Goal: Task Accomplishment & Management: Manage account settings

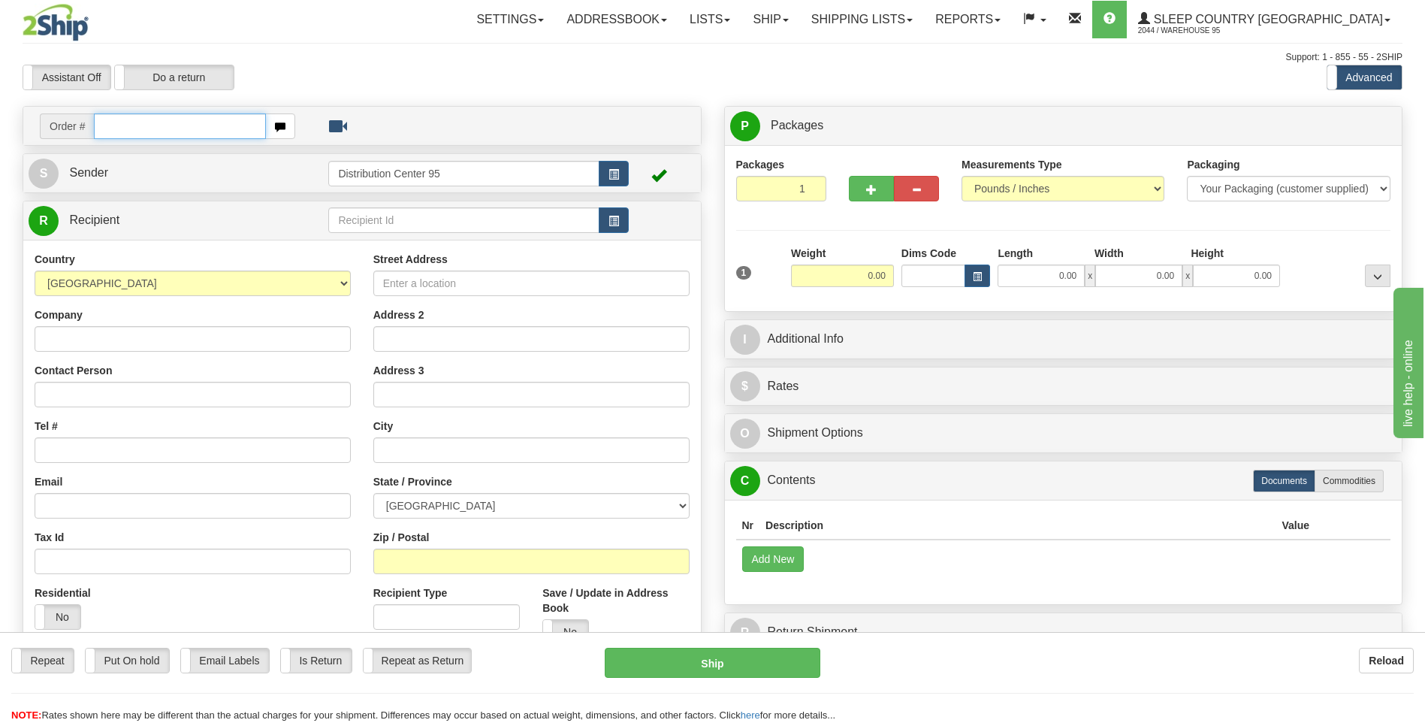
click at [131, 131] on input "text" at bounding box center [179, 126] width 171 height 26
type input "9000H977187"
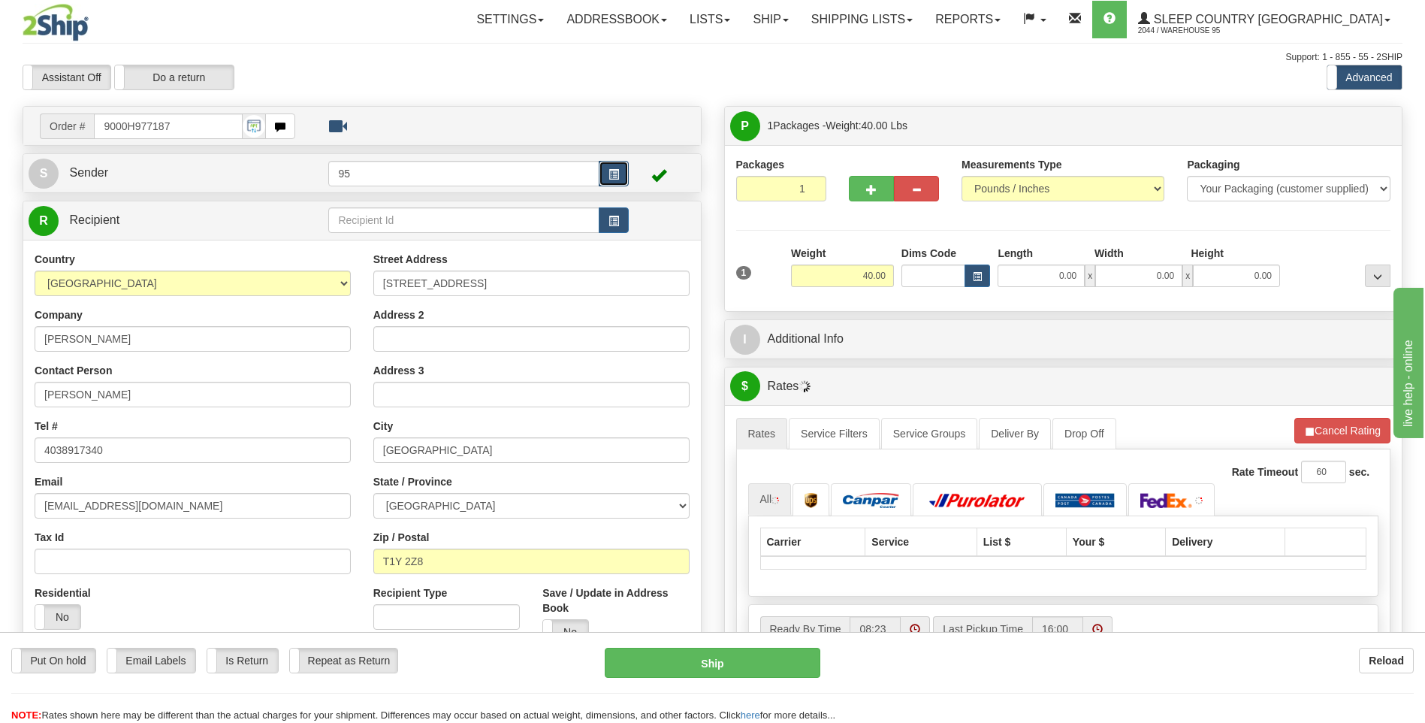
click at [622, 162] on button "button" at bounding box center [614, 174] width 30 height 26
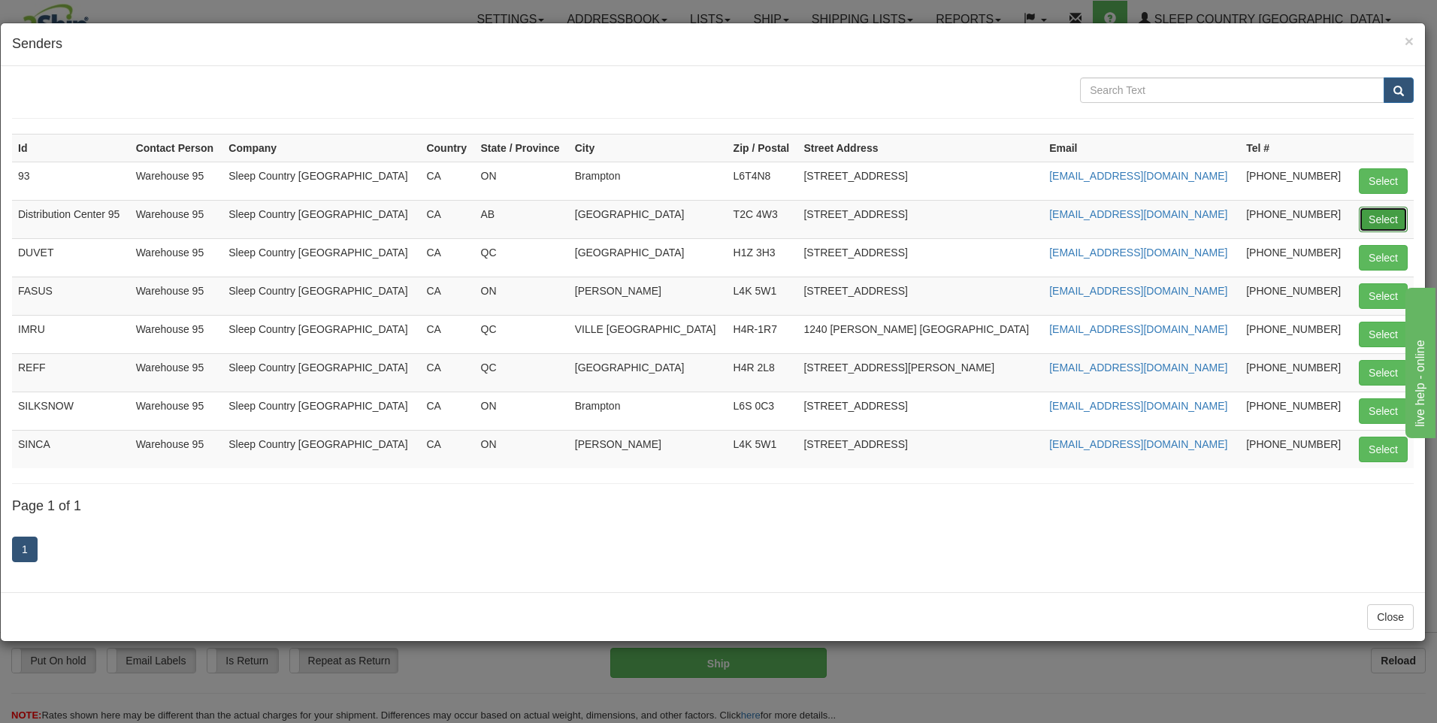
click at [1387, 216] on button "Select" at bounding box center [1382, 220] width 49 height 26
type input "Distribution Center 95"
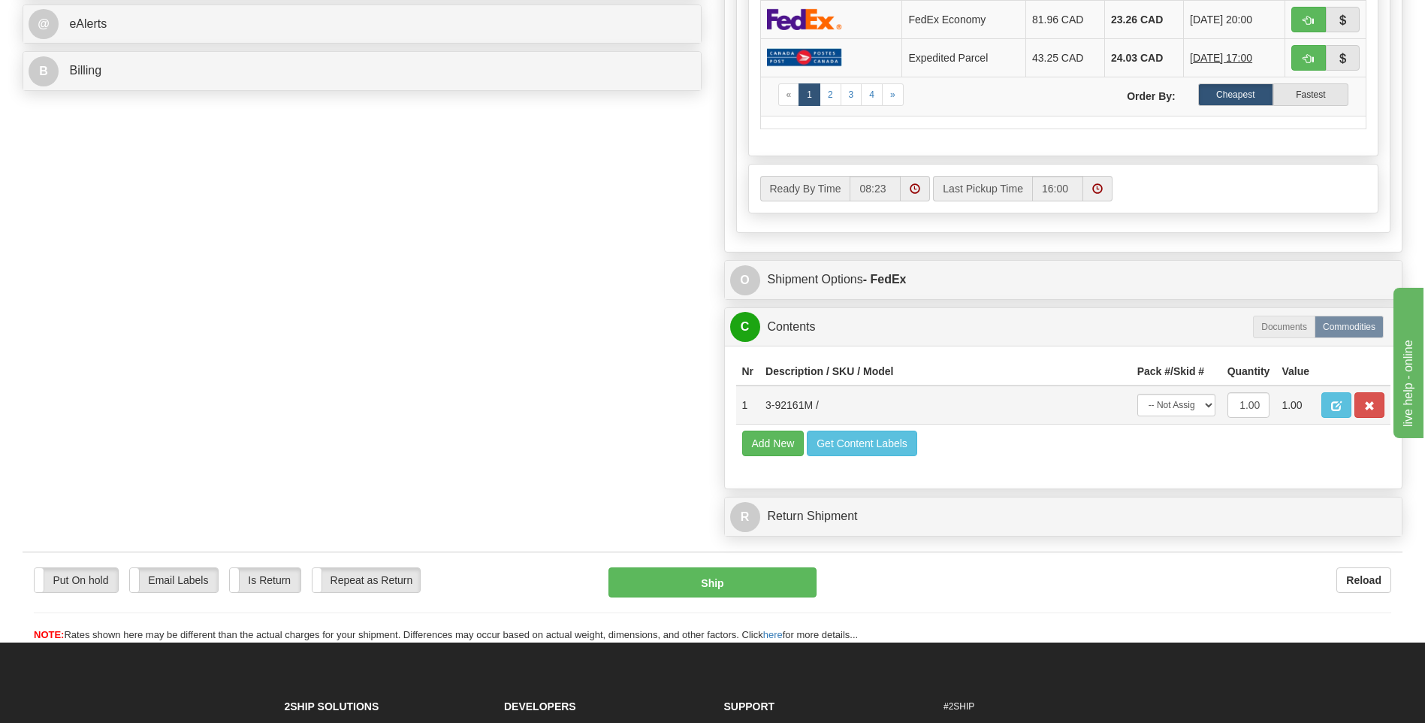
scroll to position [676, 0]
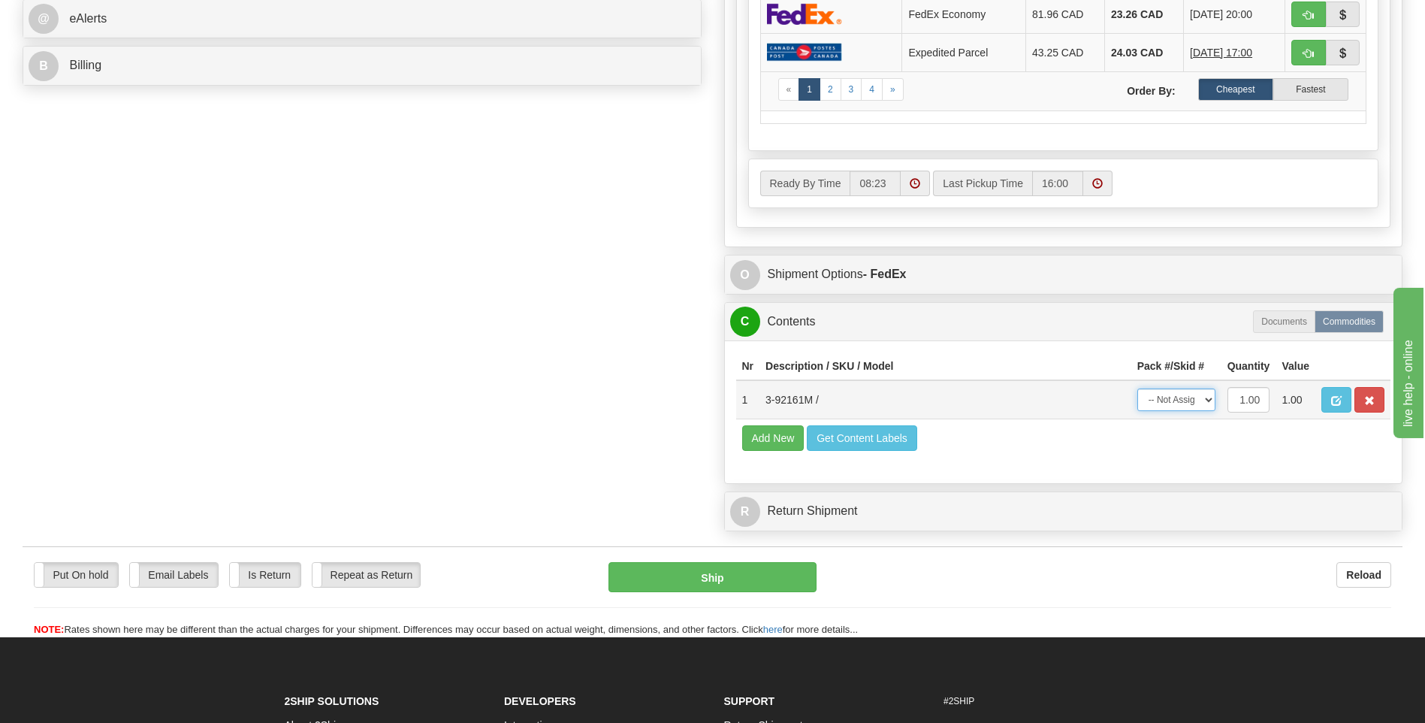
click at [1194, 405] on select "-- Not Assigned -- Package 1" at bounding box center [1177, 399] width 78 height 23
select select "0"
click at [1138, 388] on select "-- Not Assigned -- Package 1" at bounding box center [1177, 399] width 78 height 23
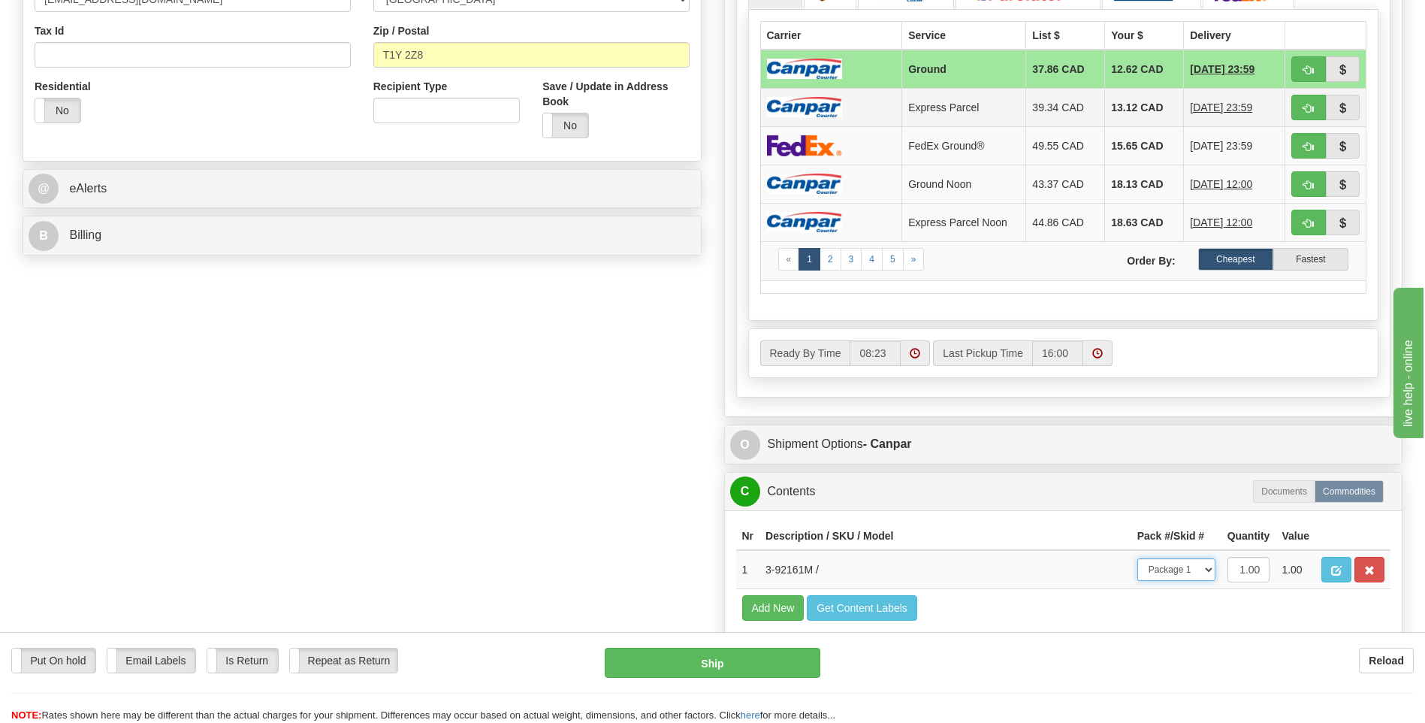
scroll to position [601, 0]
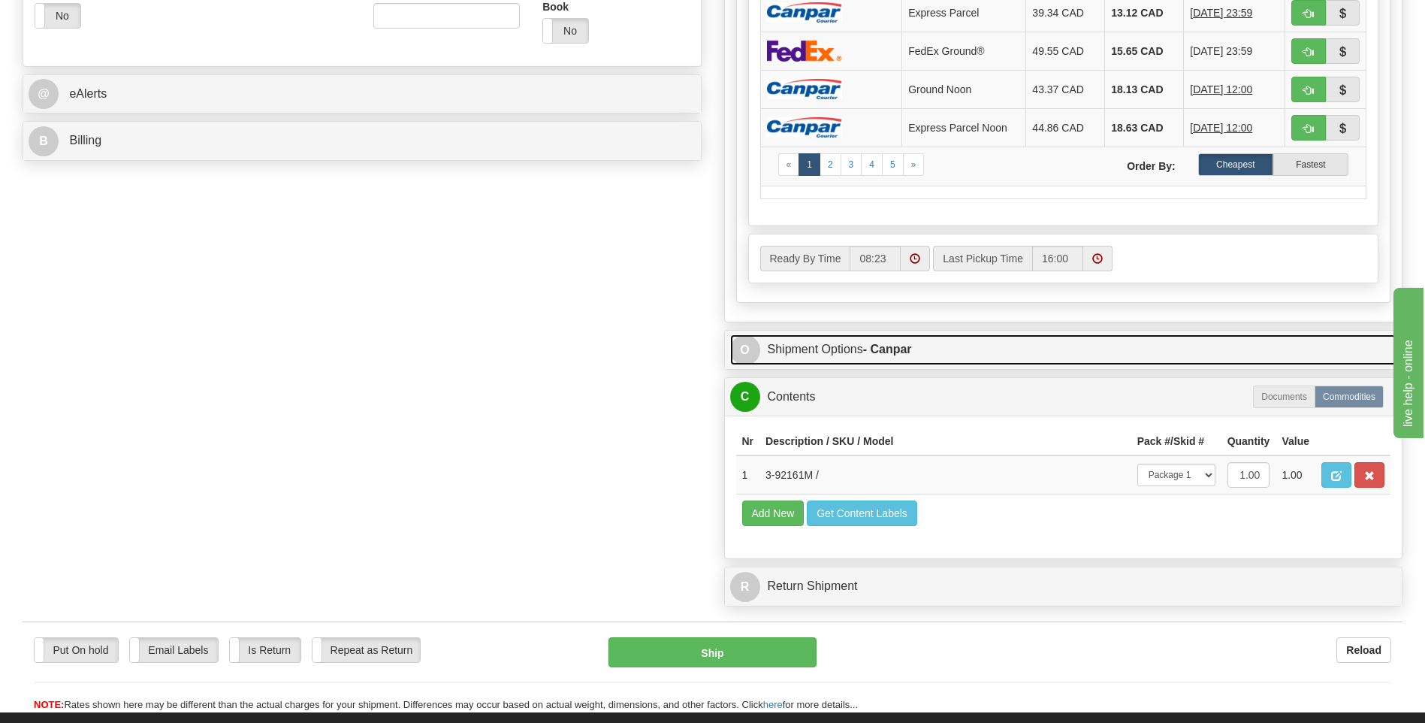
click at [856, 346] on link "O Shipment Options - Canpar" at bounding box center [1063, 349] width 667 height 31
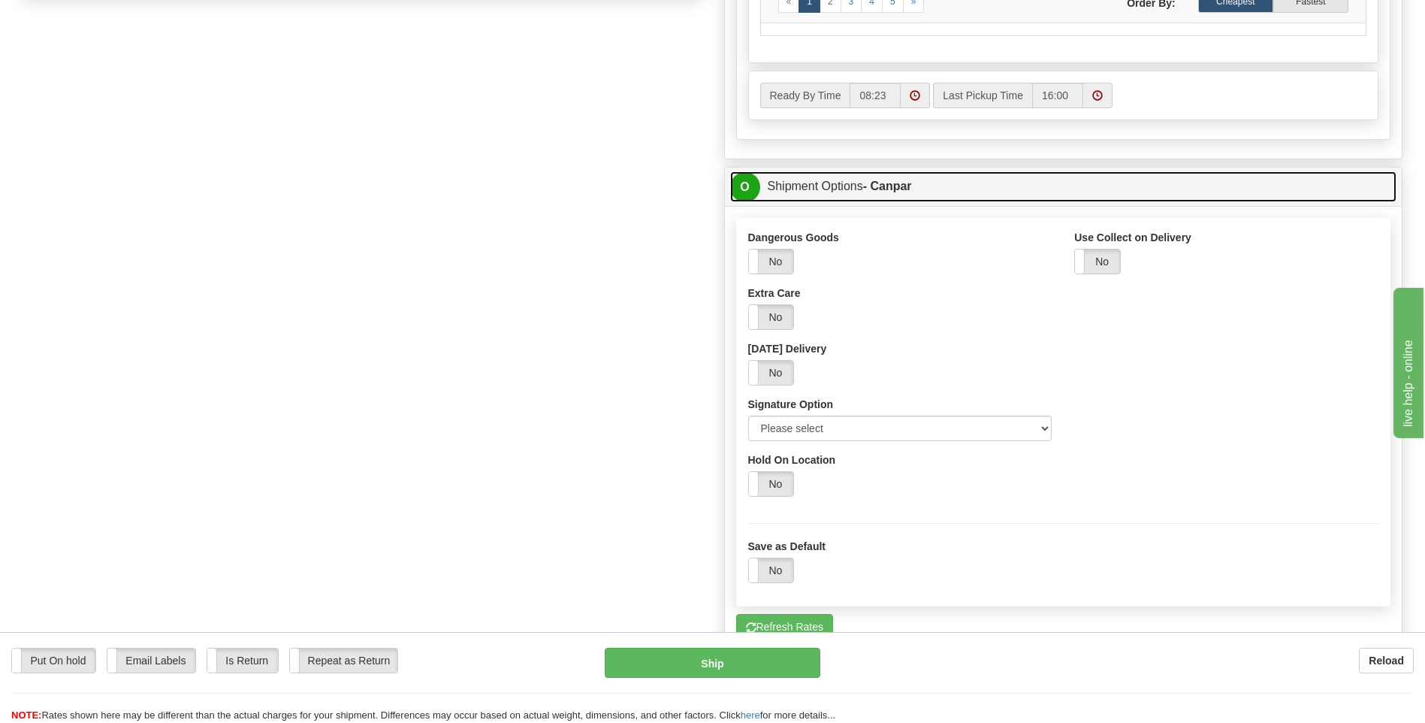
scroll to position [902, 0]
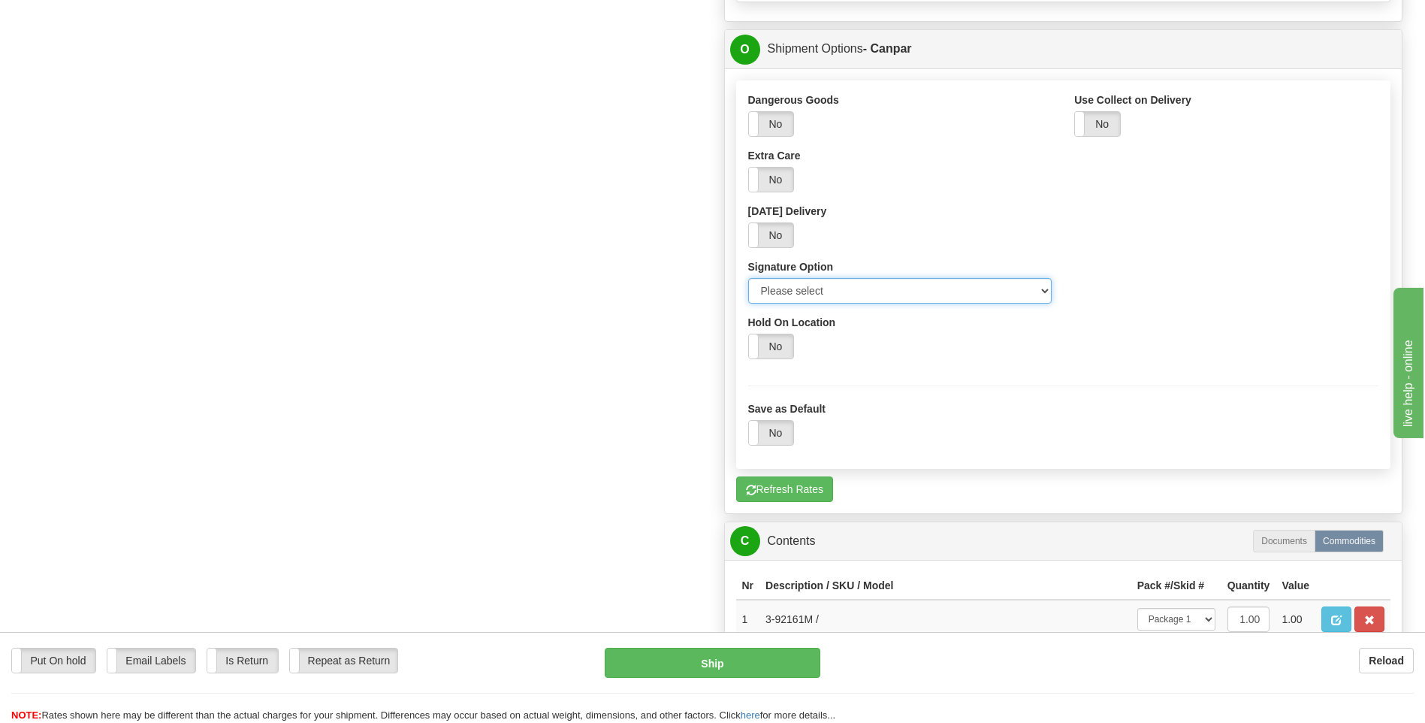
drag, startPoint x: 849, startPoint y: 285, endPoint x: 848, endPoint y: 304, distance: 18.8
click at [849, 285] on select "Please select No Signature Required Signature Required Adult Signature" at bounding box center [900, 291] width 304 height 26
select select "2"
click at [748, 278] on select "Please select No Signature Required Signature Required Adult Signature" at bounding box center [900, 291] width 304 height 26
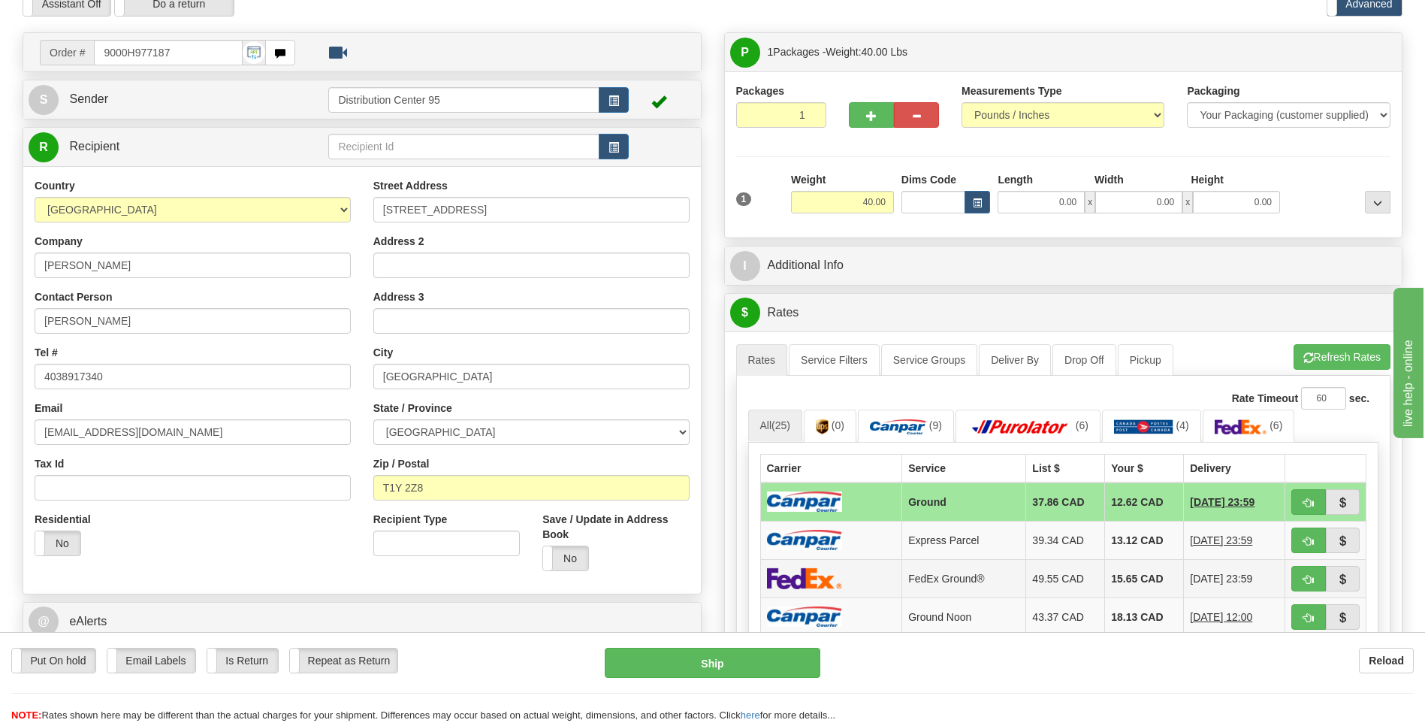
scroll to position [75, 0]
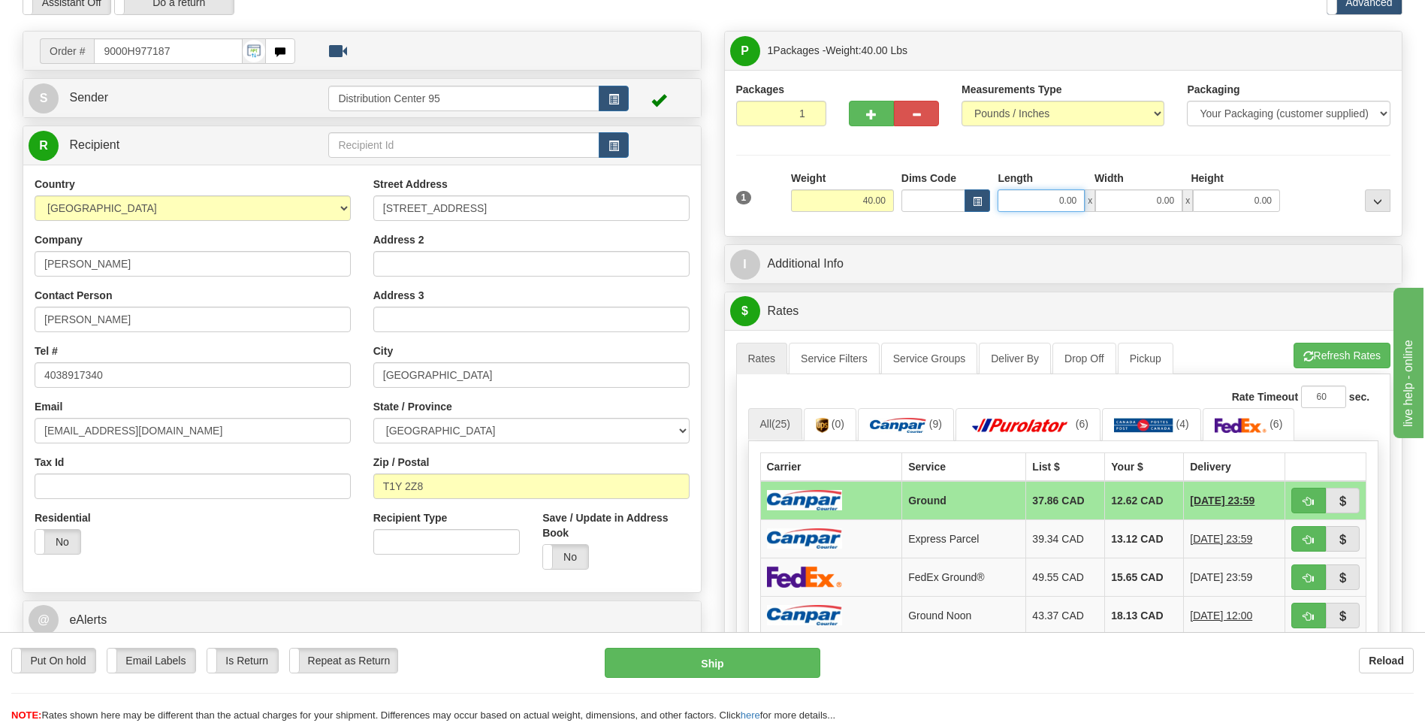
click at [1019, 198] on input "0.00" at bounding box center [1041, 200] width 87 height 23
type input "17.00"
click at [1112, 204] on input "0.00" at bounding box center [1138, 200] width 87 height 23
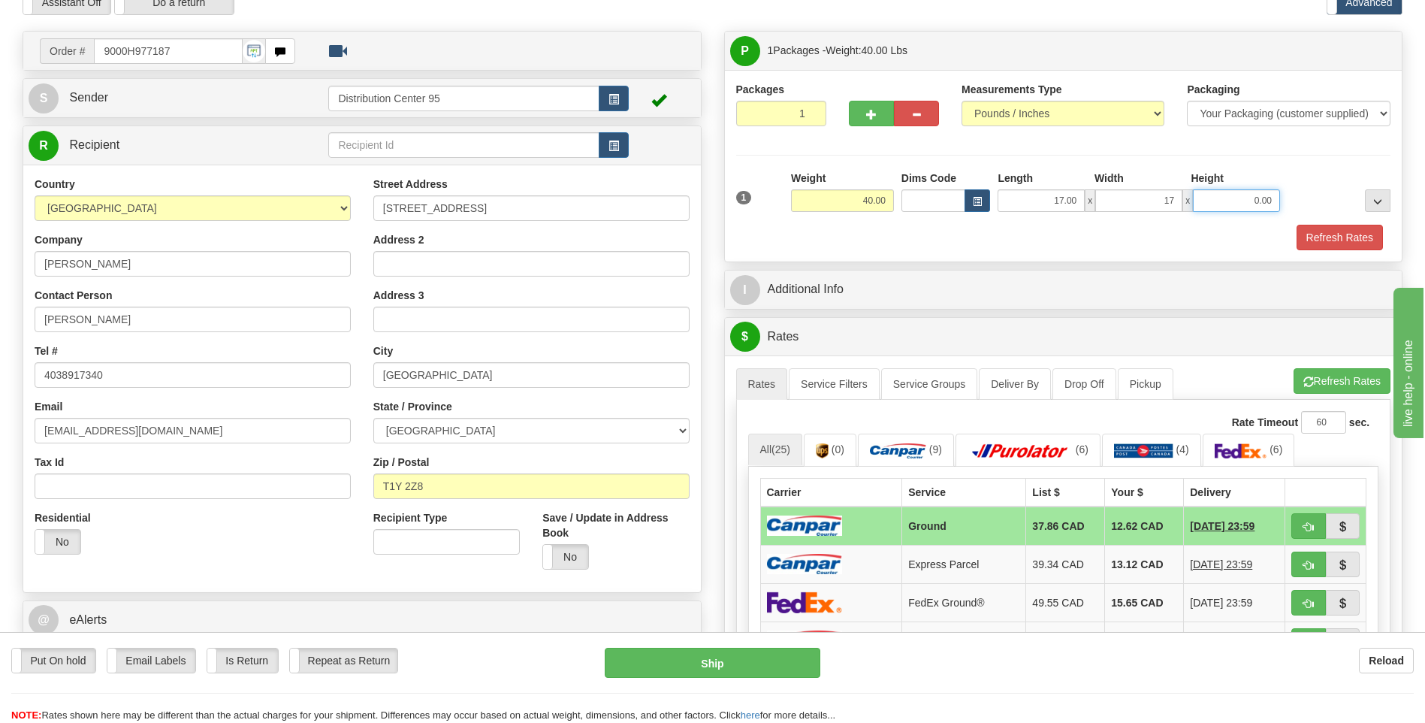
type input "17.00"
click at [1231, 207] on input "0.00" at bounding box center [1236, 200] width 87 height 23
type input "41.00"
click at [1291, 177] on div at bounding box center [1339, 191] width 110 height 41
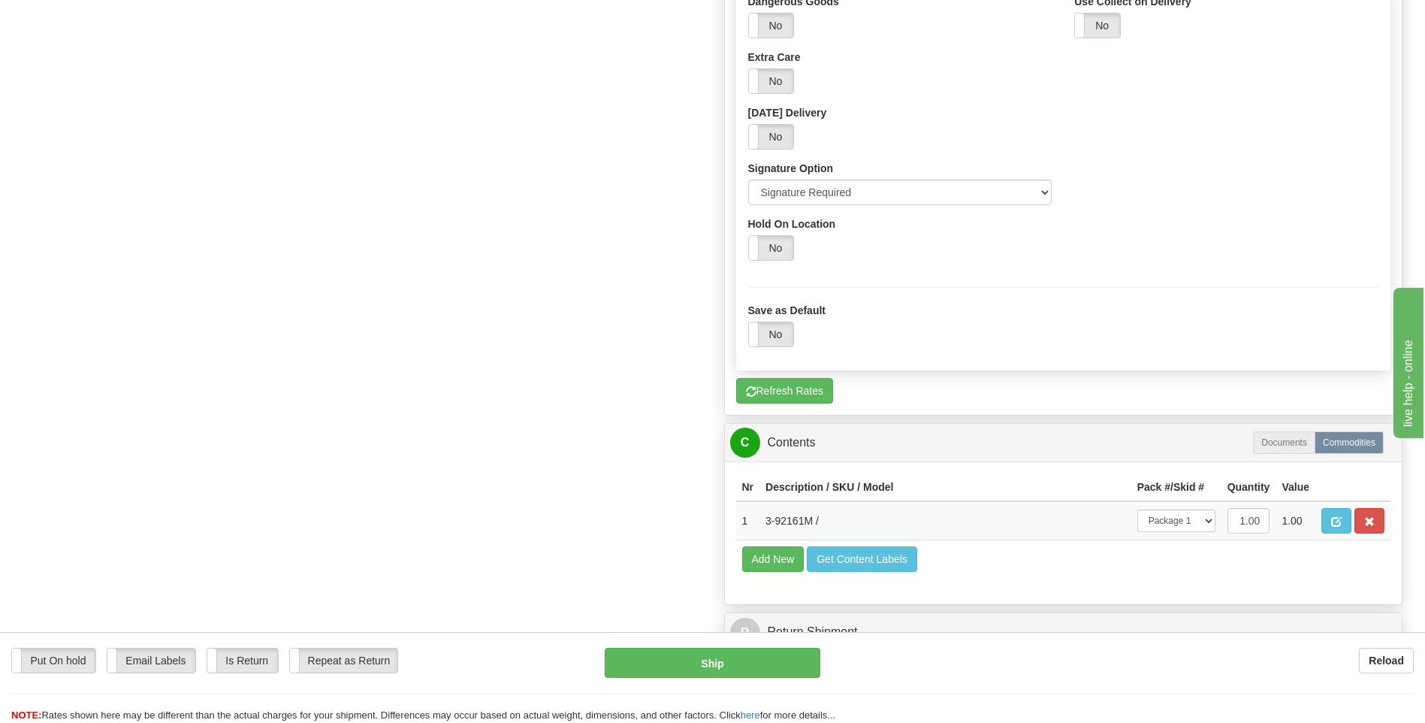
scroll to position [1052, 0]
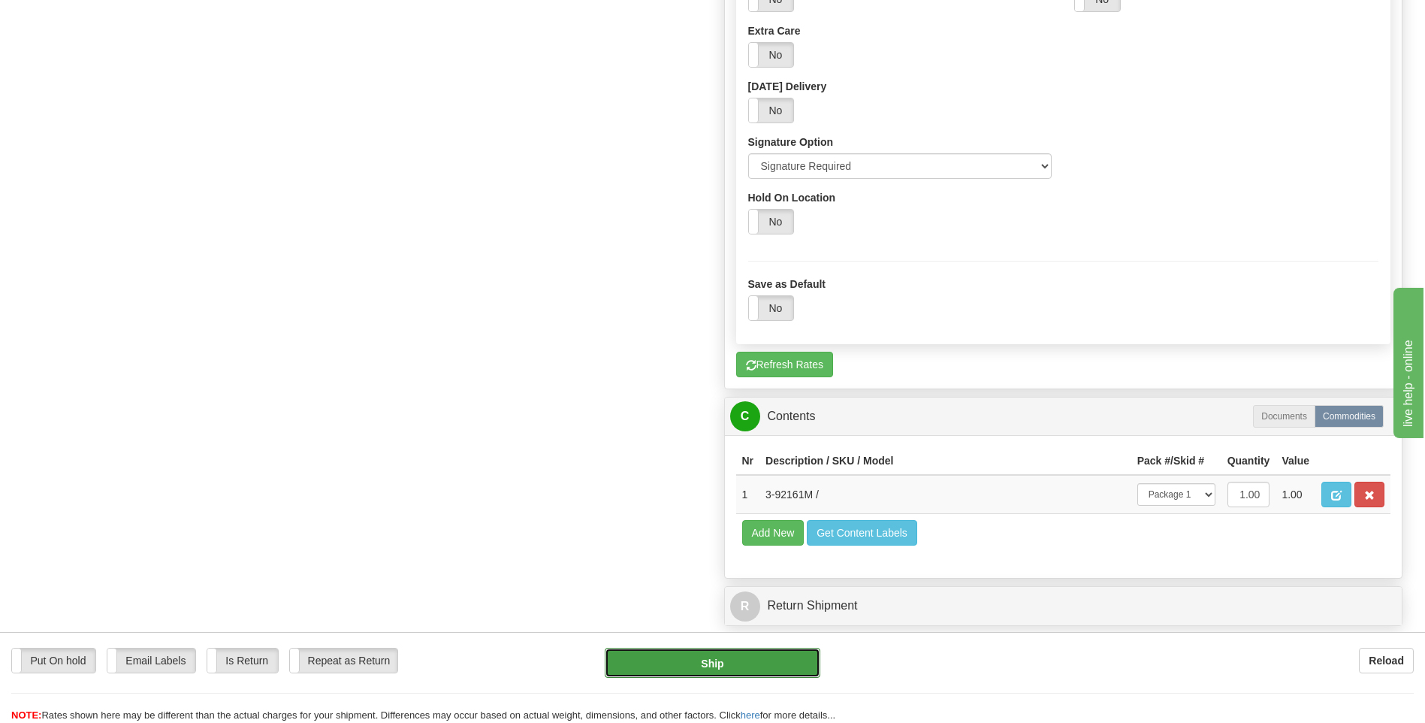
click at [730, 658] on button "Ship" at bounding box center [712, 663] width 215 height 30
type input "1"
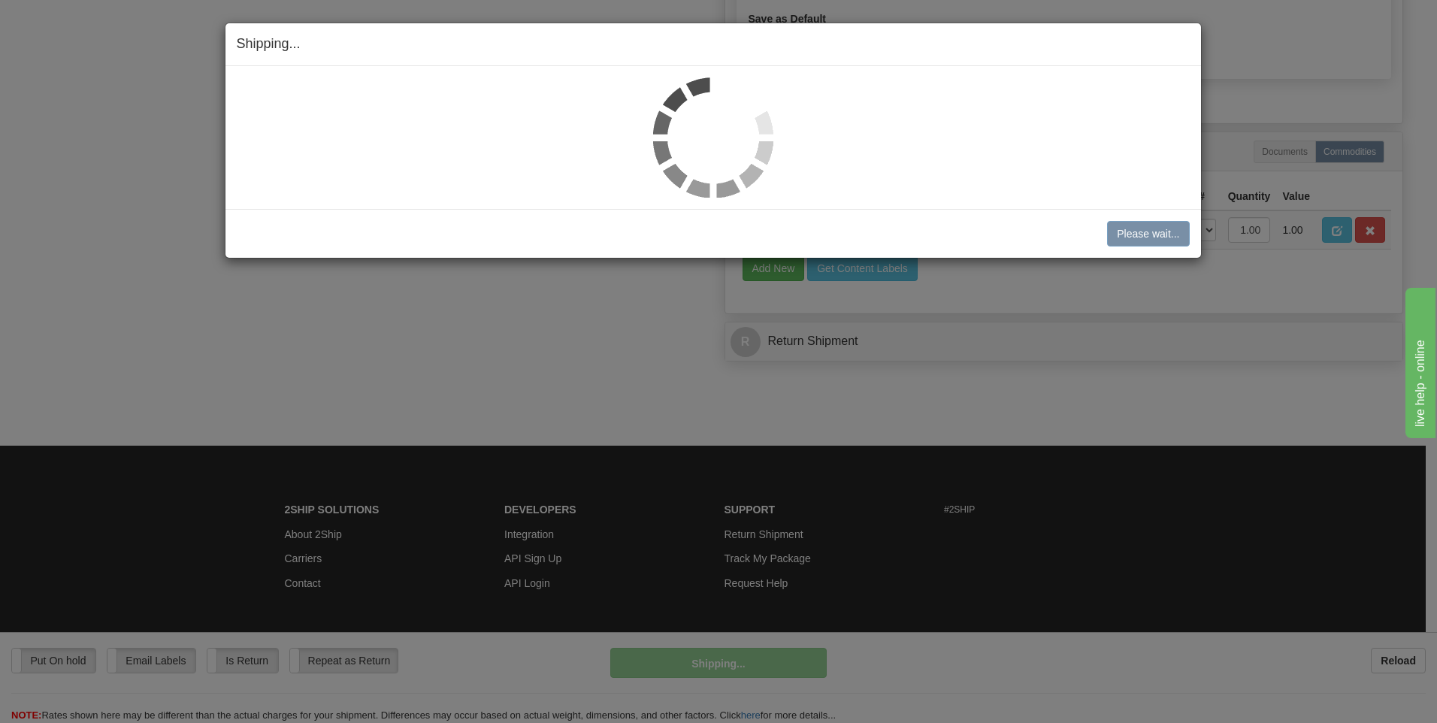
scroll to position [535, 0]
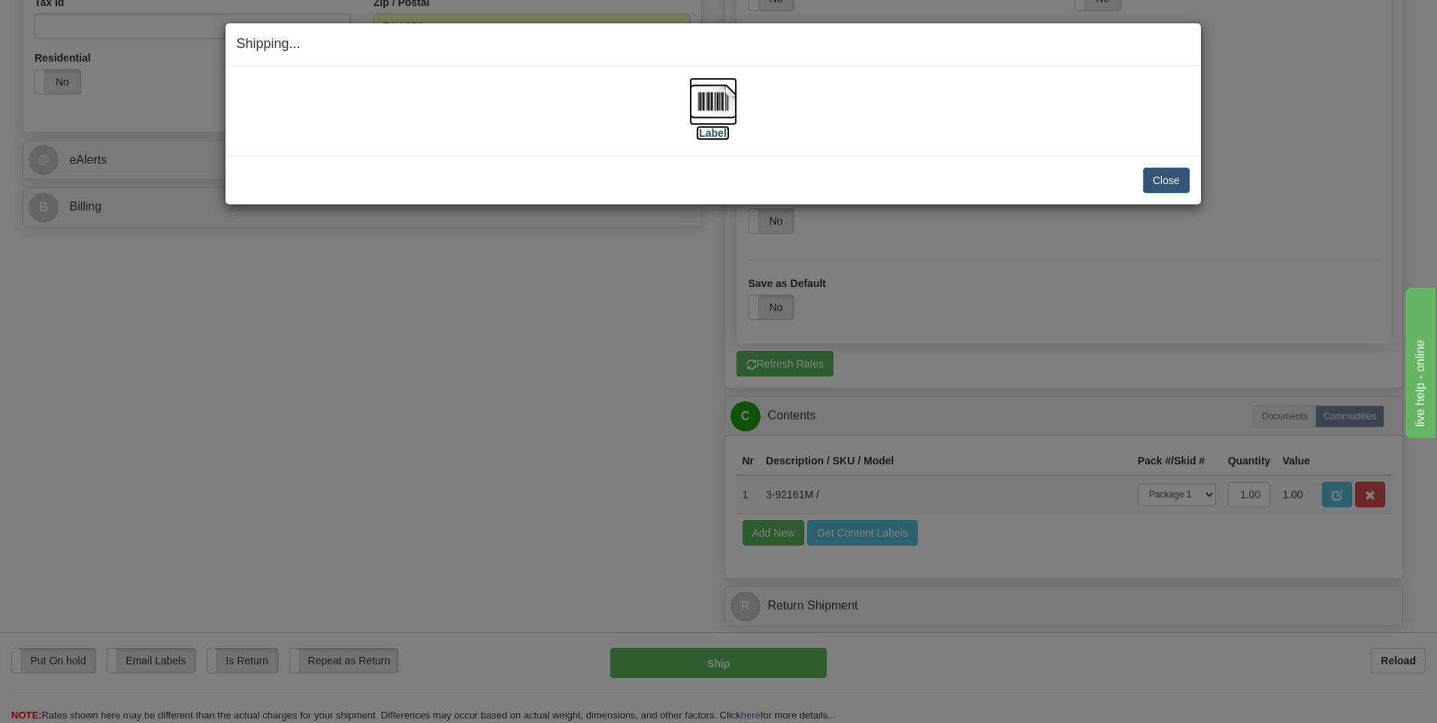
click at [714, 127] on label "[Label]" at bounding box center [713, 132] width 35 height 15
click at [1162, 186] on button "Close" at bounding box center [1166, 181] width 47 height 26
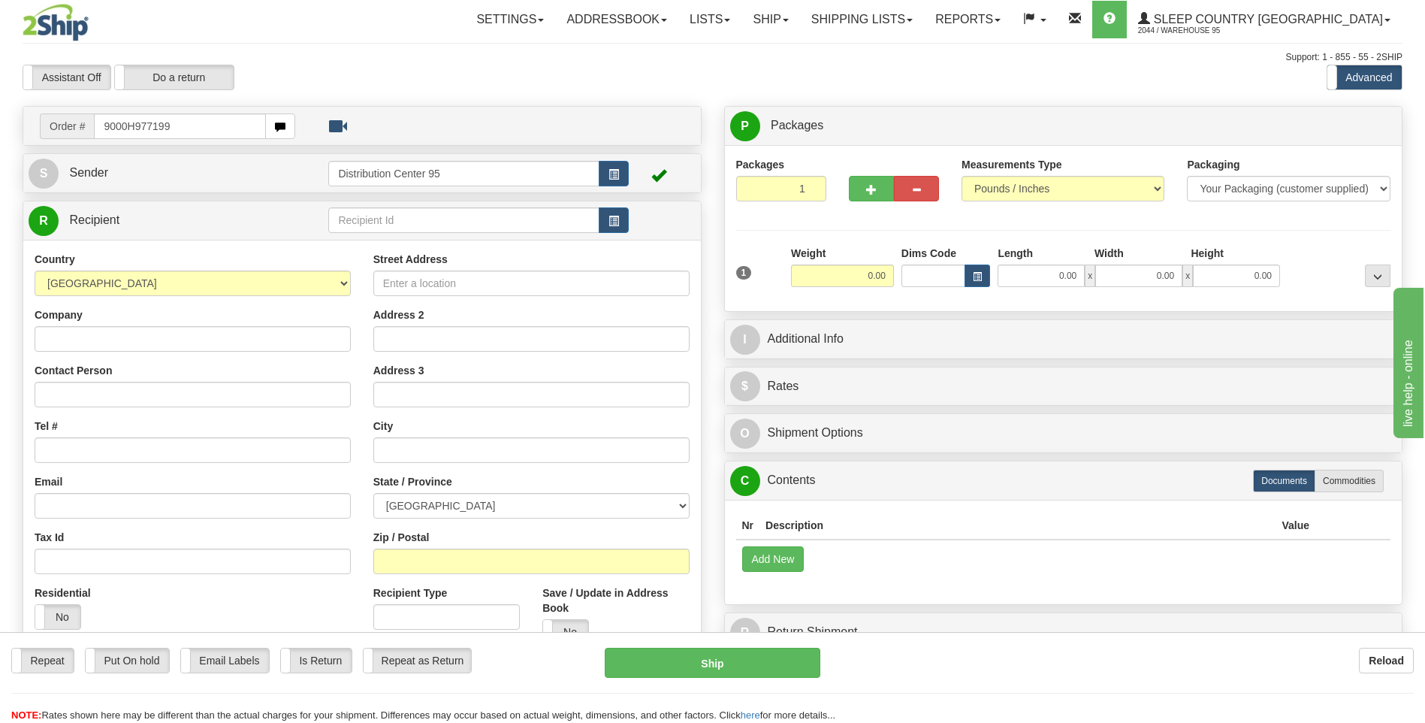
type input "9000H977199"
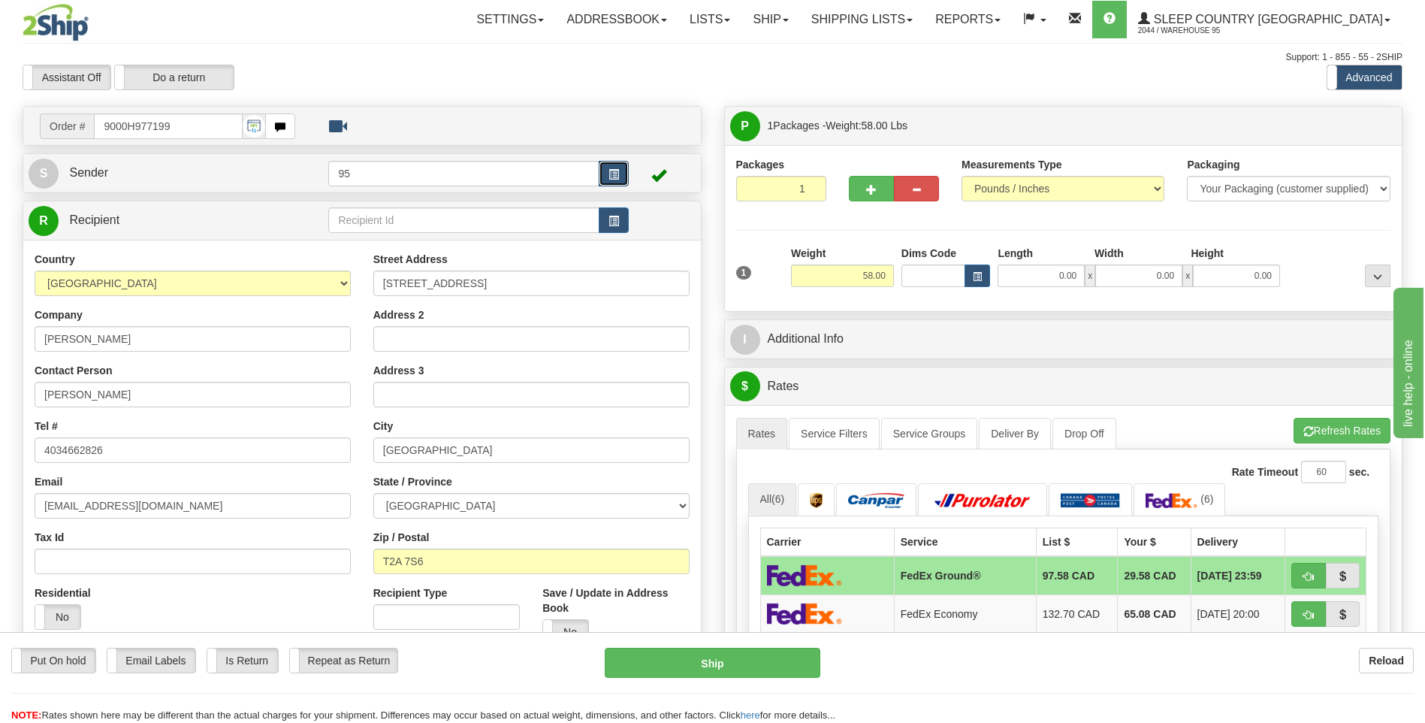
click at [618, 177] on span "button" at bounding box center [614, 175] width 11 height 10
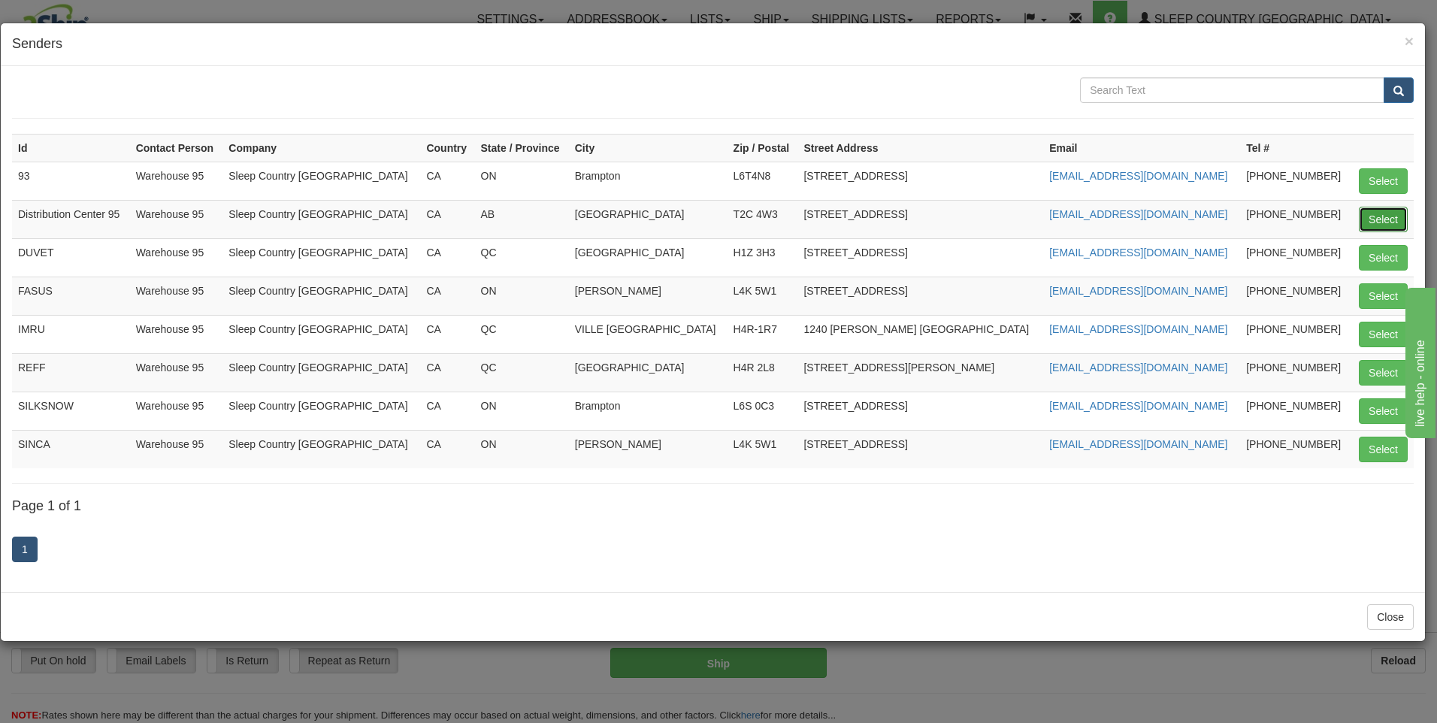
click at [1379, 212] on button "Select" at bounding box center [1382, 220] width 49 height 26
type input "Distribution Center 95"
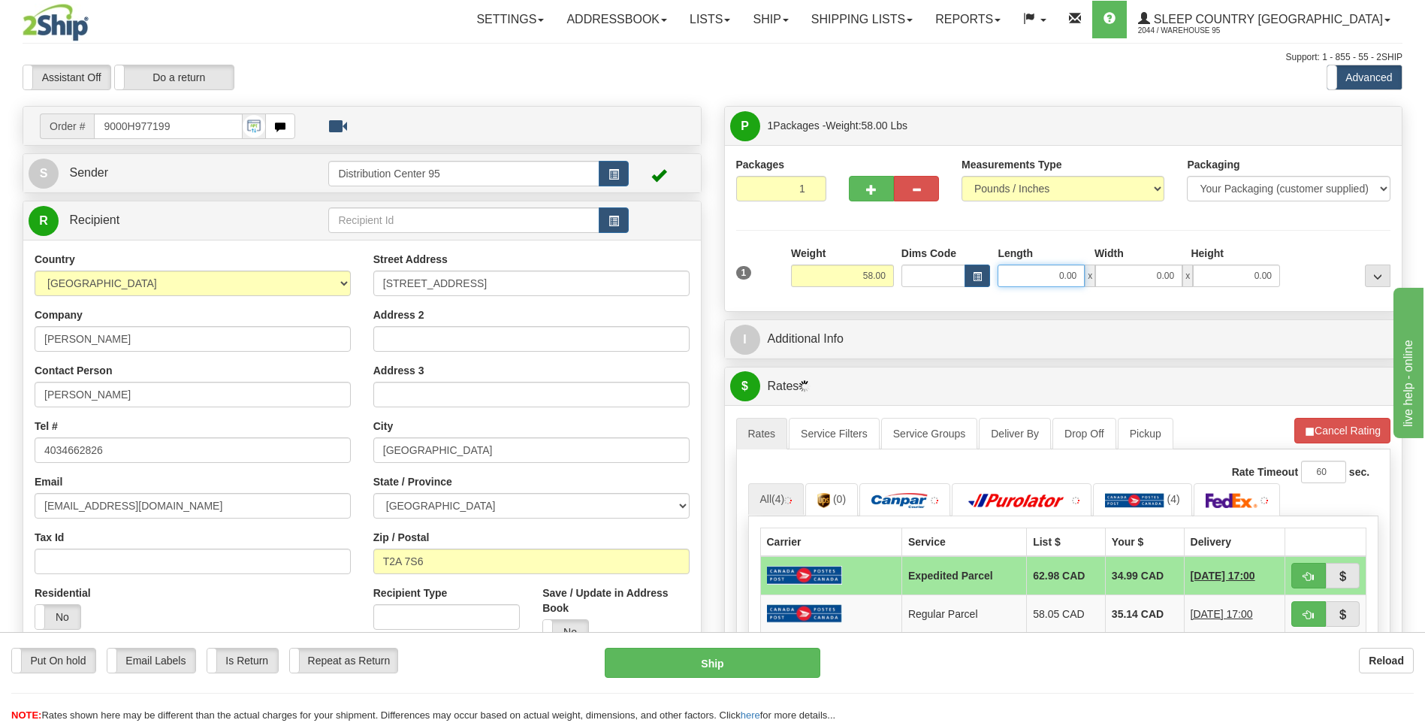
click at [1062, 279] on input "0.00" at bounding box center [1041, 275] width 87 height 23
type input "17.00"
click at [1156, 261] on div "Width" at bounding box center [1139, 255] width 97 height 19
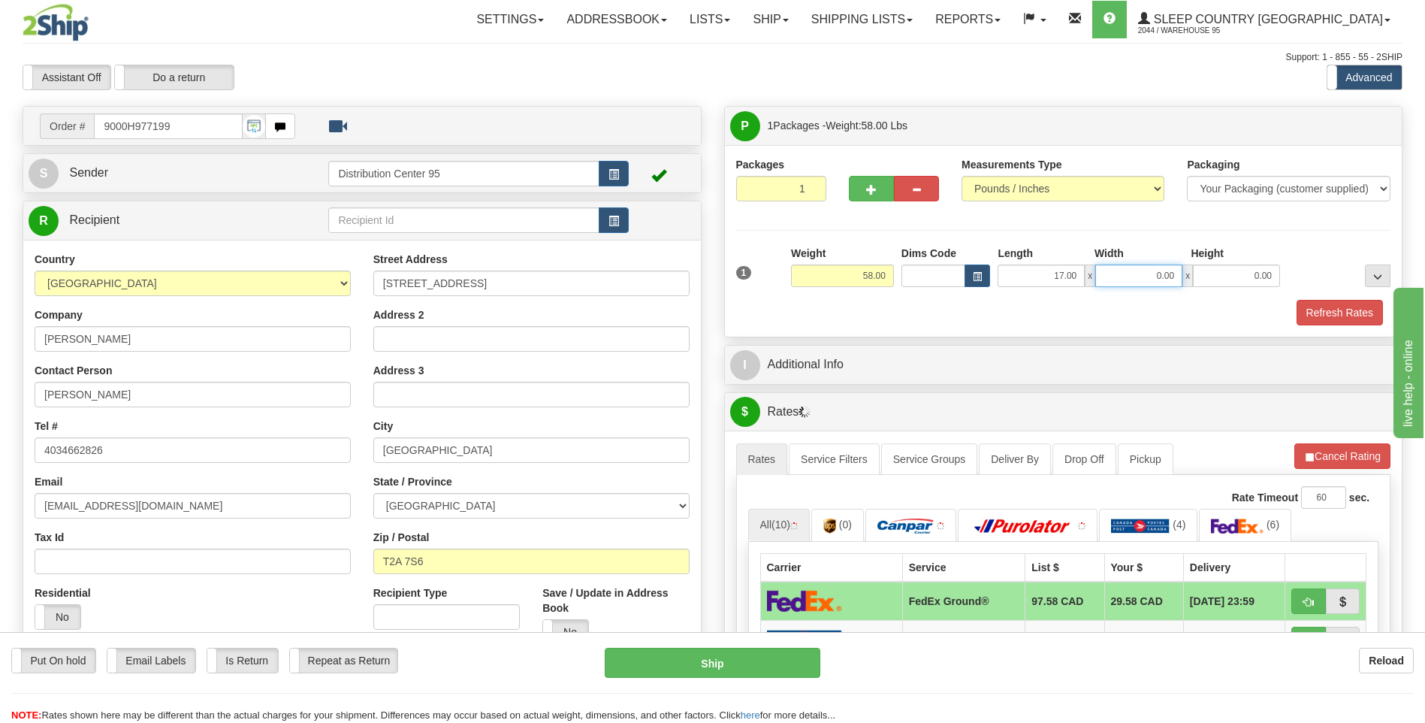
click at [1156, 270] on input "0.00" at bounding box center [1138, 275] width 87 height 23
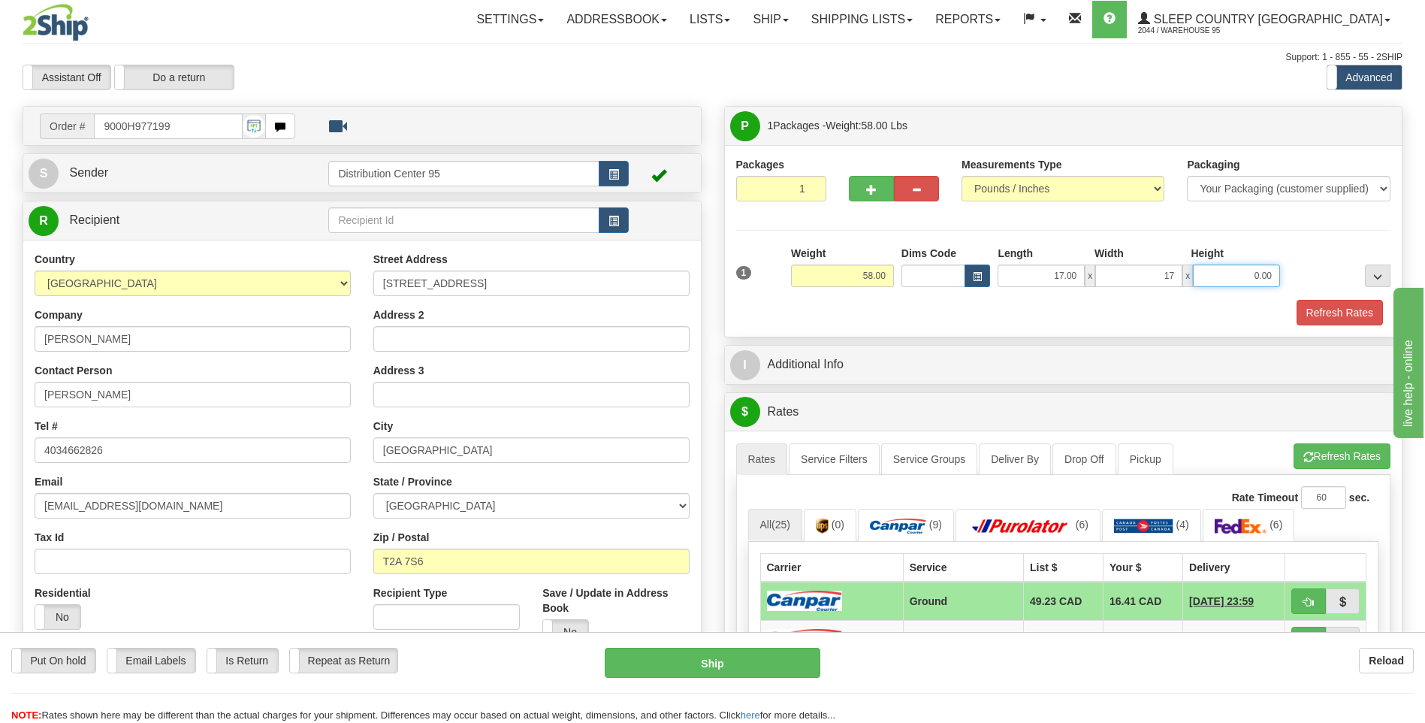
type input "17.00"
click at [1226, 276] on input "0.00" at bounding box center [1236, 275] width 87 height 23
type input "41.00"
click at [1278, 231] on div "Packages 1 1 Measurements Type" at bounding box center [1063, 241] width 655 height 168
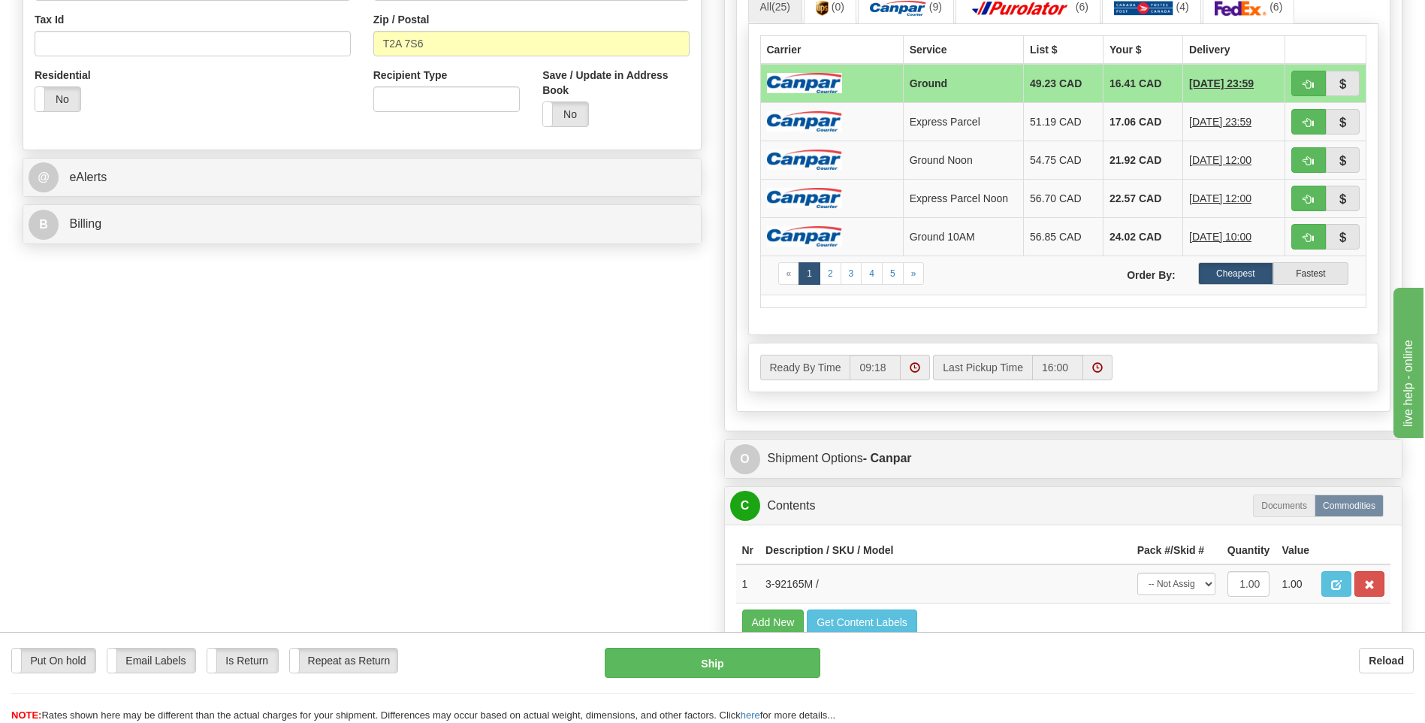
scroll to position [601, 0]
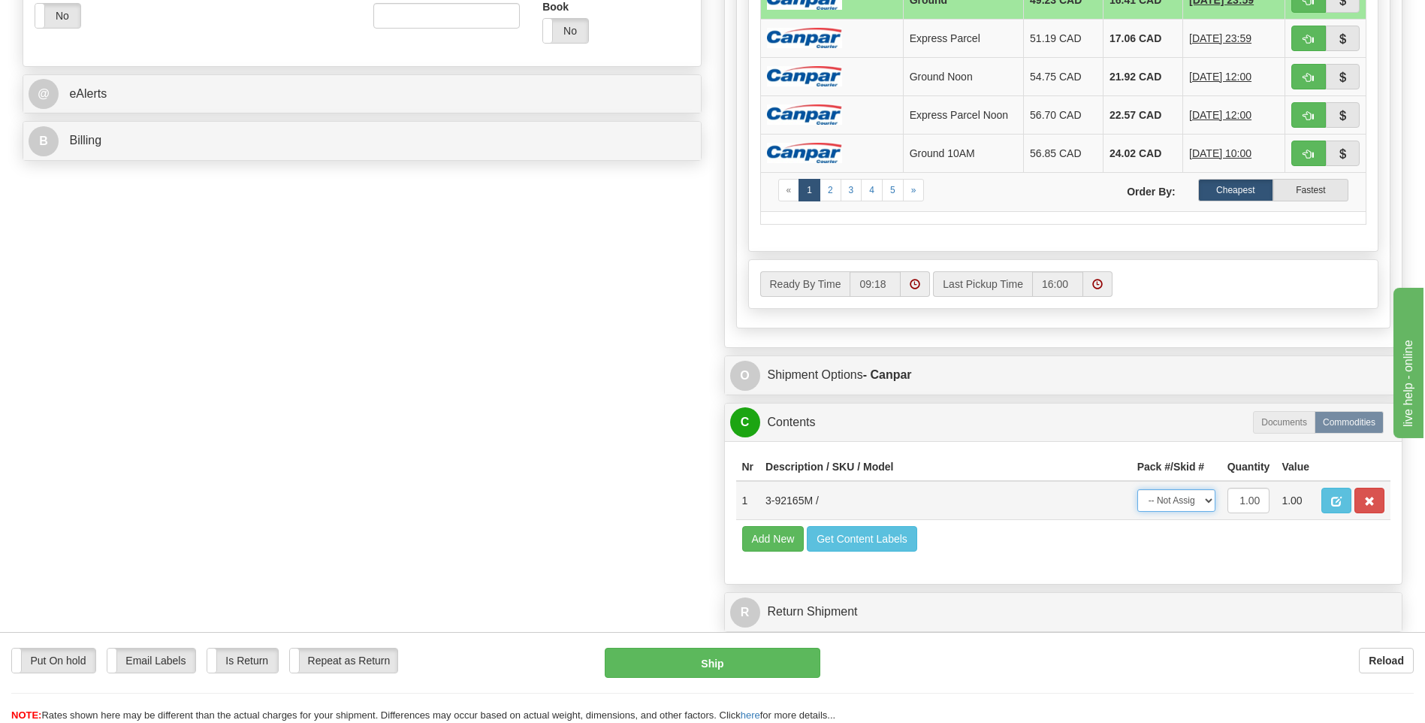
drag, startPoint x: 1192, startPoint y: 494, endPoint x: 1186, endPoint y: 501, distance: 9.6
click at [1192, 494] on select "-- Not Assigned -- Package 1" at bounding box center [1177, 500] width 78 height 23
select select "0"
click at [1138, 489] on select "-- Not Assigned -- Package 1" at bounding box center [1177, 500] width 78 height 23
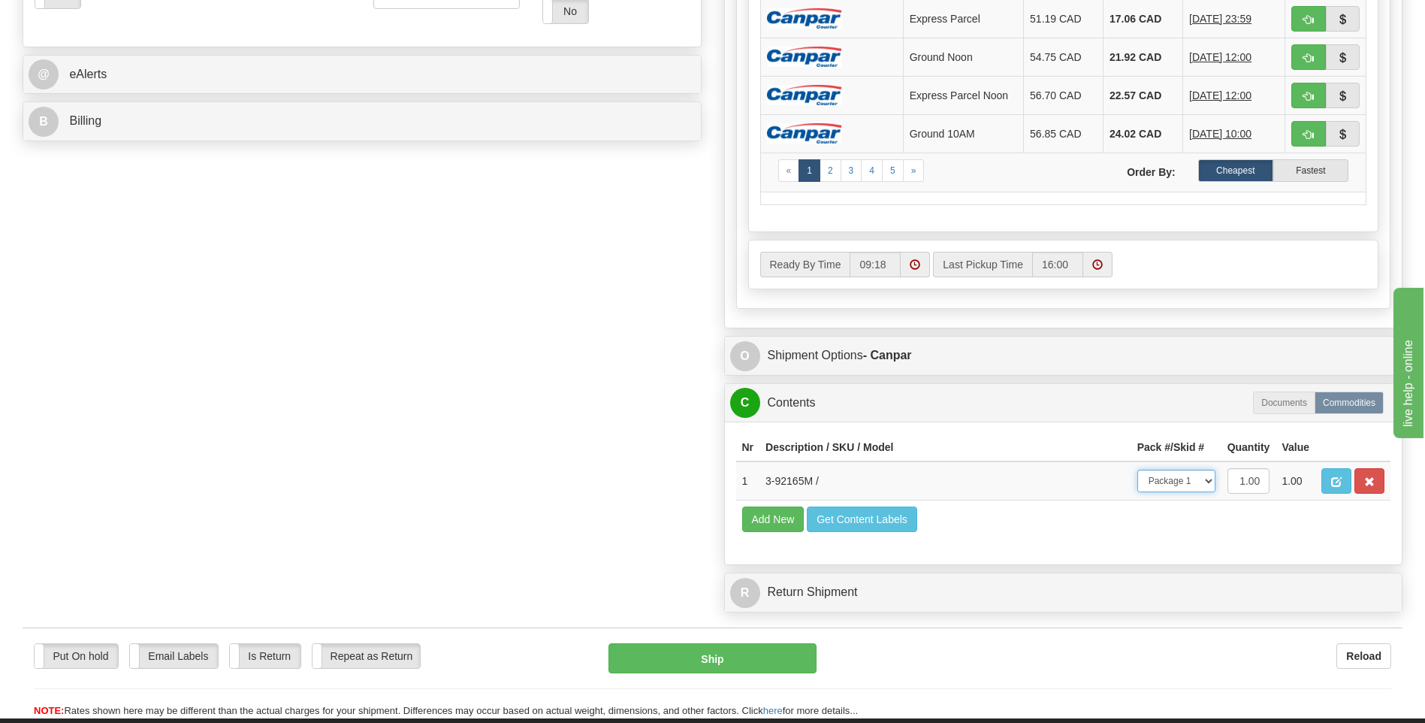
scroll to position [676, 0]
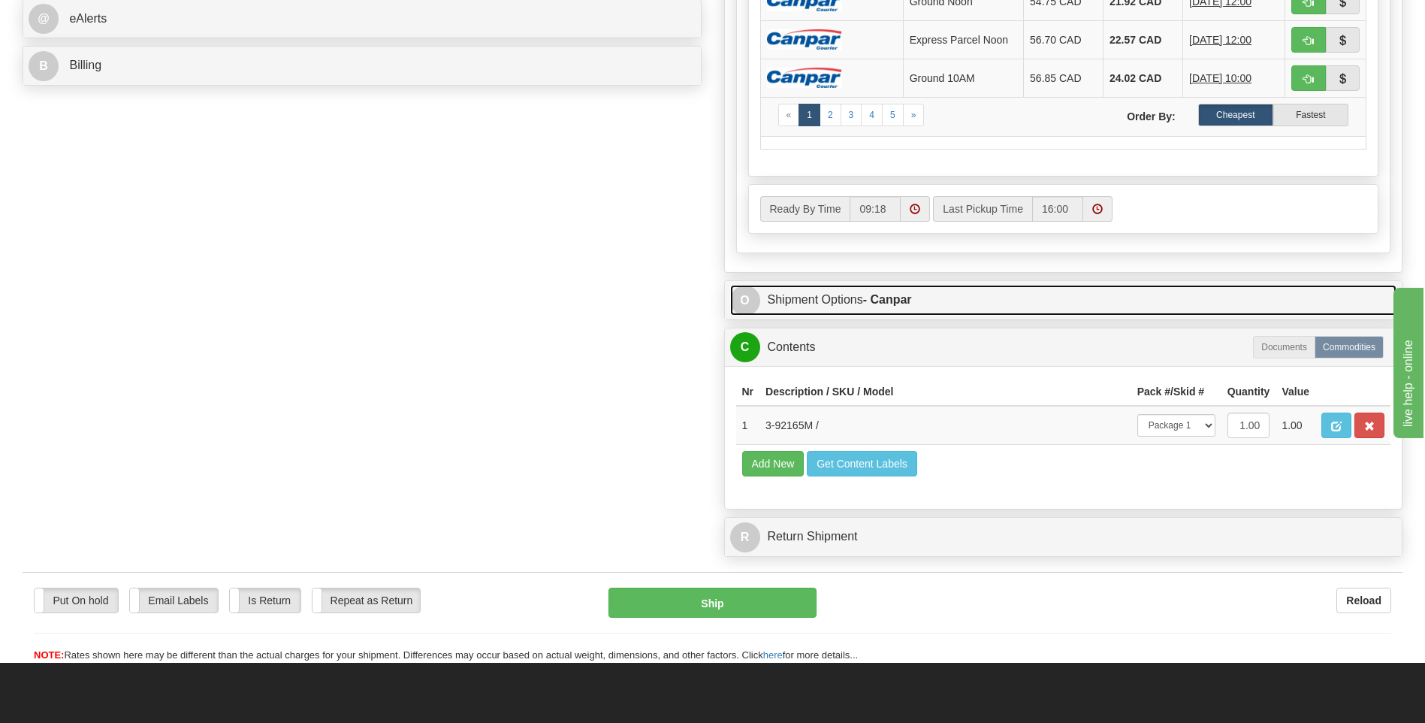
click at [857, 295] on link "O Shipment Options - Canpar" at bounding box center [1063, 300] width 667 height 31
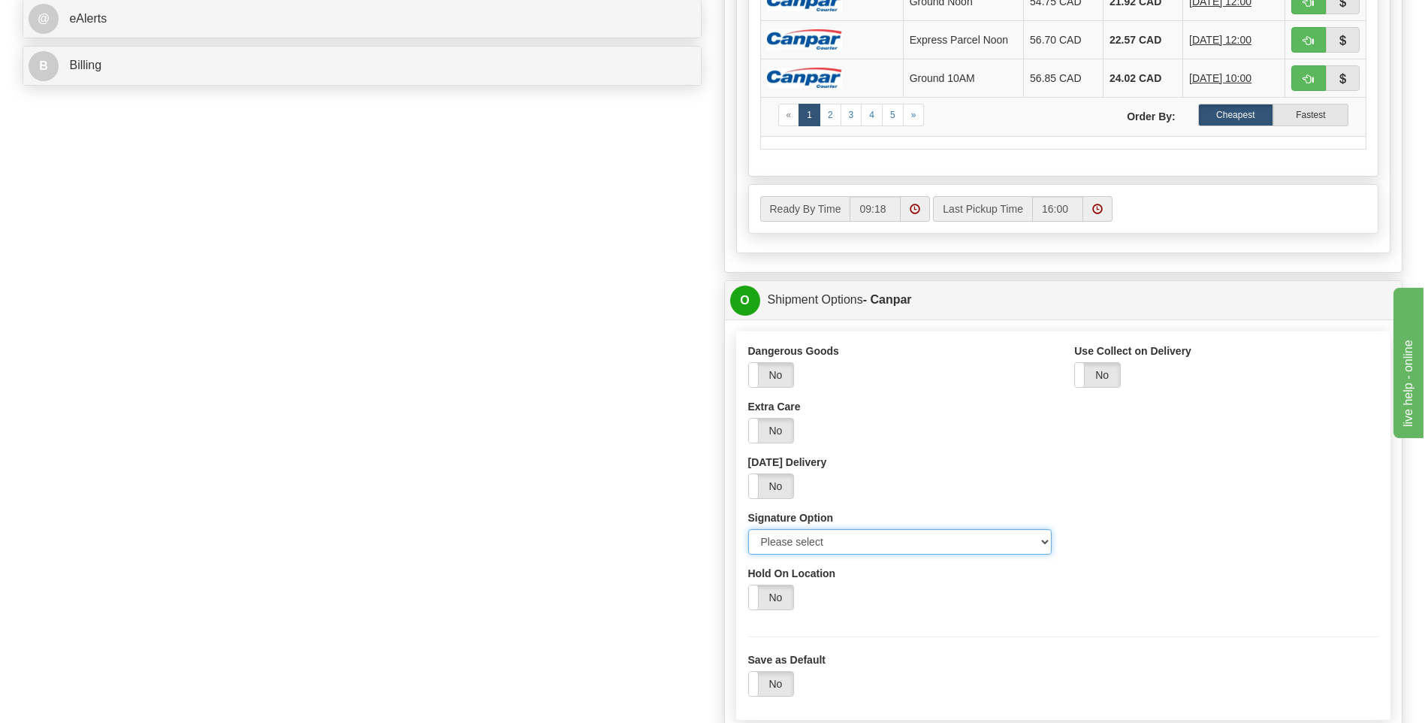
click at [851, 541] on select "Please select No Signature Required Signature Required Adult Signature" at bounding box center [900, 542] width 304 height 26
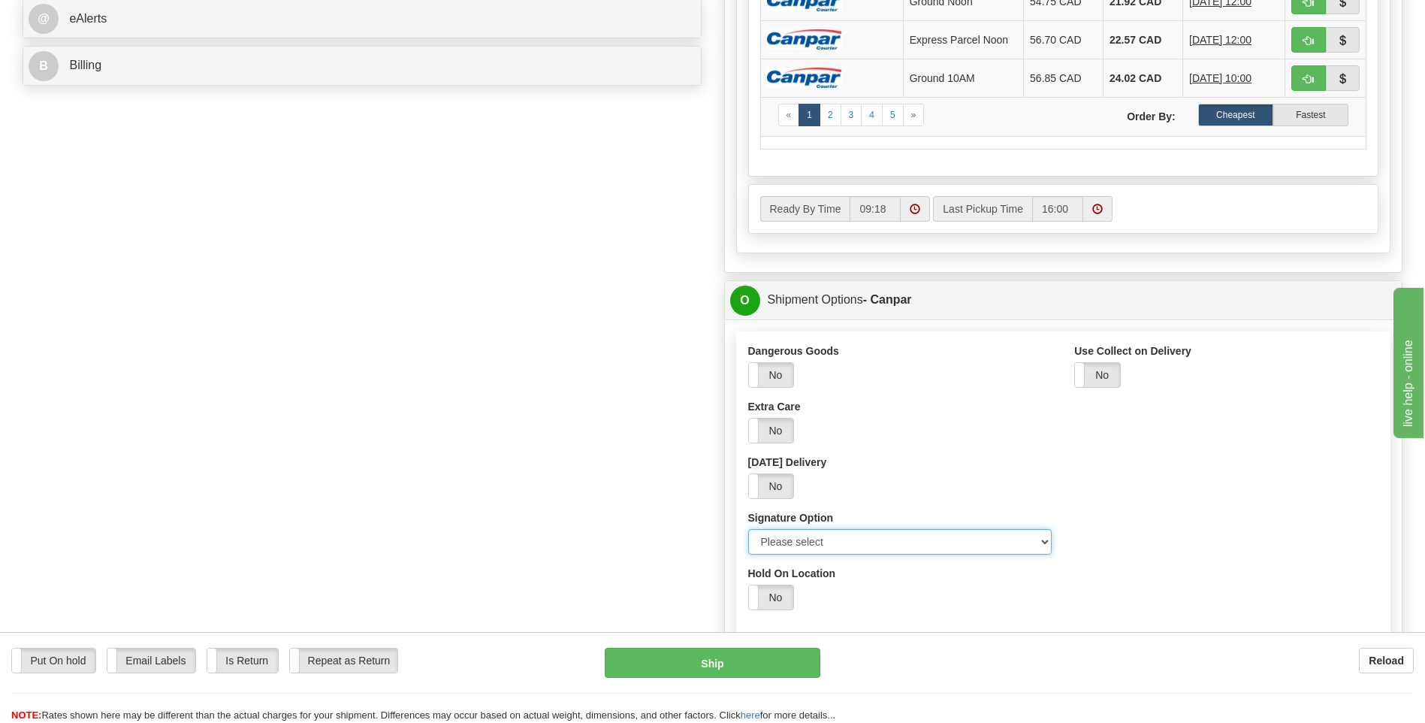
select select "2"
click at [748, 529] on select "Please select No Signature Required Signature Required Adult Signature" at bounding box center [900, 542] width 304 height 26
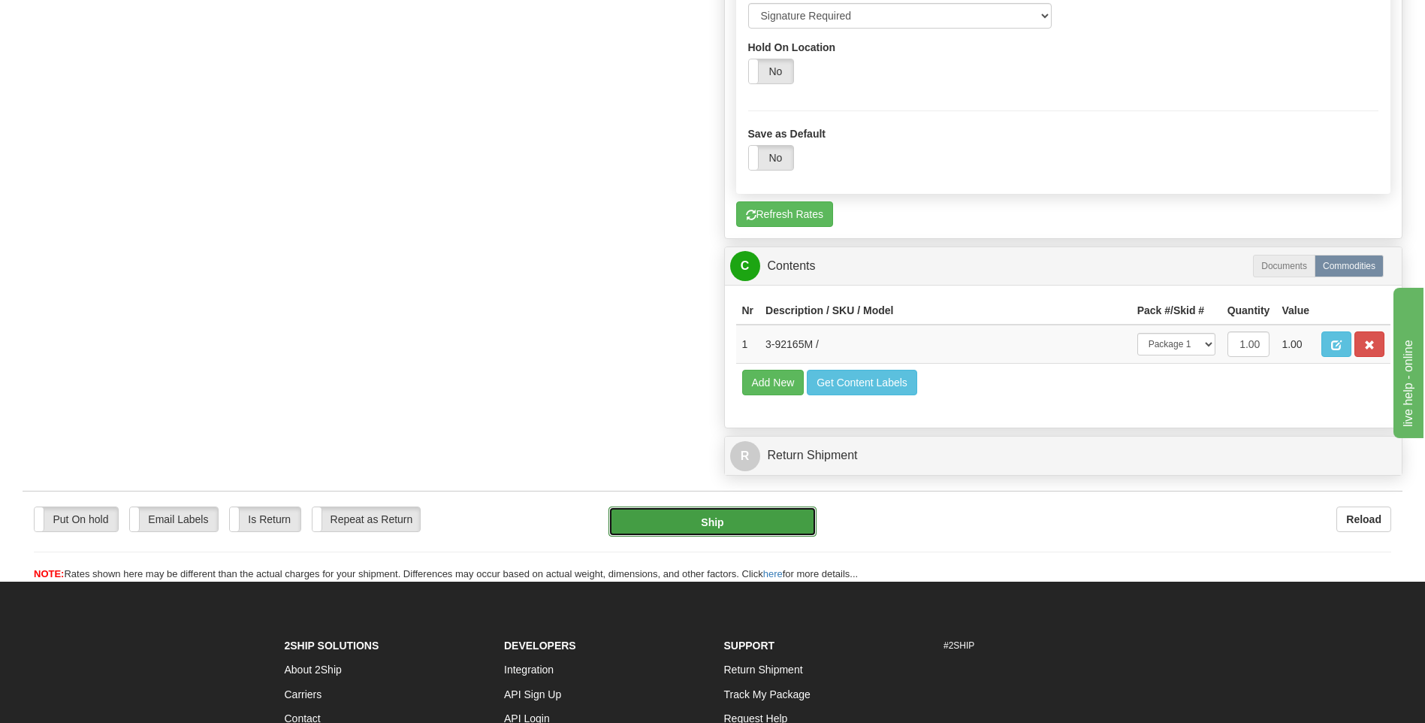
click at [690, 511] on button "Ship" at bounding box center [712, 521] width 207 height 30
type input "1"
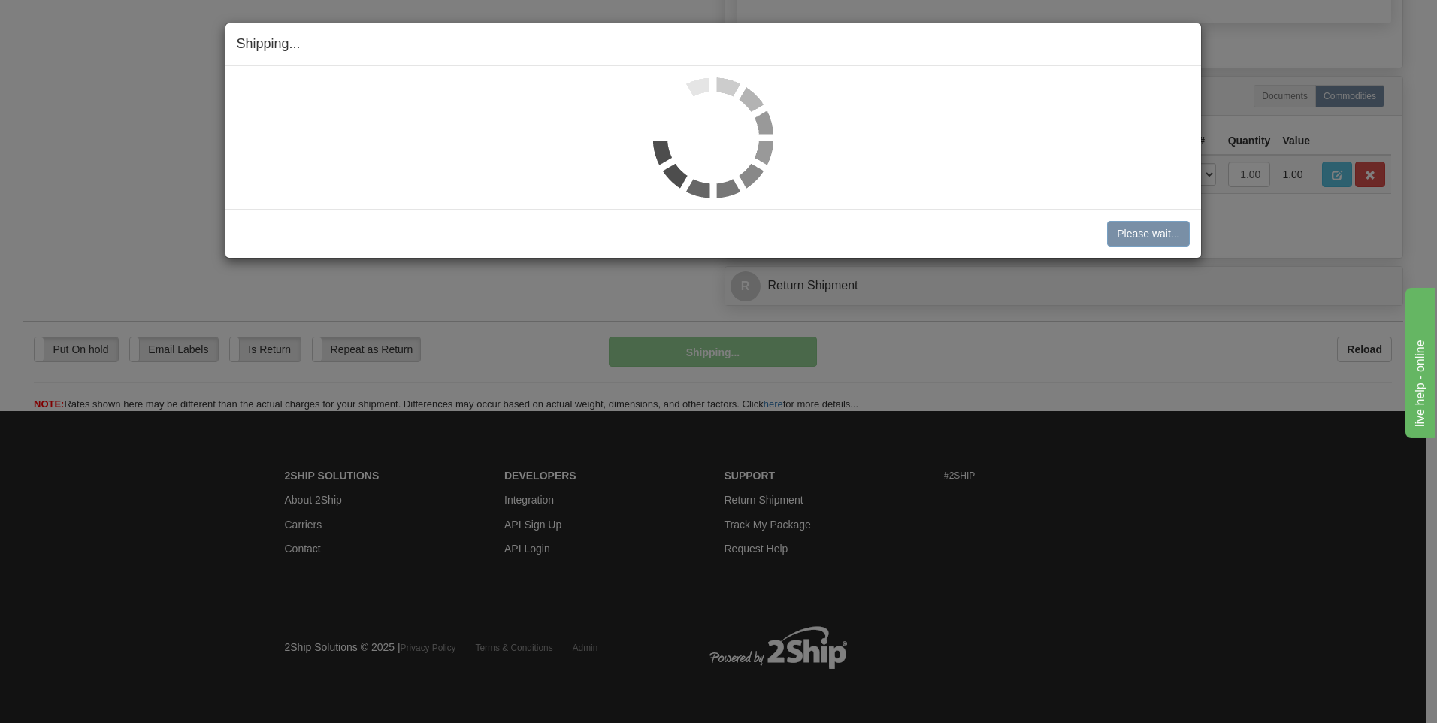
scroll to position [685, 0]
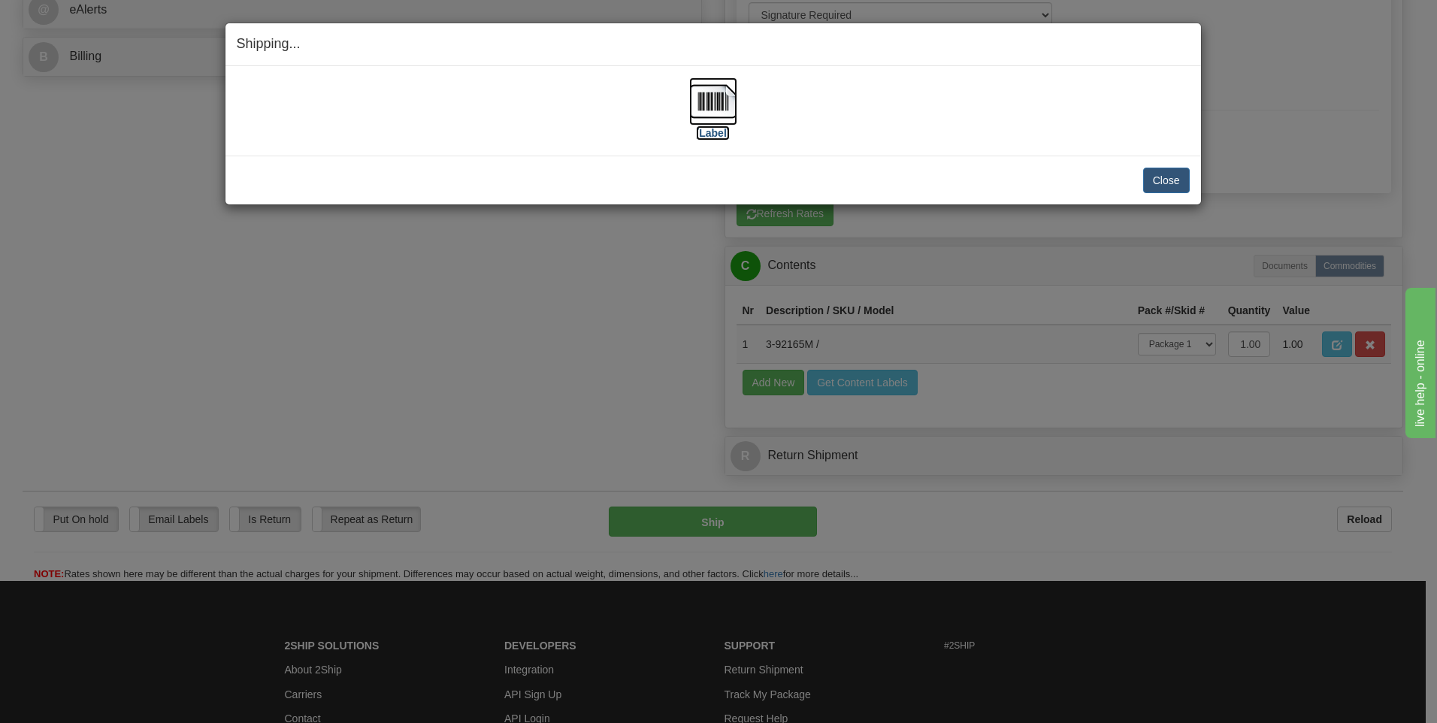
click at [713, 131] on label "[Label]" at bounding box center [713, 132] width 35 height 15
click at [1174, 181] on button "Close" at bounding box center [1166, 181] width 47 height 26
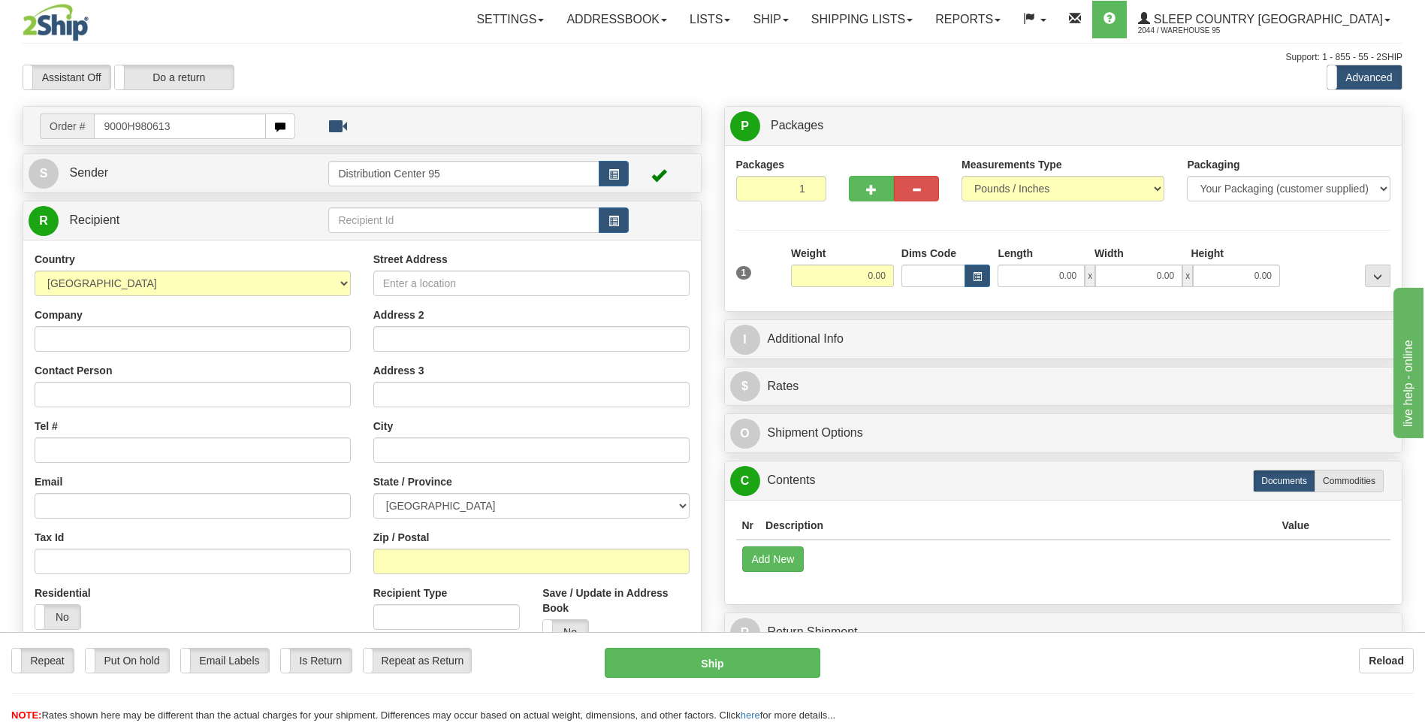
type input "9000H980613"
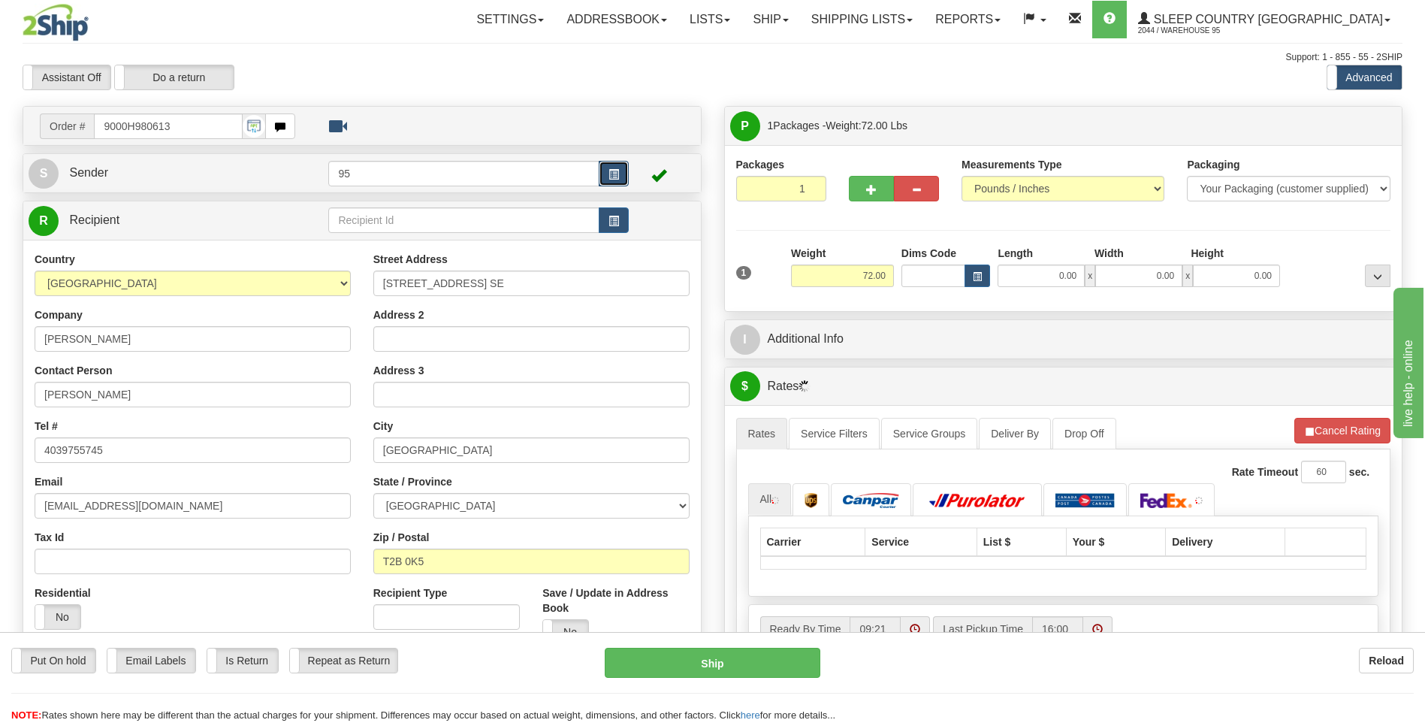
click at [611, 172] on span "button" at bounding box center [614, 175] width 11 height 10
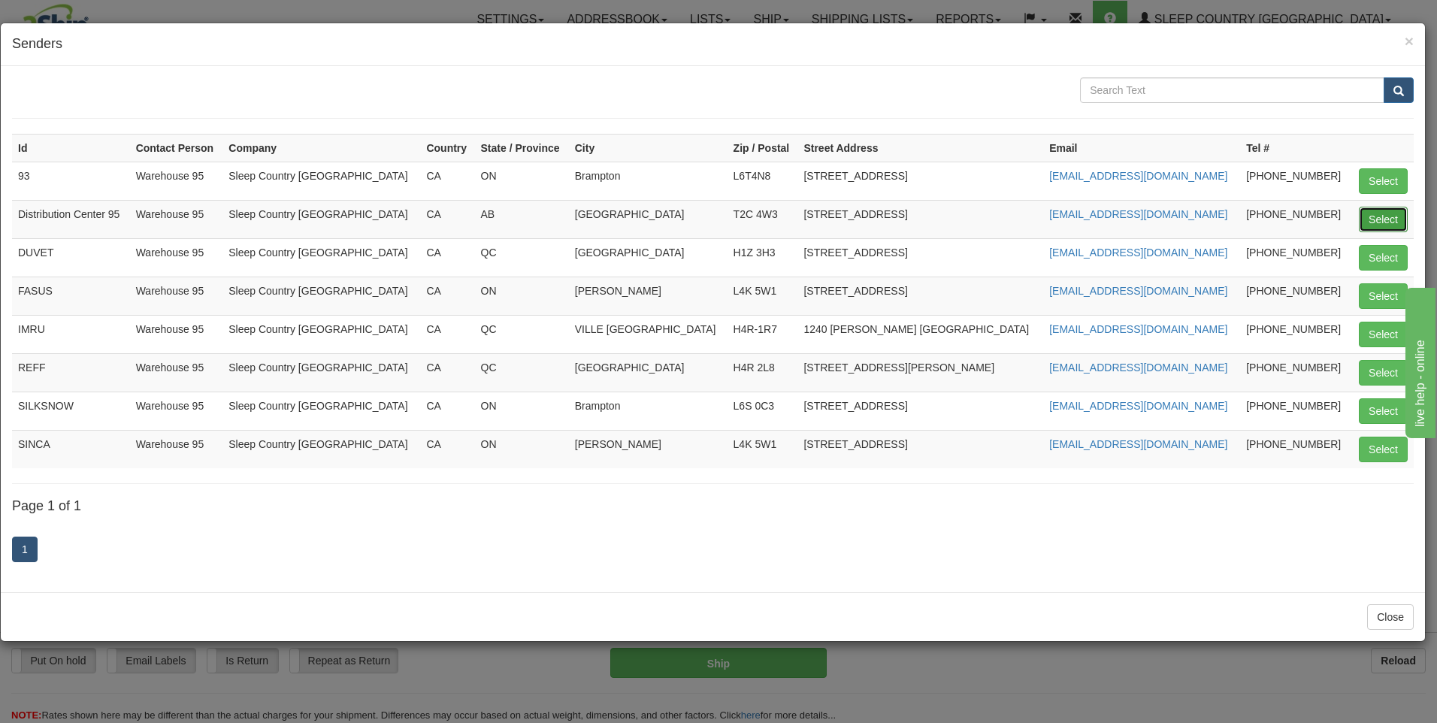
click at [1405, 218] on button "Select" at bounding box center [1382, 220] width 49 height 26
type input "Distribution Center 95"
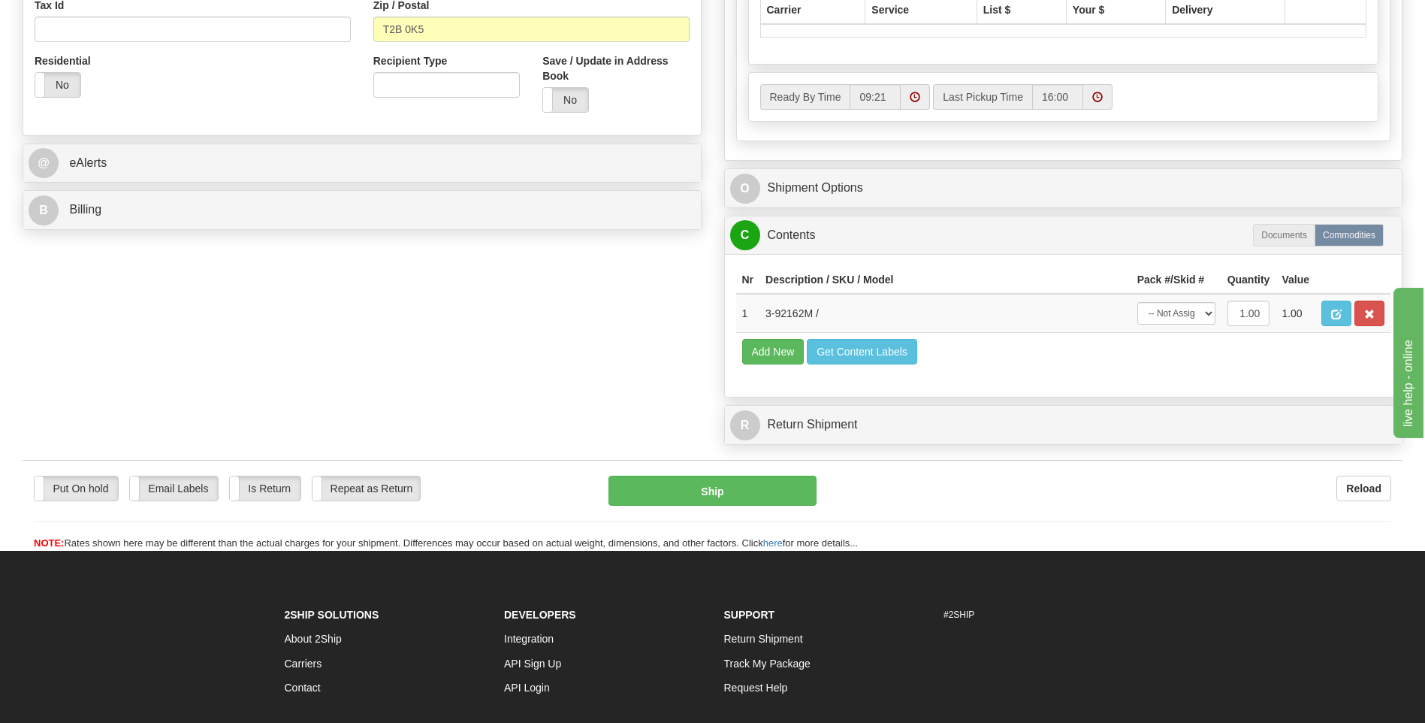
scroll to position [650, 0]
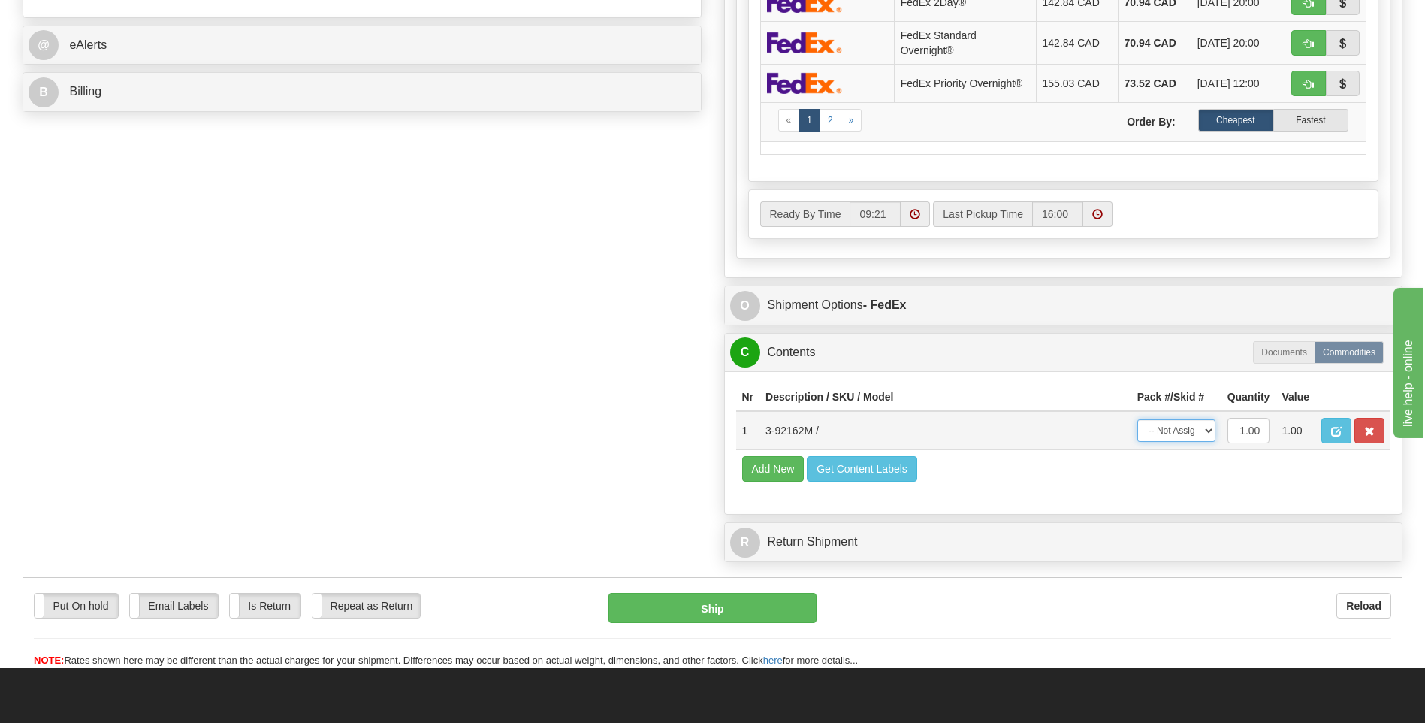
drag, startPoint x: 1184, startPoint y: 429, endPoint x: 1184, endPoint y: 442, distance: 12.8
click at [1184, 429] on select "-- Not Assigned -- Package 1" at bounding box center [1177, 430] width 78 height 23
select select "0"
click at [1138, 419] on select "-- Not Assigned -- Package 1" at bounding box center [1177, 430] width 78 height 23
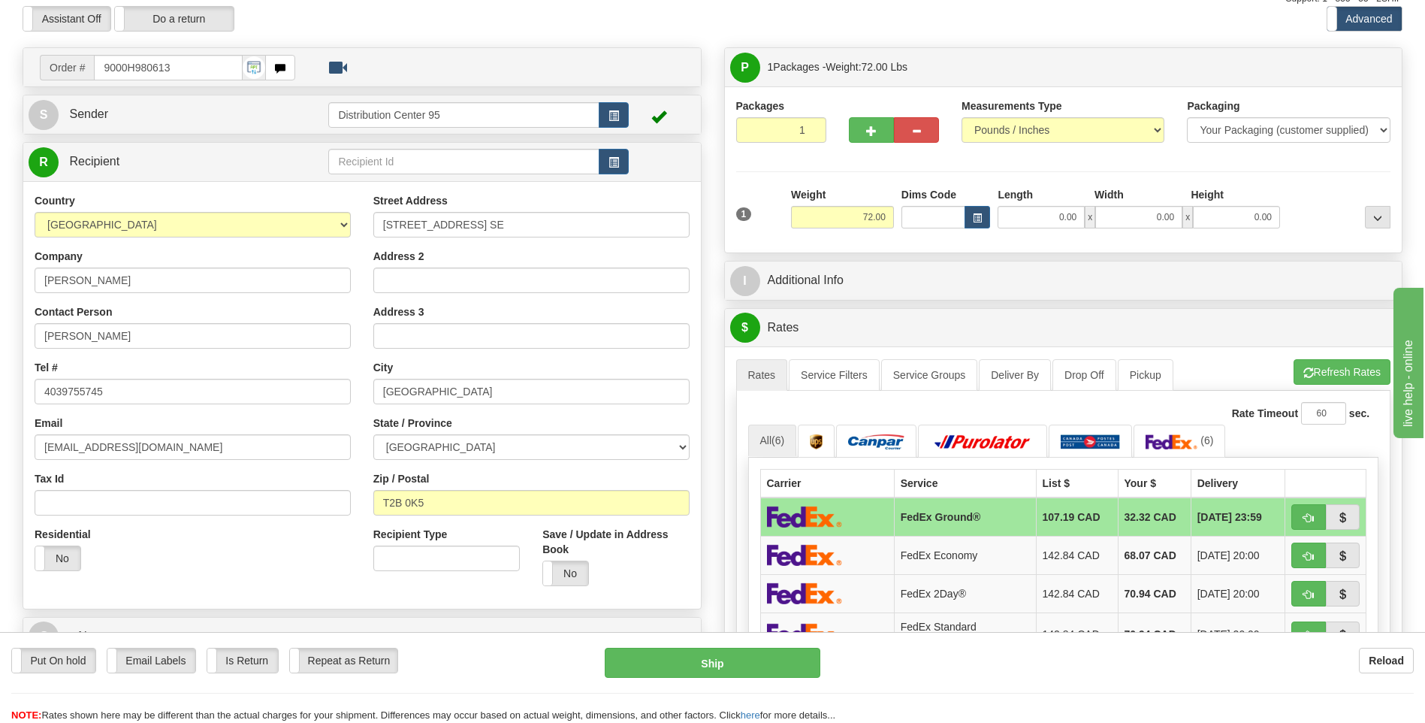
scroll to position [124, 0]
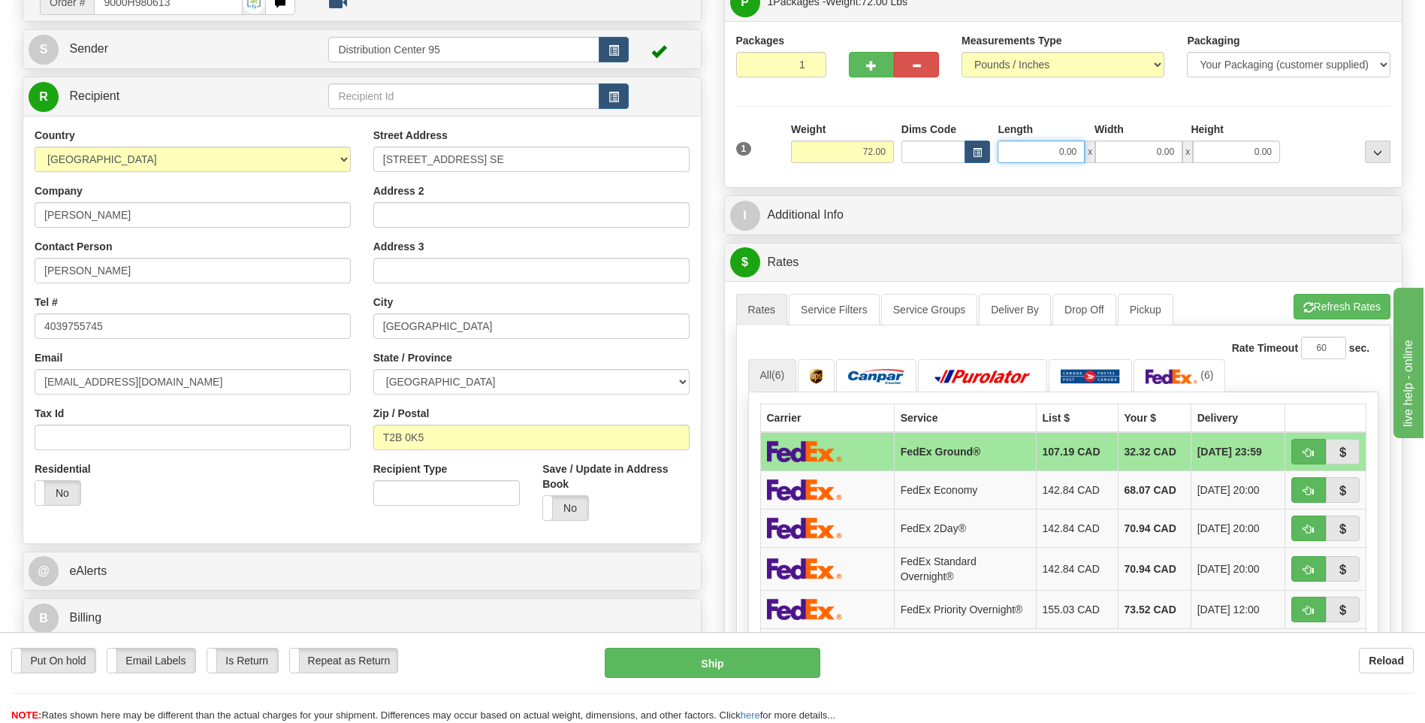
click at [1037, 146] on input "0.00" at bounding box center [1041, 151] width 87 height 23
type input "17.00"
click at [1133, 154] on input "0.00" at bounding box center [1138, 151] width 87 height 23
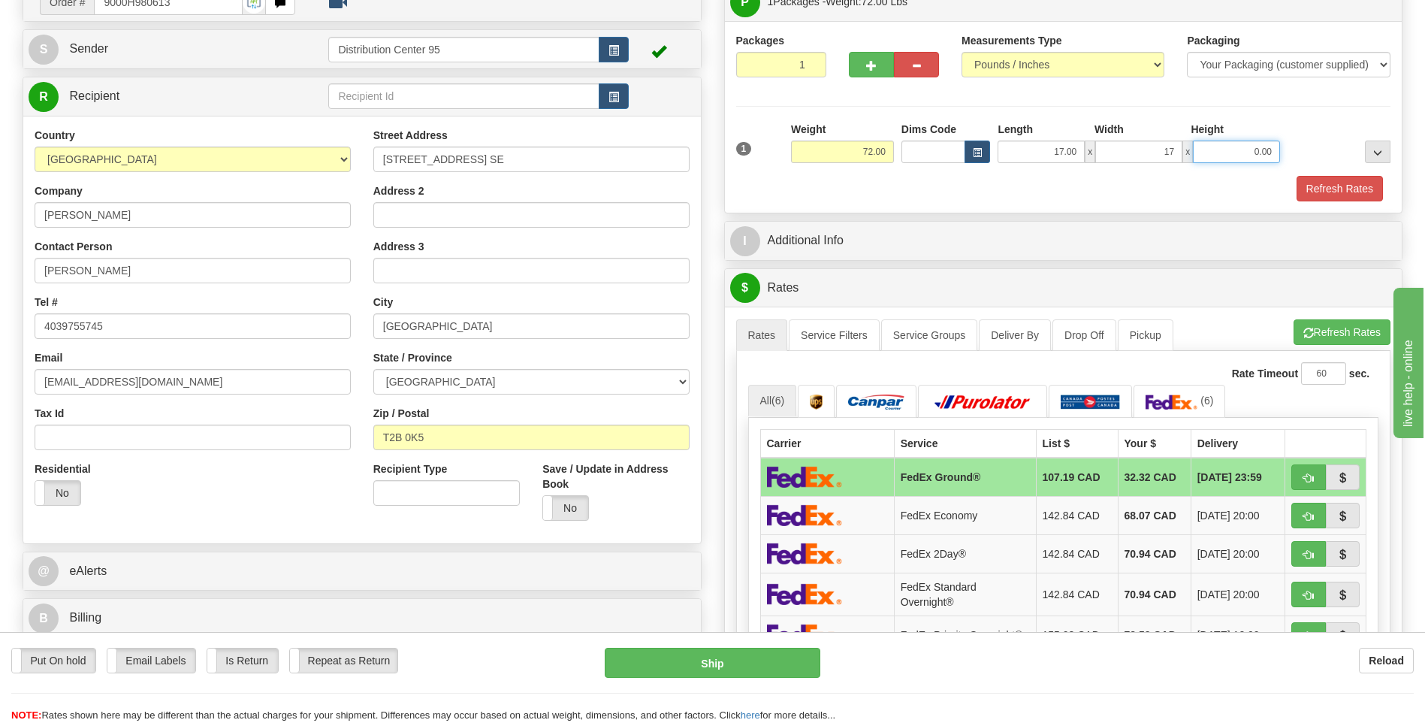
type input "17.00"
click at [1217, 155] on input "0.00" at bounding box center [1236, 151] width 87 height 23
type input "41.00"
click at [978, 192] on div "Refresh Rates" at bounding box center [1064, 189] width 663 height 26
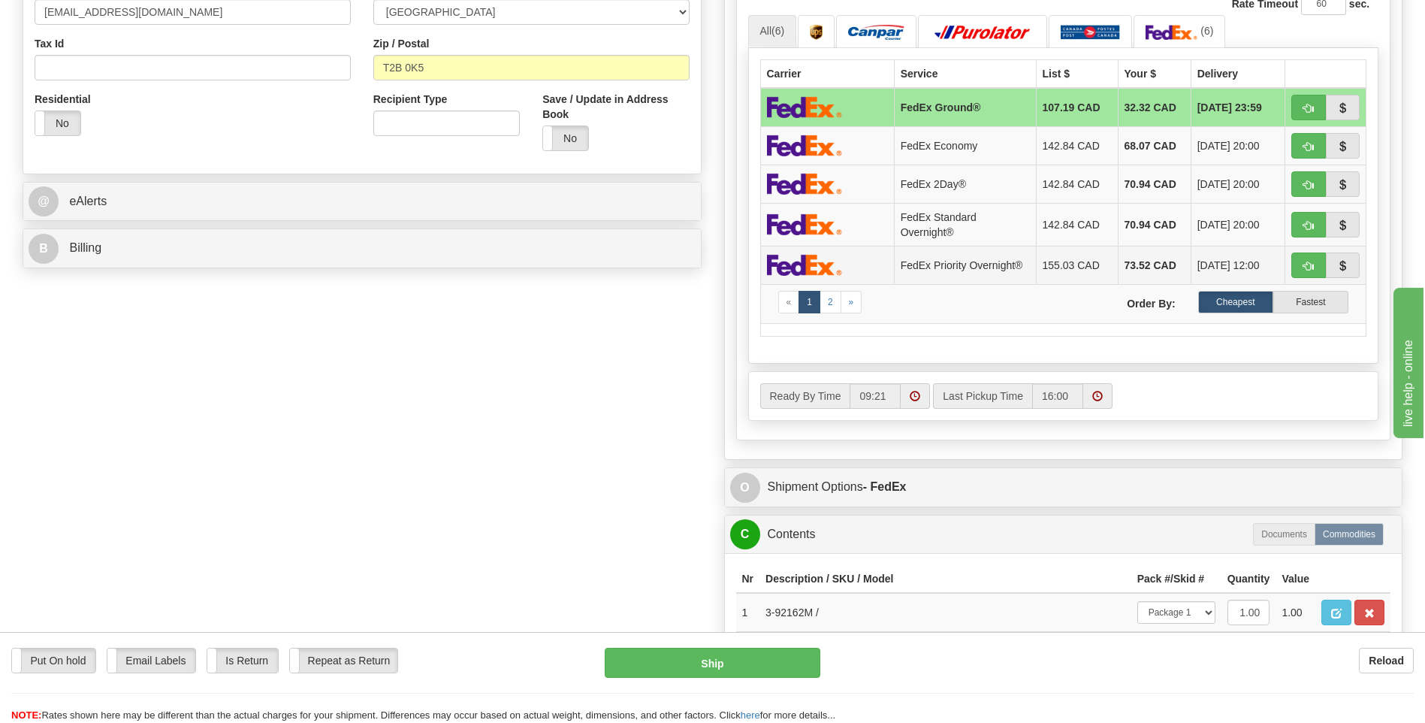
scroll to position [274, 0]
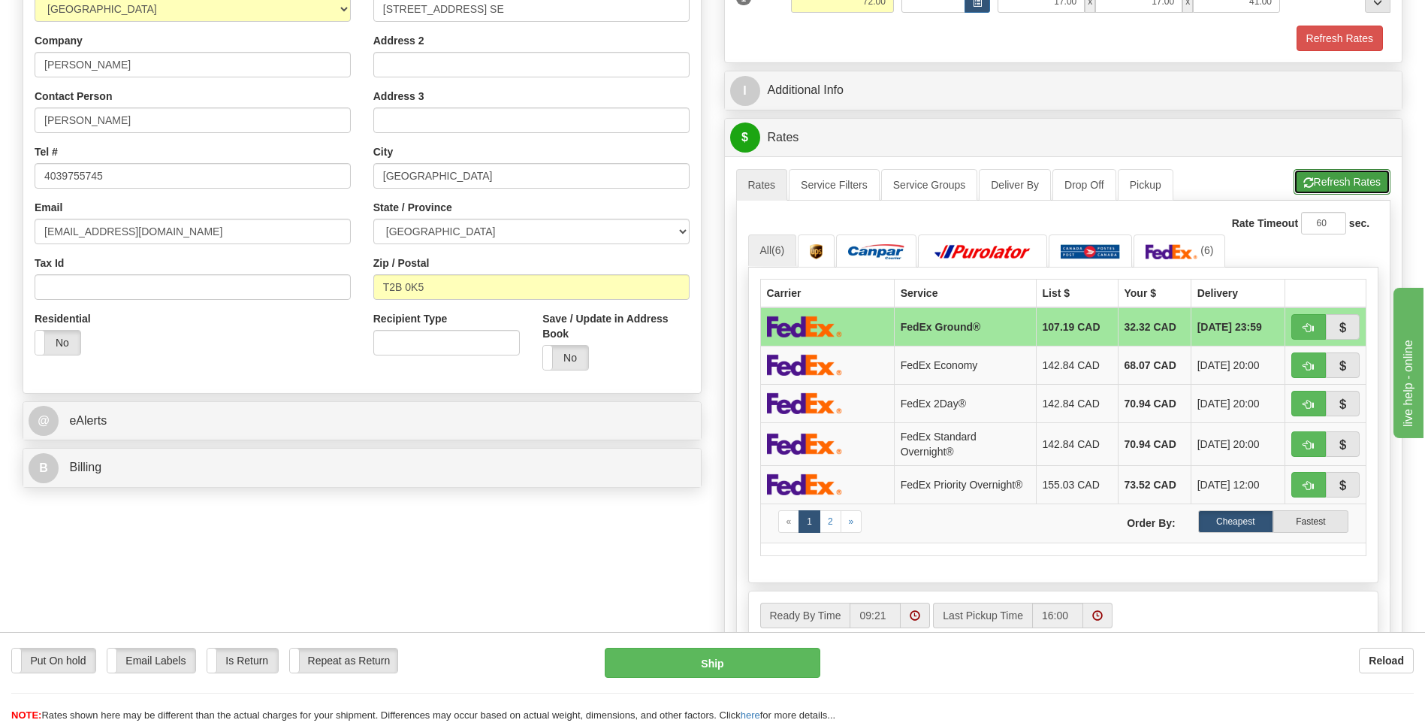
click at [1343, 186] on button "Refresh Rates" at bounding box center [1342, 182] width 97 height 26
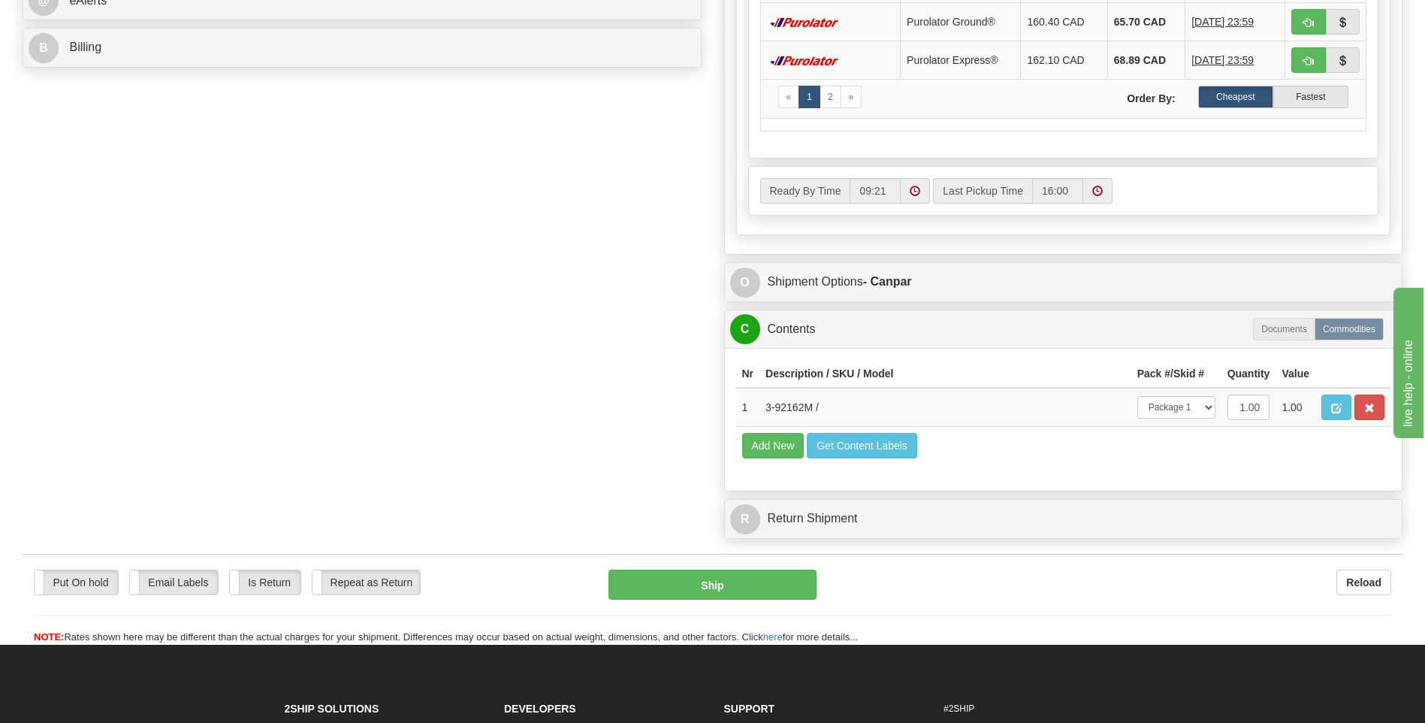
scroll to position [800, 0]
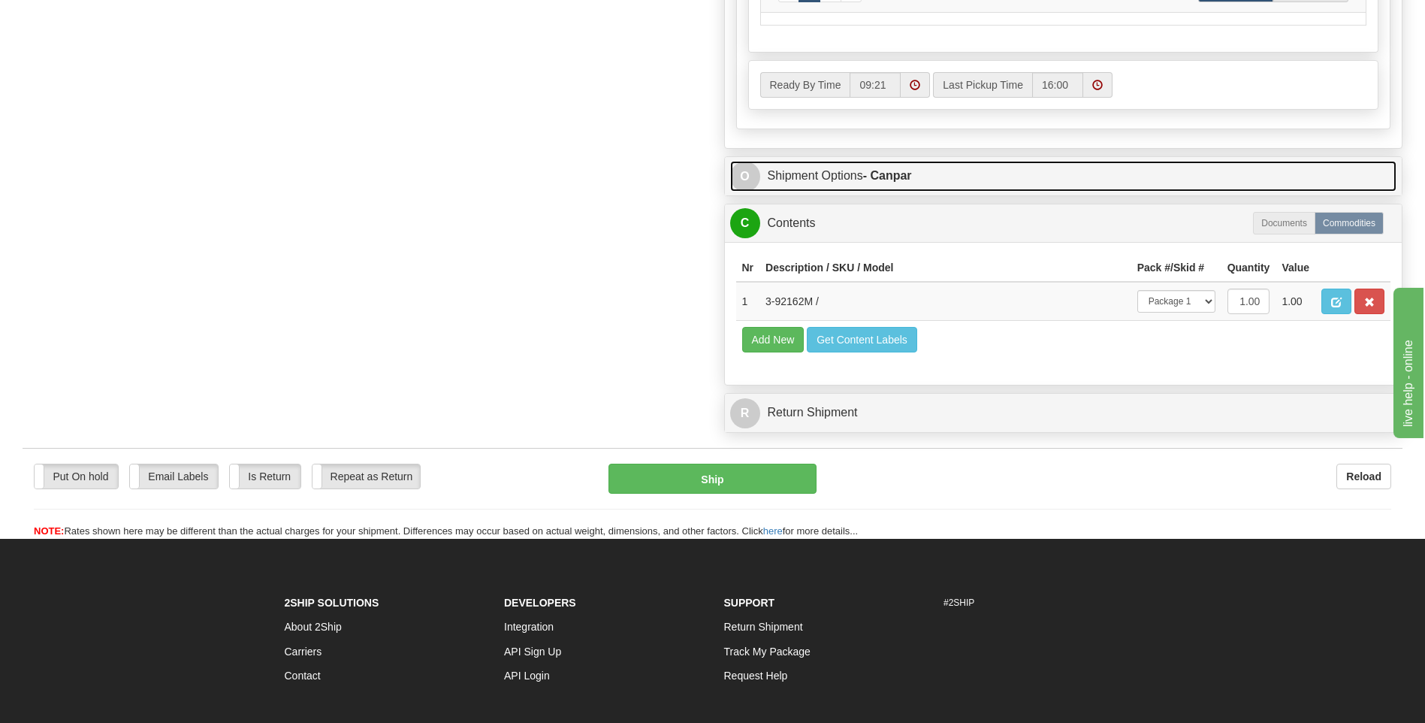
click at [860, 168] on link "O Shipment Options - Canpar" at bounding box center [1063, 176] width 667 height 31
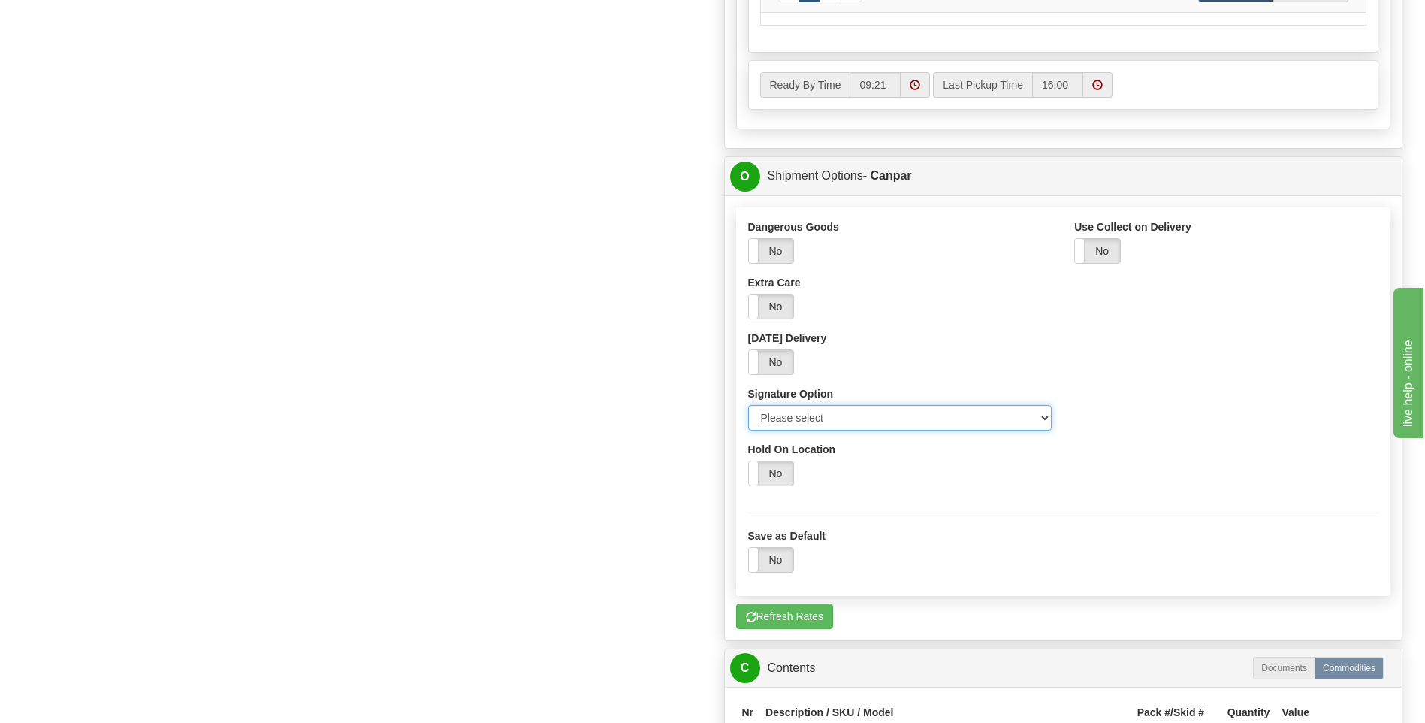
click at [808, 415] on select "Please select No Signature Required Signature Required Adult Signature" at bounding box center [900, 418] width 304 height 26
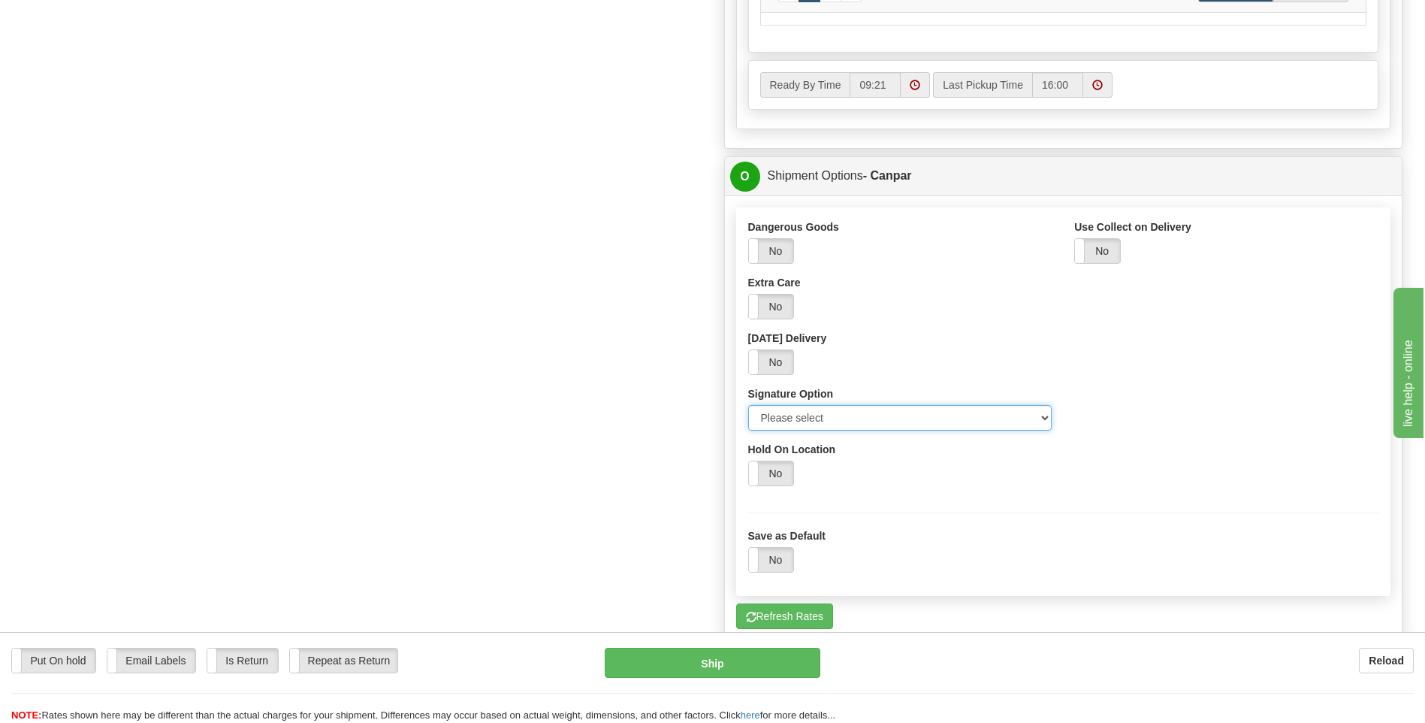
select select "2"
click at [748, 405] on select "Please select No Signature Required Signature Required Adult Signature" at bounding box center [900, 418] width 304 height 26
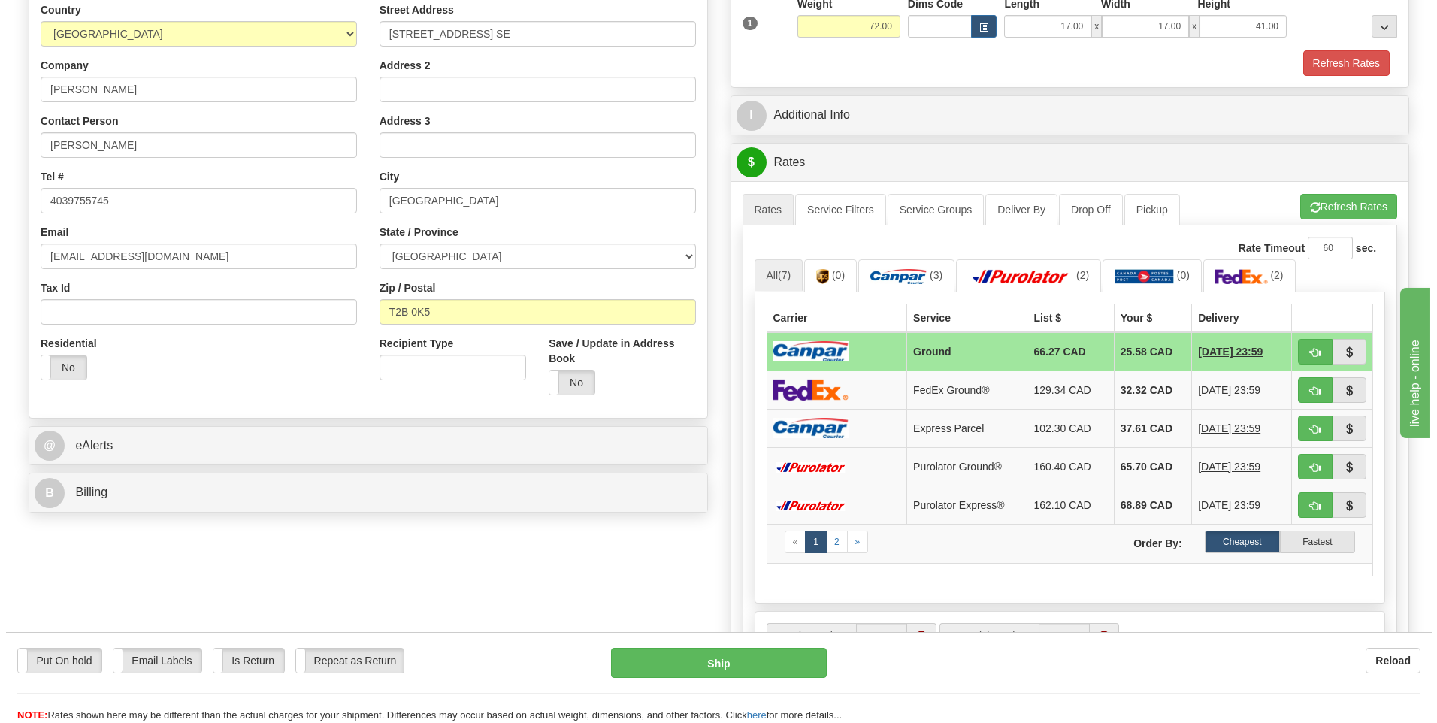
scroll to position [301, 0]
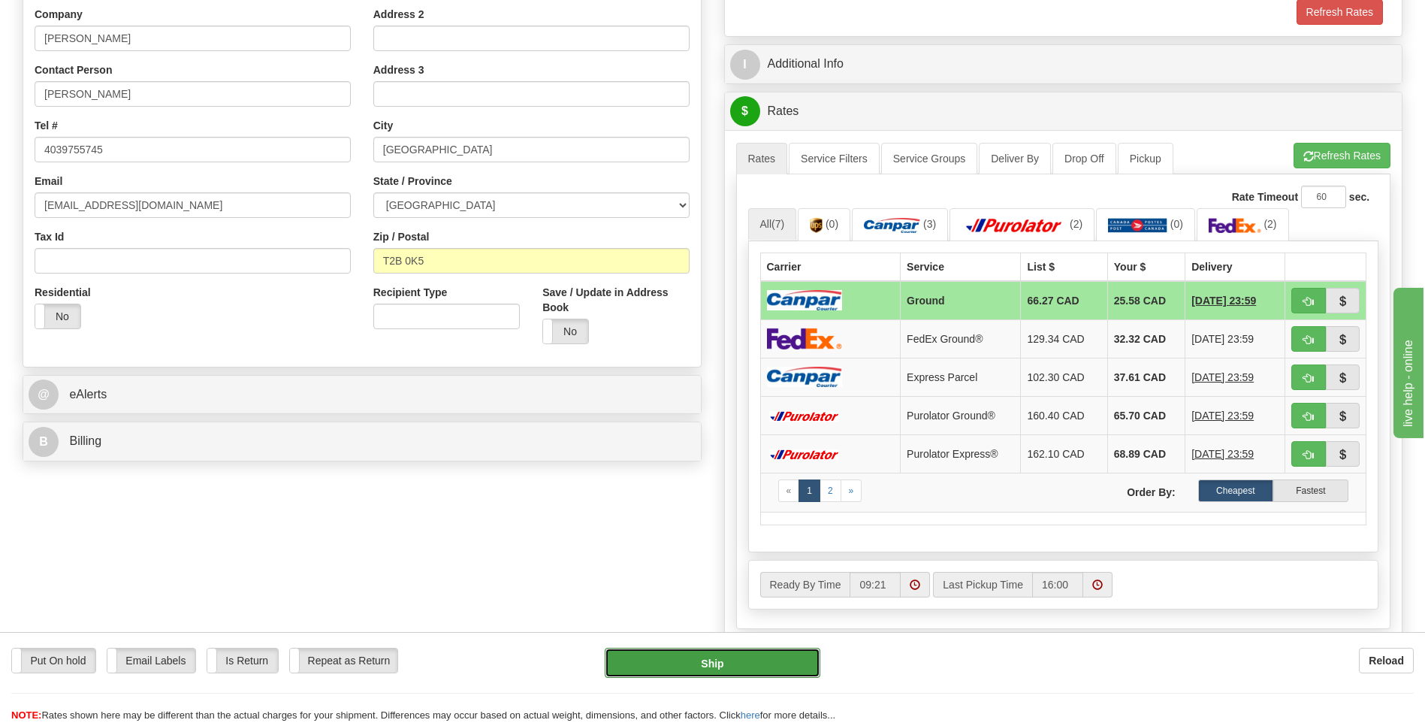
click at [745, 663] on button "Ship" at bounding box center [712, 663] width 215 height 30
type input "1"
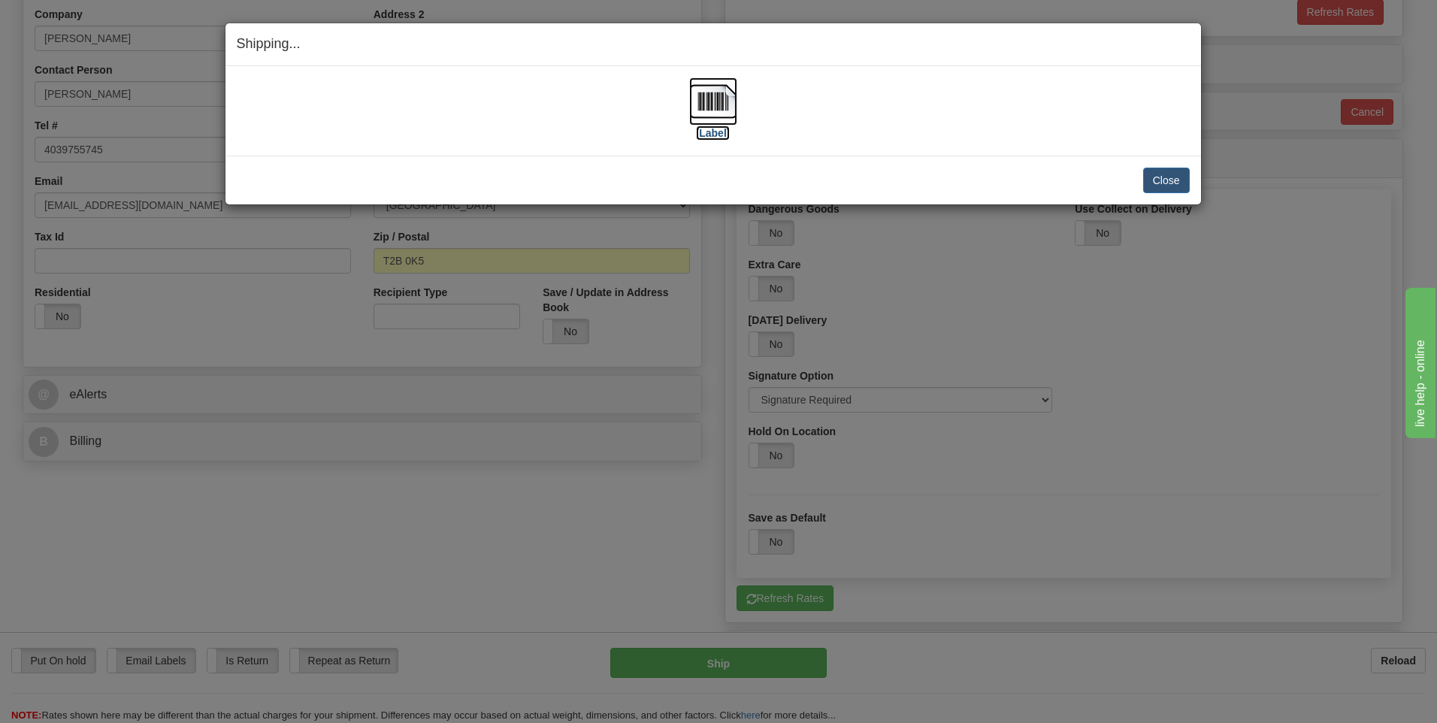
click at [708, 138] on label "[Label]" at bounding box center [713, 132] width 35 height 15
click at [1145, 182] on button "Close" at bounding box center [1166, 181] width 47 height 26
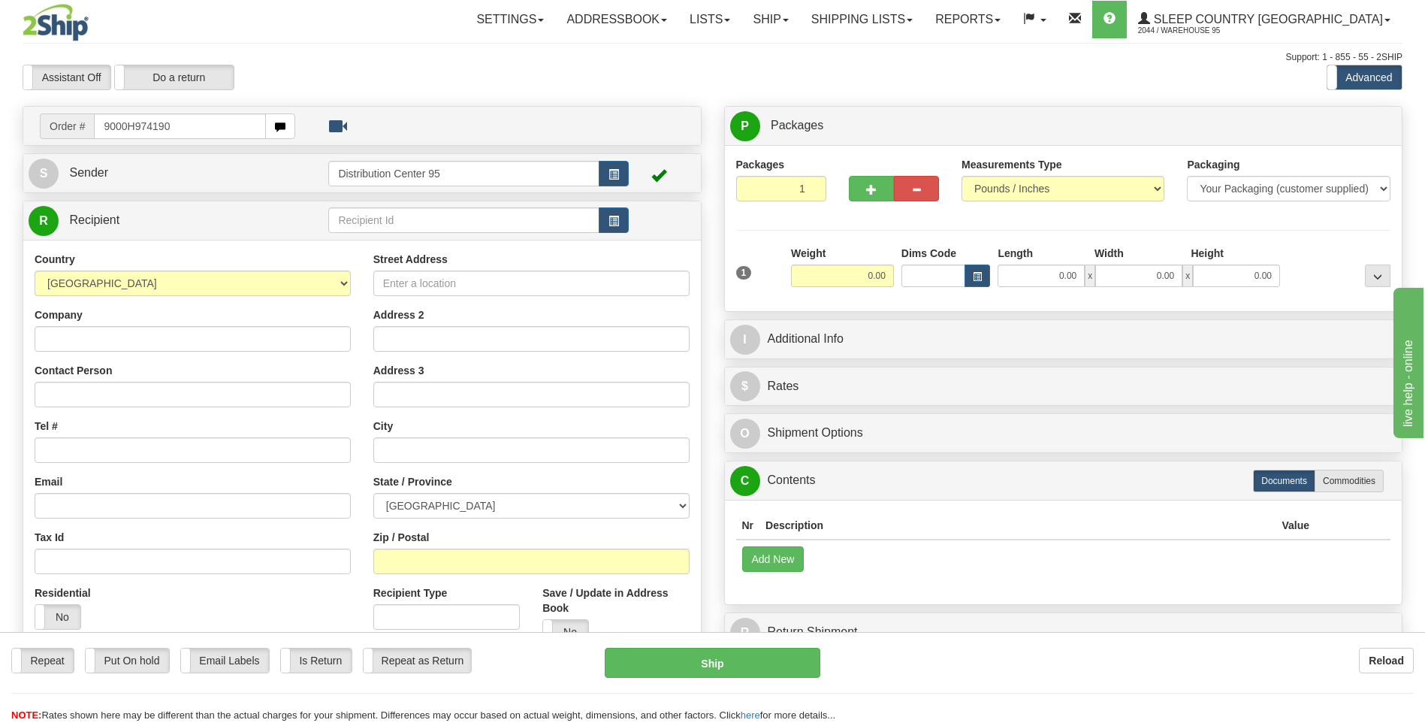
type input "9000H974190"
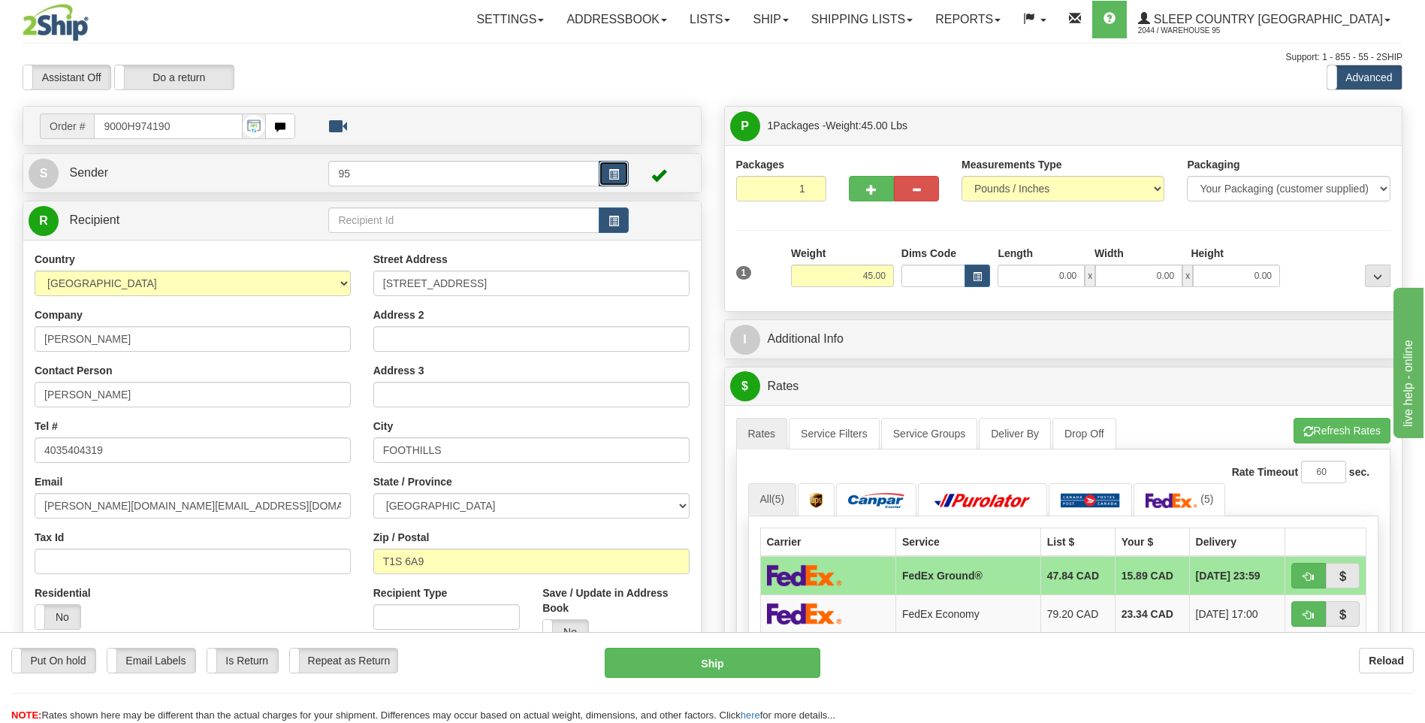
click at [601, 186] on button "button" at bounding box center [614, 174] width 30 height 26
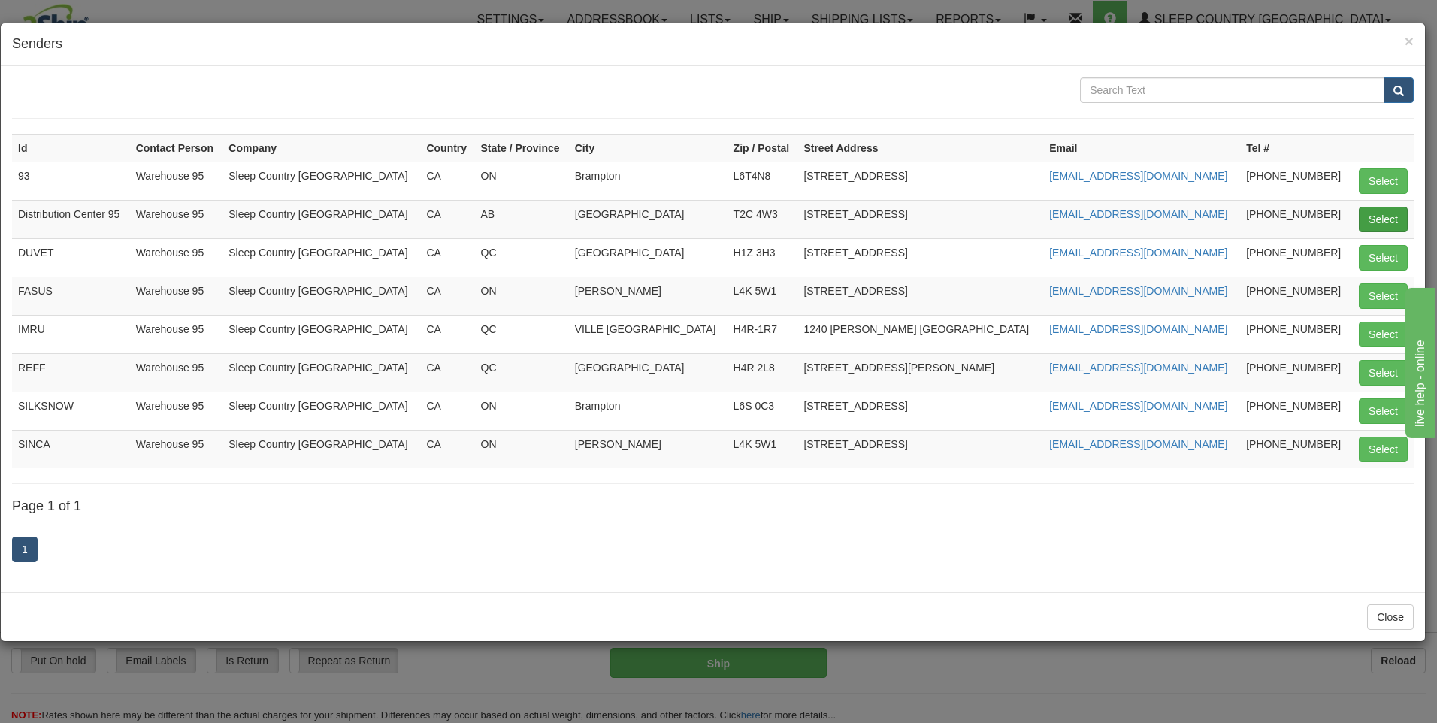
click at [1409, 211] on td "Select" at bounding box center [1381, 219] width 63 height 38
click at [1399, 215] on button "Select" at bounding box center [1382, 220] width 49 height 26
type input "Distribution Center 95"
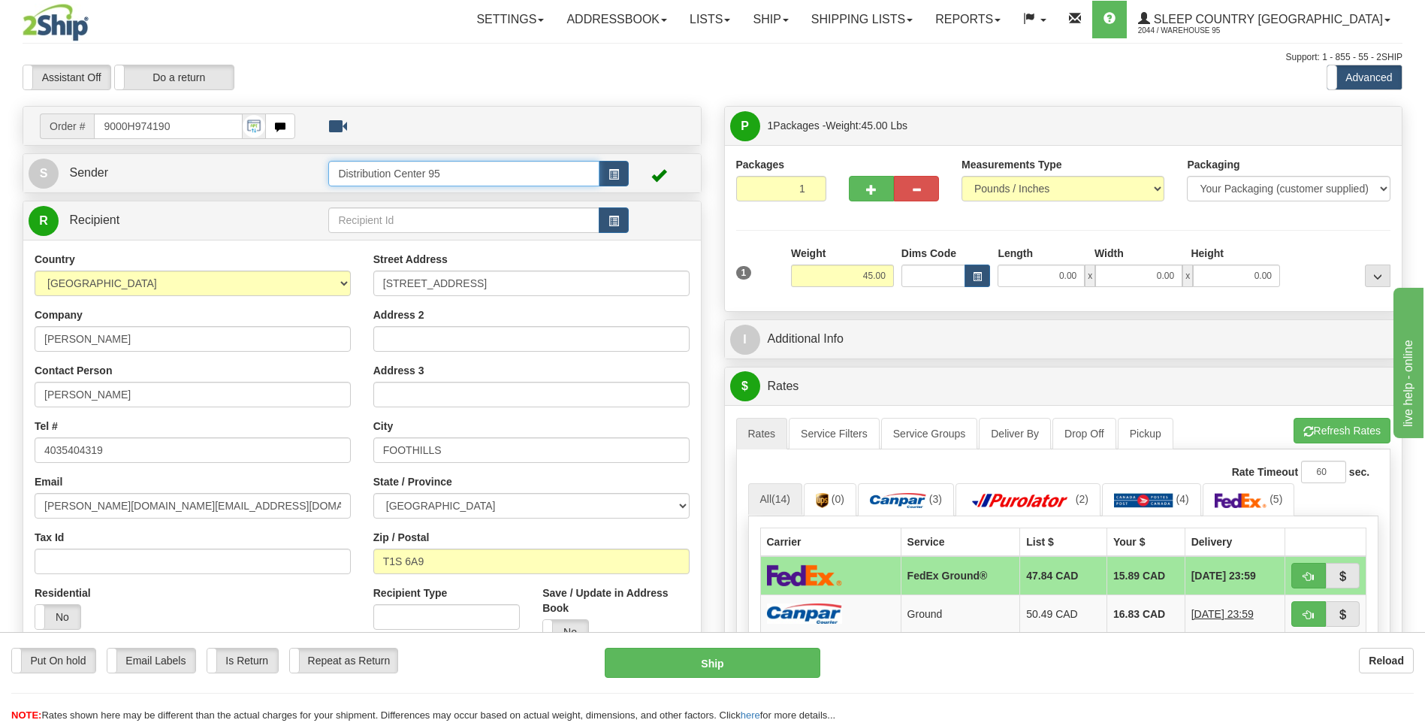
click at [464, 175] on input "Distribution Center 95" at bounding box center [463, 174] width 270 height 26
click at [1038, 276] on input "0.00" at bounding box center [1041, 275] width 87 height 23
type input "17.00"
click at [1129, 270] on input "0.00" at bounding box center [1138, 275] width 87 height 23
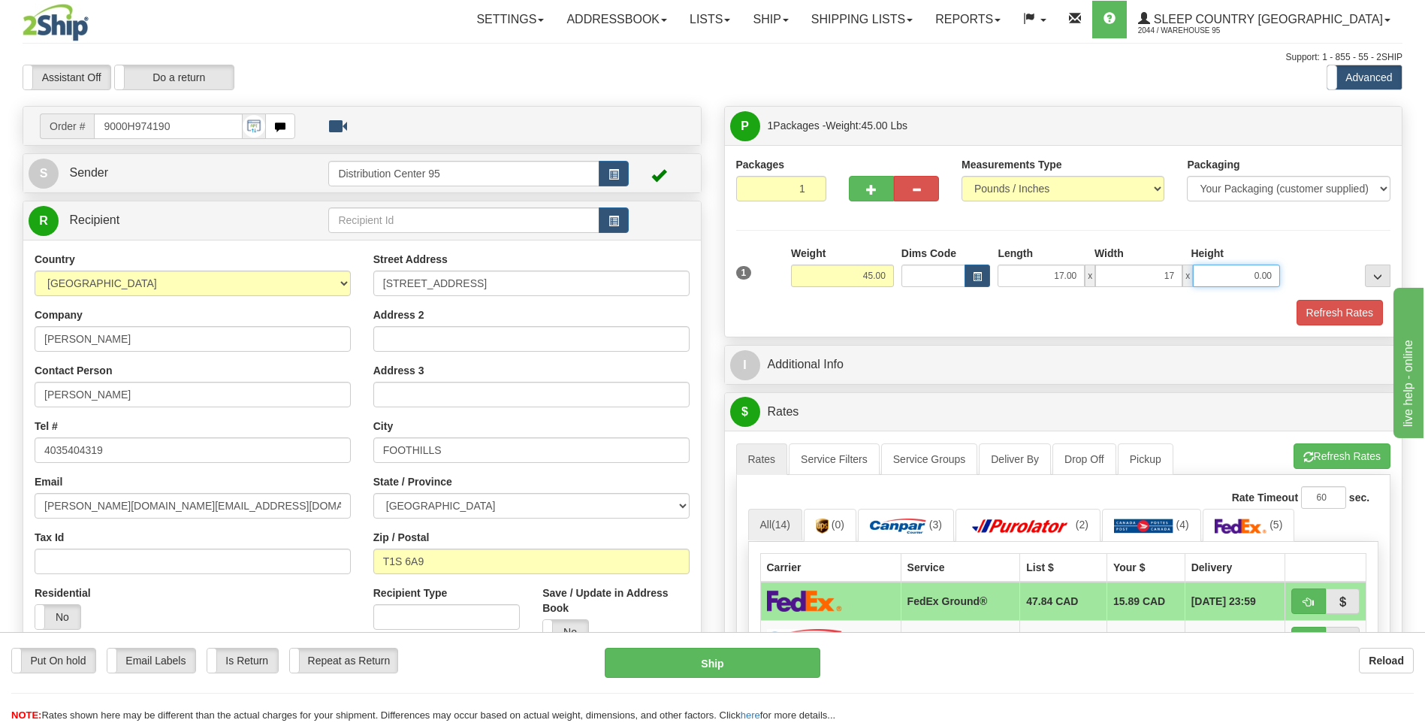
type input "17.00"
click at [1220, 269] on input "0.00" at bounding box center [1236, 275] width 87 height 23
type input "41.00"
click at [1284, 252] on div at bounding box center [1339, 266] width 110 height 41
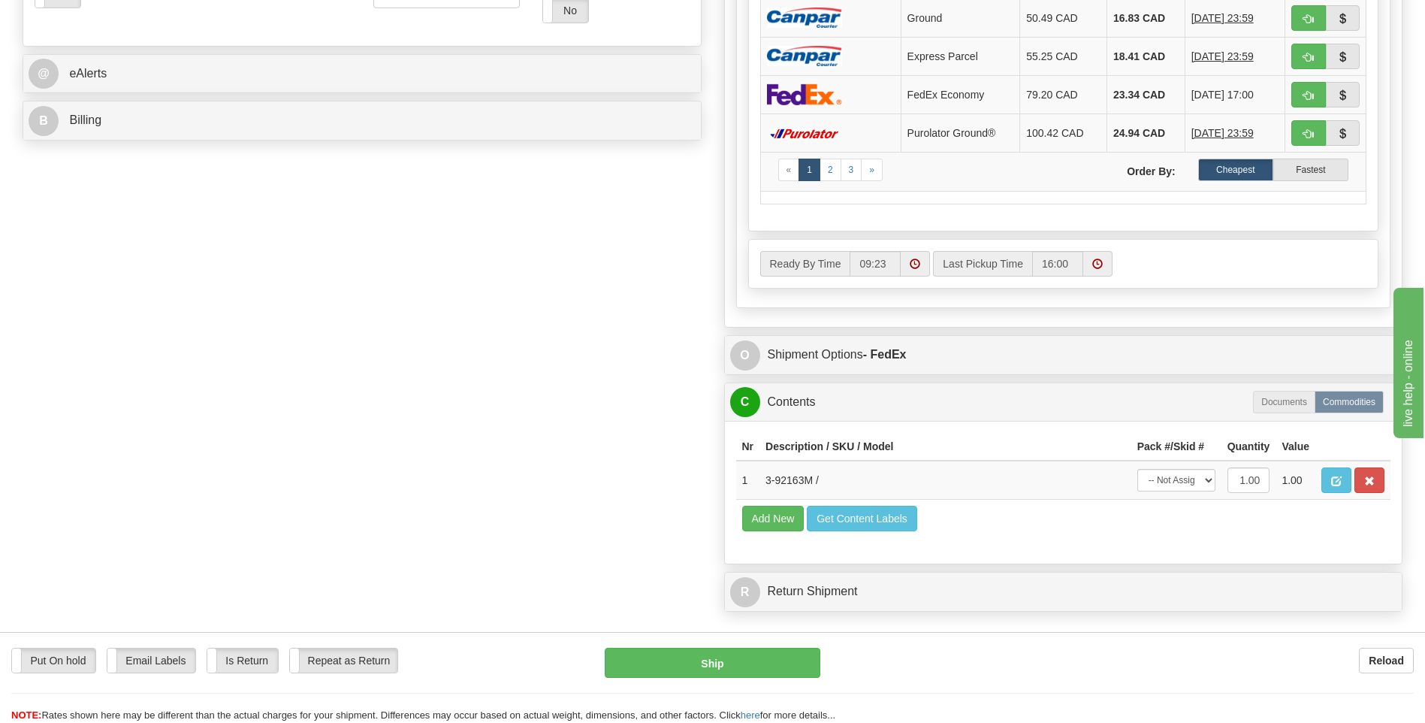
scroll to position [826, 0]
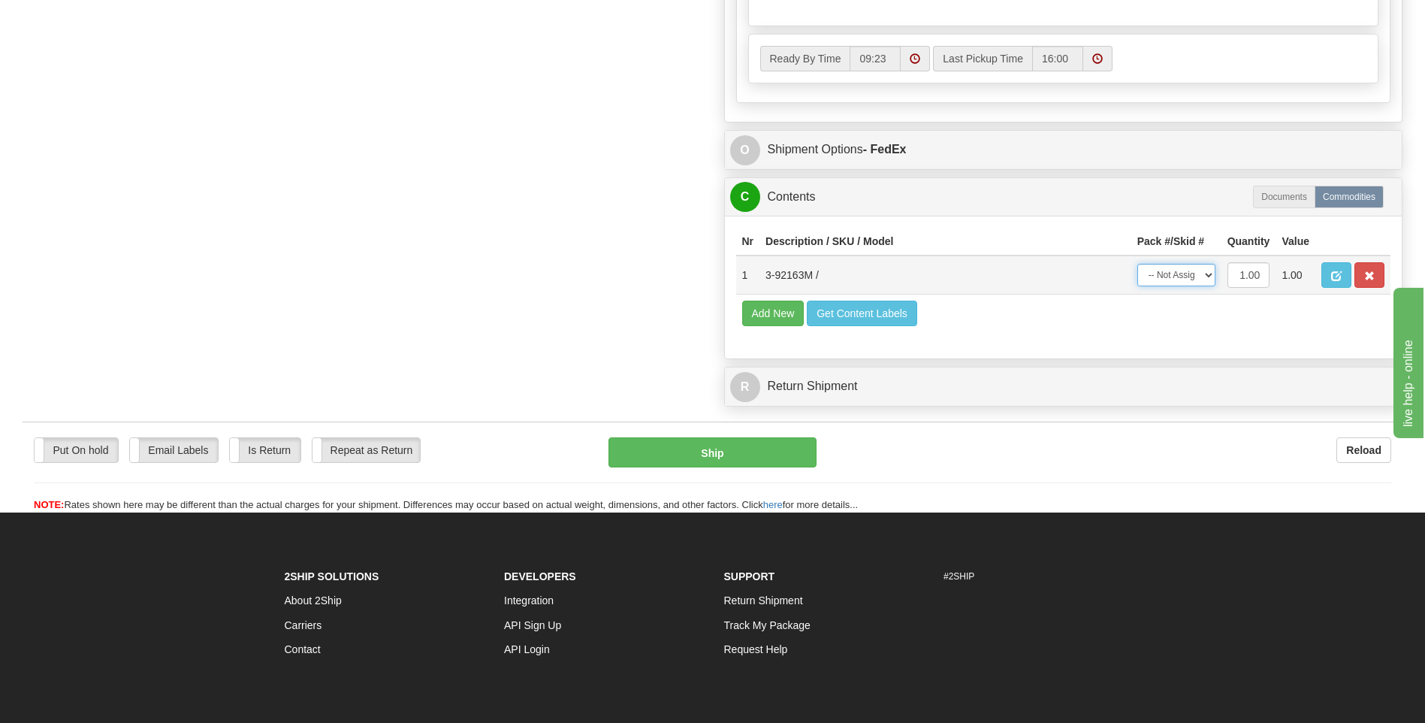
click at [1159, 285] on select "-- Not Assigned -- Package 1" at bounding box center [1177, 275] width 78 height 23
select select "0"
click at [1138, 264] on select "-- Not Assigned -- Package 1" at bounding box center [1177, 275] width 78 height 23
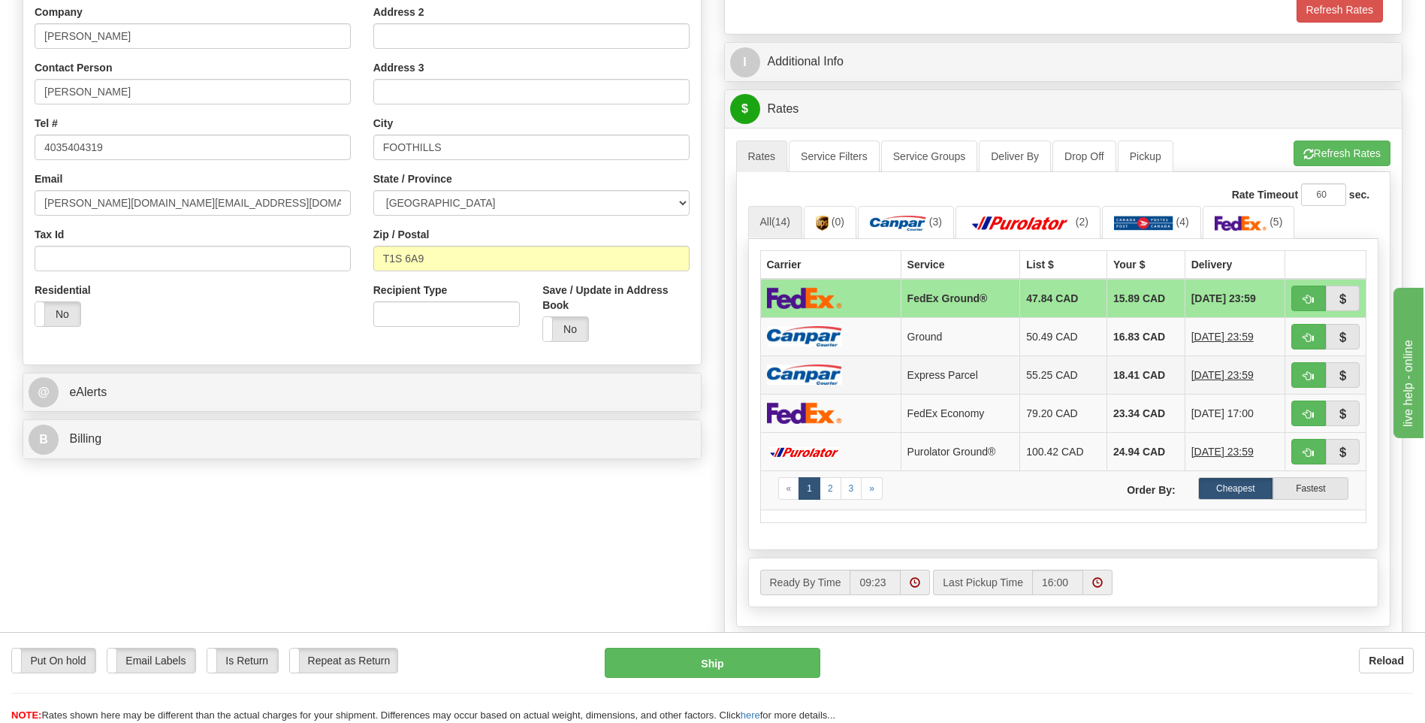
scroll to position [301, 0]
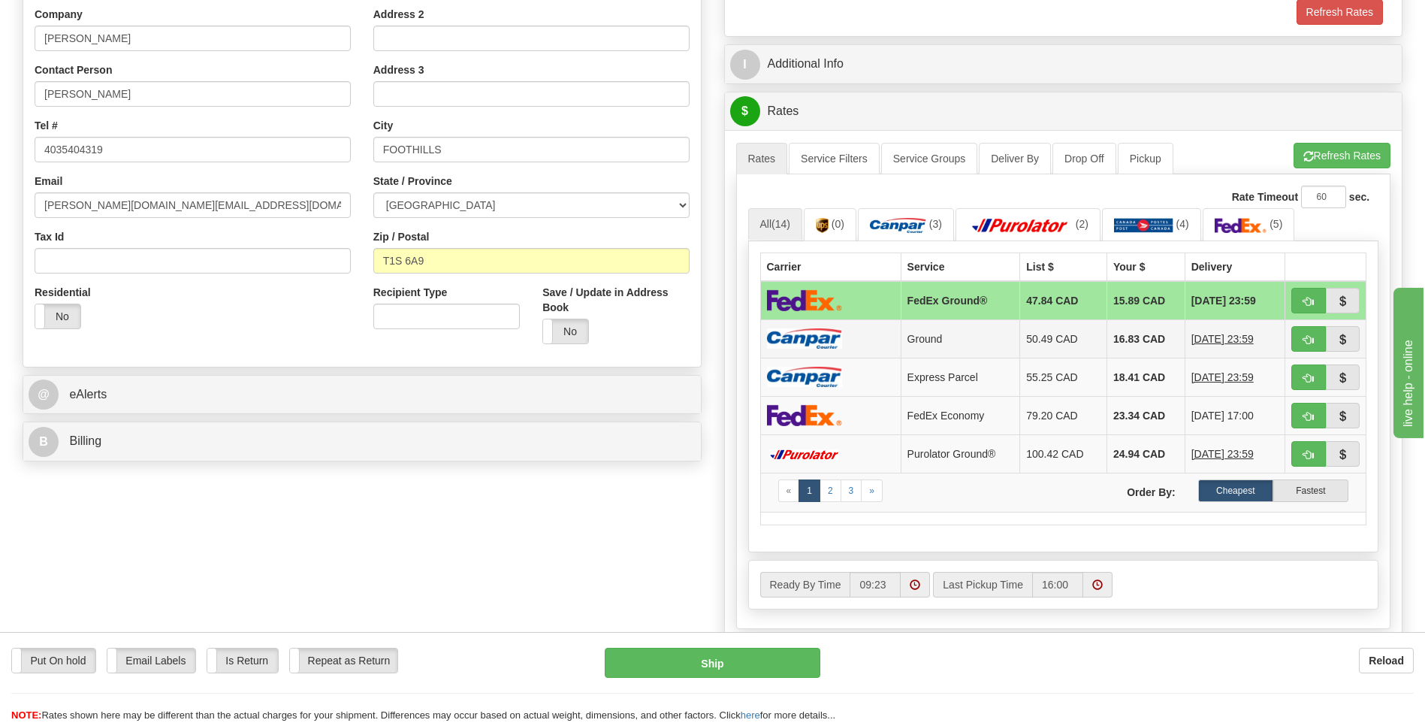
click at [935, 335] on td "Ground" at bounding box center [960, 338] width 119 height 38
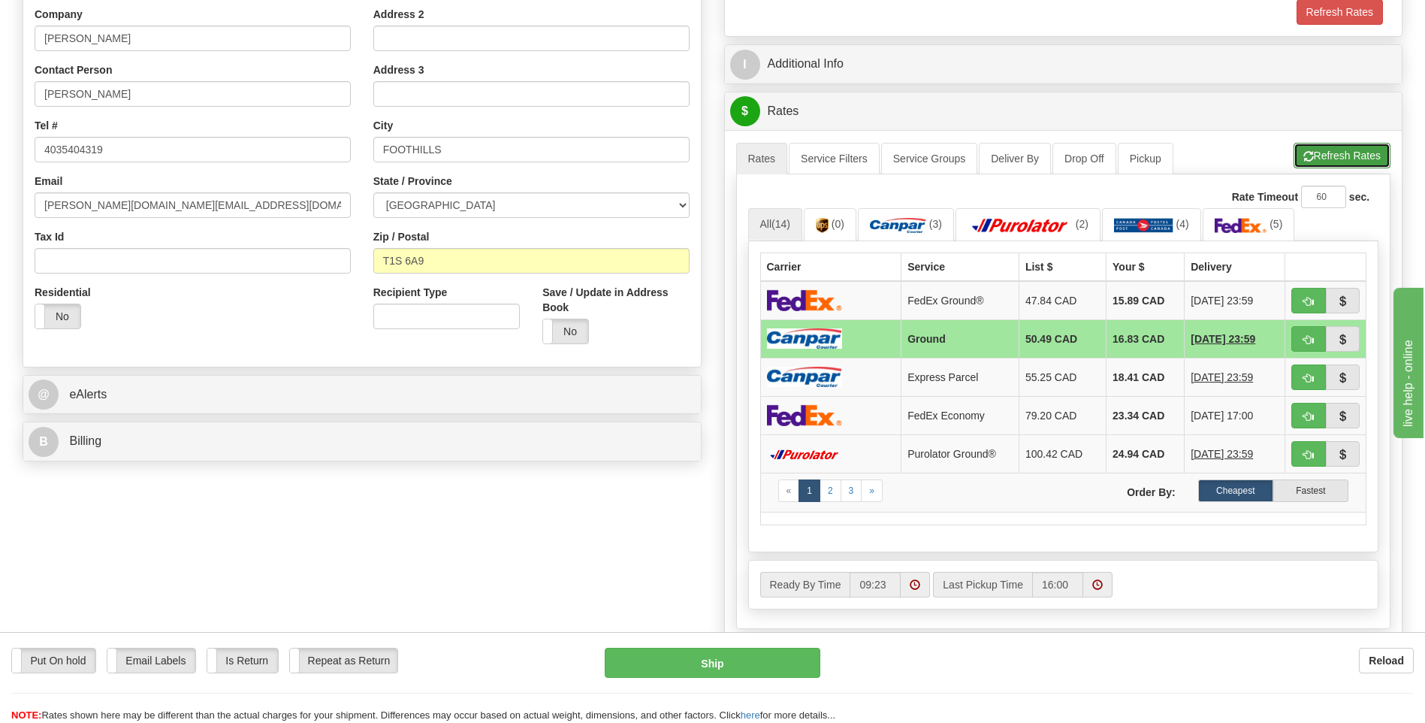
click at [1313, 150] on button "Refresh Rates" at bounding box center [1342, 156] width 97 height 26
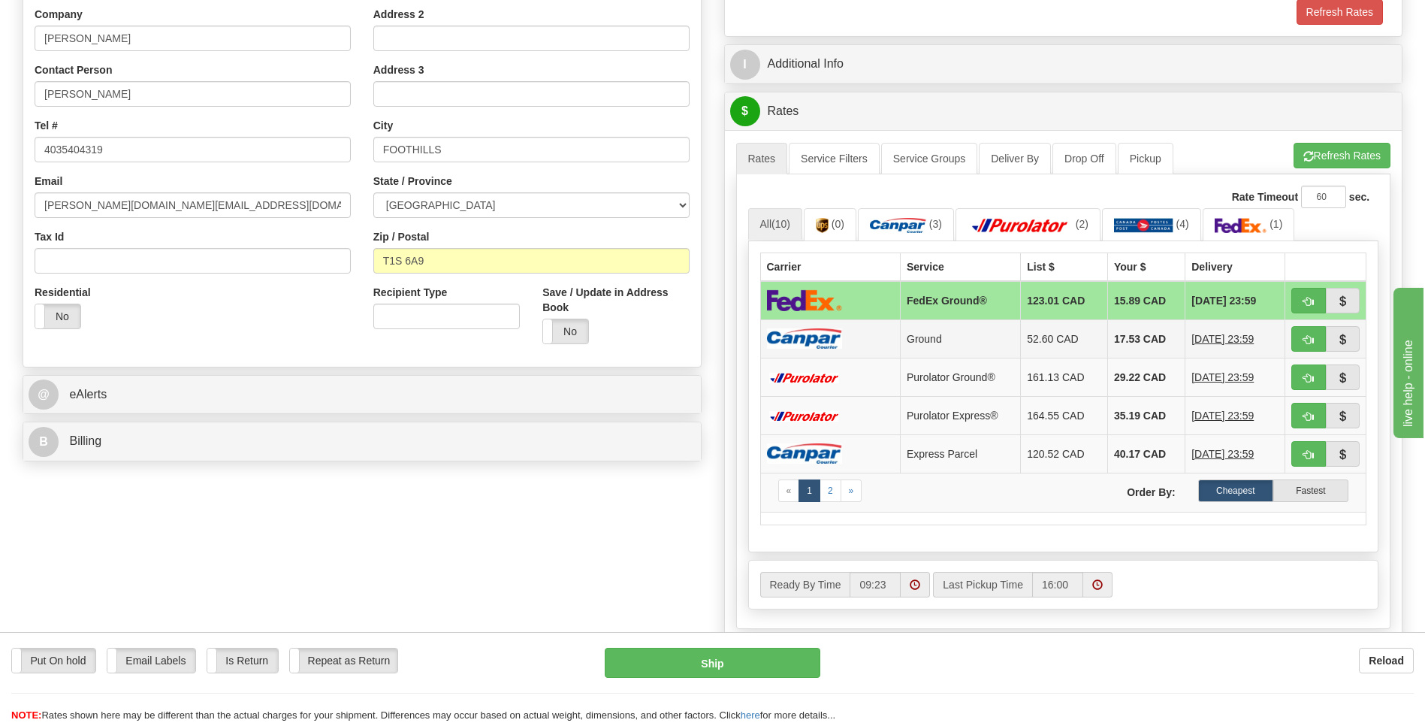
click at [799, 343] on img at bounding box center [804, 338] width 75 height 20
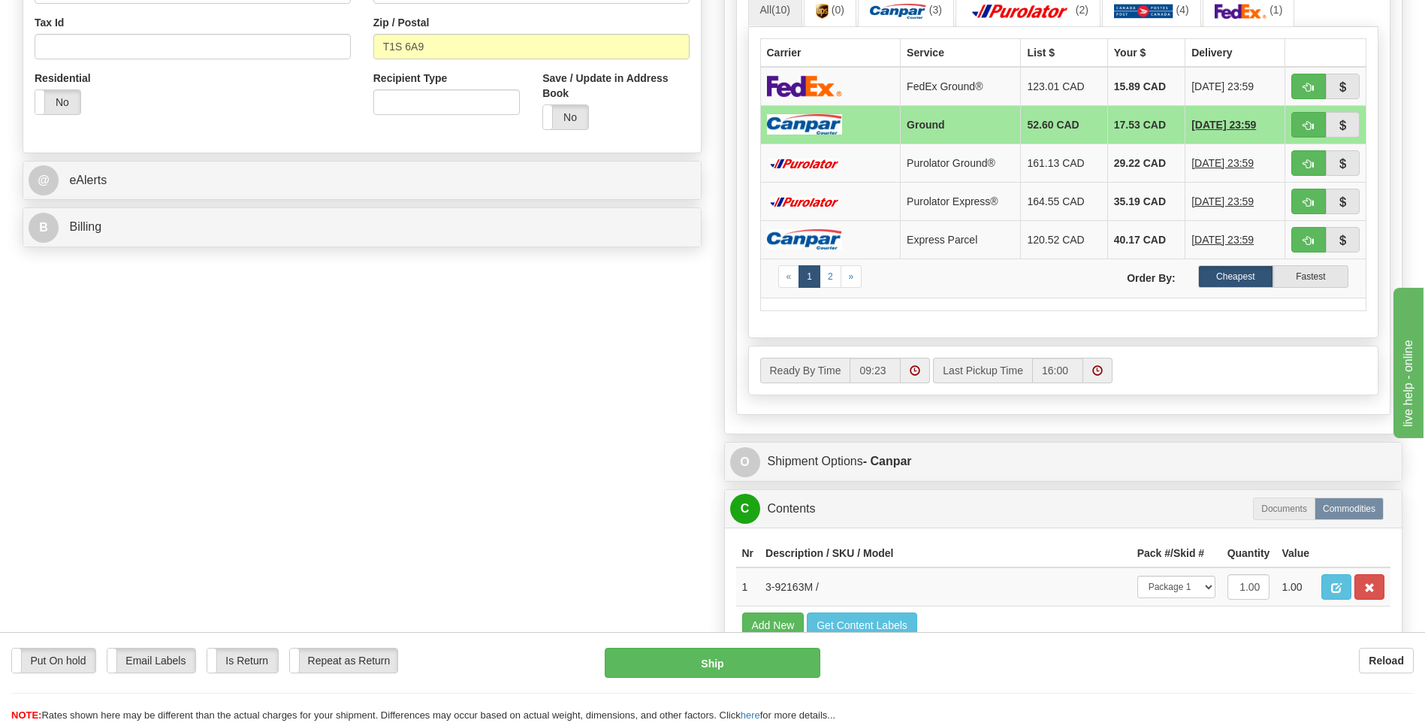
scroll to position [601, 0]
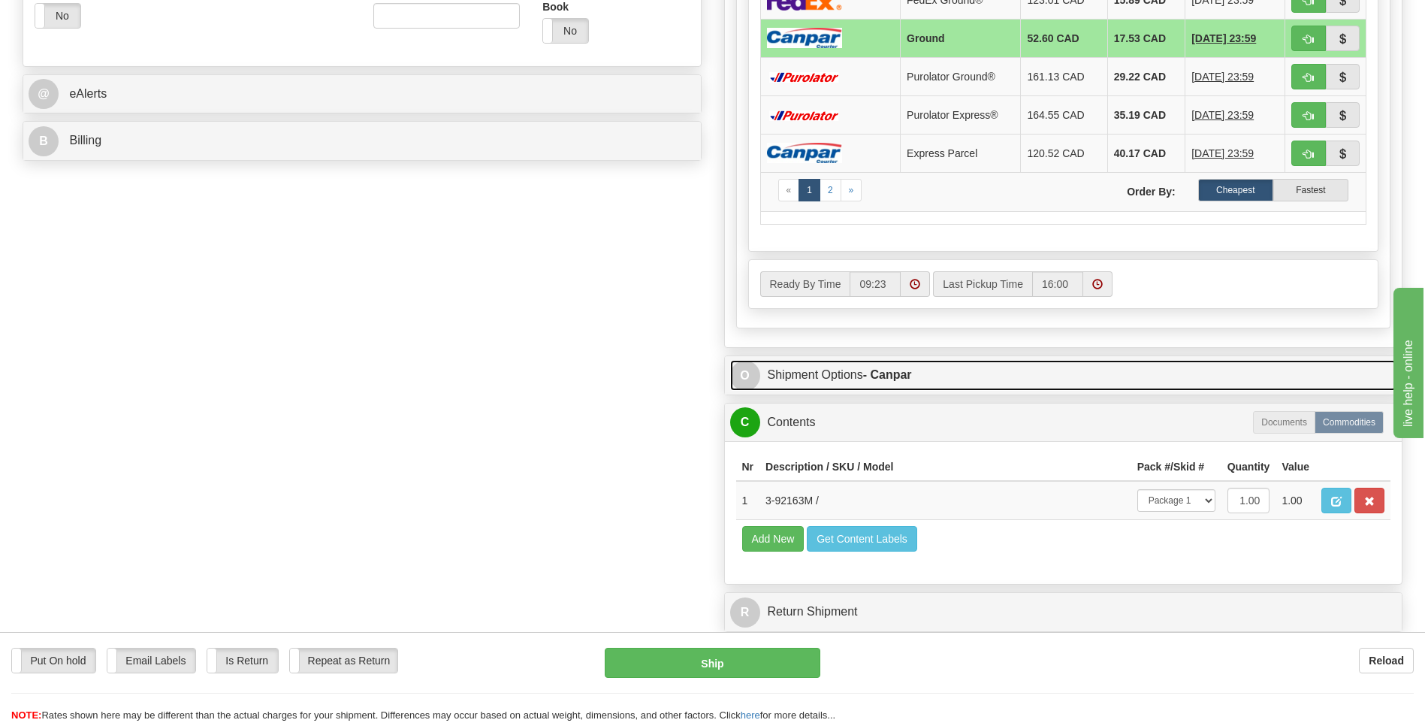
click at [819, 385] on link "O Shipment Options - Canpar" at bounding box center [1063, 375] width 667 height 31
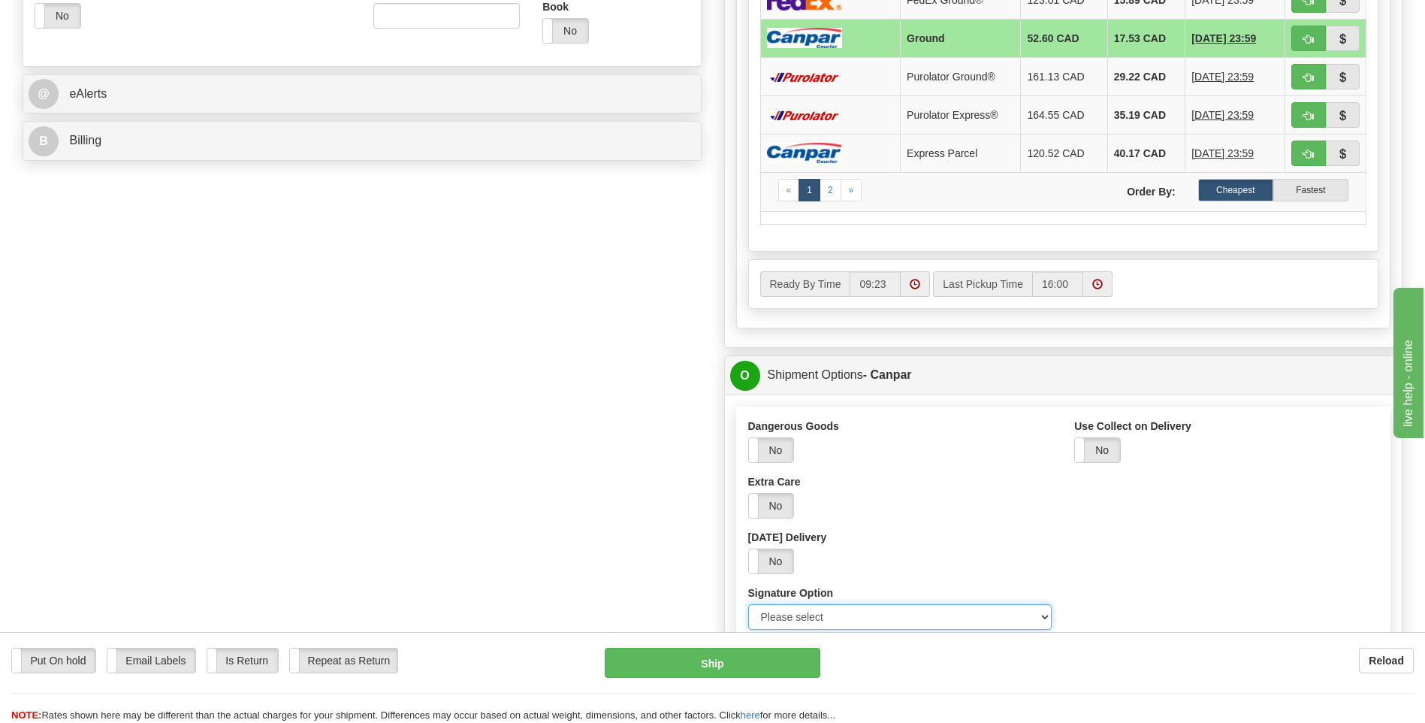
click at [829, 611] on select "Please select No Signature Required Signature Required Adult Signature" at bounding box center [900, 617] width 304 height 26
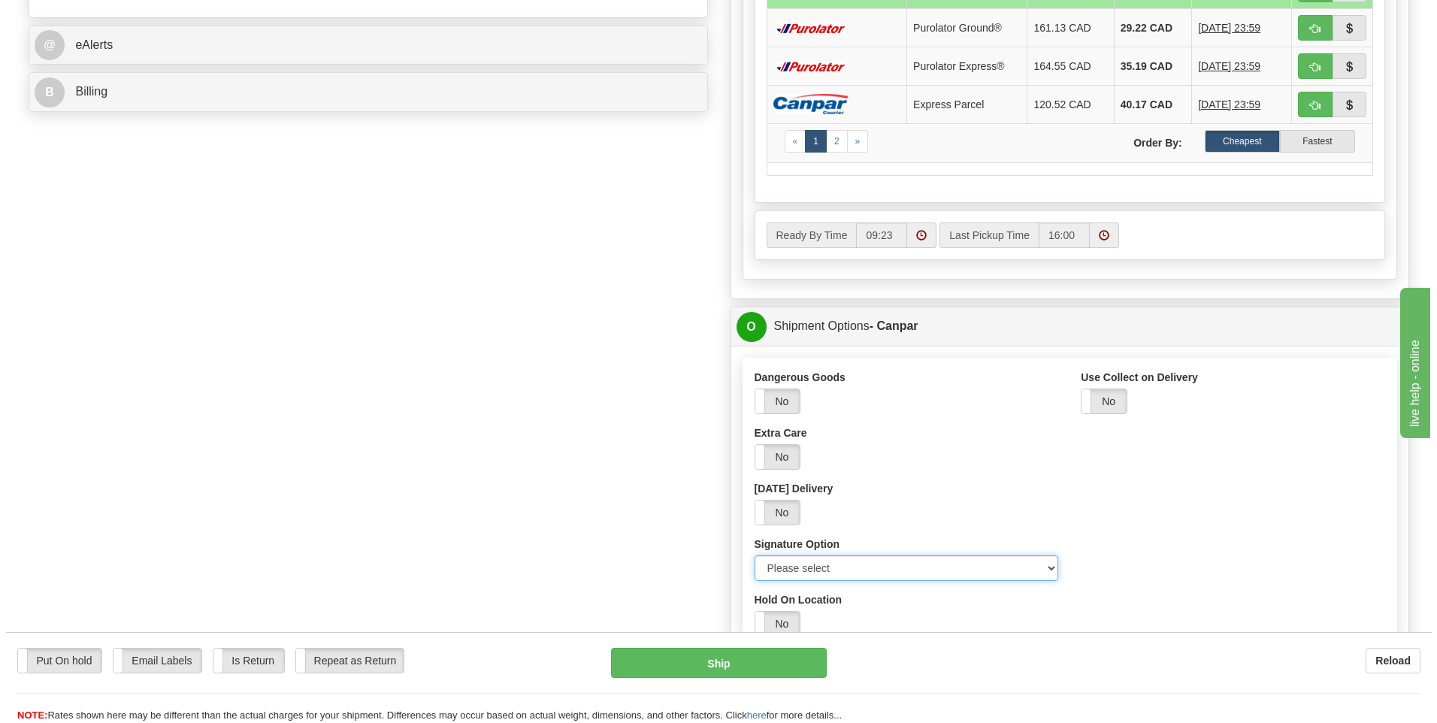
scroll to position [676, 0]
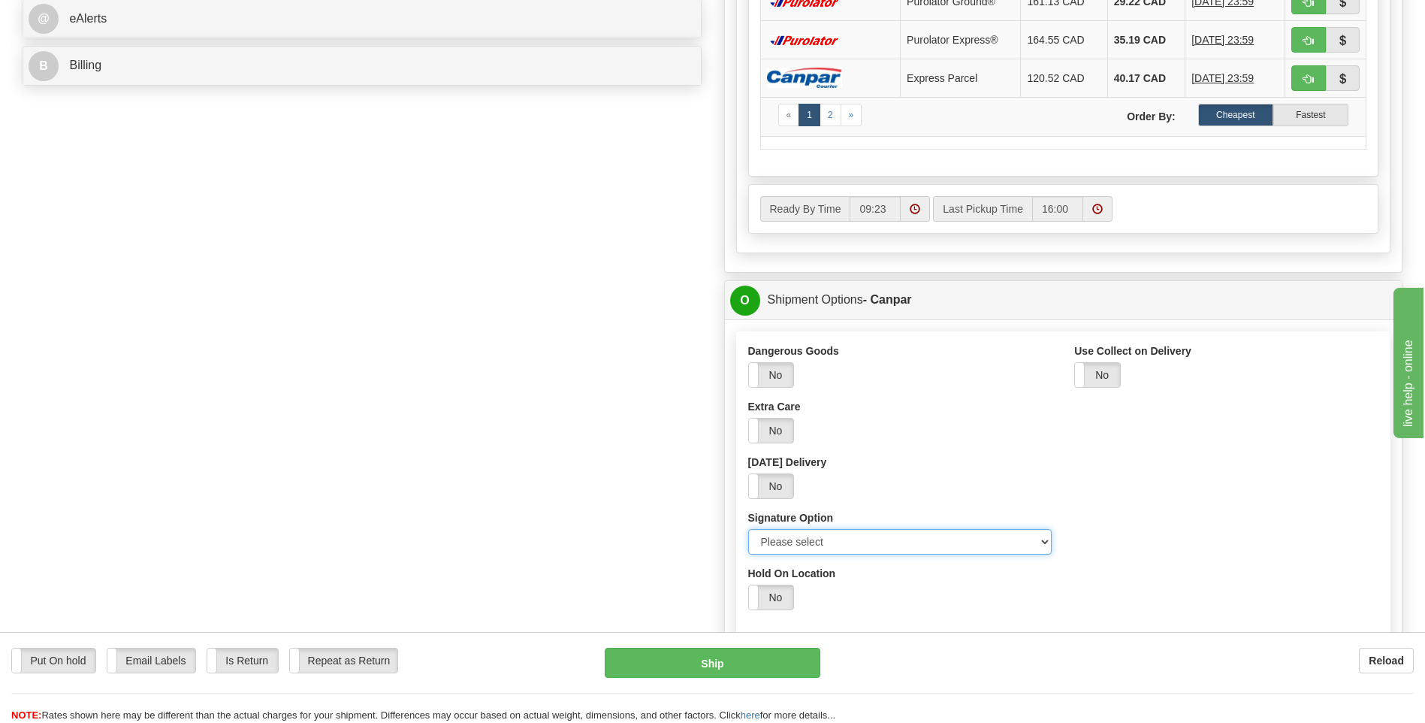
click at [844, 547] on select "Please select No Signature Required Signature Required Adult Signature" at bounding box center [900, 542] width 304 height 26
select select "2"
click at [748, 529] on select "Please select No Signature Required Signature Required Adult Signature" at bounding box center [900, 542] width 304 height 26
click at [747, 674] on button "Ship" at bounding box center [712, 663] width 215 height 30
type input "1"
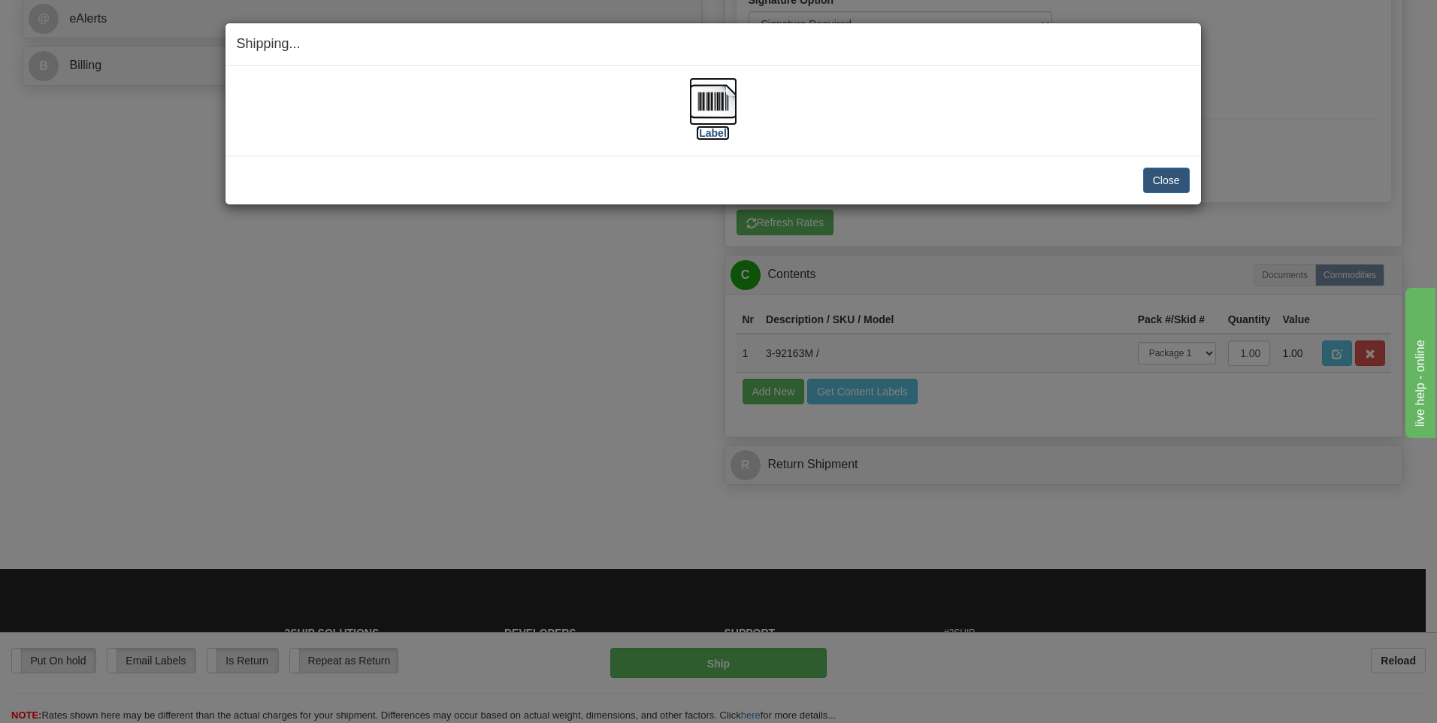
click at [722, 133] on label "[Label]" at bounding box center [713, 132] width 35 height 15
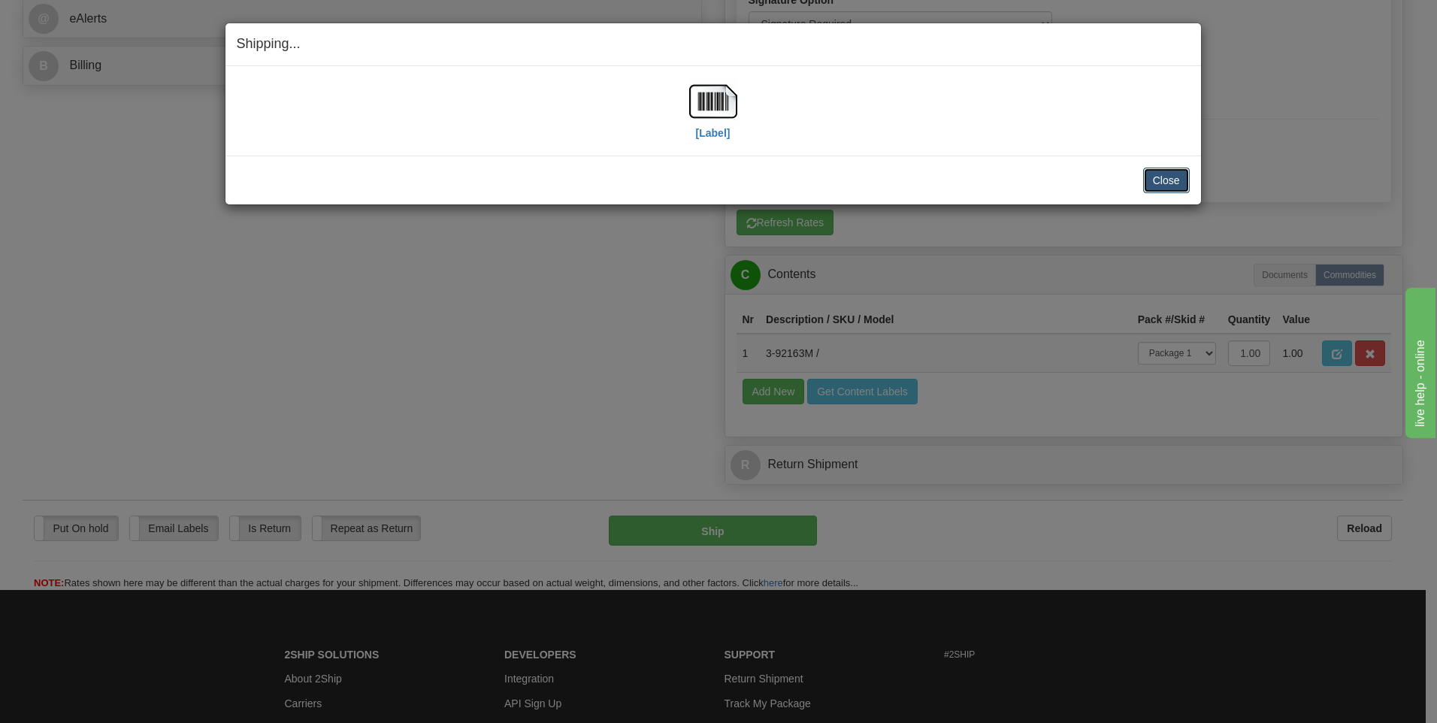
click at [1163, 180] on button "Close" at bounding box center [1166, 181] width 47 height 26
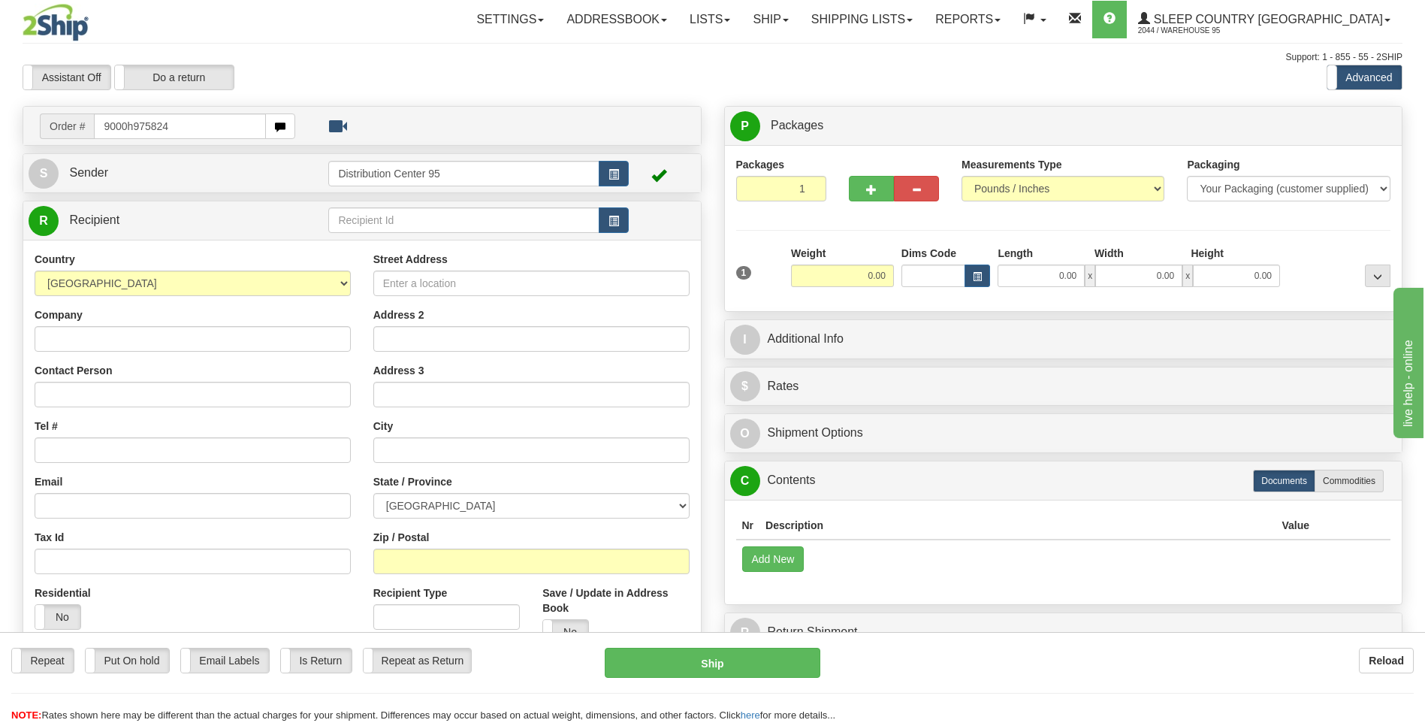
type input "9000h975824"
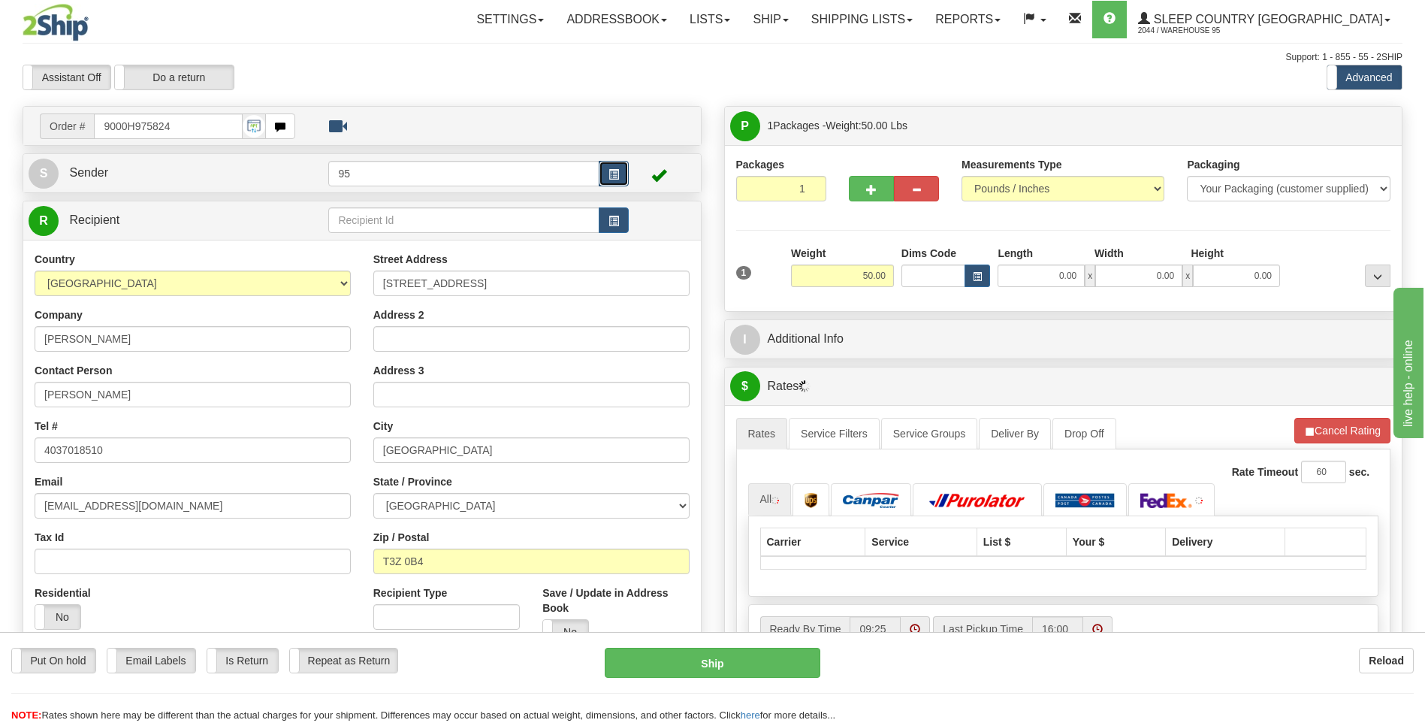
click at [599, 174] on button "button" at bounding box center [614, 174] width 30 height 26
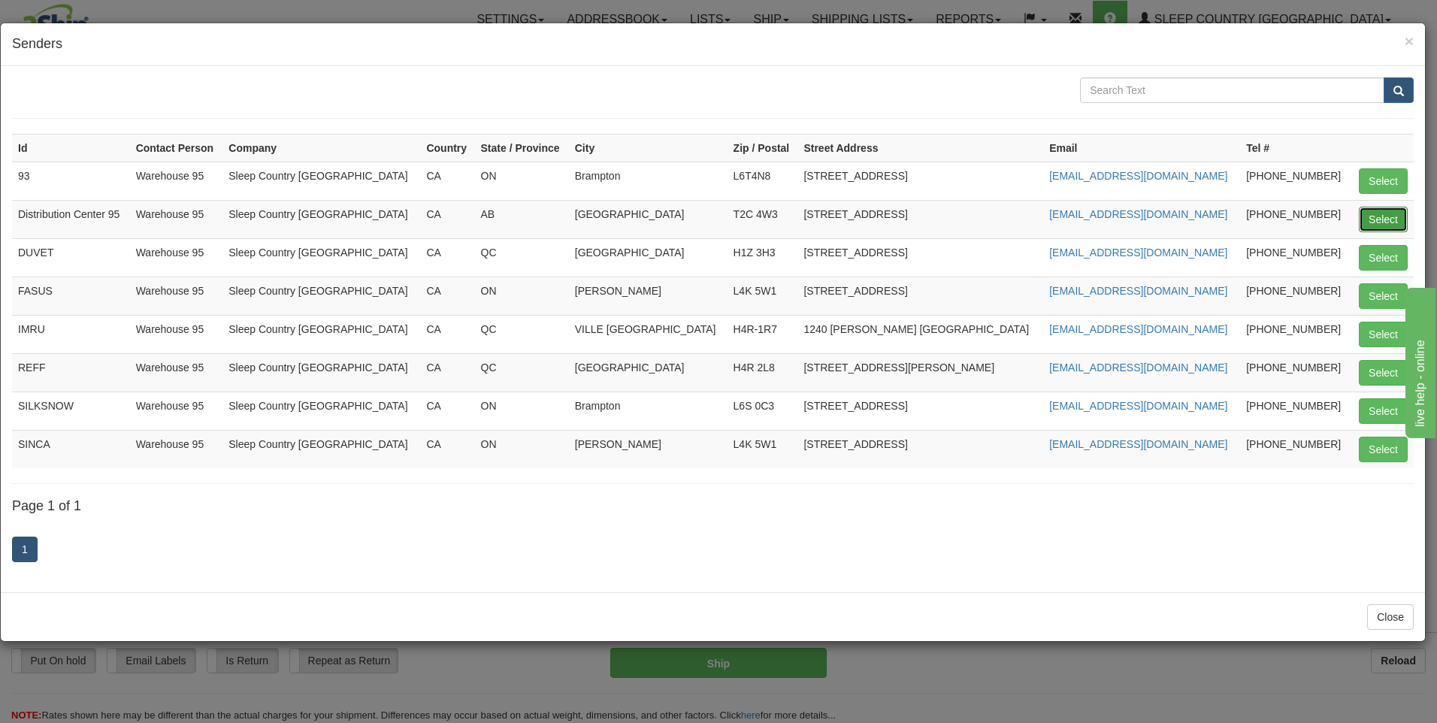
click at [1389, 220] on button "Select" at bounding box center [1382, 220] width 49 height 26
type input "Distribution Center 95"
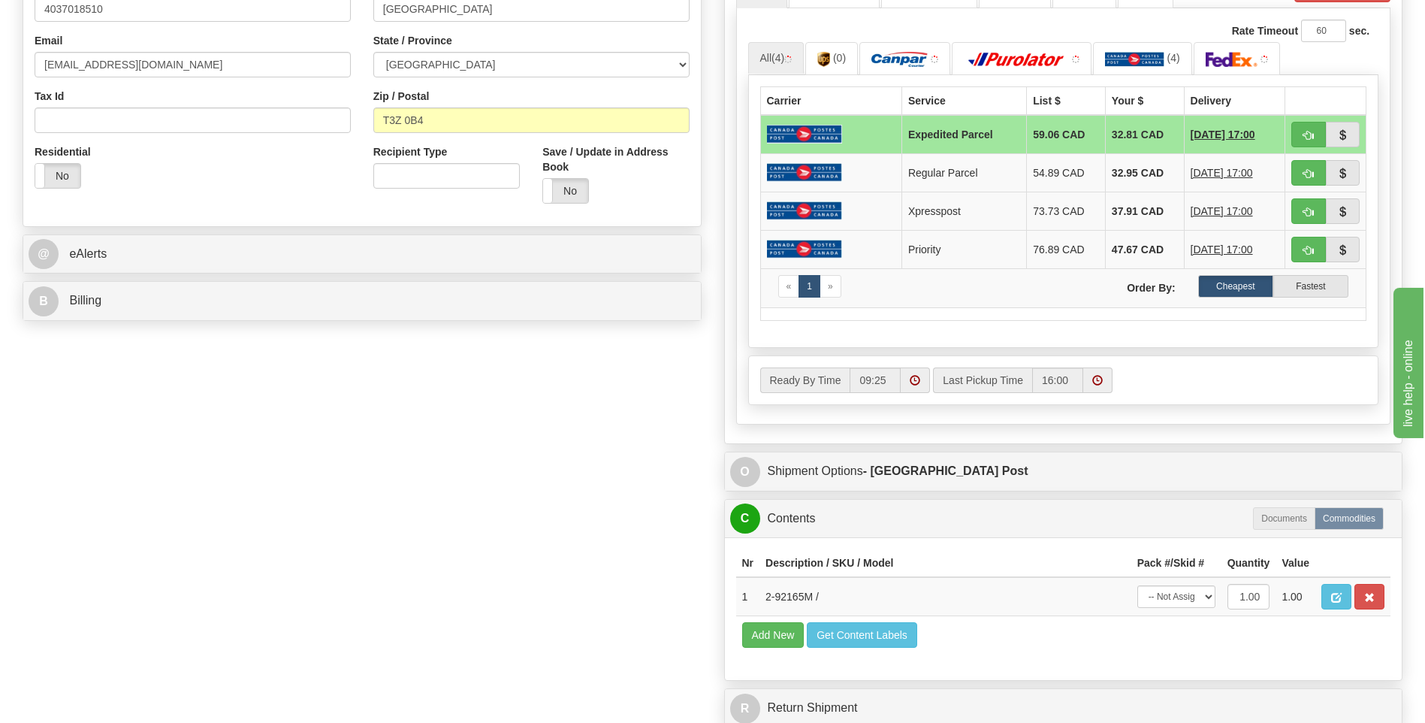
scroll to position [601, 0]
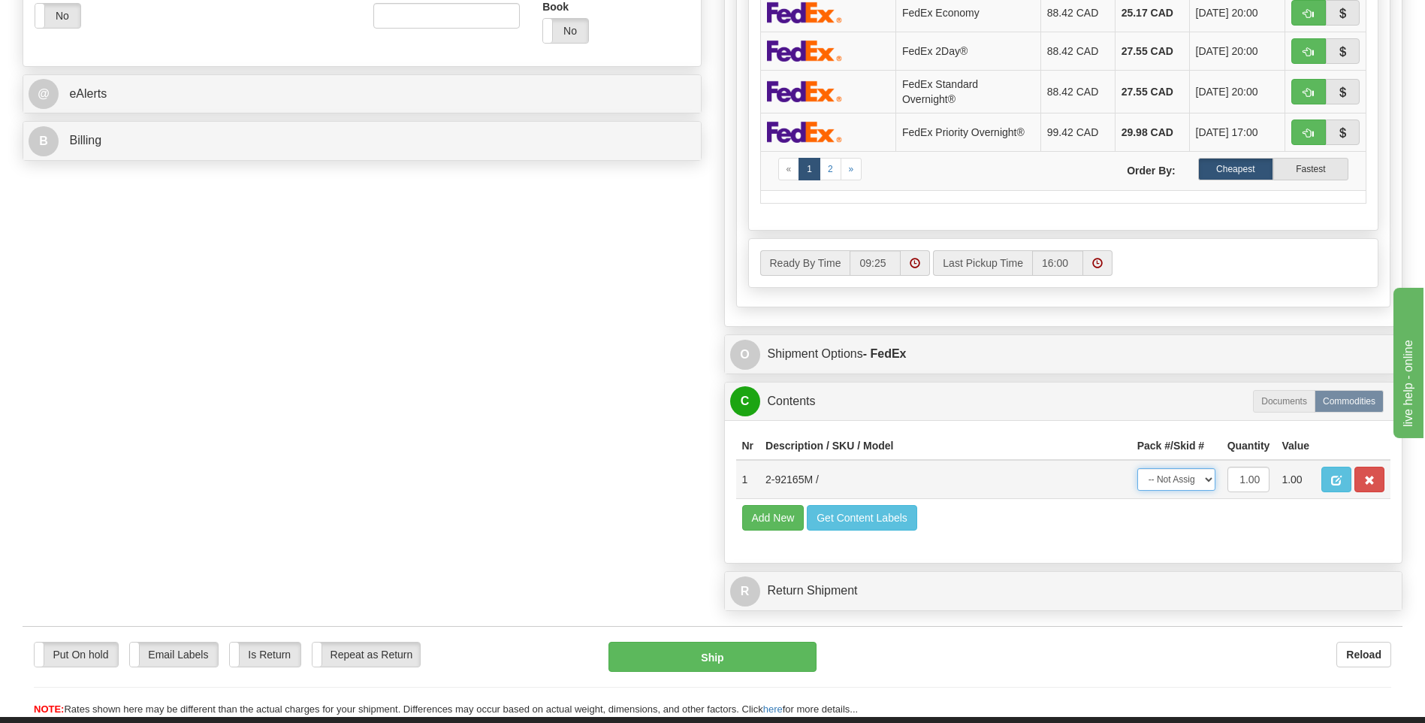
click at [1210, 480] on select "-- Not Assigned -- Package 1" at bounding box center [1177, 479] width 78 height 23
select select "0"
click at [1138, 468] on select "-- Not Assigned -- Package 1" at bounding box center [1177, 479] width 78 height 23
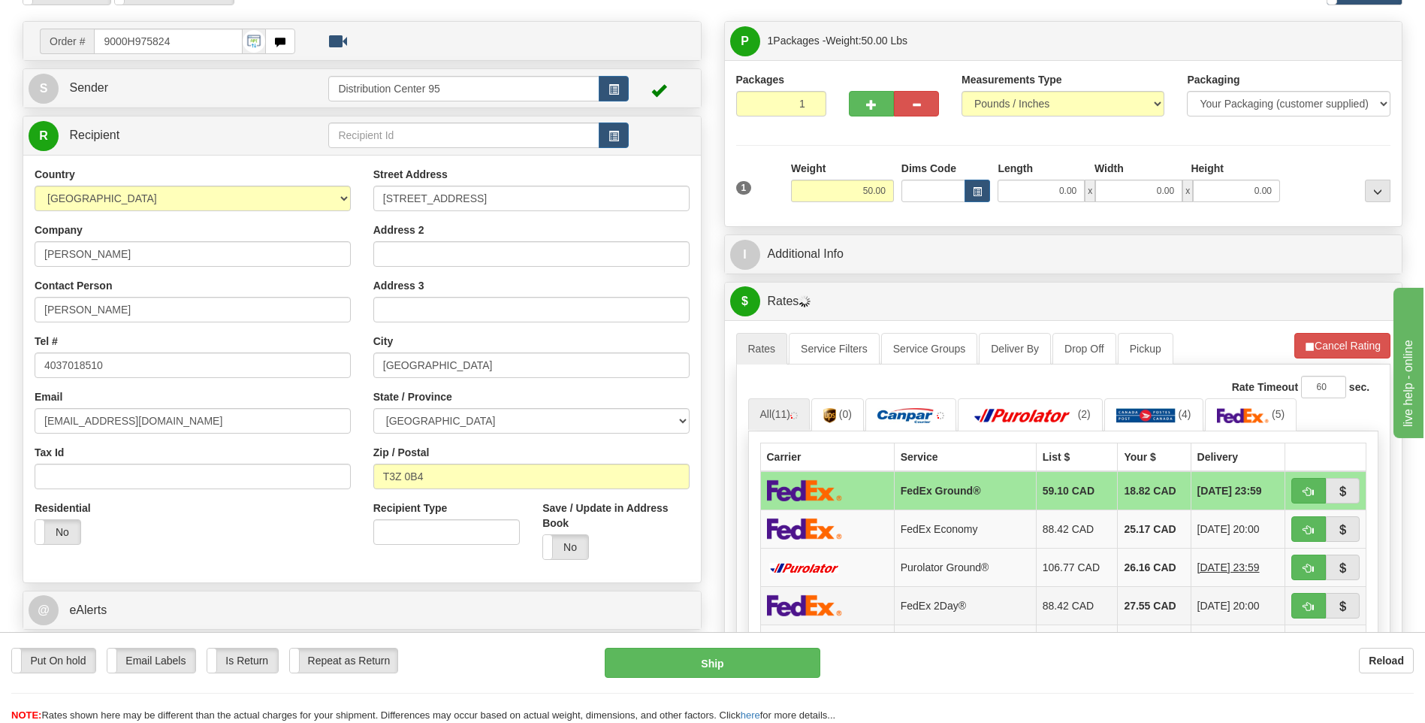
scroll to position [75, 0]
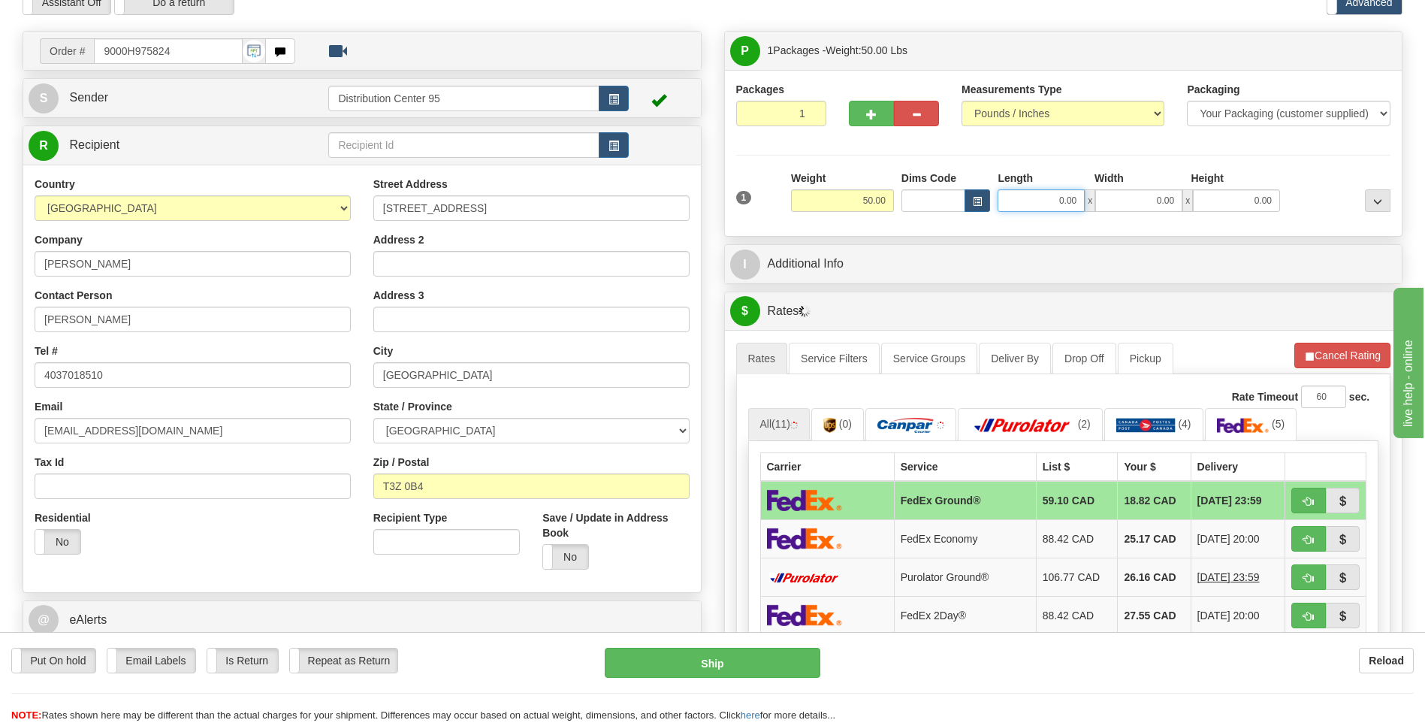
click at [1017, 201] on input "0.00" at bounding box center [1041, 200] width 87 height 23
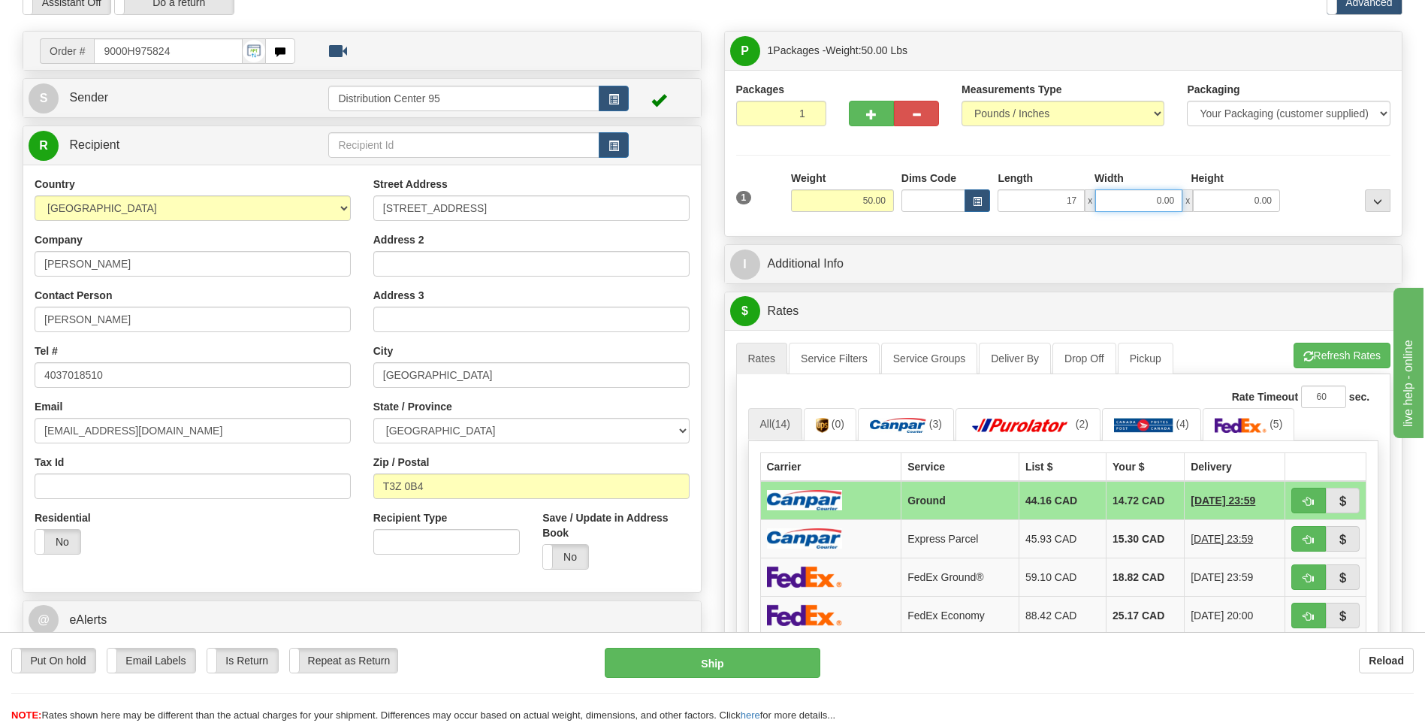
type input "17.00"
click at [1131, 189] on input "0.00" at bounding box center [1138, 200] width 87 height 23
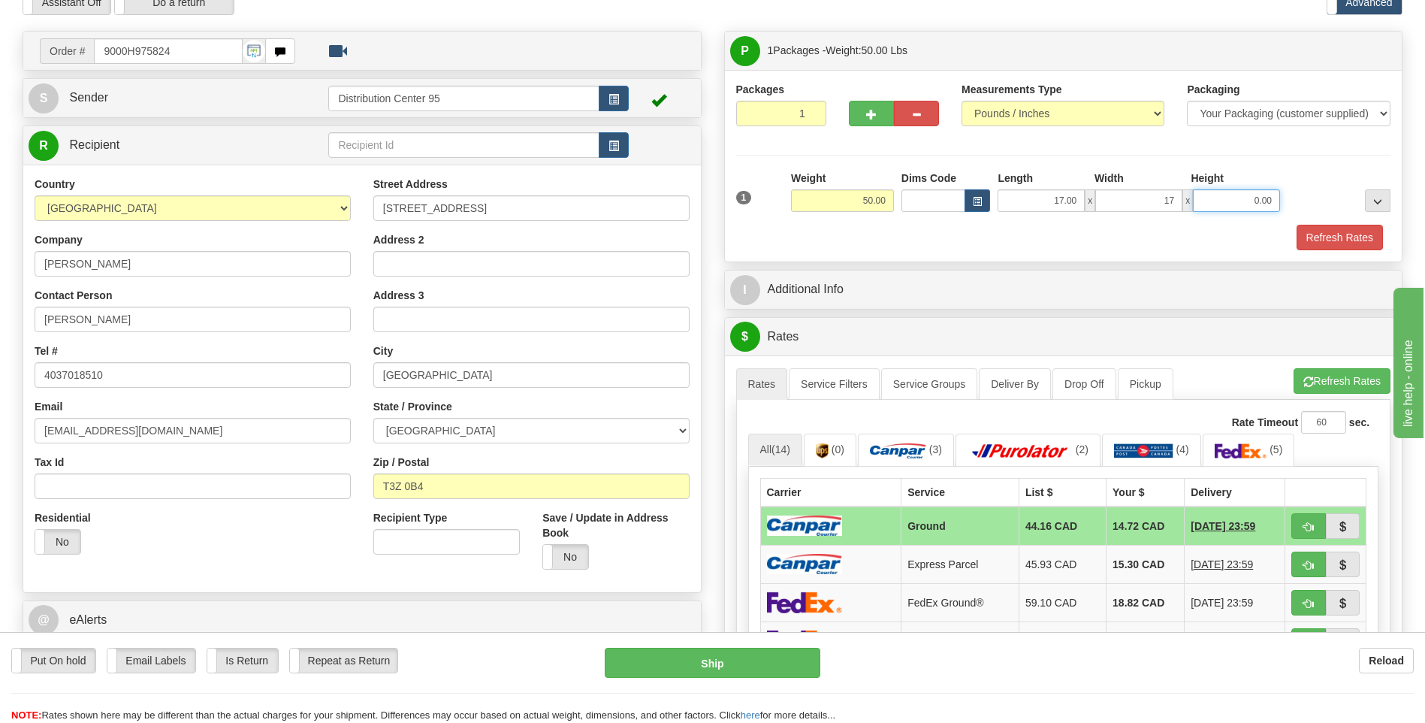
type input "17.00"
click at [1234, 200] on input "0.00" at bounding box center [1236, 200] width 87 height 23
type input "41.00"
click at [1278, 167] on div "Packages 1 1 Measurements Type" at bounding box center [1063, 166] width 655 height 168
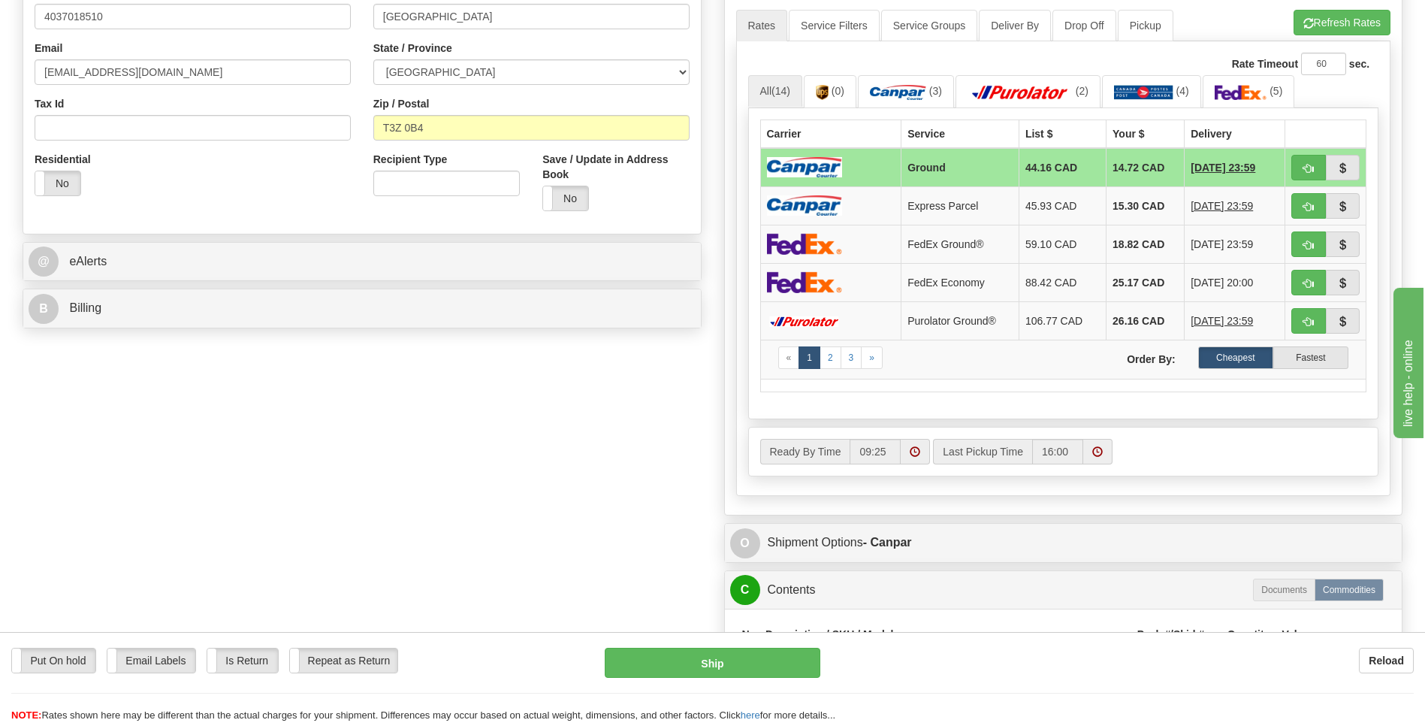
scroll to position [526, 0]
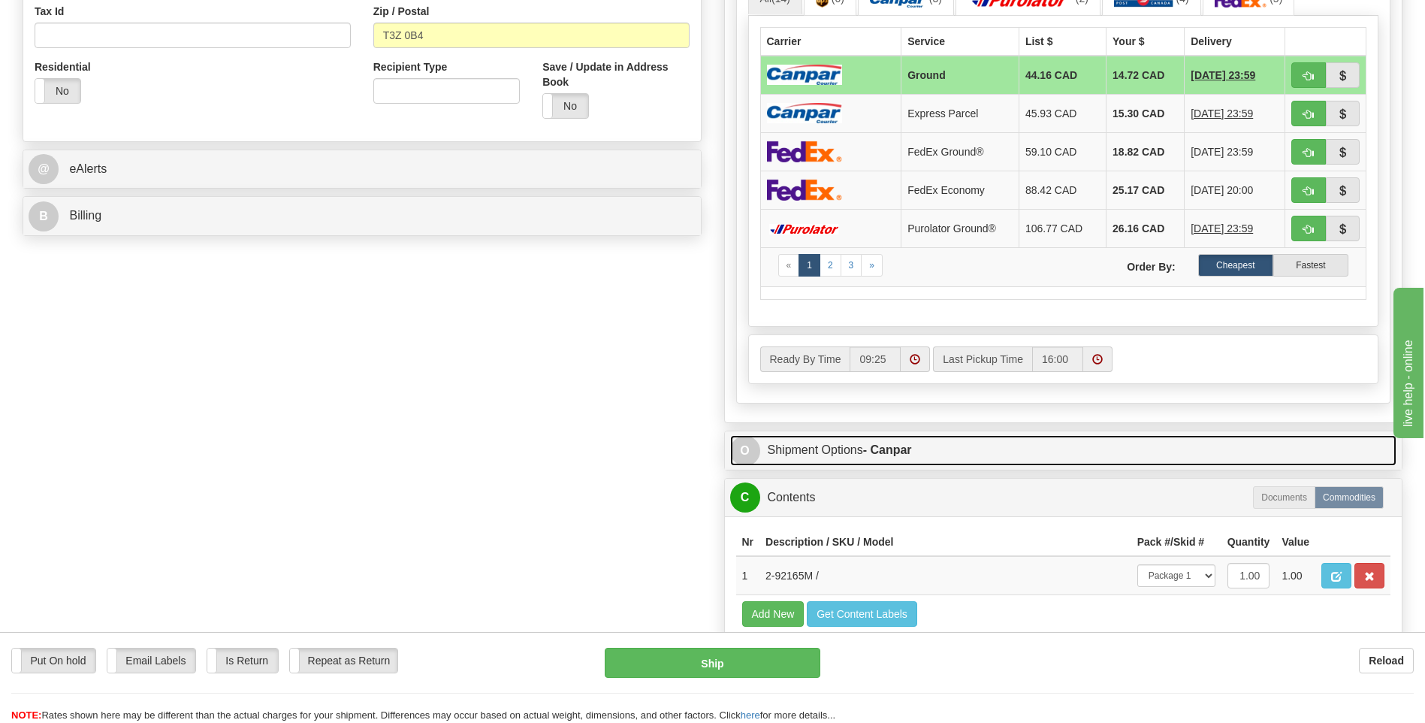
click at [838, 454] on link "O Shipment Options - Canpar" at bounding box center [1063, 450] width 667 height 31
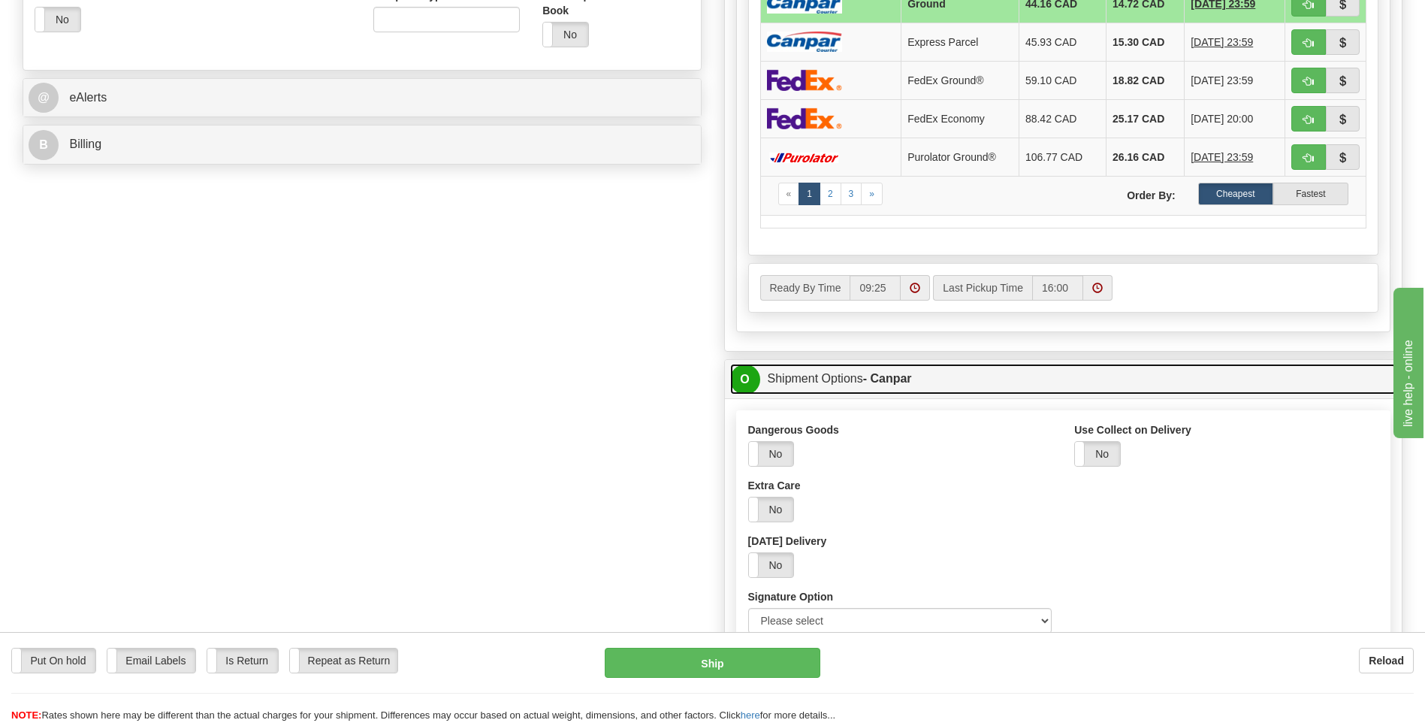
scroll to position [601, 0]
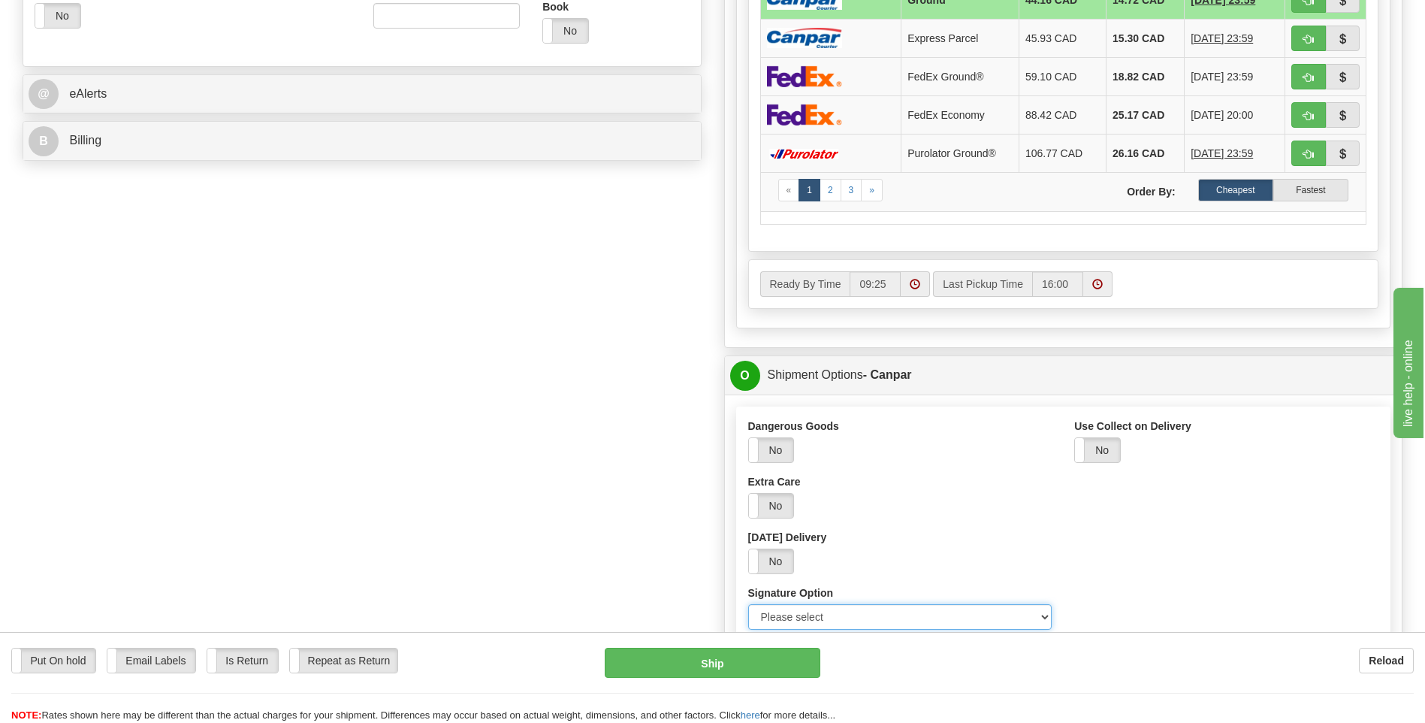
click at [807, 618] on select "Please select No Signature Required Signature Required Adult Signature" at bounding box center [900, 617] width 304 height 26
select select "2"
click at [748, 604] on select "Please select No Signature Required Signature Required Adult Signature" at bounding box center [900, 617] width 304 height 26
click at [959, 493] on div "Yes No" at bounding box center [900, 506] width 304 height 26
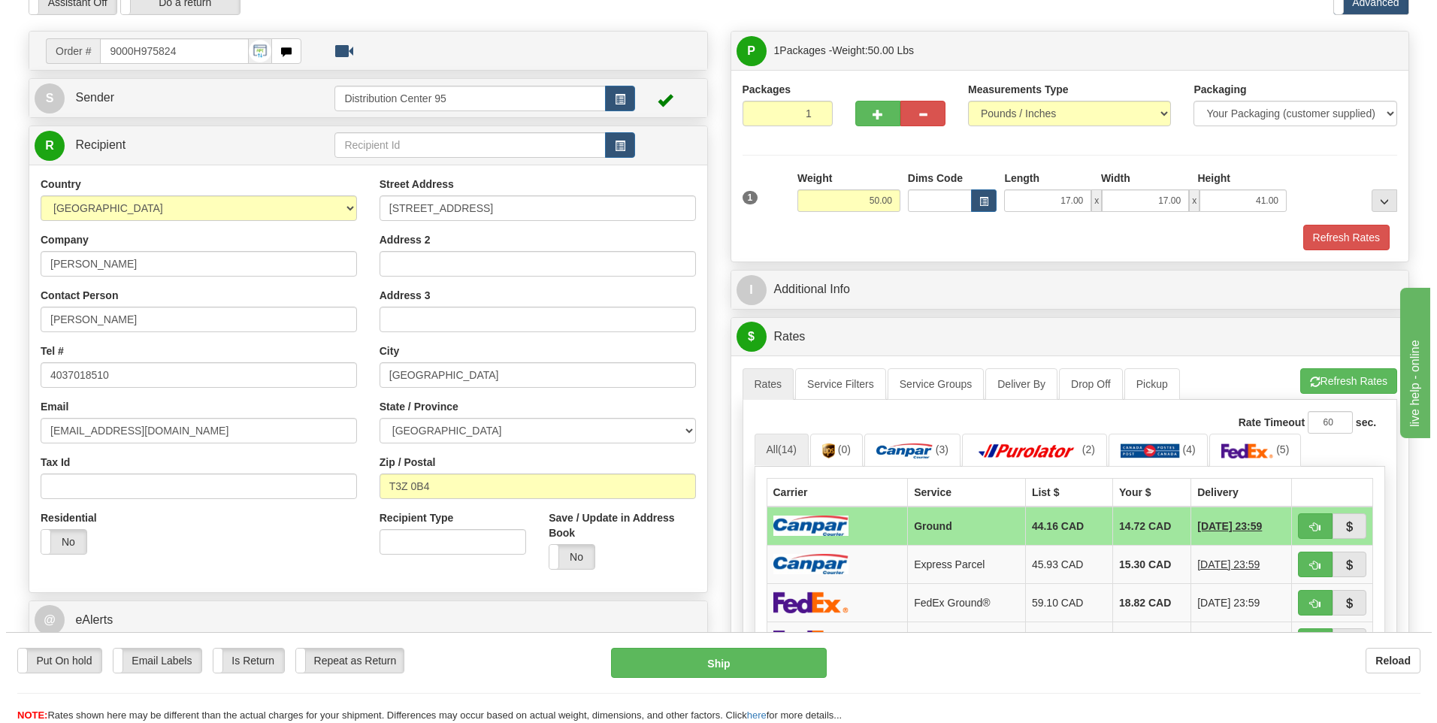
scroll to position [751, 0]
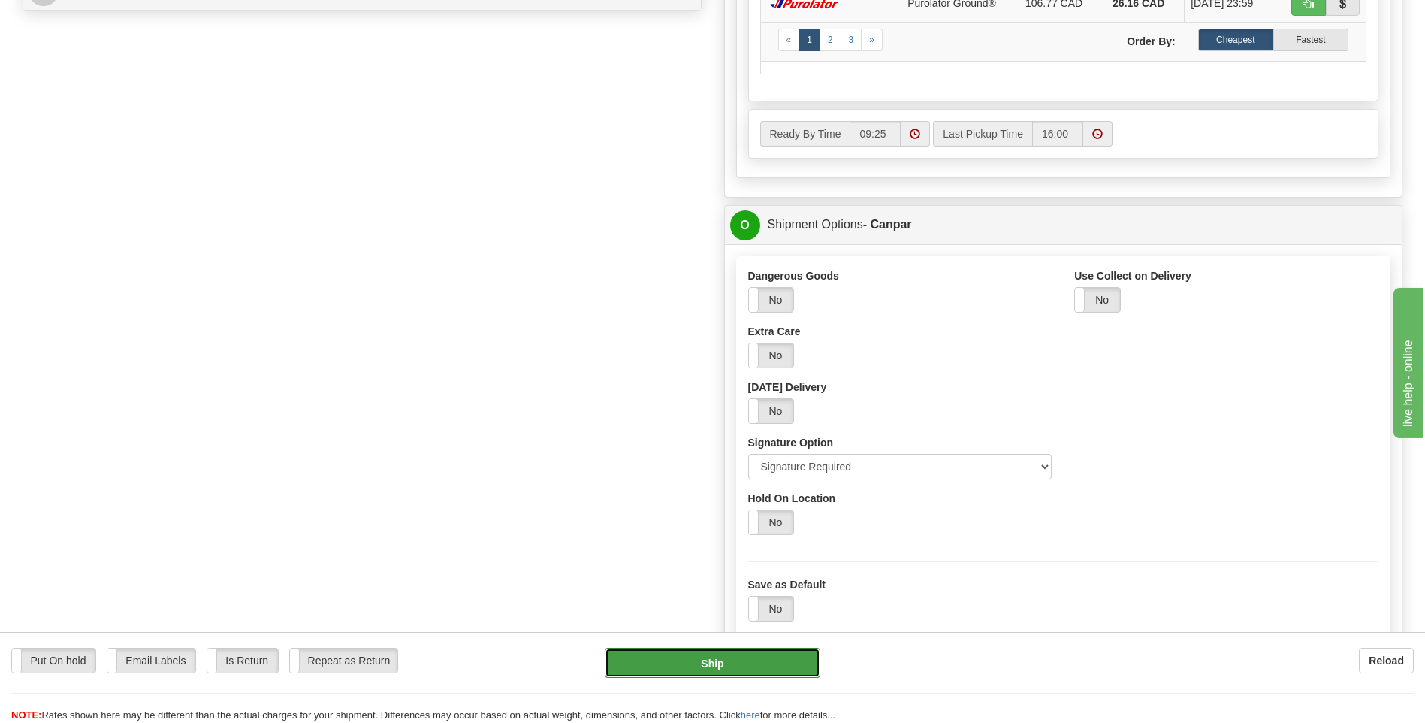
click at [750, 662] on button "Ship" at bounding box center [712, 663] width 215 height 30
type input "1"
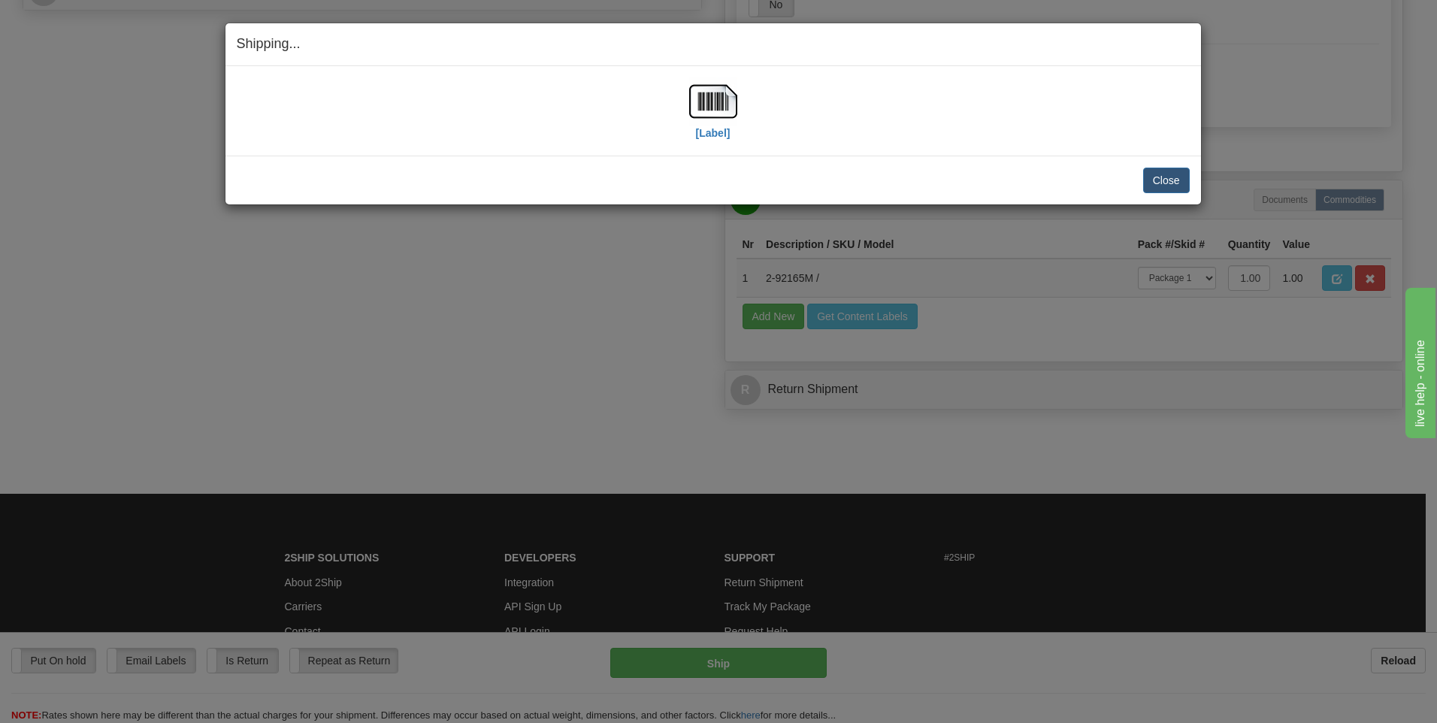
click at [721, 140] on div "[Label]" at bounding box center [713, 110] width 48 height 67
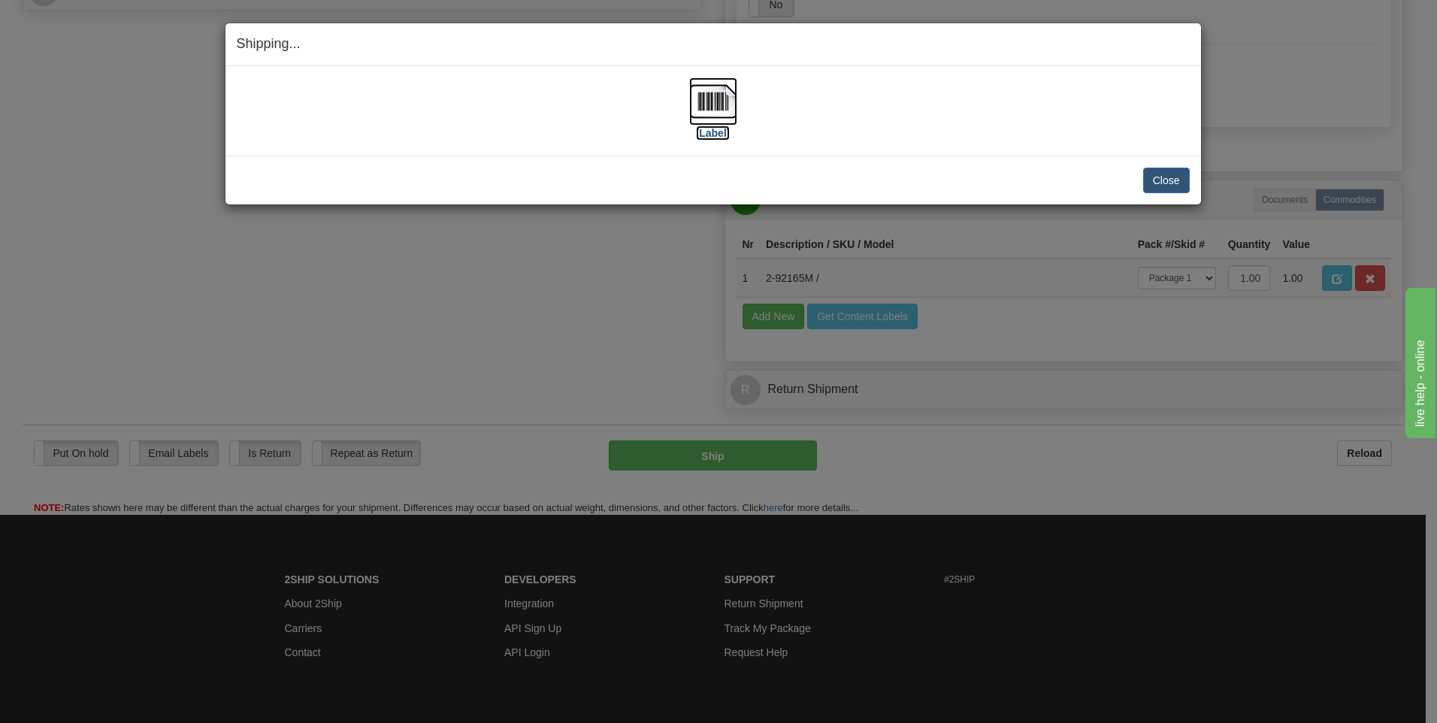
click at [718, 128] on label "[Label]" at bounding box center [713, 132] width 35 height 15
click at [1156, 186] on button "Close" at bounding box center [1166, 181] width 47 height 26
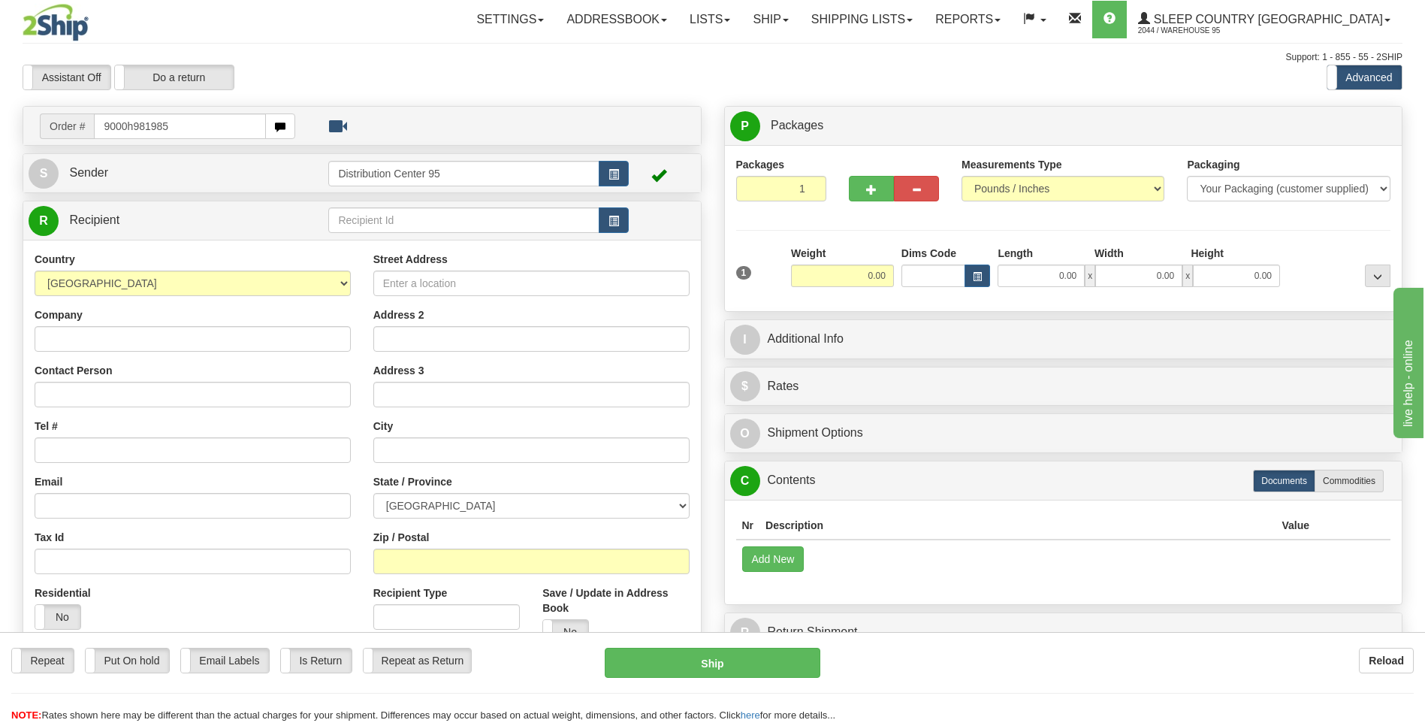
type input "9000h981985"
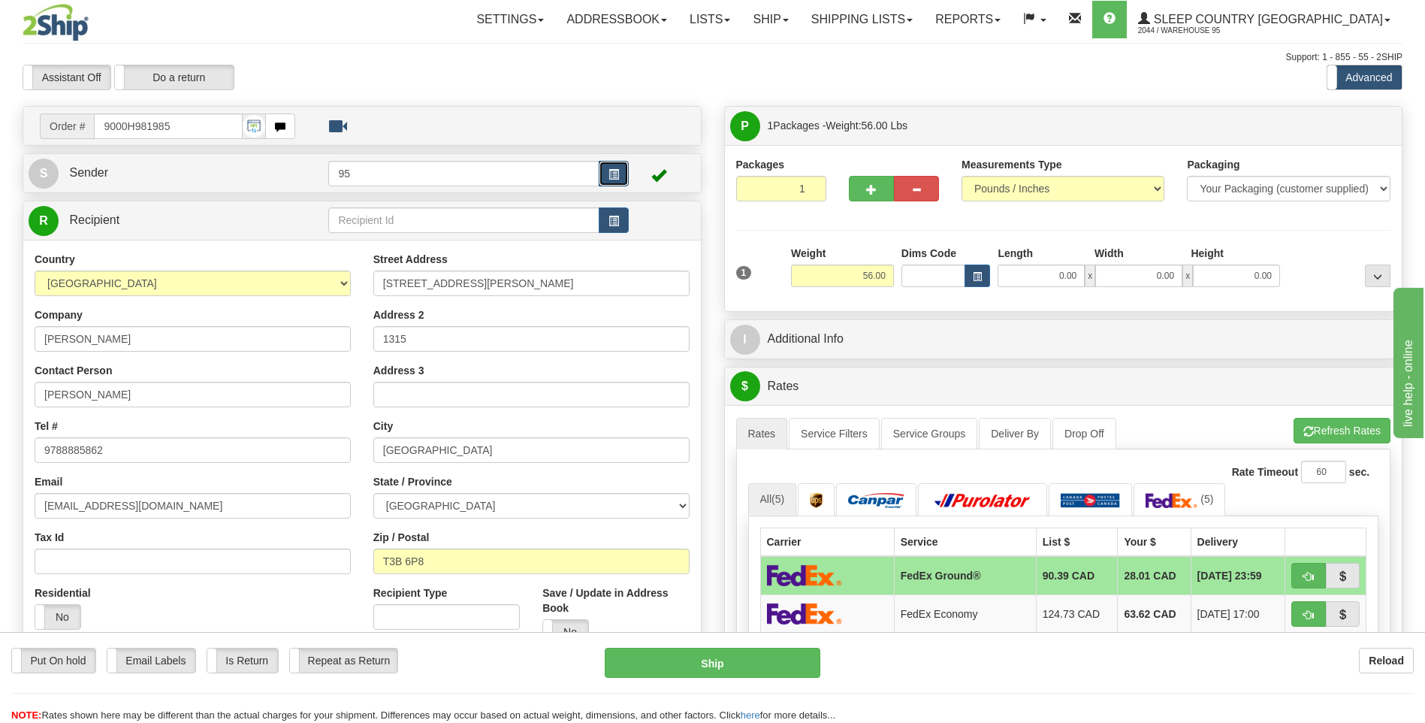
click at [606, 165] on button "button" at bounding box center [614, 174] width 30 height 26
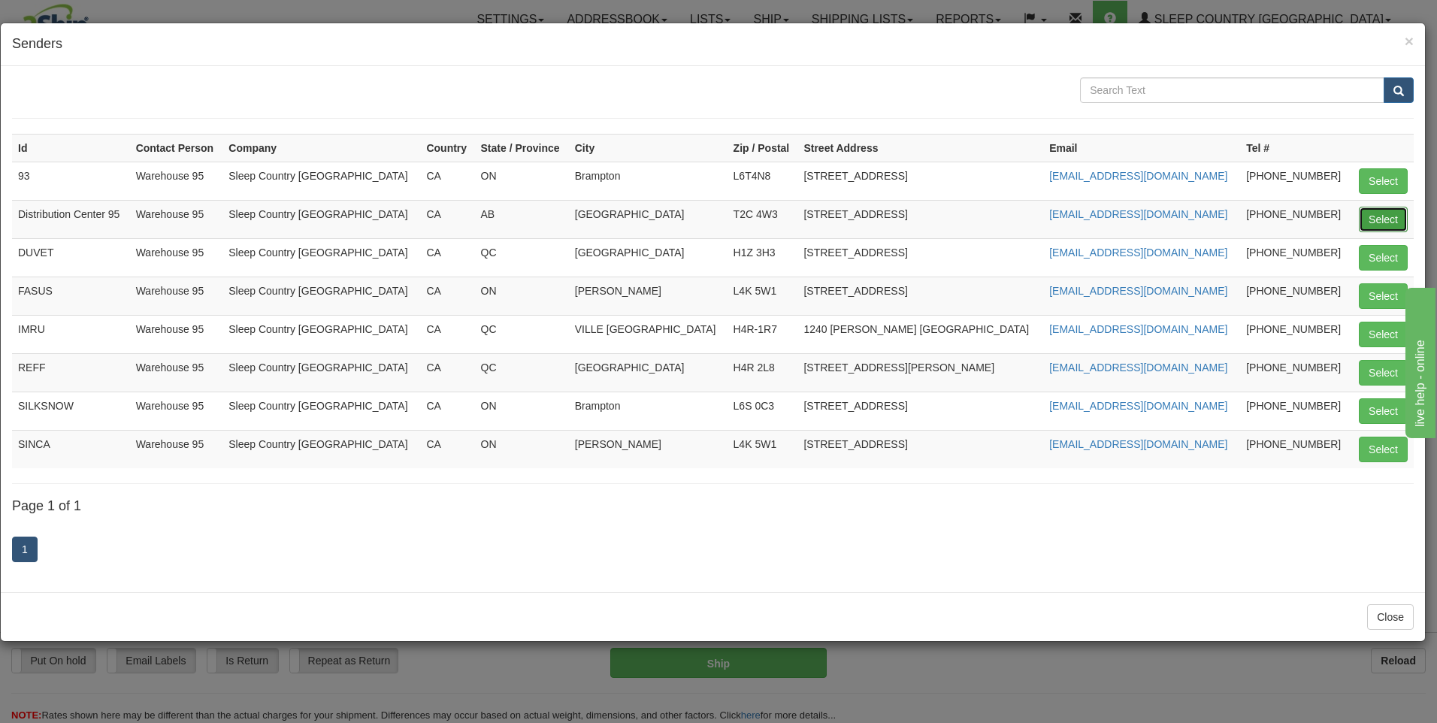
click at [1370, 223] on button "Select" at bounding box center [1382, 220] width 49 height 26
type input "Distribution Center 95"
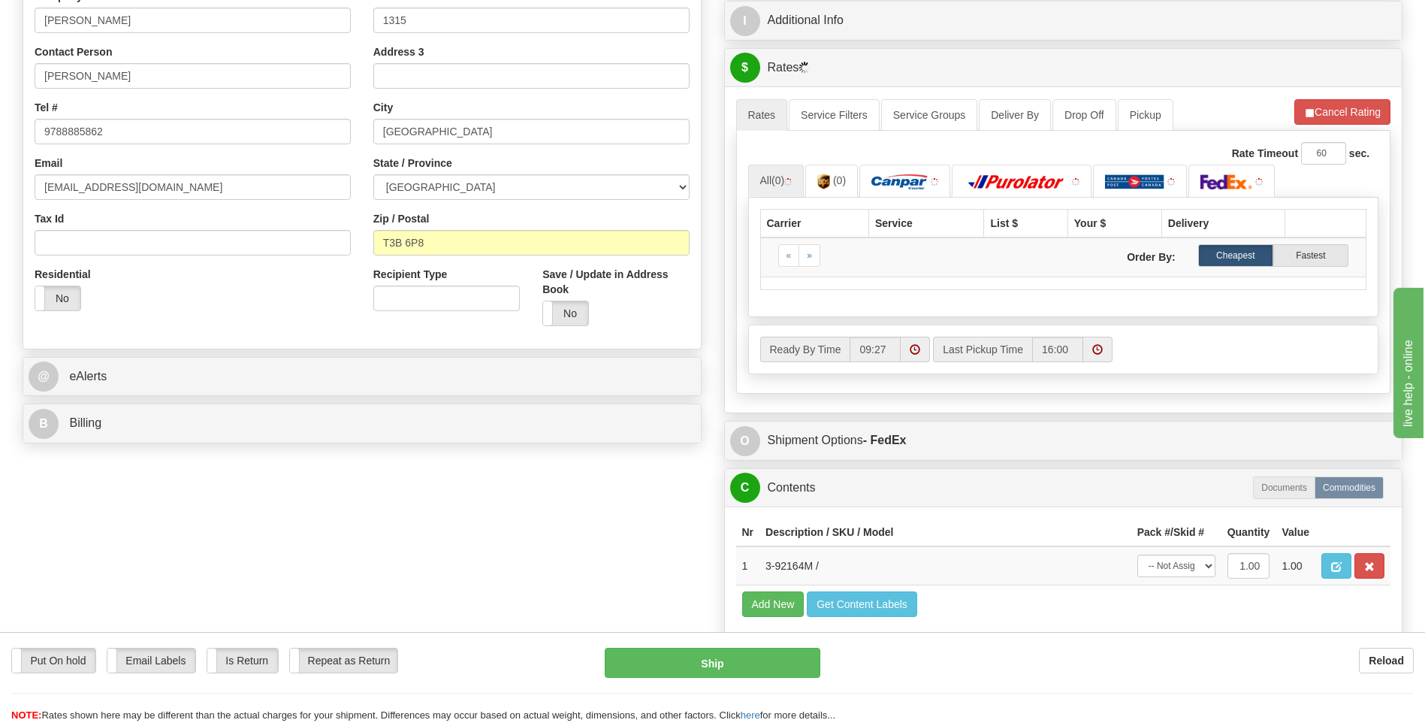
scroll to position [526, 0]
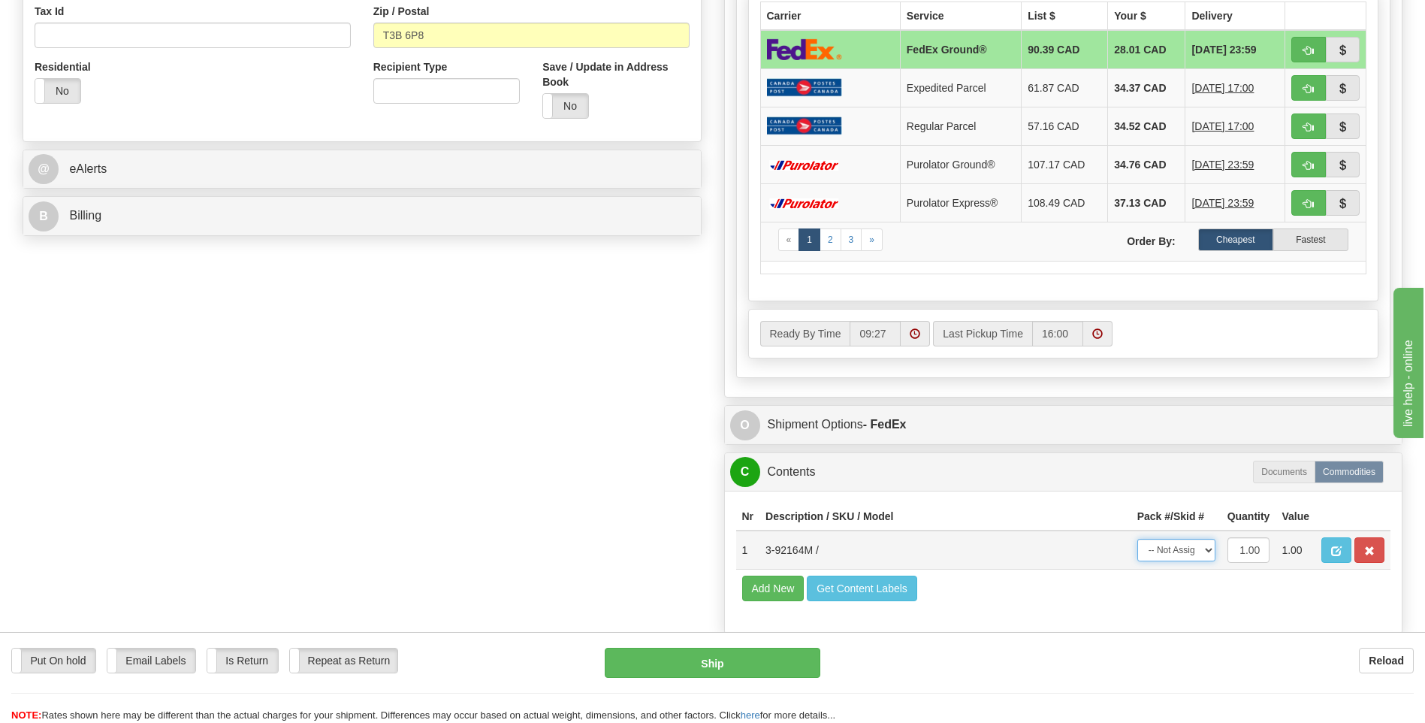
click at [1178, 554] on select "-- Not Assigned -- Package 1" at bounding box center [1177, 550] width 78 height 23
select select "0"
click at [1138, 539] on select "-- Not Assigned -- Package 1" at bounding box center [1177, 550] width 78 height 23
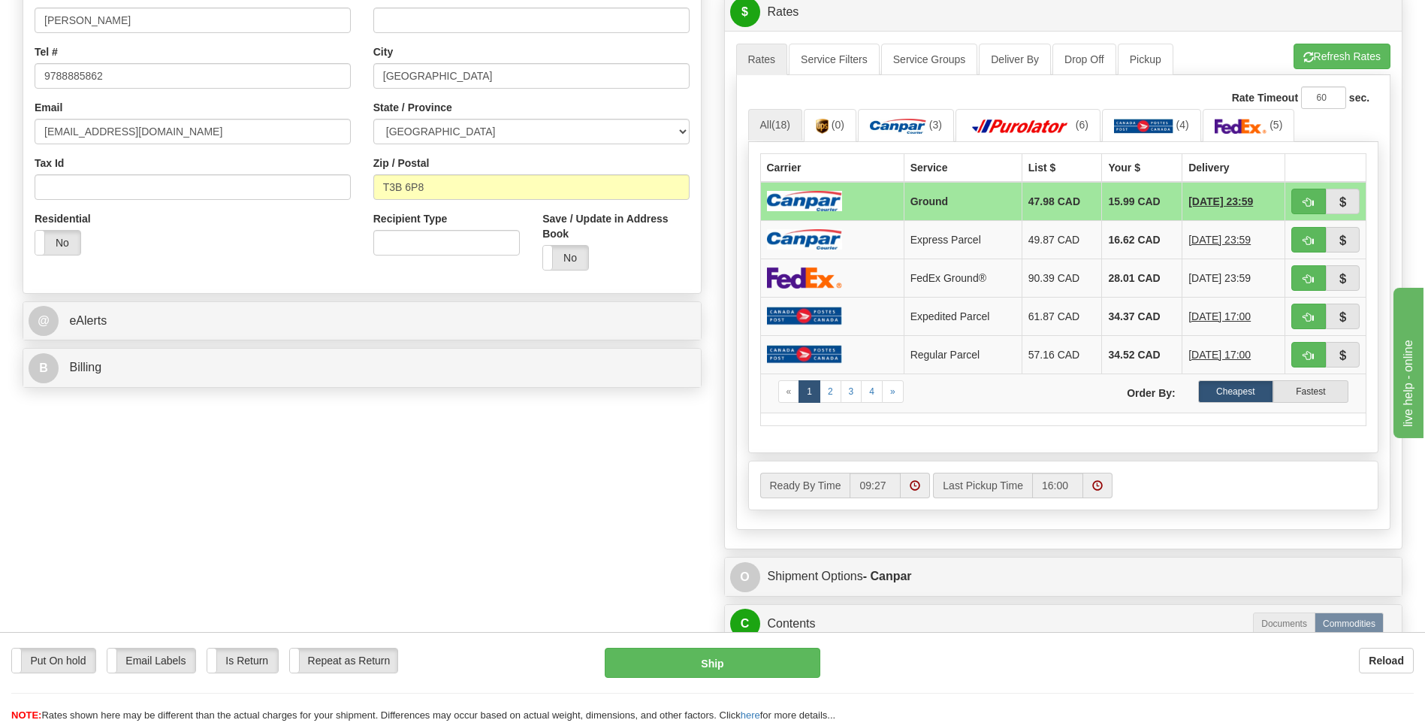
scroll to position [376, 0]
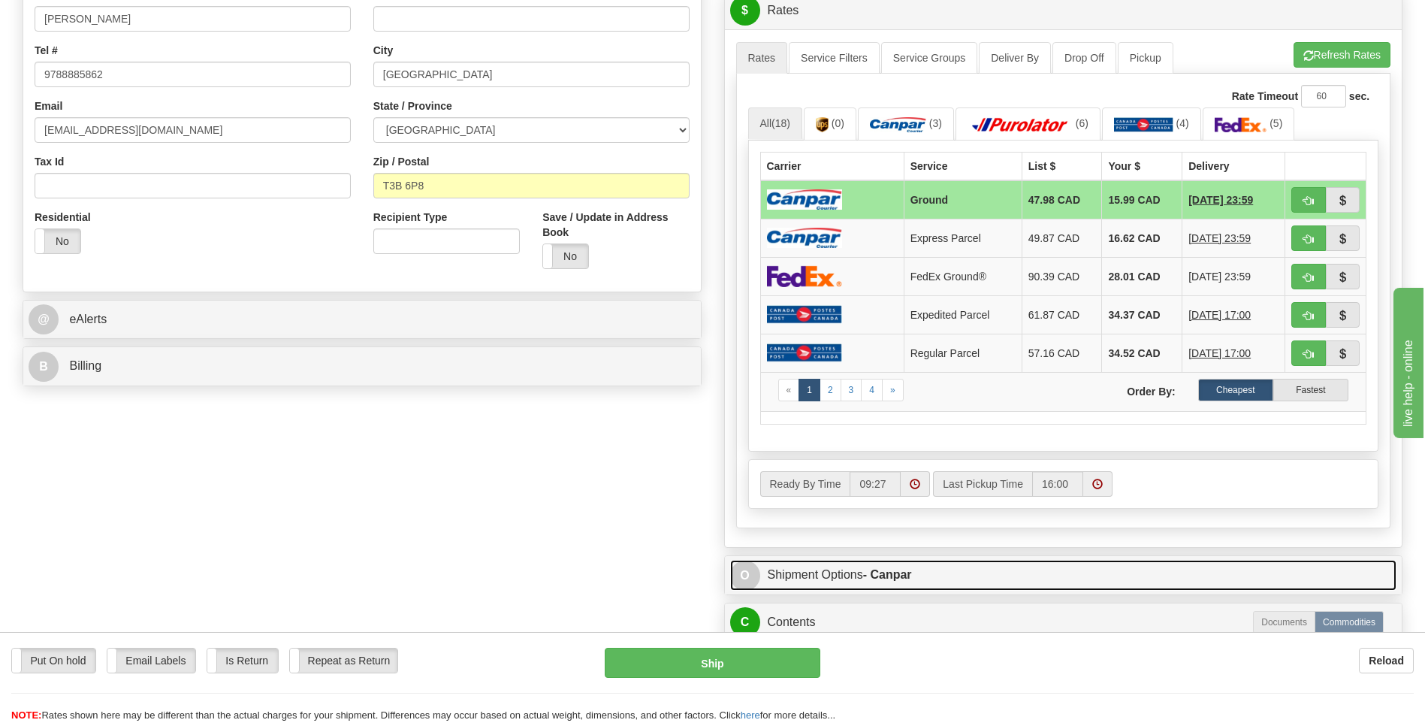
click at [819, 568] on link "O Shipment Options - Canpar" at bounding box center [1063, 575] width 667 height 31
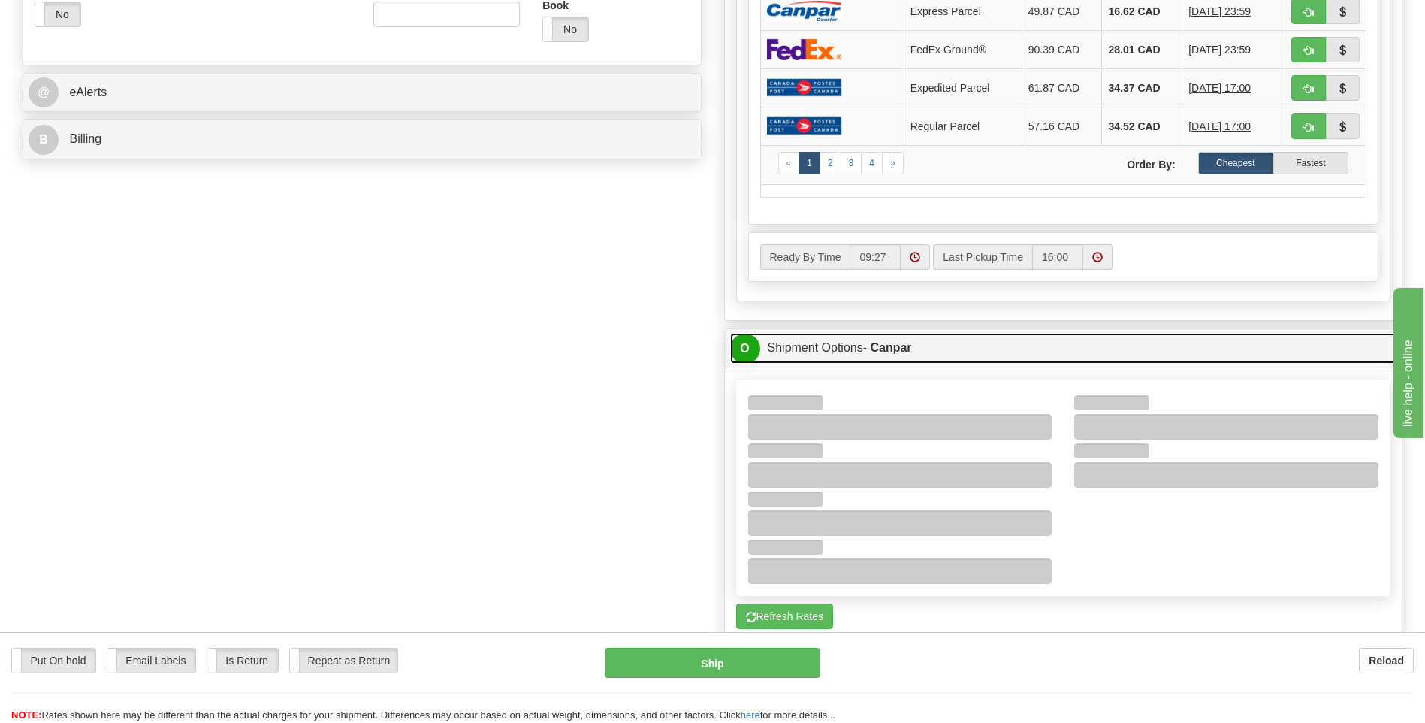
scroll to position [676, 0]
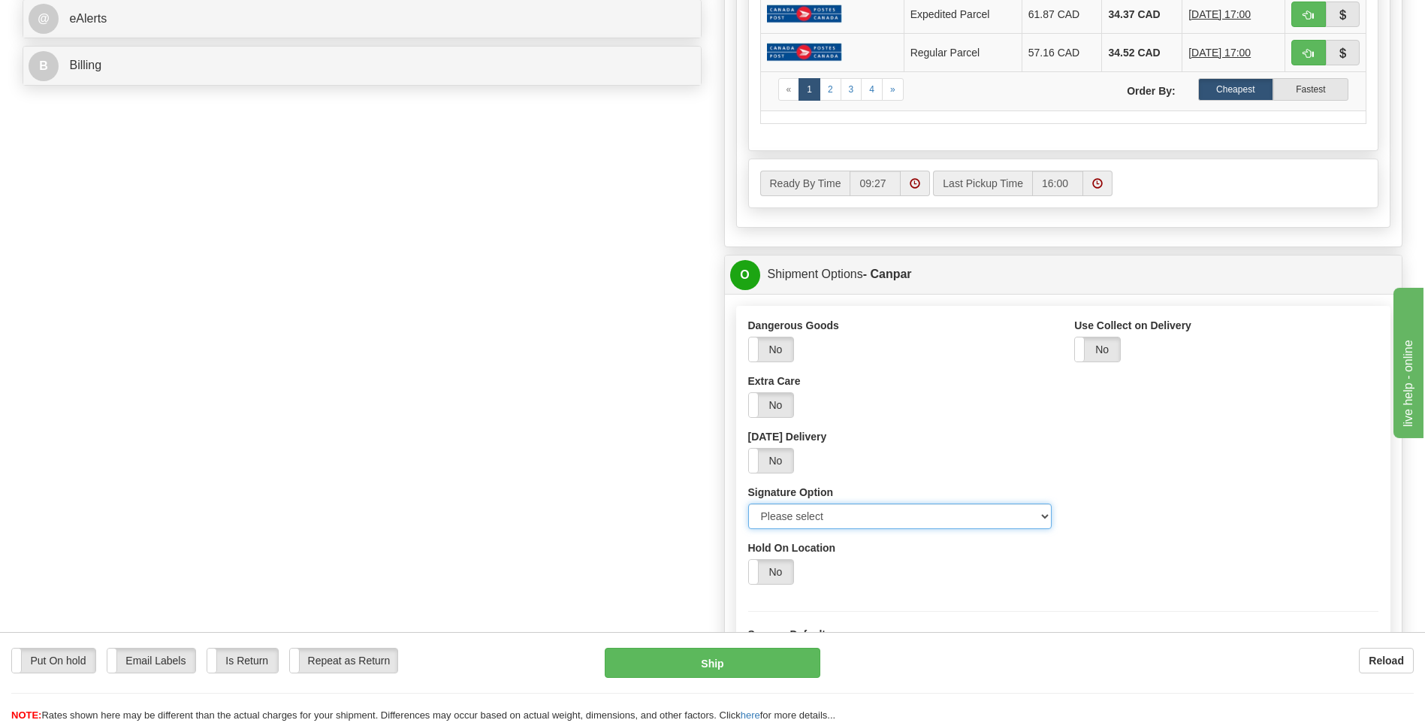
click at [823, 503] on select "Please select No Signature Required Signature Required Adult Signature" at bounding box center [900, 516] width 304 height 26
select select "2"
click at [748, 503] on select "Please select No Signature Required Signature Required Adult Signature" at bounding box center [900, 516] width 304 height 26
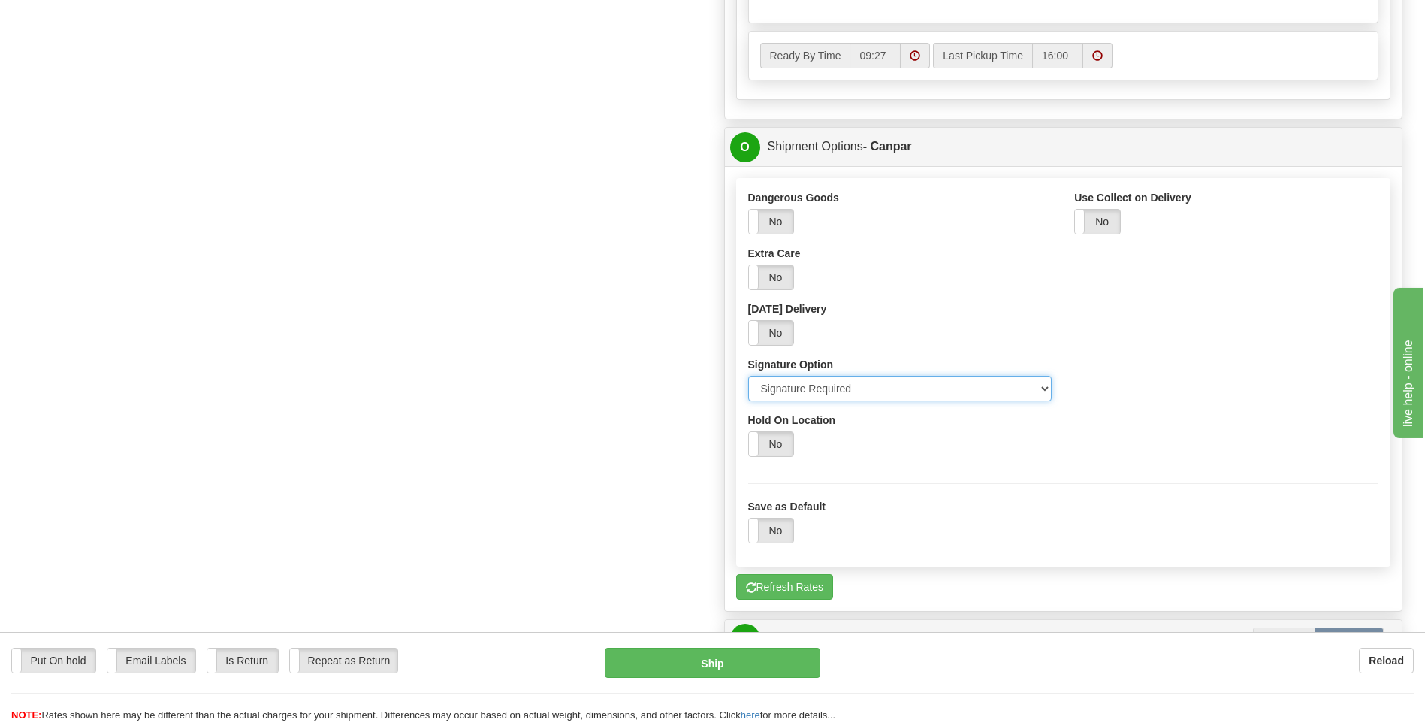
scroll to position [1052, 0]
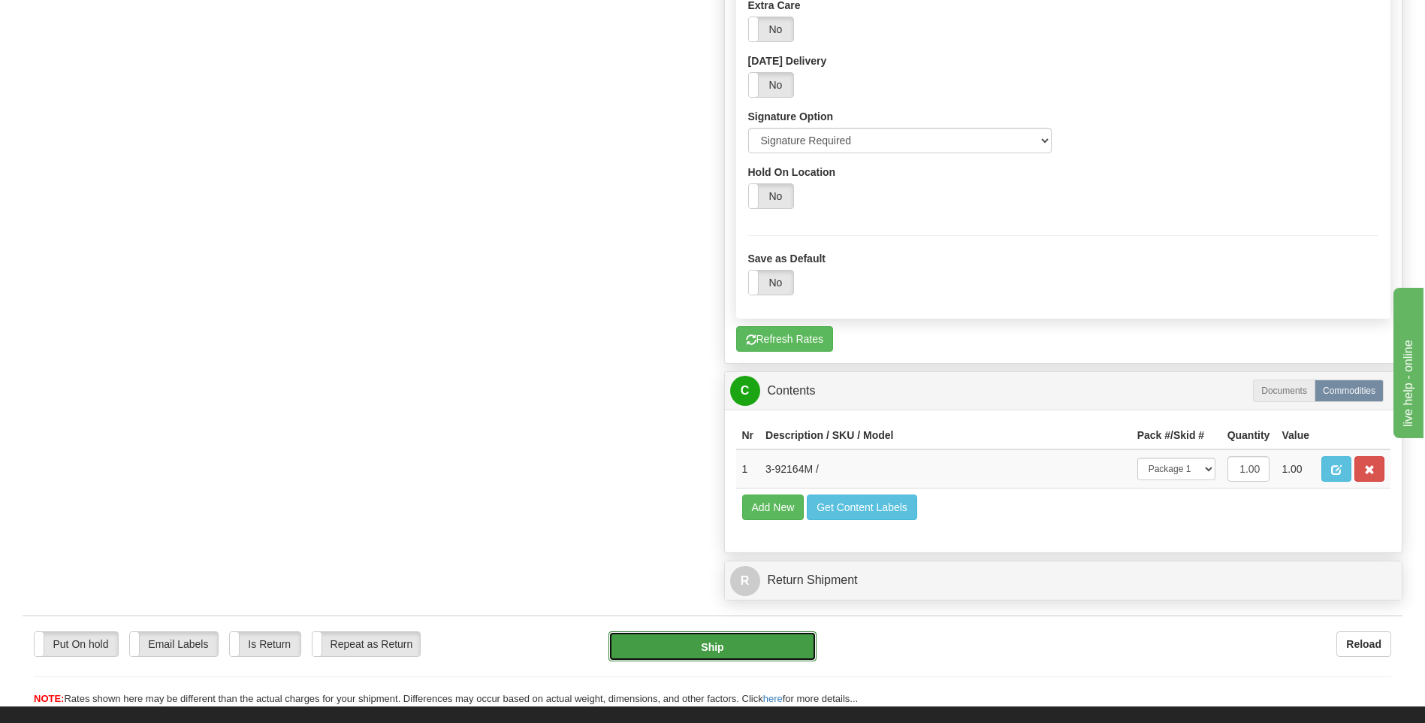
click at [755, 645] on button "Ship" at bounding box center [712, 646] width 207 height 30
type input "1"
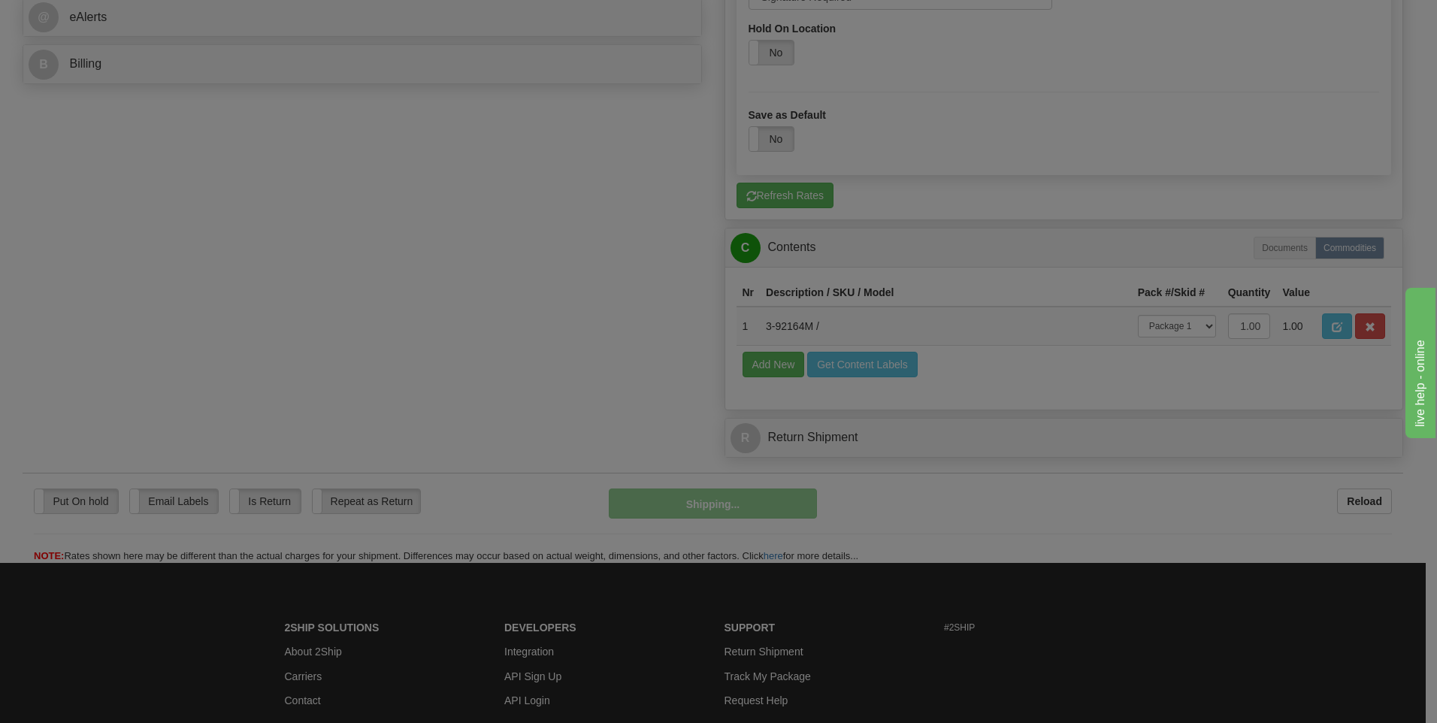
scroll to position [535, 0]
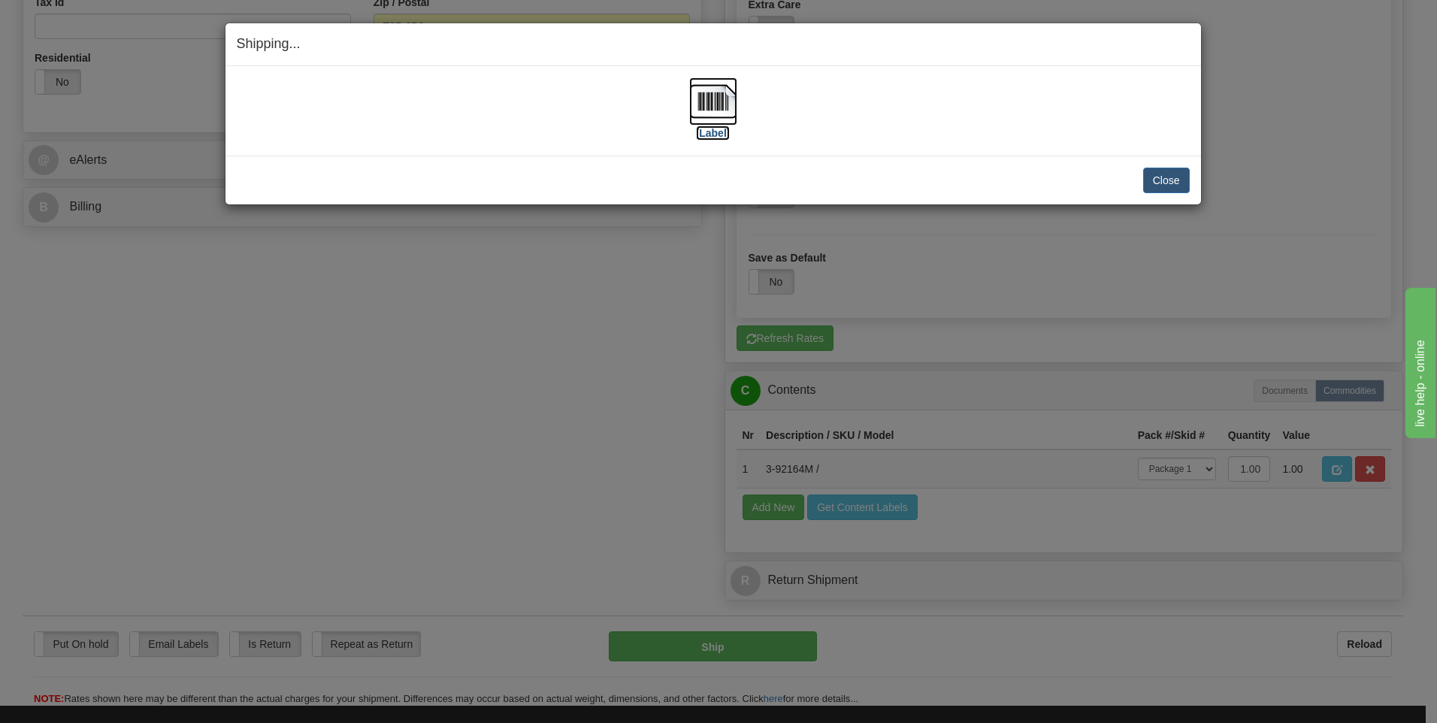
click at [720, 129] on label "[Label]" at bounding box center [713, 132] width 35 height 15
click at [1160, 172] on button "Close" at bounding box center [1166, 181] width 47 height 26
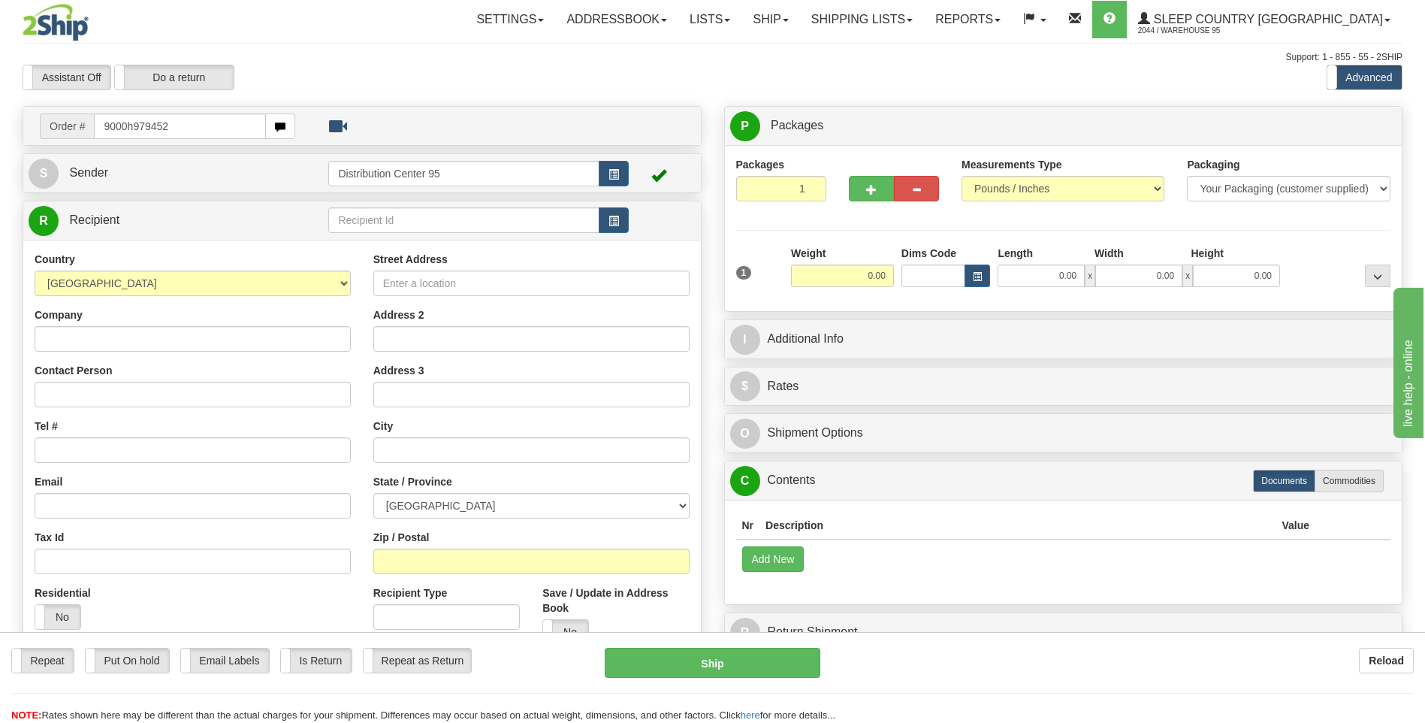
type input "9000h979452"
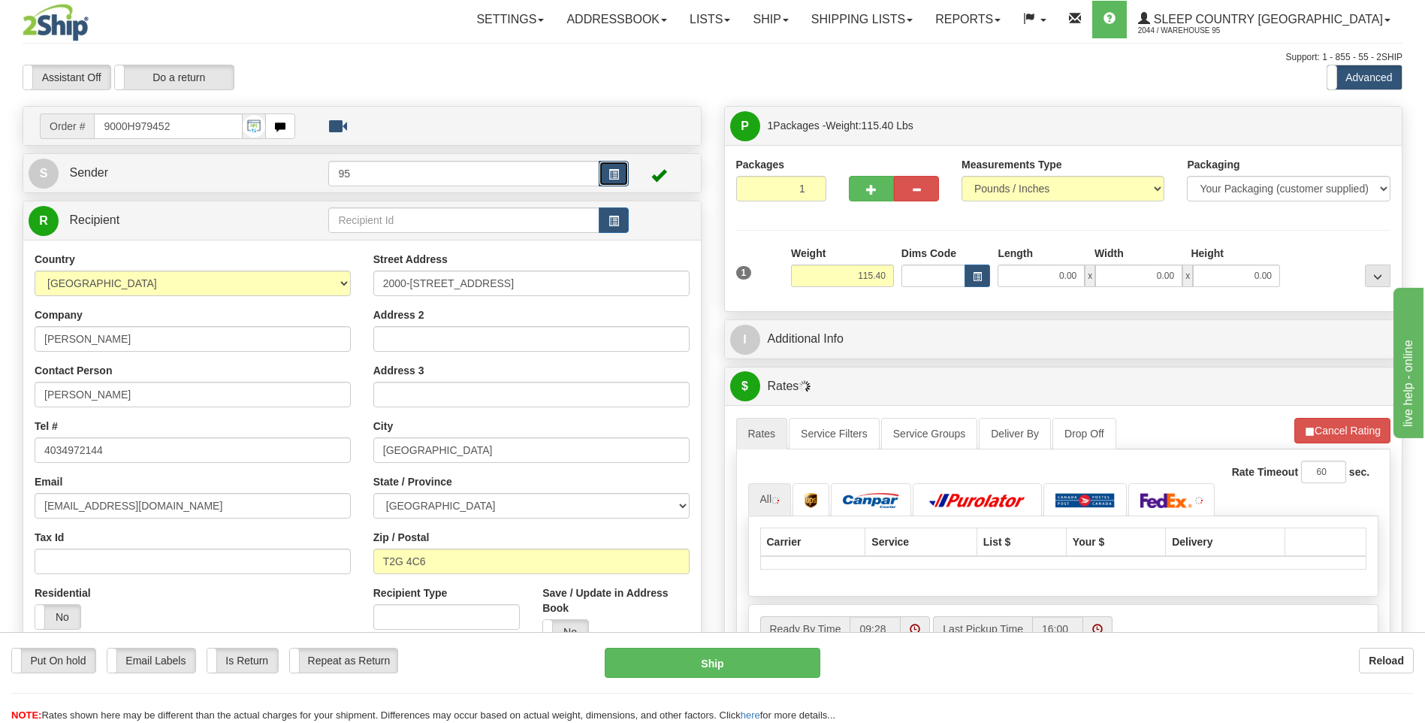
click at [623, 165] on button "button" at bounding box center [614, 174] width 30 height 26
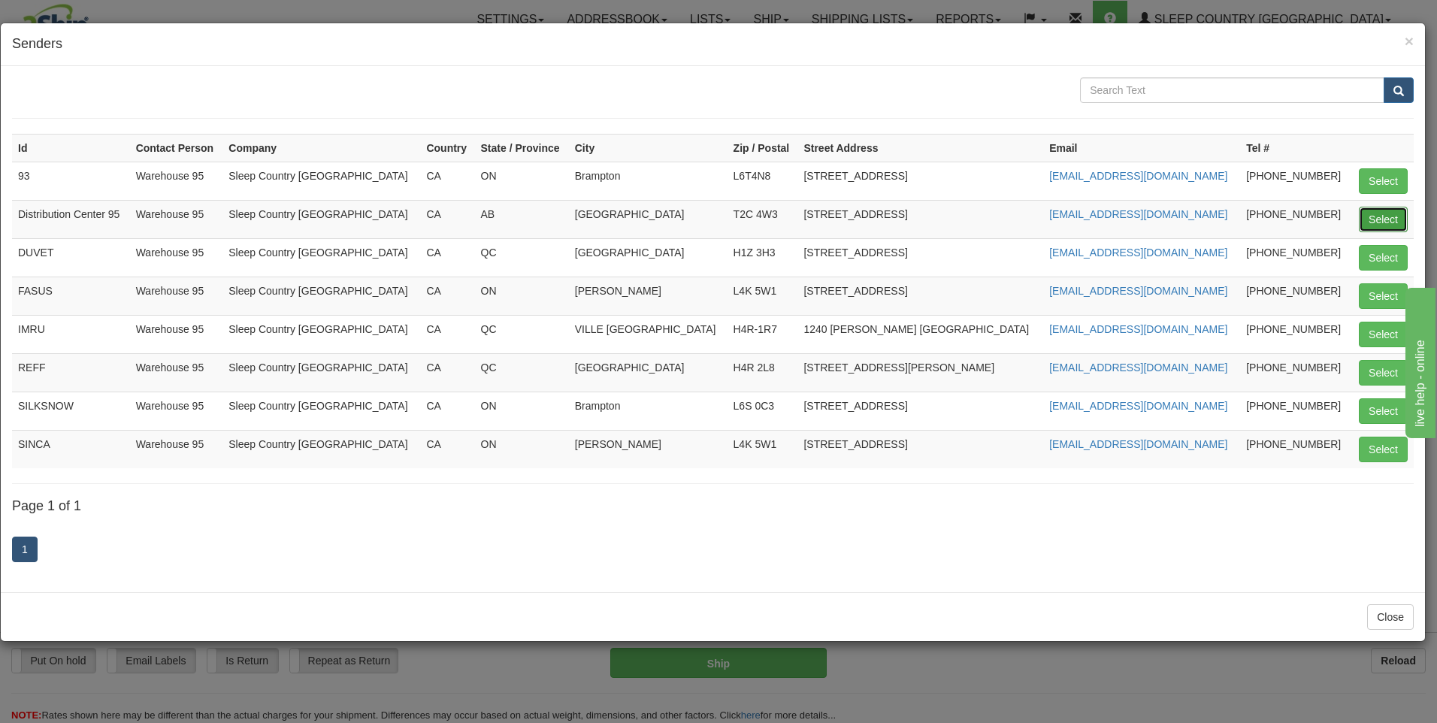
click at [1385, 222] on button "Select" at bounding box center [1382, 220] width 49 height 26
type input "Distribution Center 95"
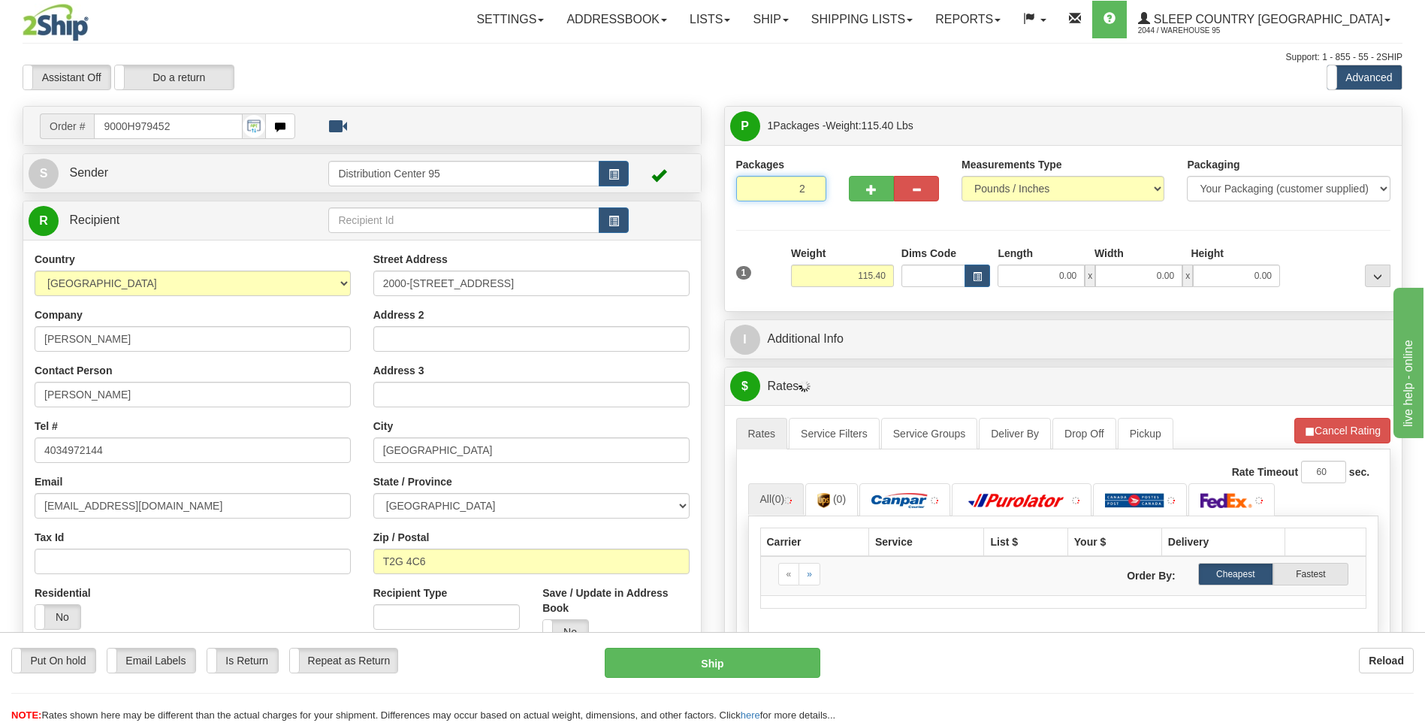
type input "2"
radio input "true"
click at [809, 186] on input "2" at bounding box center [781, 189] width 90 height 26
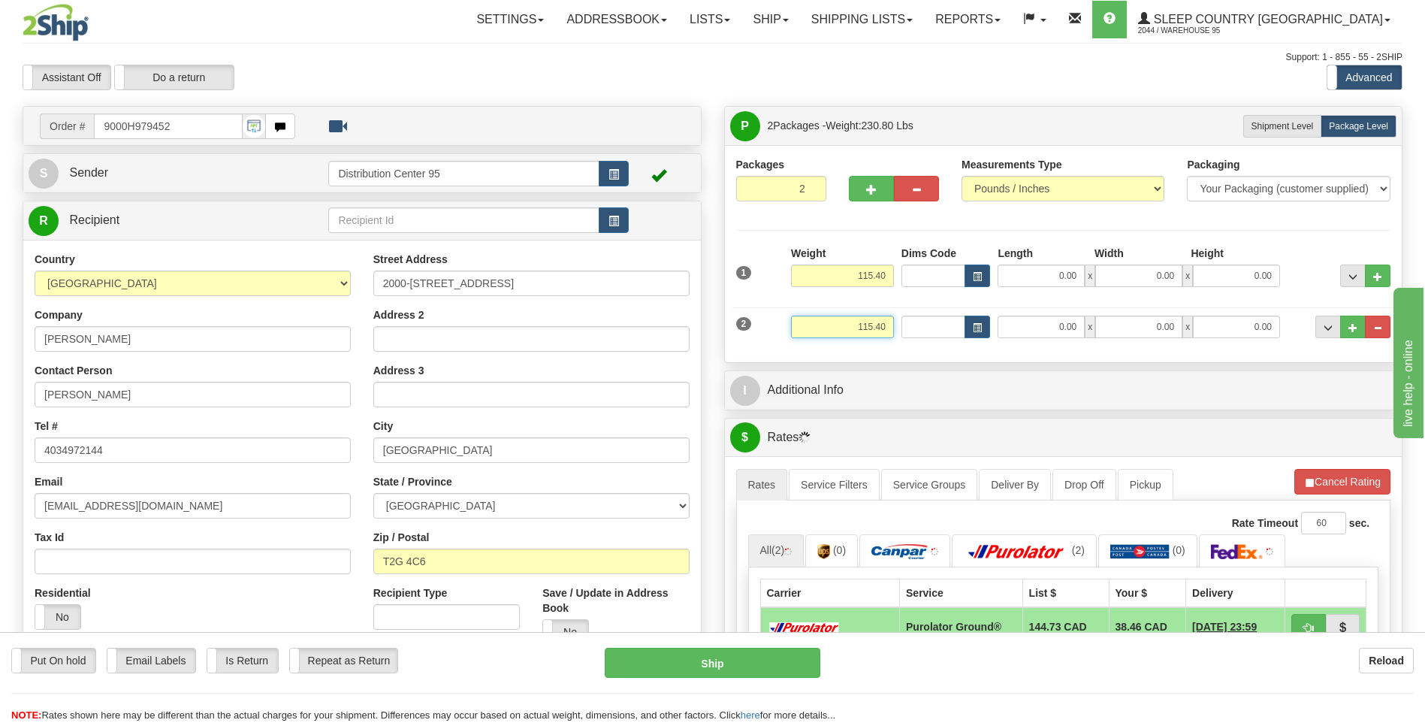
click at [888, 327] on input "115.40" at bounding box center [842, 327] width 103 height 23
type input "1"
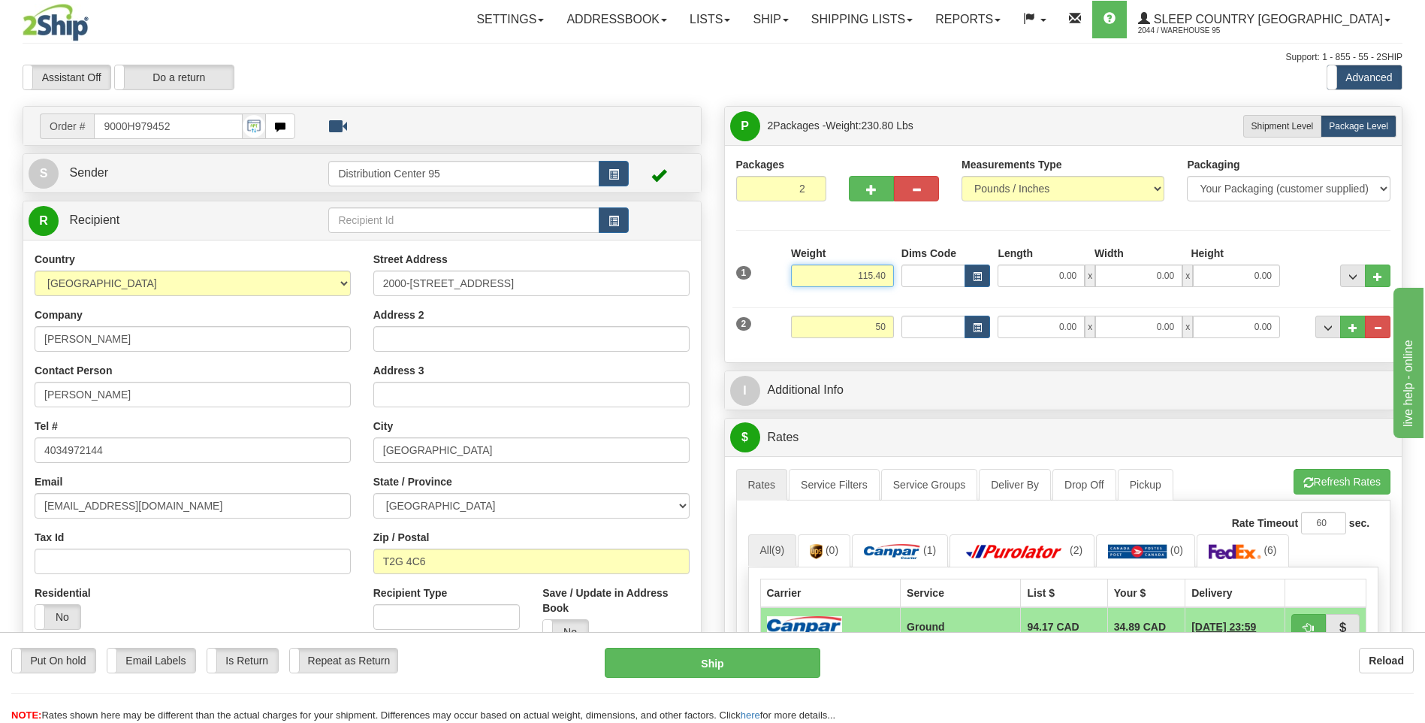
click at [887, 274] on input "115.40" at bounding box center [842, 275] width 103 height 23
type input "50.00"
type input "1"
type input "7"
click at [861, 252] on div "Weight 60" at bounding box center [842, 266] width 103 height 41
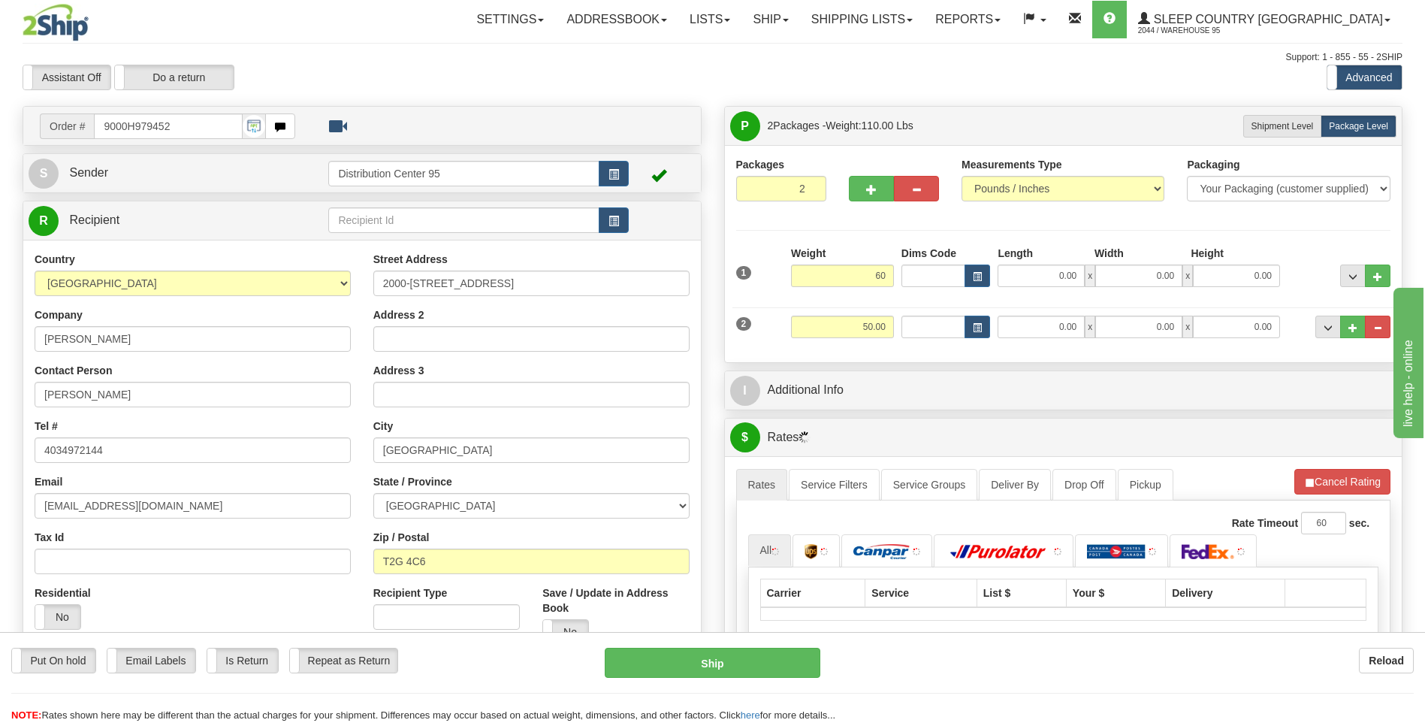
type input "60.00"
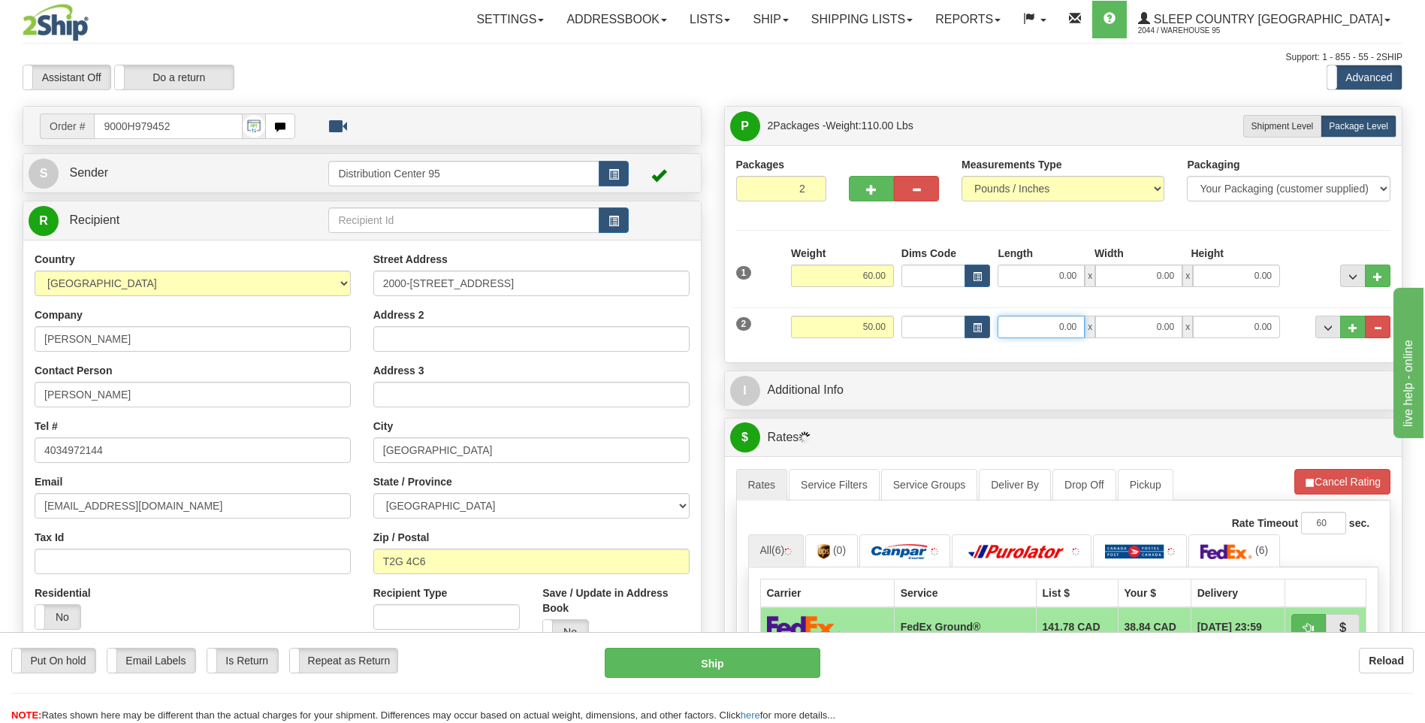
click at [1065, 324] on input "0.00" at bounding box center [1041, 327] width 87 height 23
type input "4"
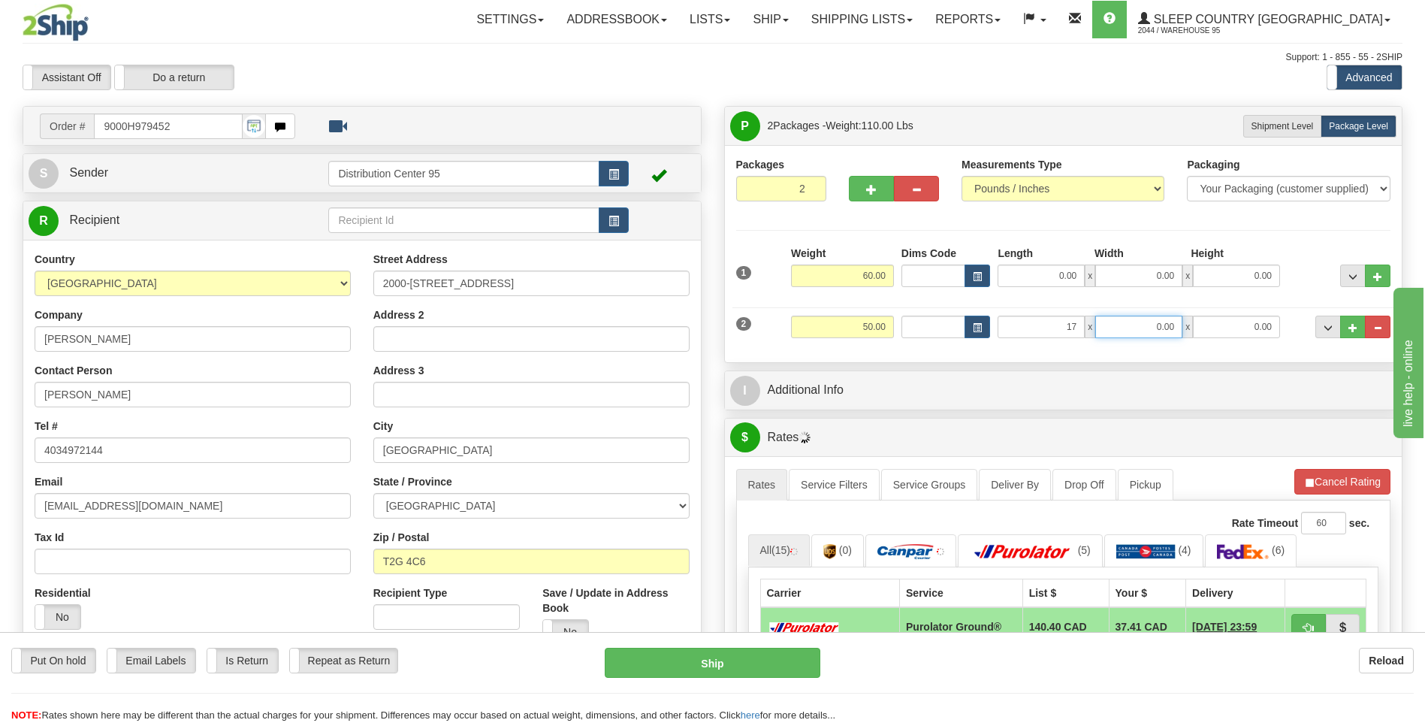
type input "17.00"
click at [1112, 329] on input "0.00" at bounding box center [1138, 327] width 87 height 23
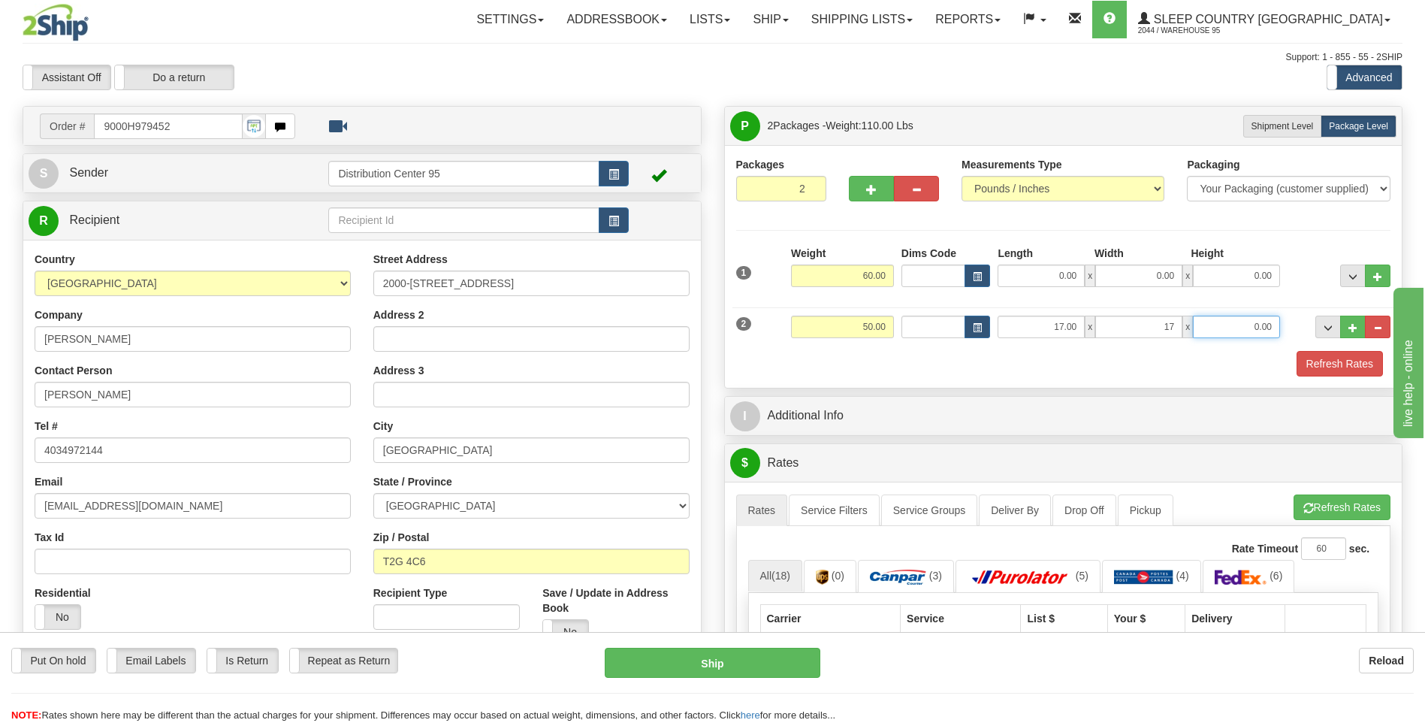
type input "17.00"
click at [1251, 322] on input "0.00" at bounding box center [1236, 327] width 87 height 23
type input "41.00"
click at [1286, 295] on div "1 Weight 60.00 Dims Code x x" at bounding box center [1064, 272] width 663 height 53
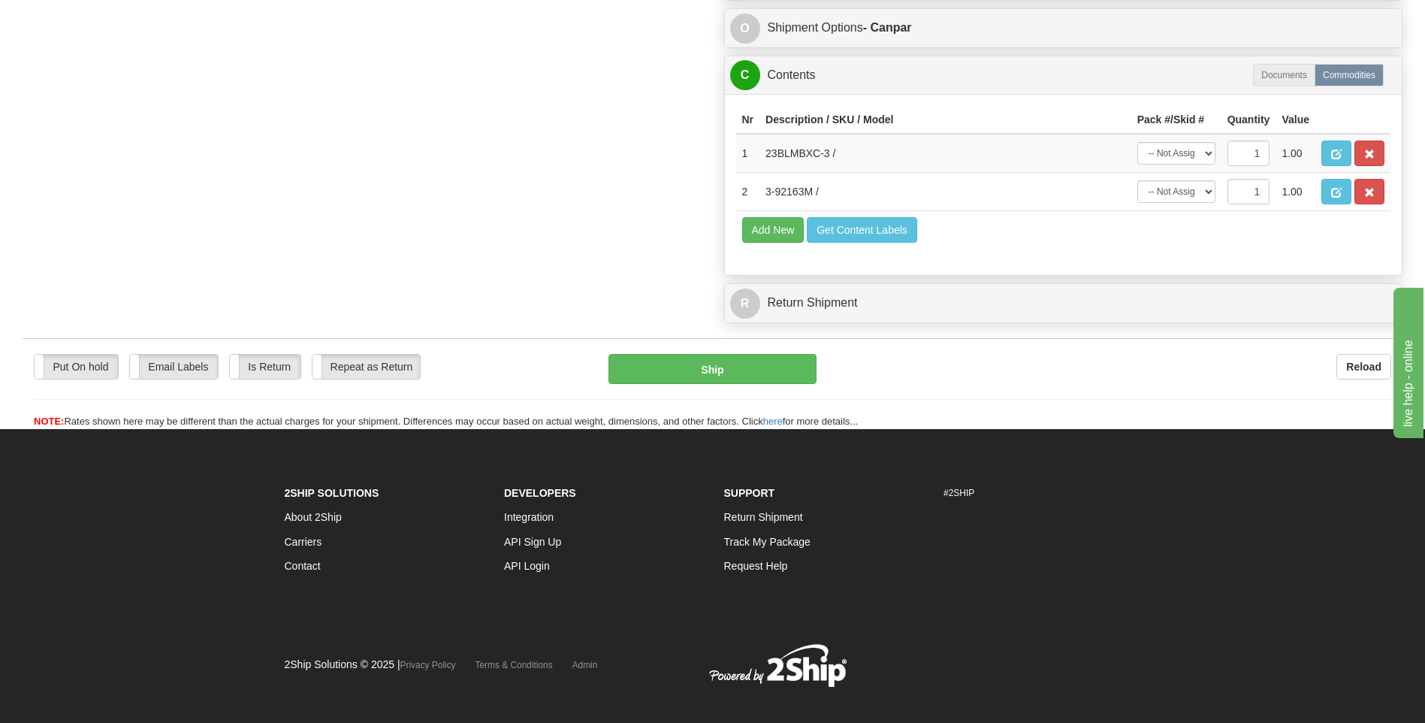
scroll to position [1017, 0]
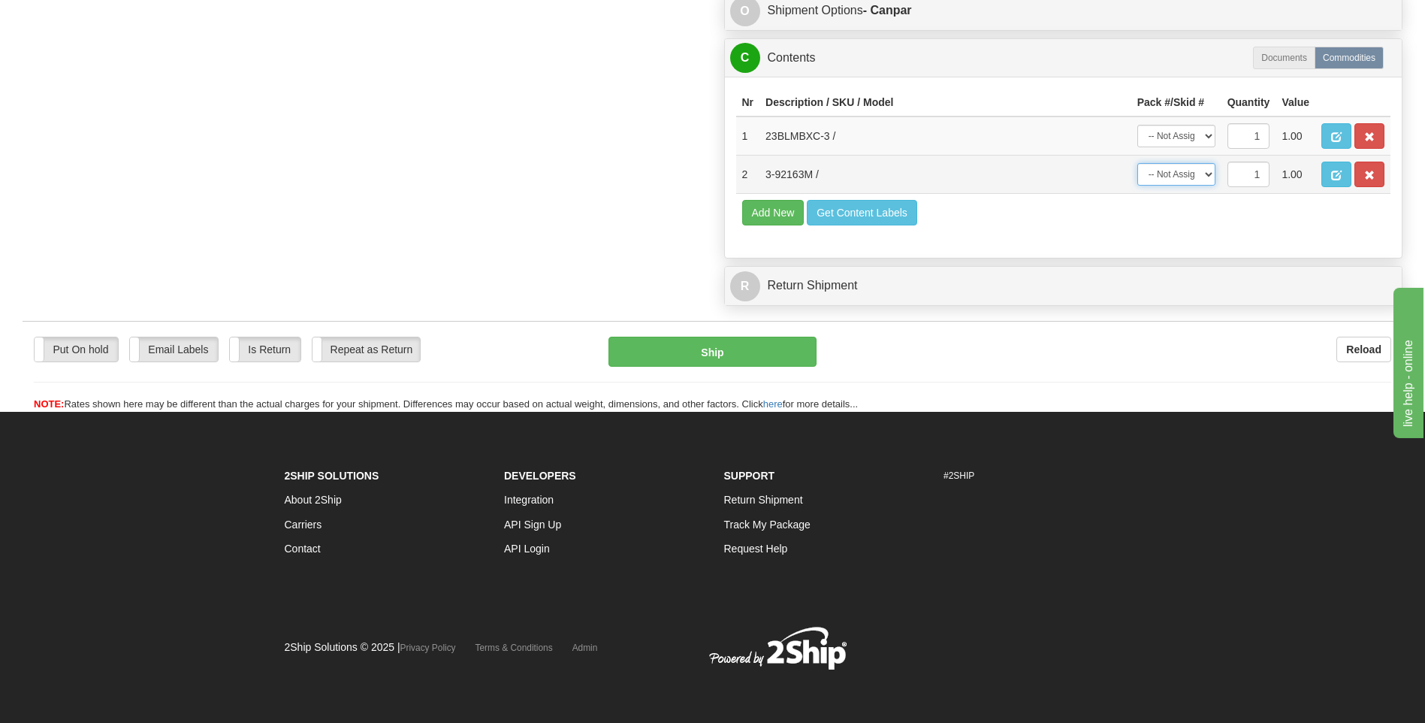
click at [1195, 171] on select "-- Not Assigned -- Package 1 Package 2" at bounding box center [1177, 174] width 78 height 23
select select "1"
click at [1138, 163] on select "-- Not Assigned -- Package 1 Package 2" at bounding box center [1177, 174] width 78 height 23
click at [1181, 122] on td "-- Not Assigned -- Package 1 Package 2" at bounding box center [1177, 135] width 90 height 39
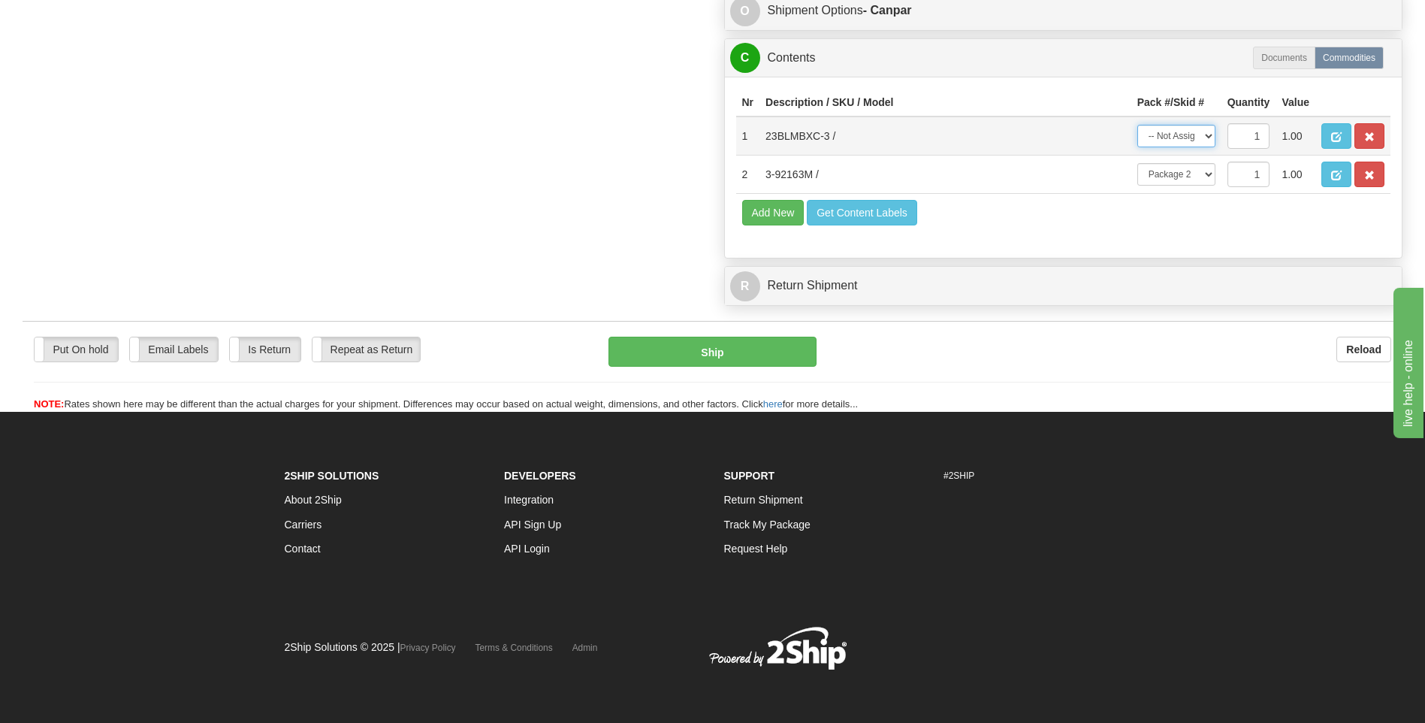
click at [1179, 130] on select "-- Not Assigned -- Package 1 Package 2" at bounding box center [1177, 136] width 78 height 23
select select "0"
click at [1138, 125] on select "-- Not Assigned -- Package 1 Package 2" at bounding box center [1177, 136] width 78 height 23
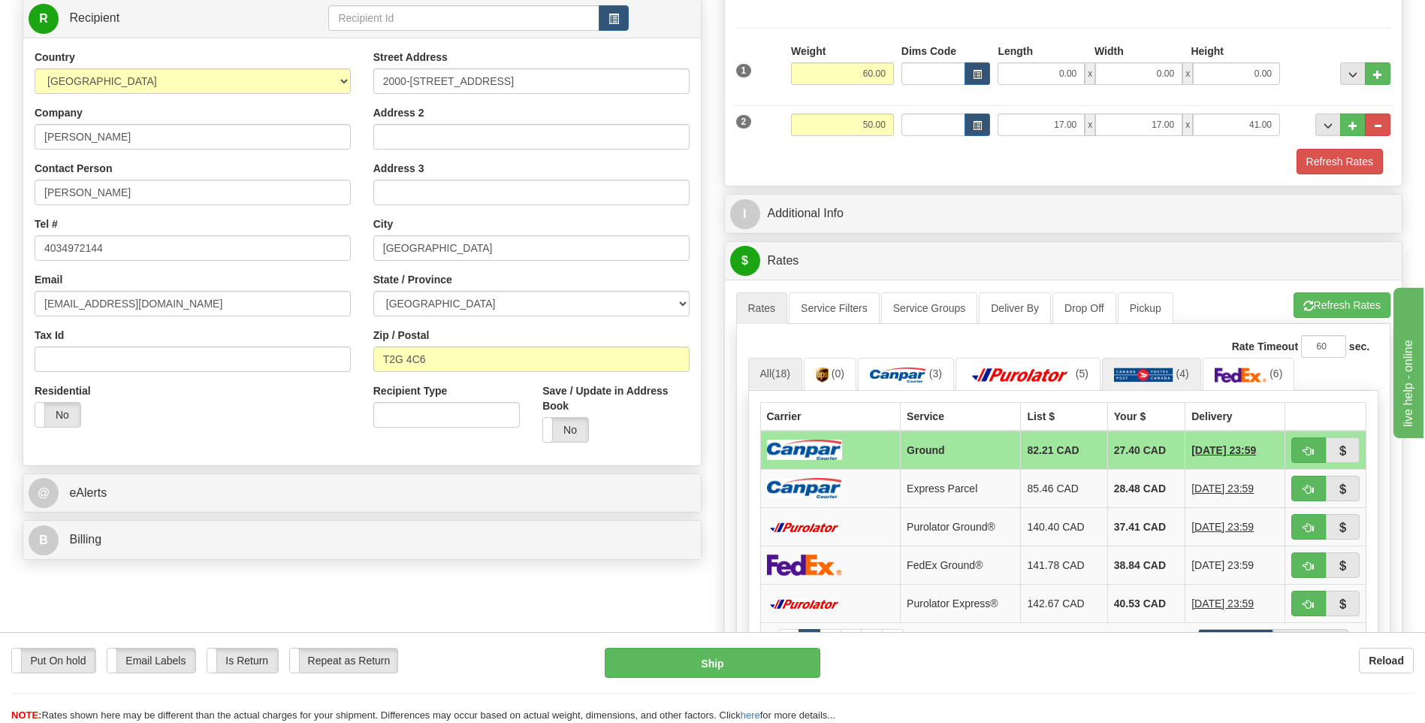
scroll to position [191, 0]
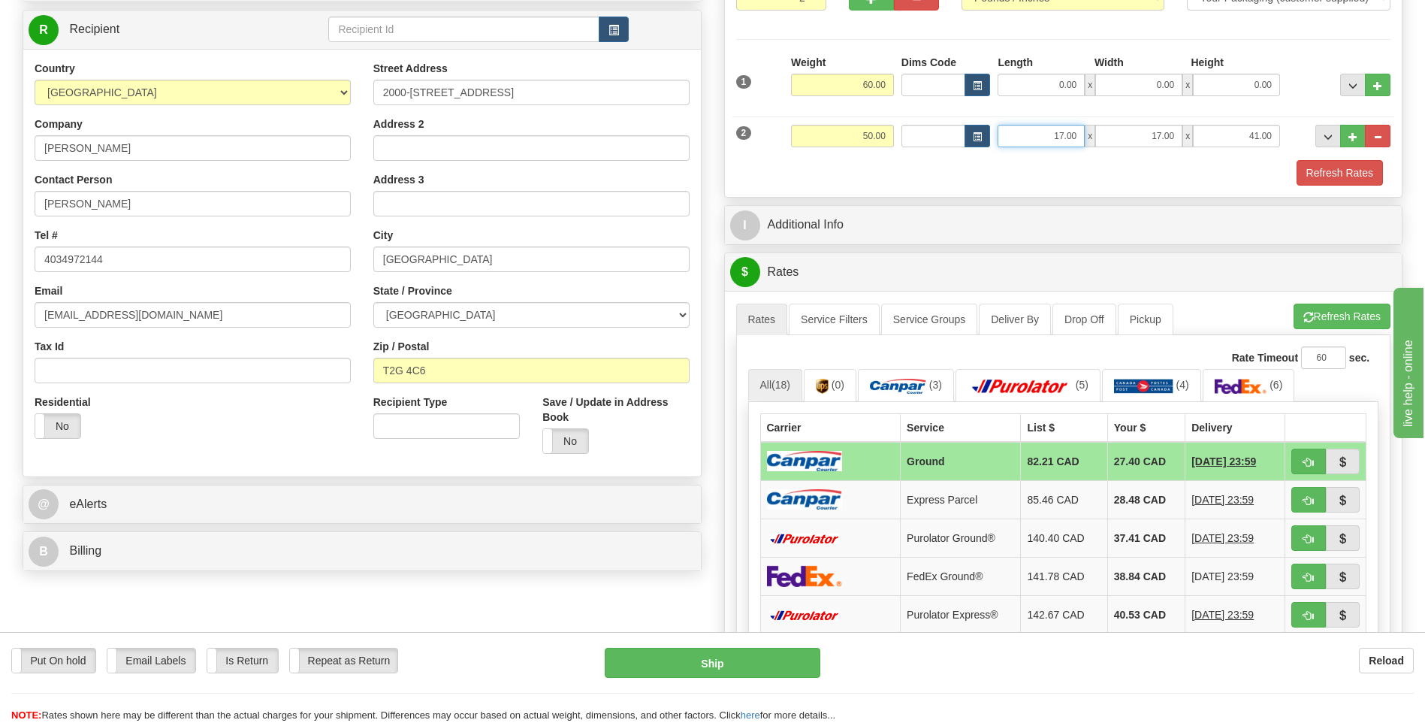
click at [1058, 132] on input "17.00" at bounding box center [1041, 136] width 87 height 23
click at [1229, 128] on input "41.00" at bounding box center [1236, 136] width 87 height 23
click at [1071, 134] on input "1777.00" at bounding box center [1041, 136] width 87 height 23
click at [1074, 133] on input "1777.00" at bounding box center [1041, 136] width 87 height 23
type input "17.00"
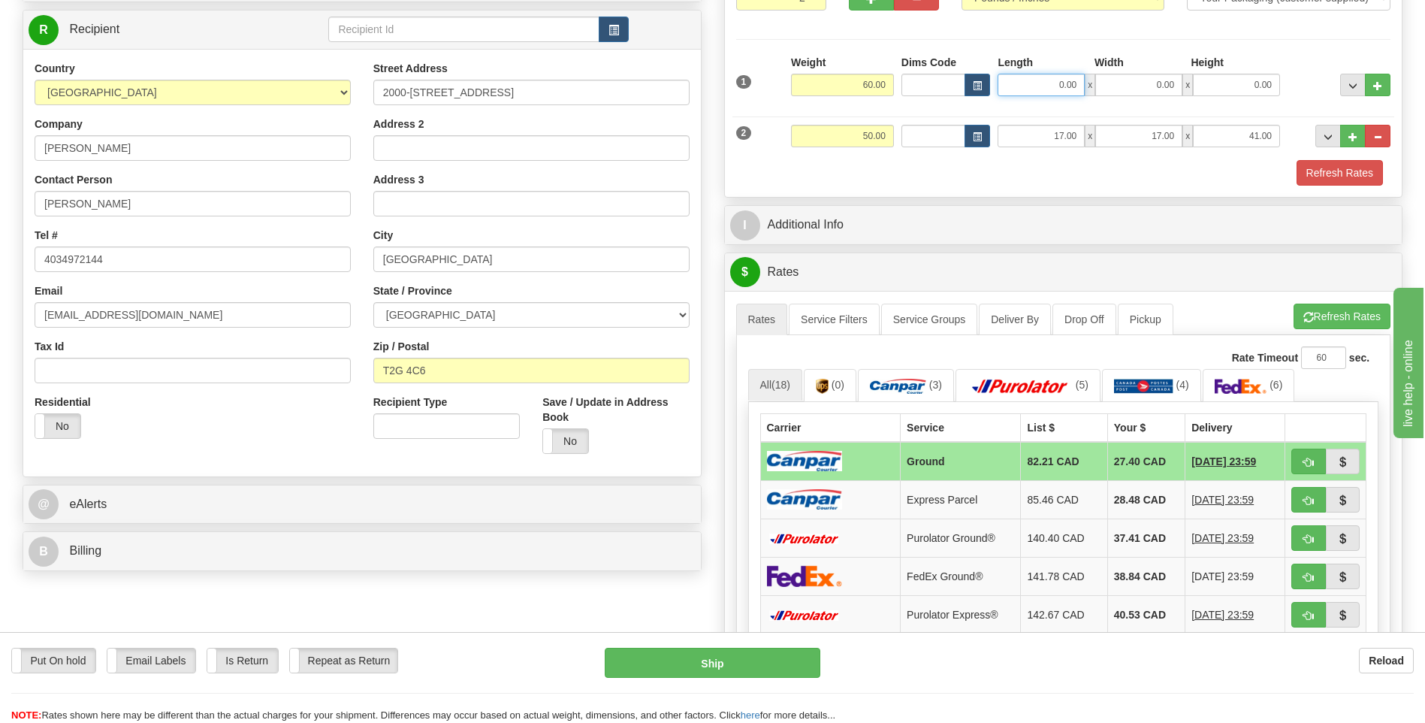
click at [1065, 87] on input "0.00" at bounding box center [1041, 85] width 87 height 23
type input "77.00"
click at [1116, 85] on input "0.00" at bounding box center [1138, 85] width 87 height 23
type input "16.00"
click at [1217, 87] on input "0.00" at bounding box center [1236, 85] width 87 height 23
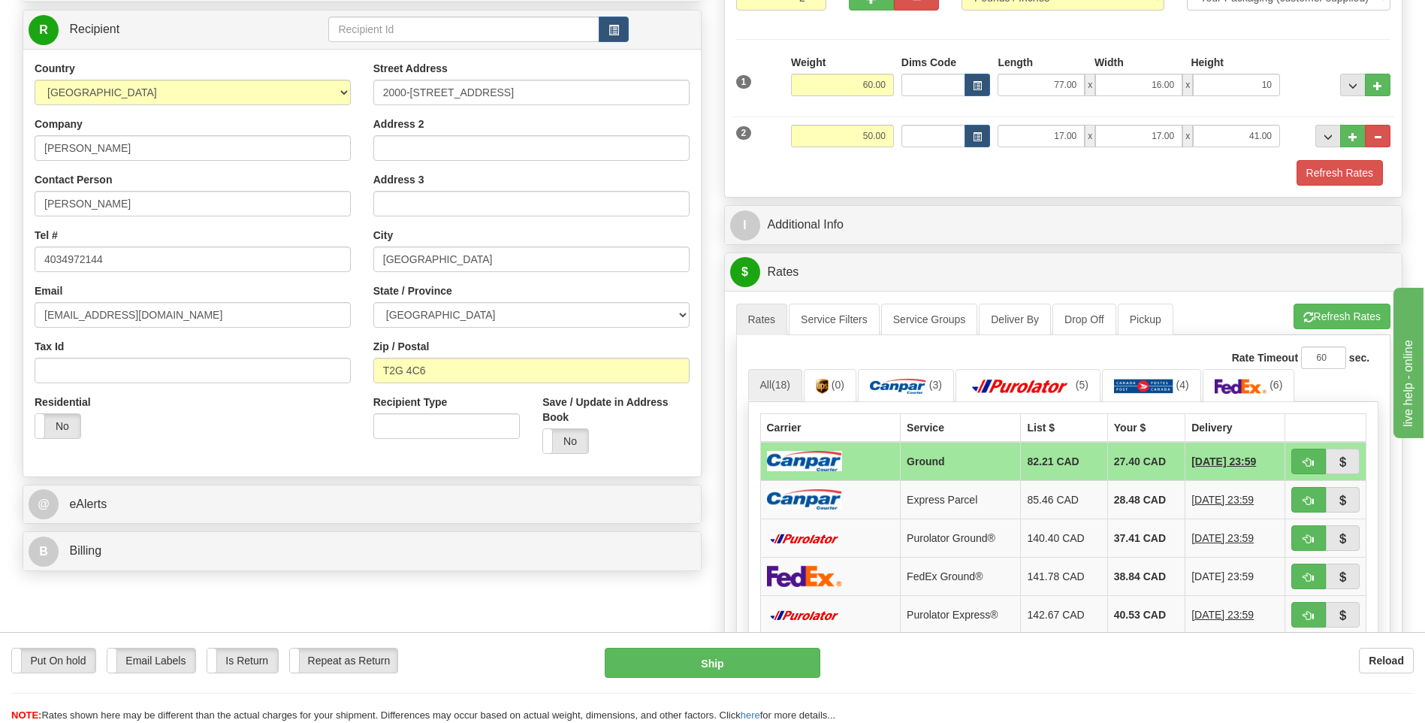
type input "10.00"
click at [1292, 82] on div at bounding box center [1339, 75] width 110 height 41
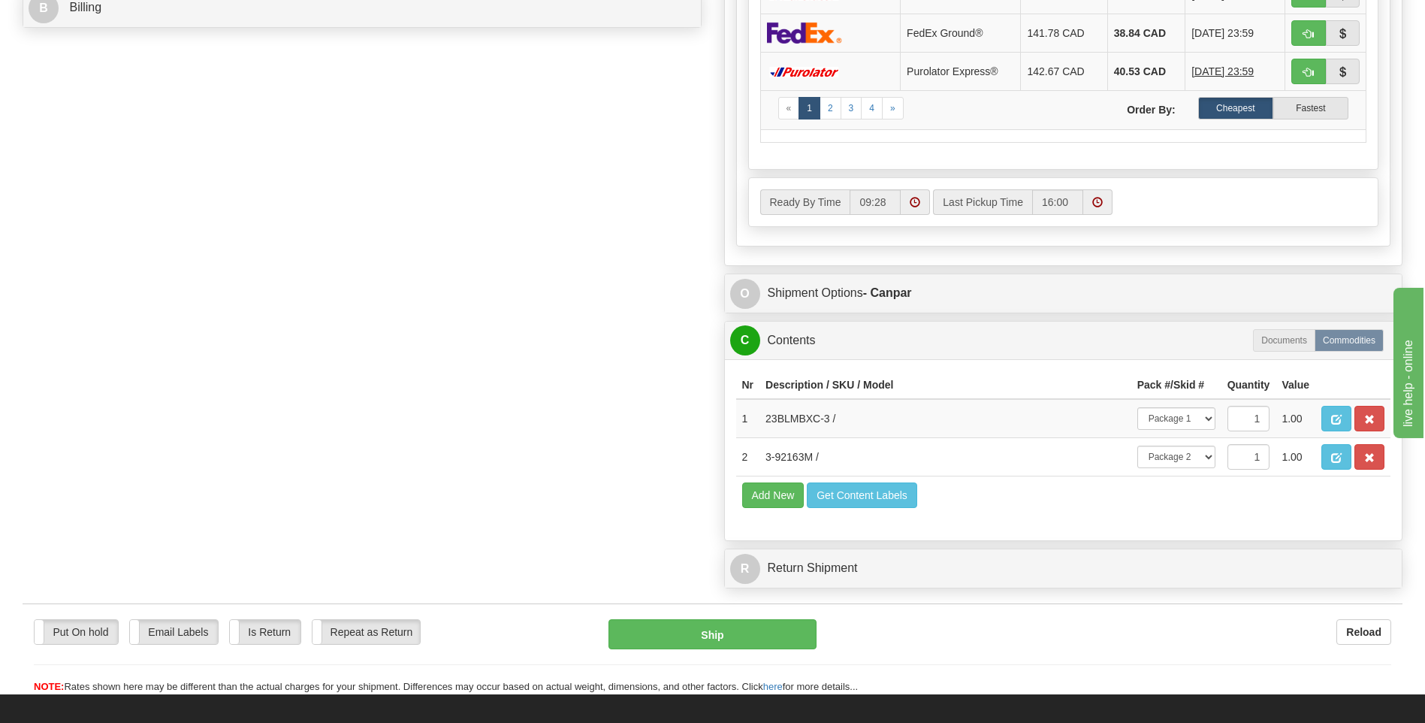
scroll to position [792, 0]
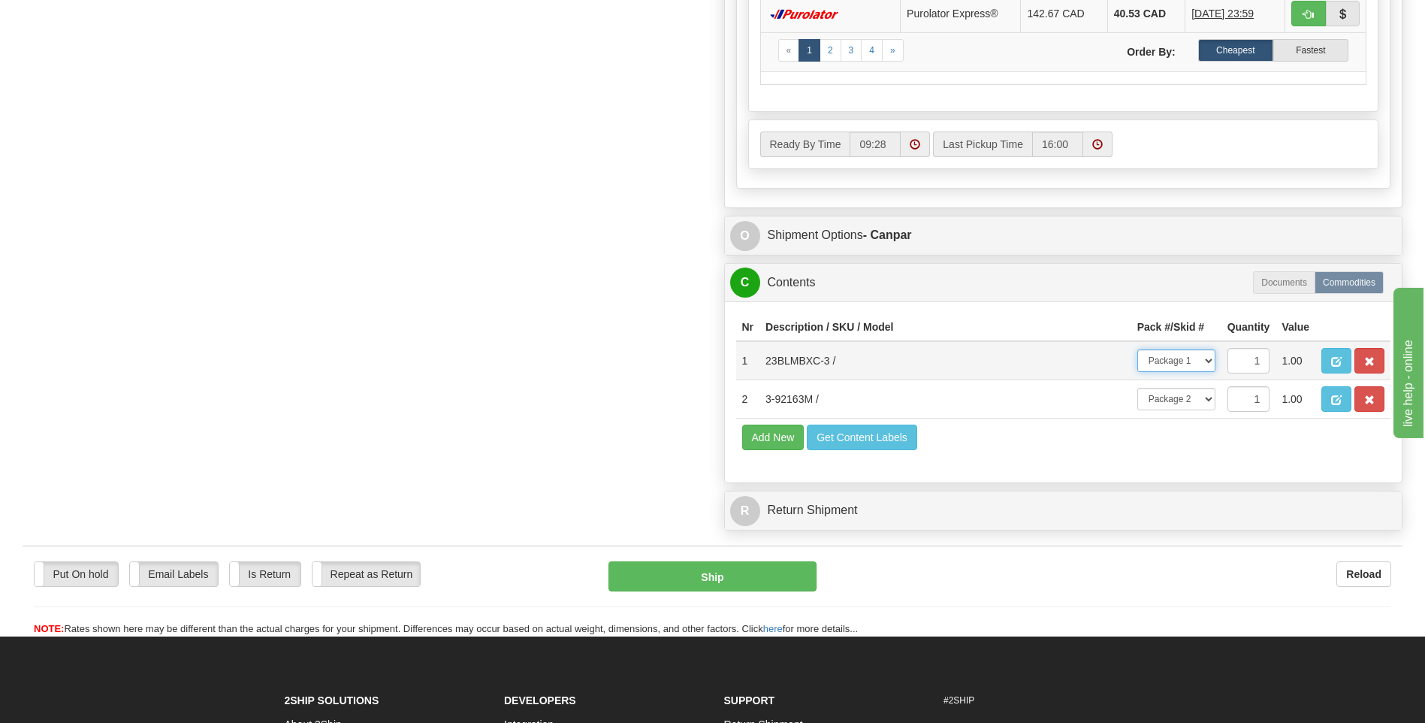
click at [1172, 358] on select "-- Not Assigned -- Package 1 Package 2" at bounding box center [1177, 360] width 78 height 23
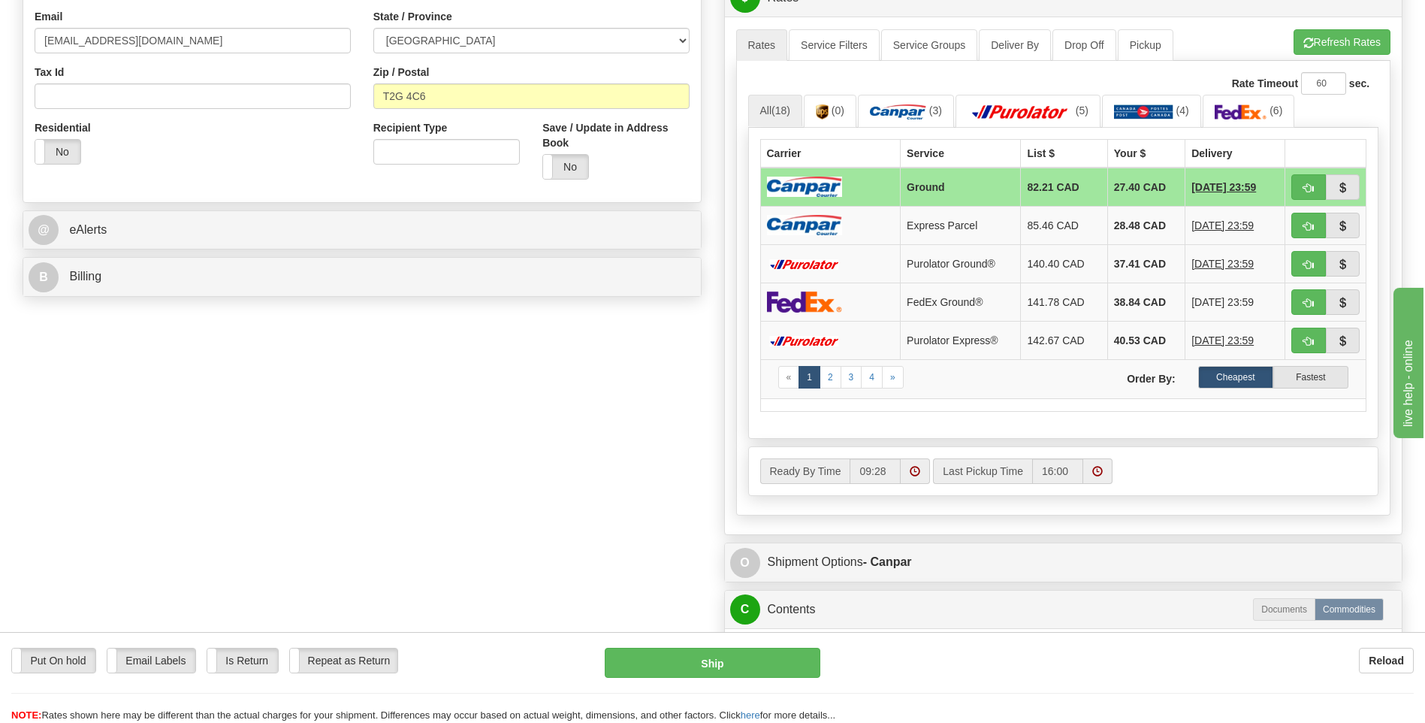
scroll to position [491, 0]
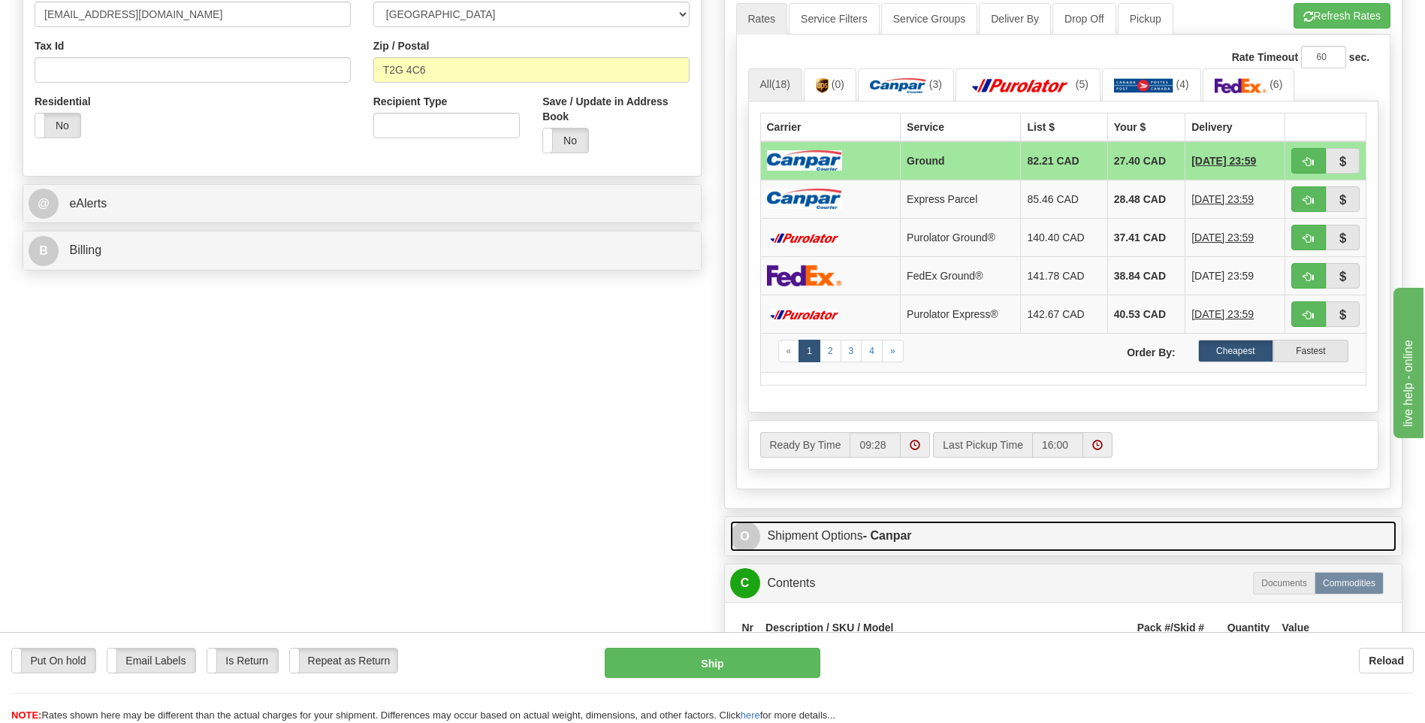
click at [858, 533] on link "O Shipment Options - Canpar" at bounding box center [1063, 536] width 667 height 31
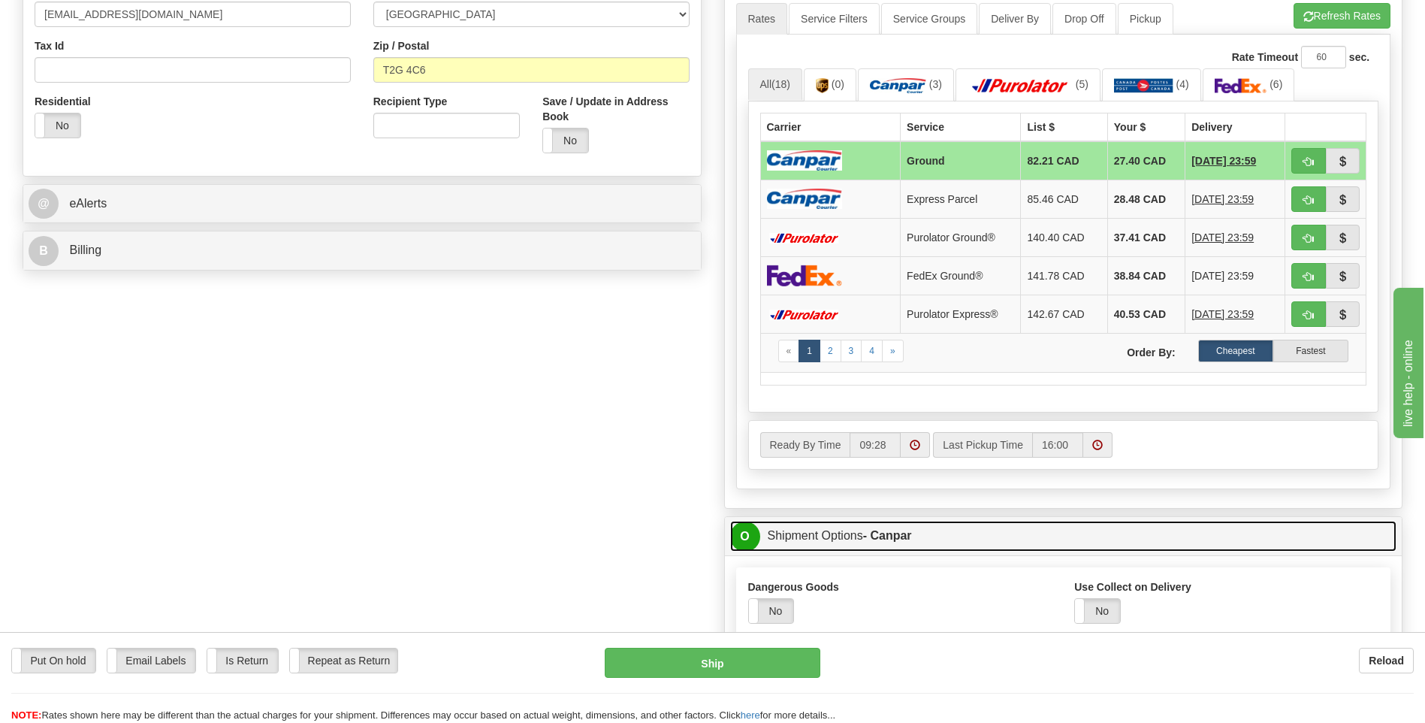
scroll to position [792, 0]
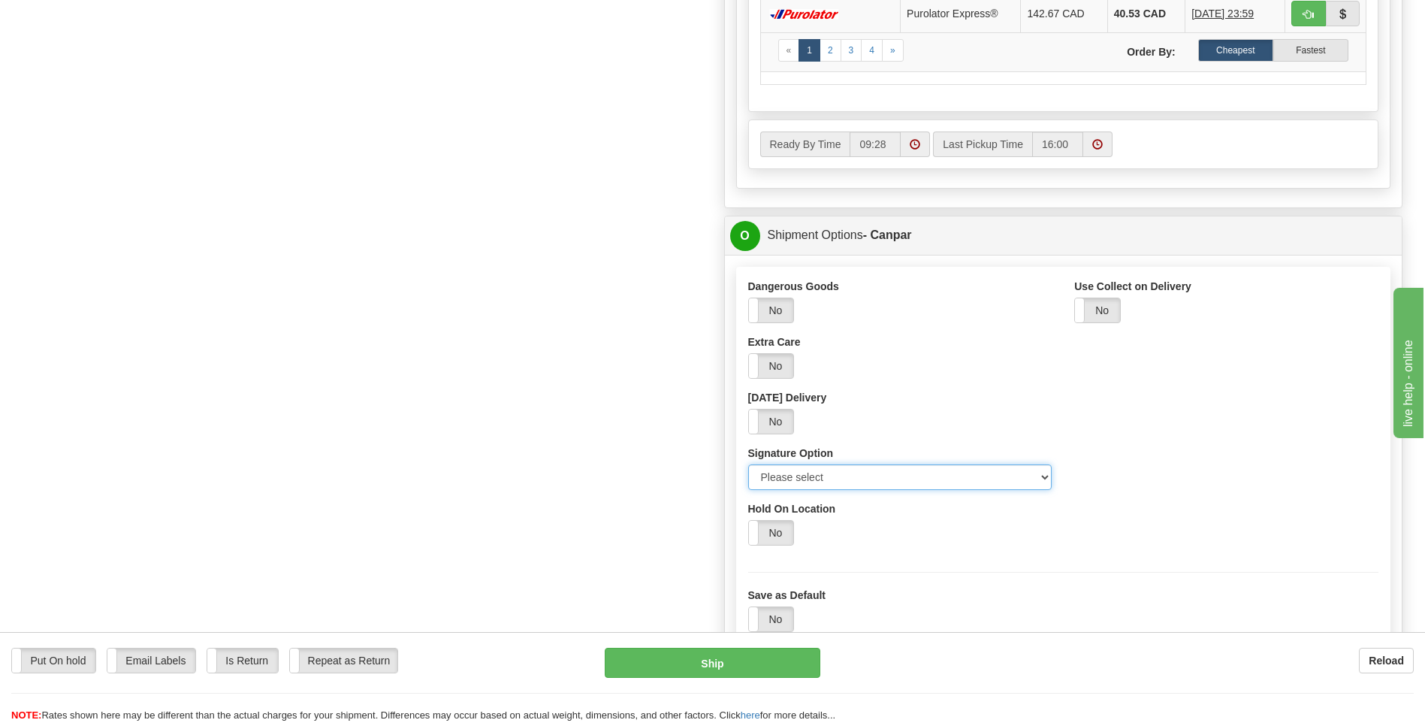
click at [828, 471] on select "Please select No Signature Required Signature Required Adult Signature" at bounding box center [900, 477] width 304 height 26
select select "2"
click at [748, 464] on select "Please select No Signature Required Signature Required Adult Signature" at bounding box center [900, 477] width 304 height 26
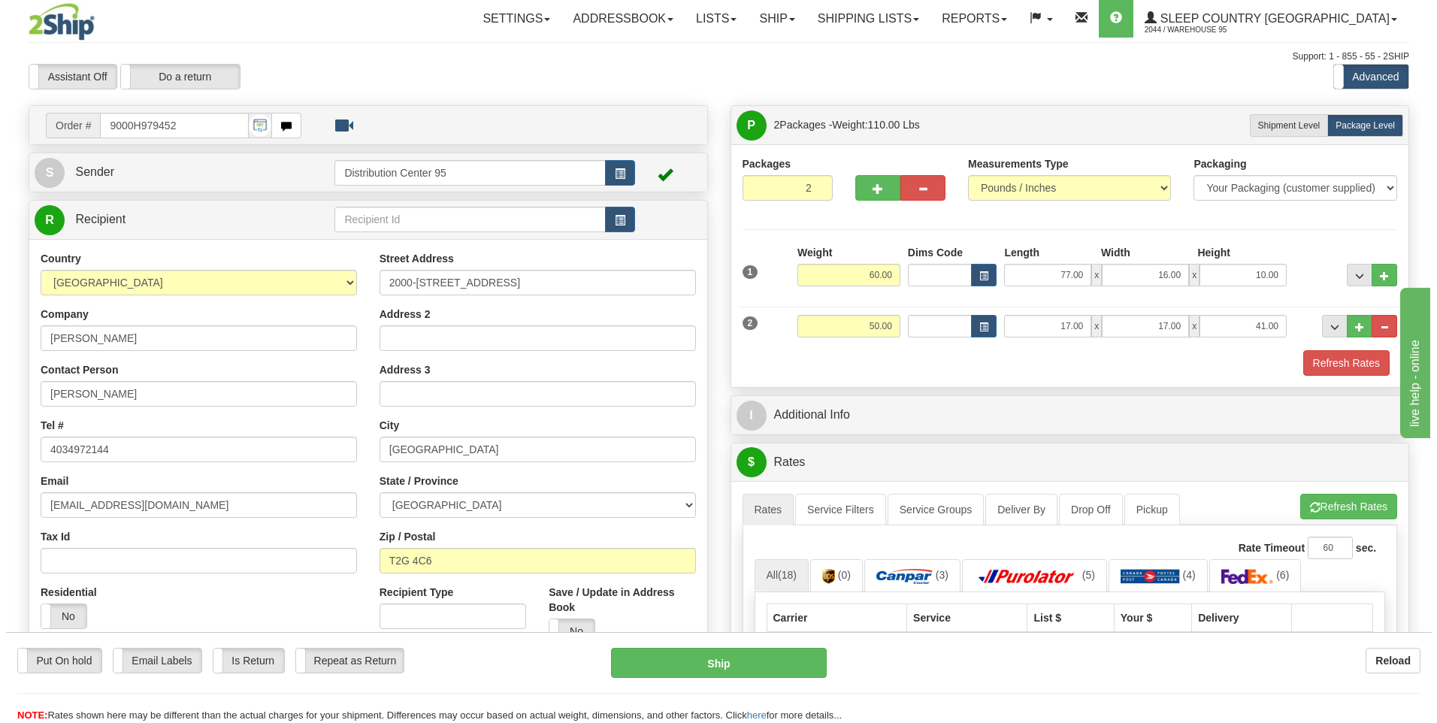
scroll to position [0, 0]
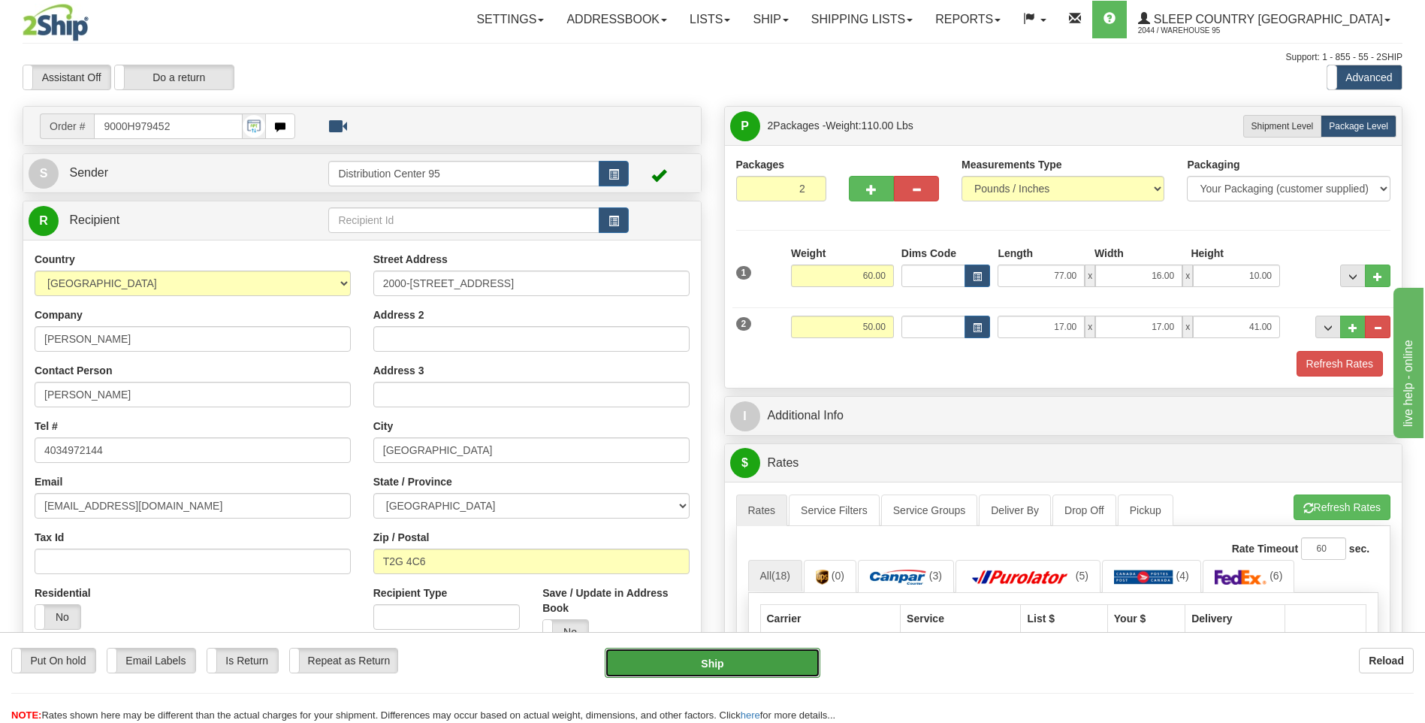
click at [718, 669] on button "Ship" at bounding box center [712, 663] width 215 height 30
type input "1"
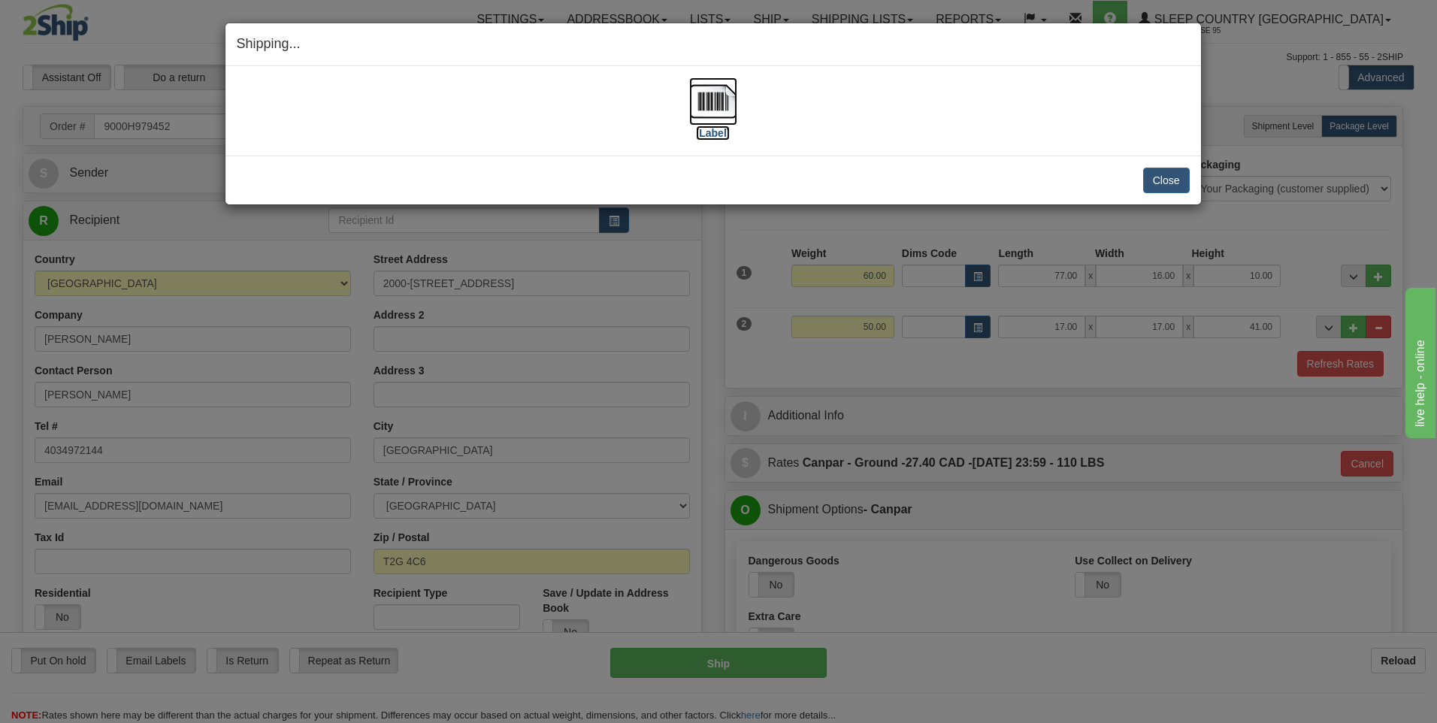
click at [706, 138] on label "[Label]" at bounding box center [713, 132] width 35 height 15
click at [1150, 179] on button "Close" at bounding box center [1166, 181] width 47 height 26
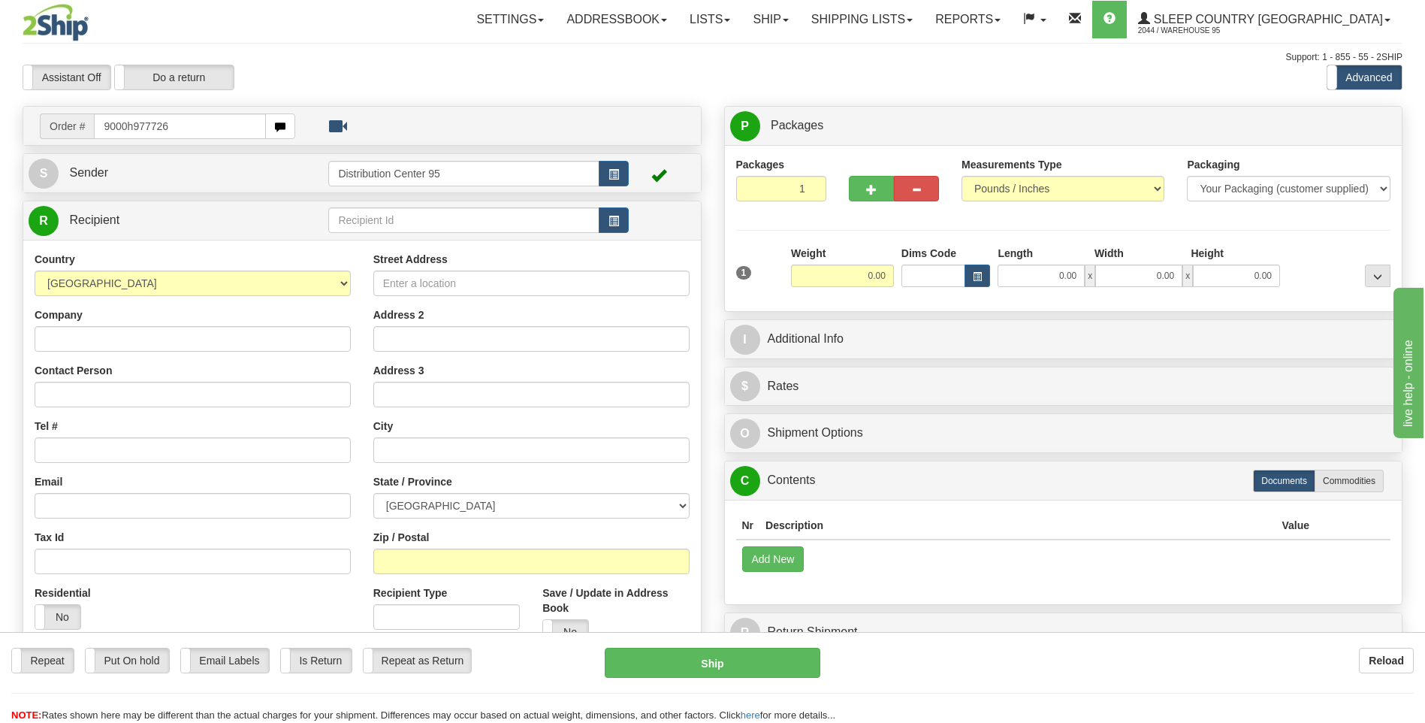
type input "9000h977726"
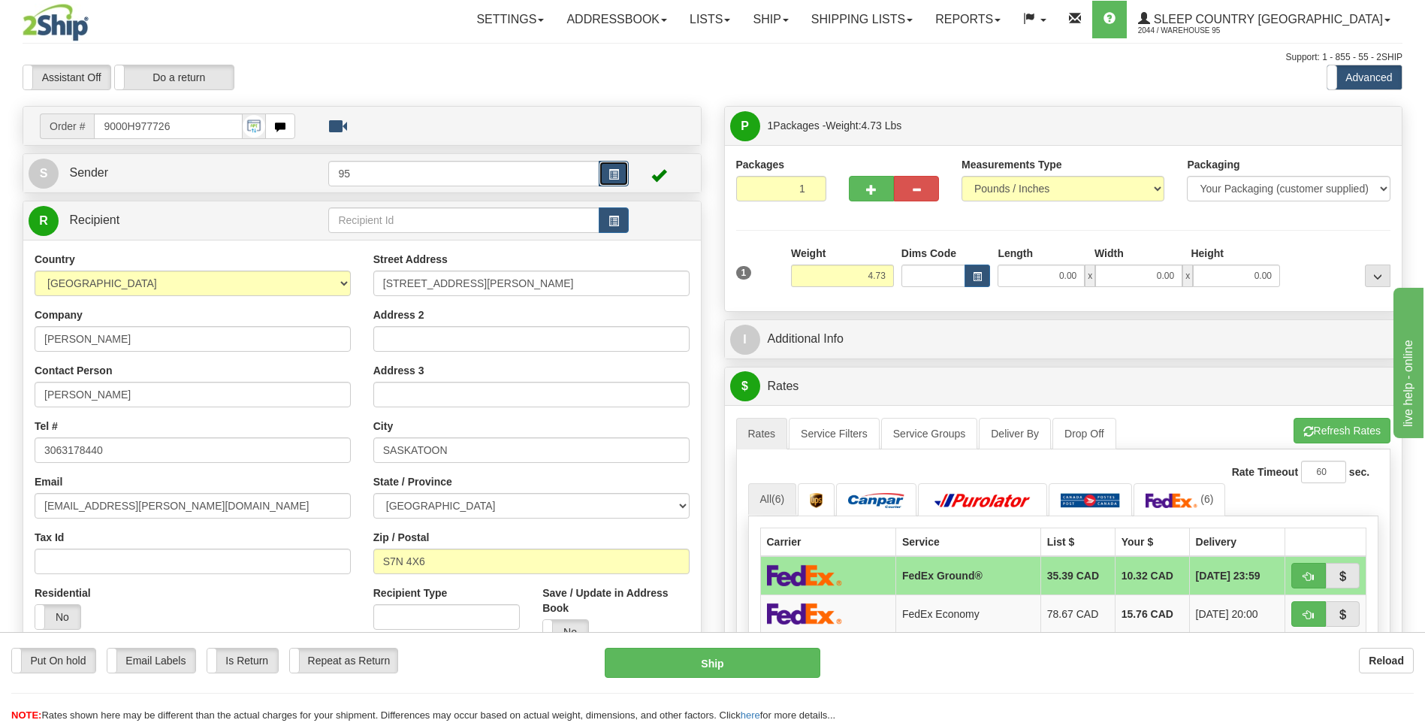
click at [609, 174] on span "button" at bounding box center [614, 175] width 11 height 10
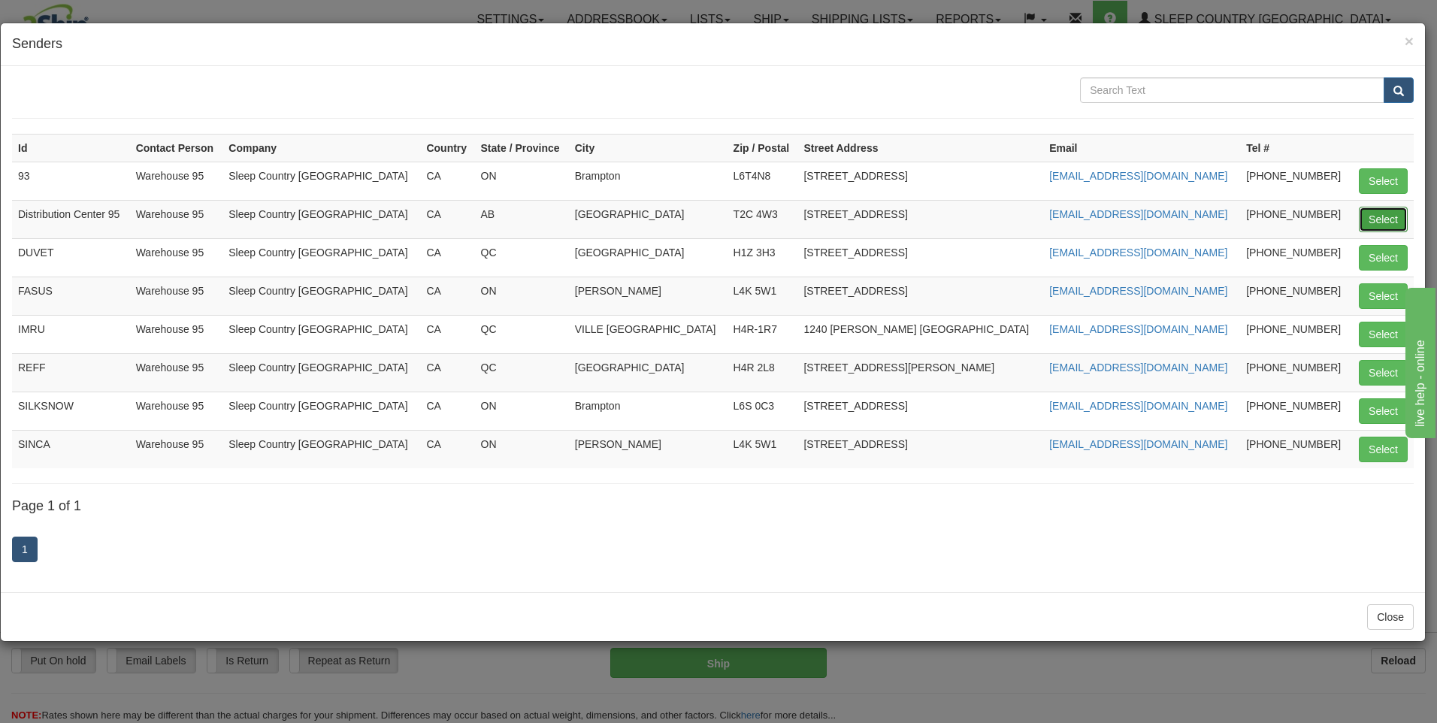
click at [1387, 213] on button "Select" at bounding box center [1382, 220] width 49 height 26
type input "Distribution Center 95"
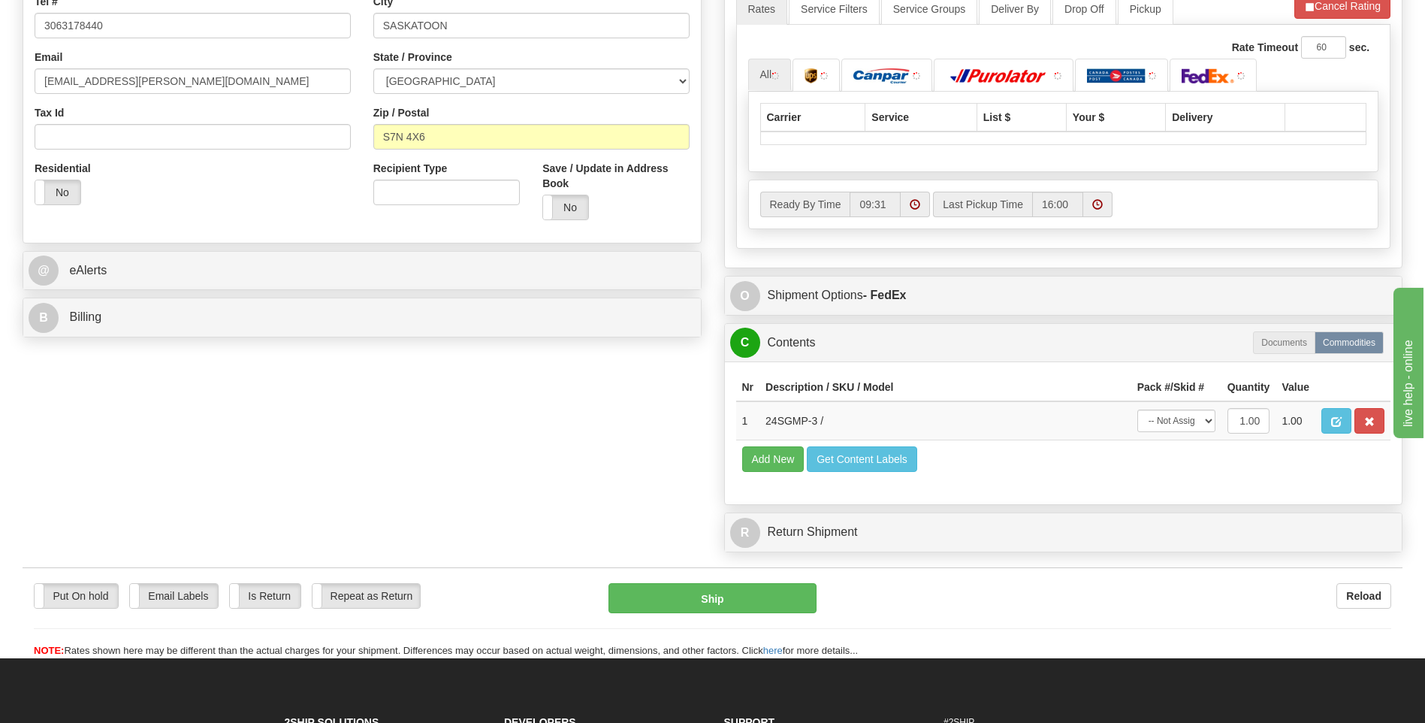
scroll to position [451, 0]
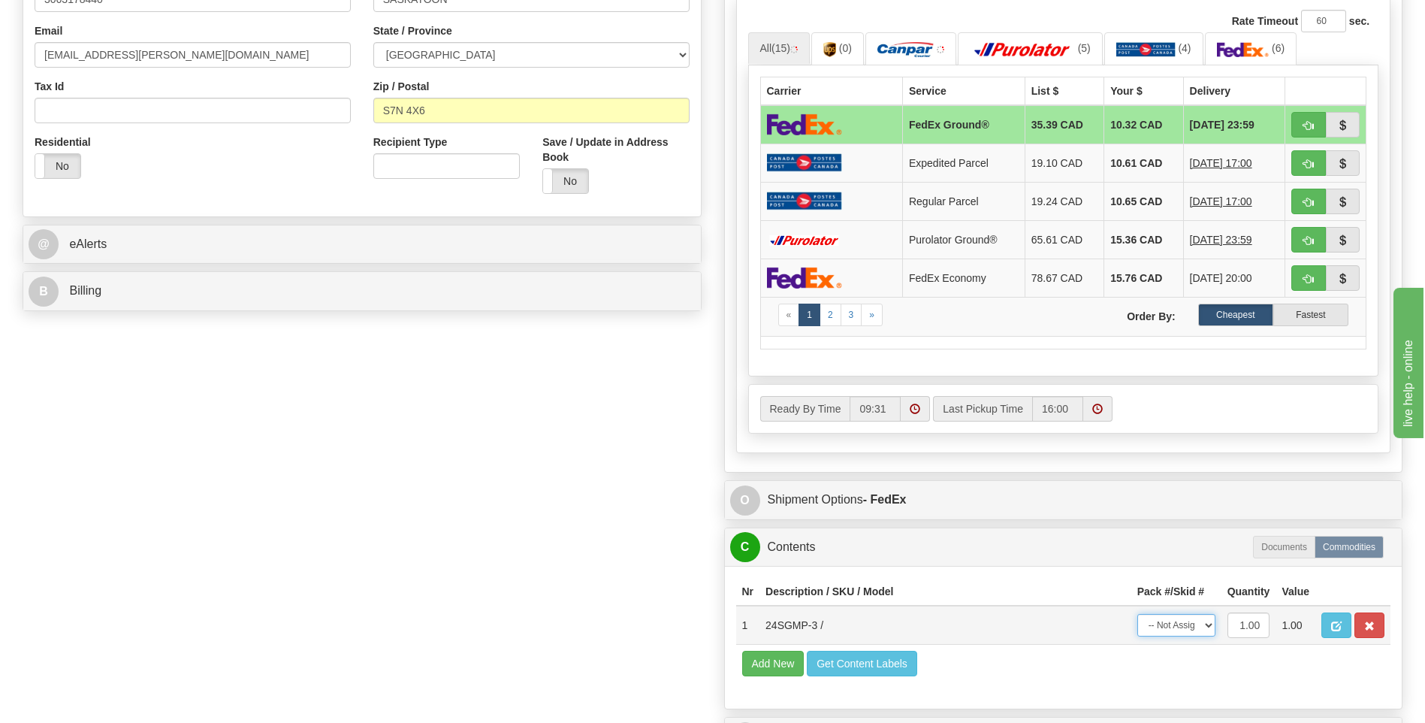
click at [1180, 626] on select "-- Not Assigned -- Package 1" at bounding box center [1177, 625] width 78 height 23
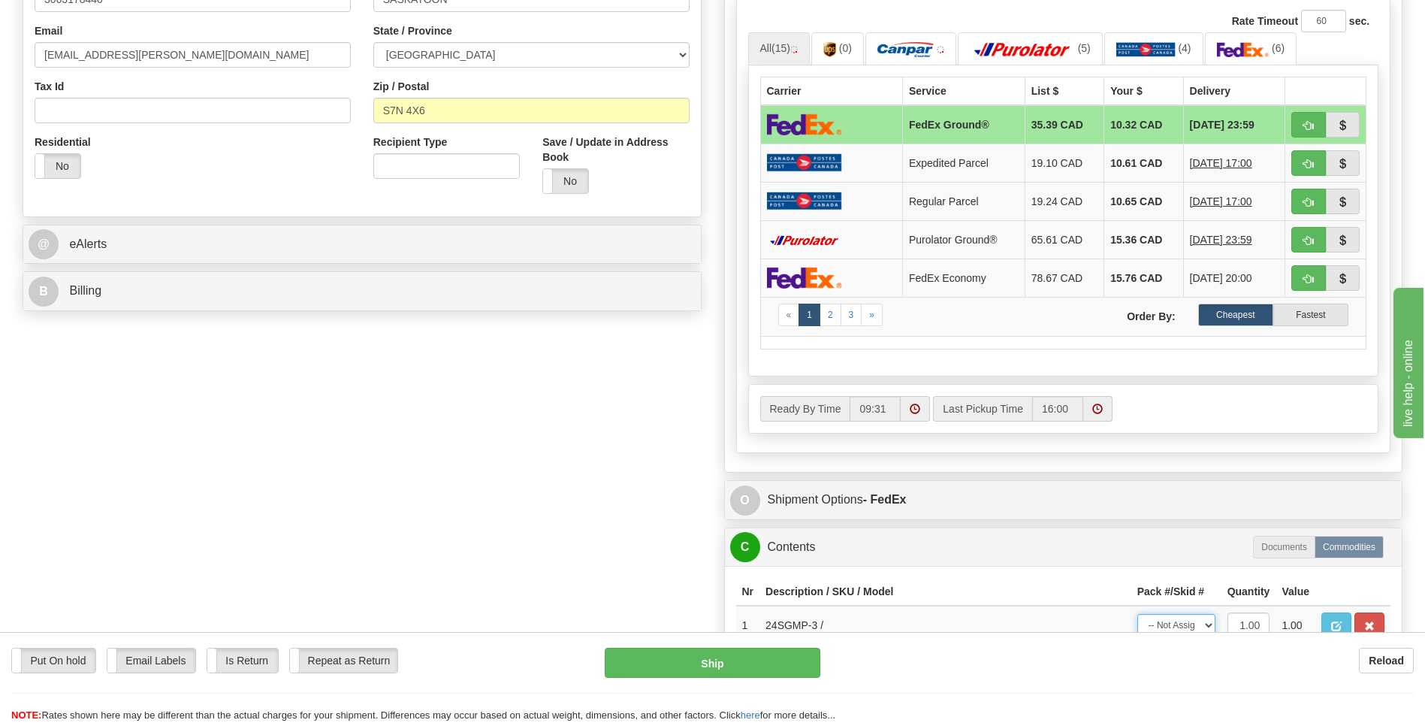
select select "0"
click at [1138, 614] on select "-- Not Assigned -- Package 1" at bounding box center [1177, 625] width 78 height 23
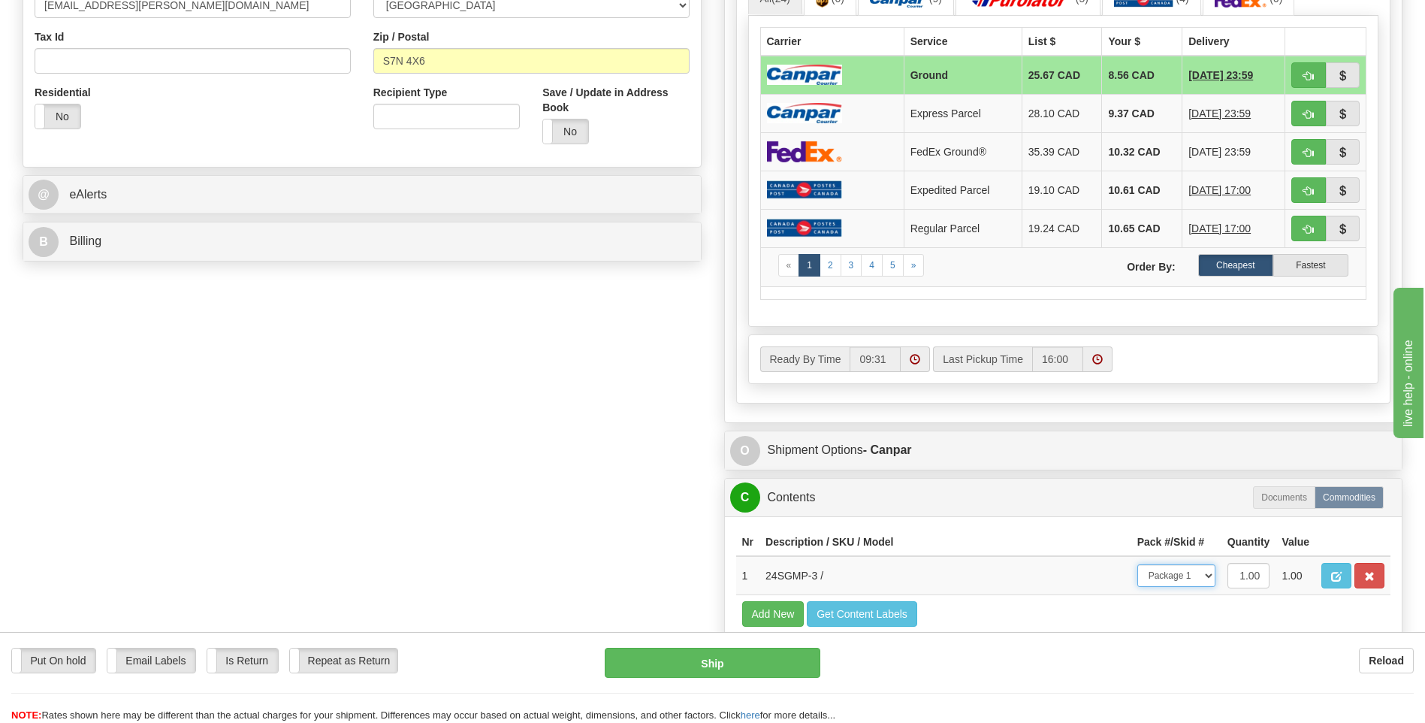
scroll to position [527, 0]
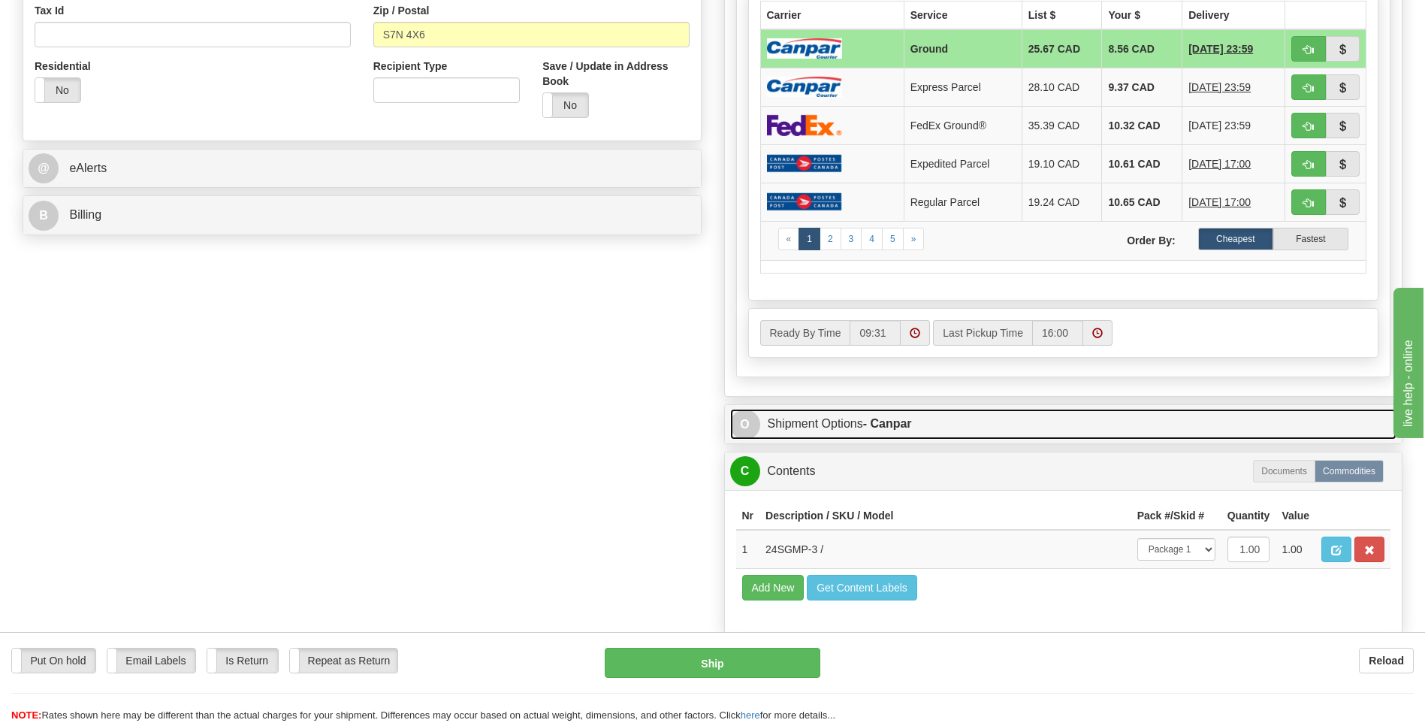
click at [849, 423] on link "O Shipment Options - Canpar" at bounding box center [1063, 424] width 667 height 31
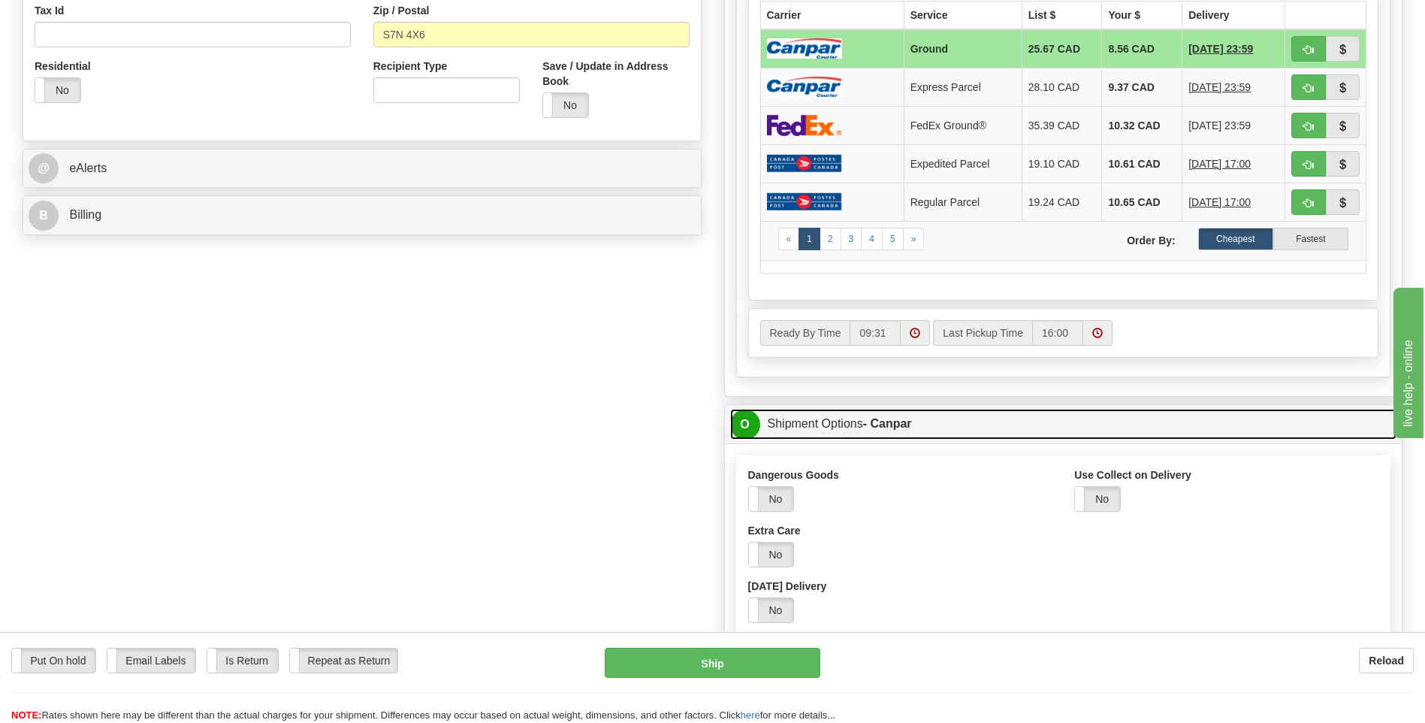
click at [849, 423] on link "O Shipment Options - Canpar" at bounding box center [1063, 424] width 667 height 31
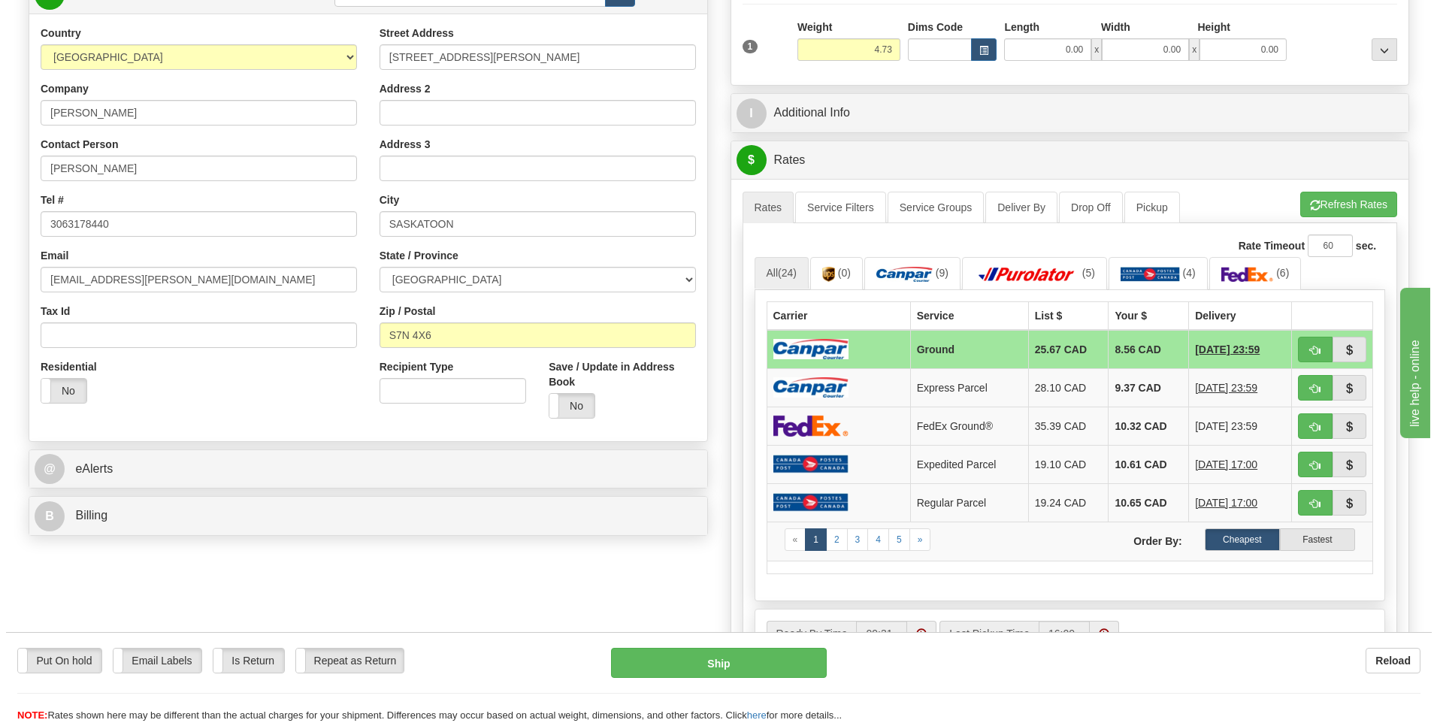
scroll to position [151, 0]
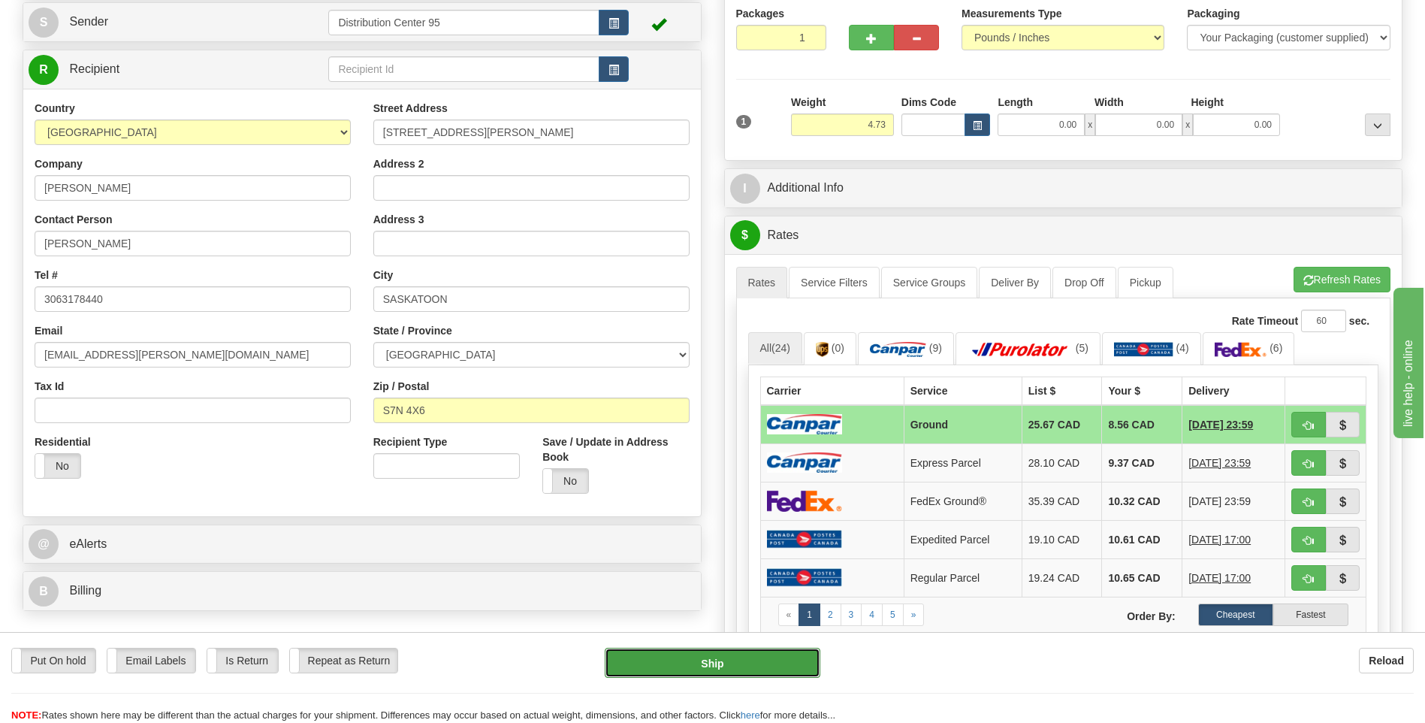
click at [710, 671] on button "Ship" at bounding box center [712, 663] width 215 height 30
type input "1"
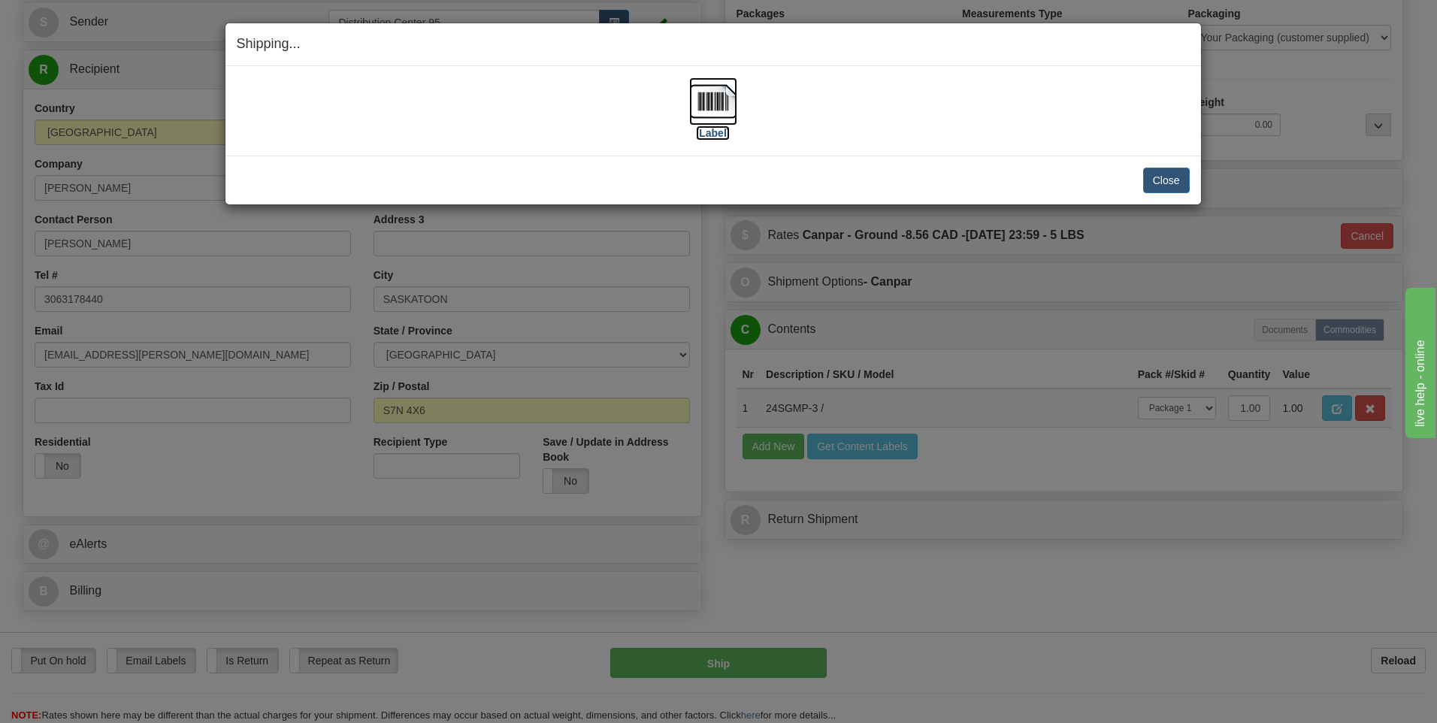
click at [714, 137] on label "[Label]" at bounding box center [713, 132] width 35 height 15
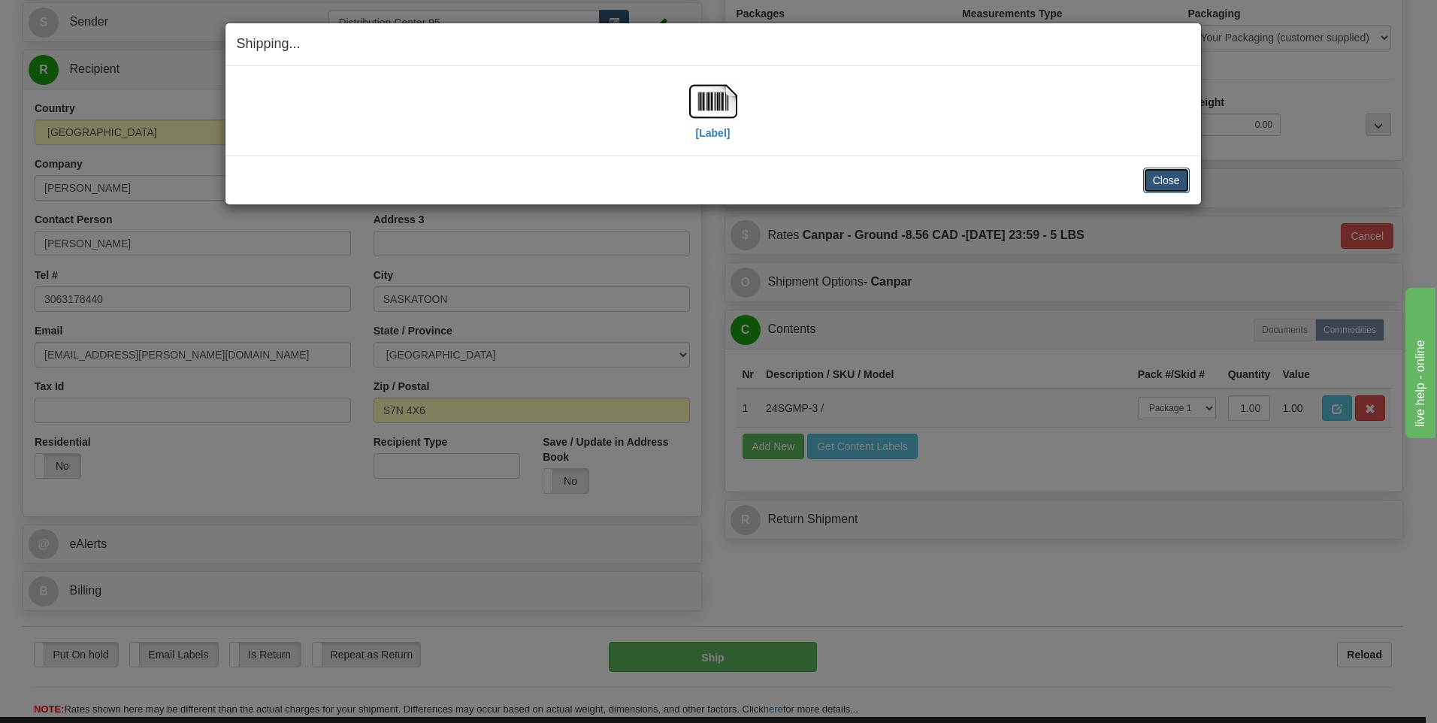
click at [1160, 176] on button "Close" at bounding box center [1166, 181] width 47 height 26
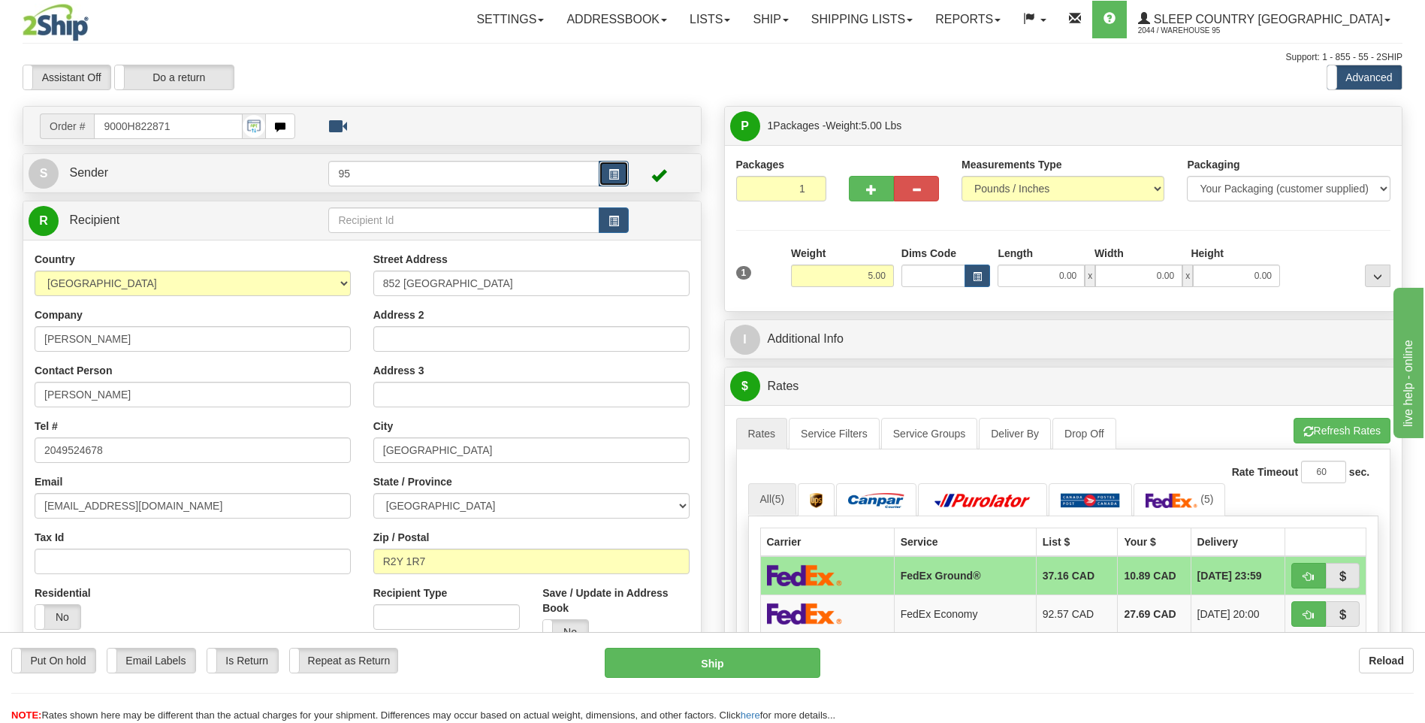
click at [602, 167] on button "button" at bounding box center [614, 174] width 30 height 26
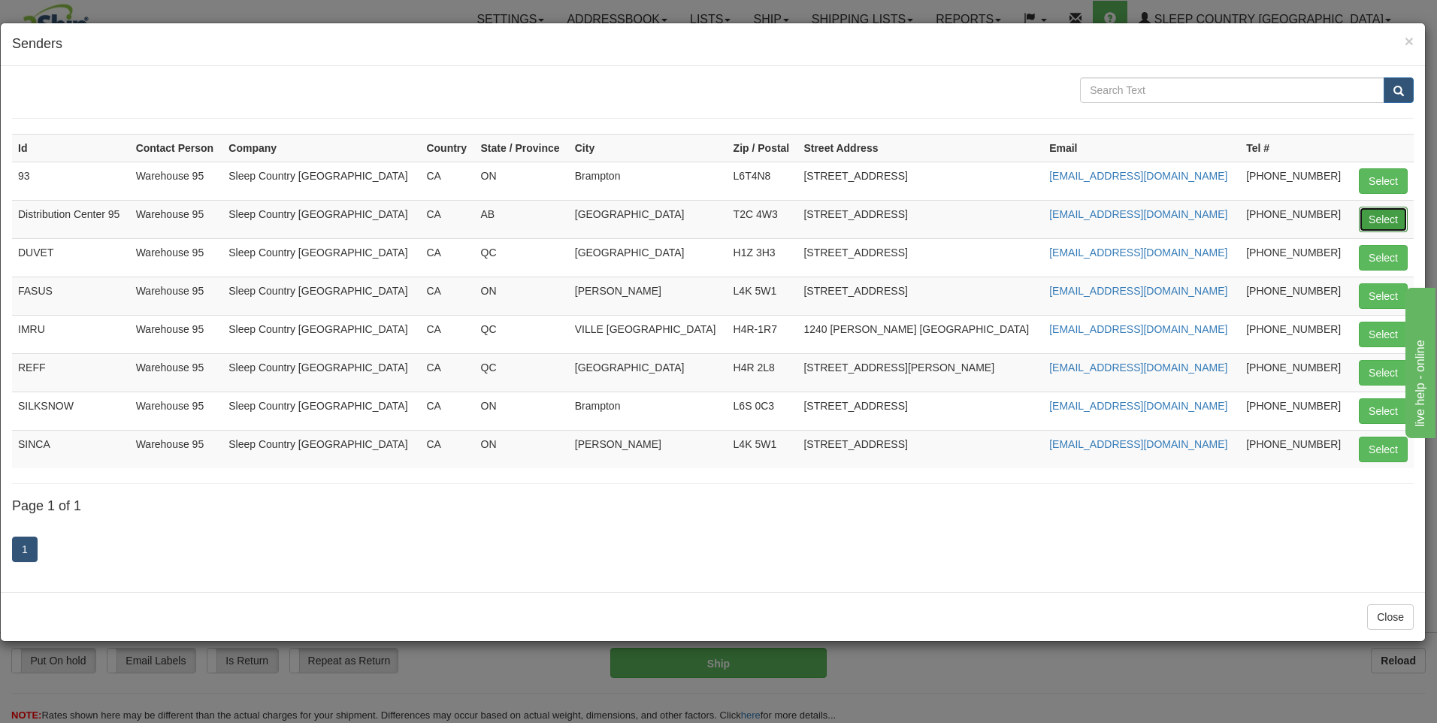
click at [1391, 216] on button "Select" at bounding box center [1382, 220] width 49 height 26
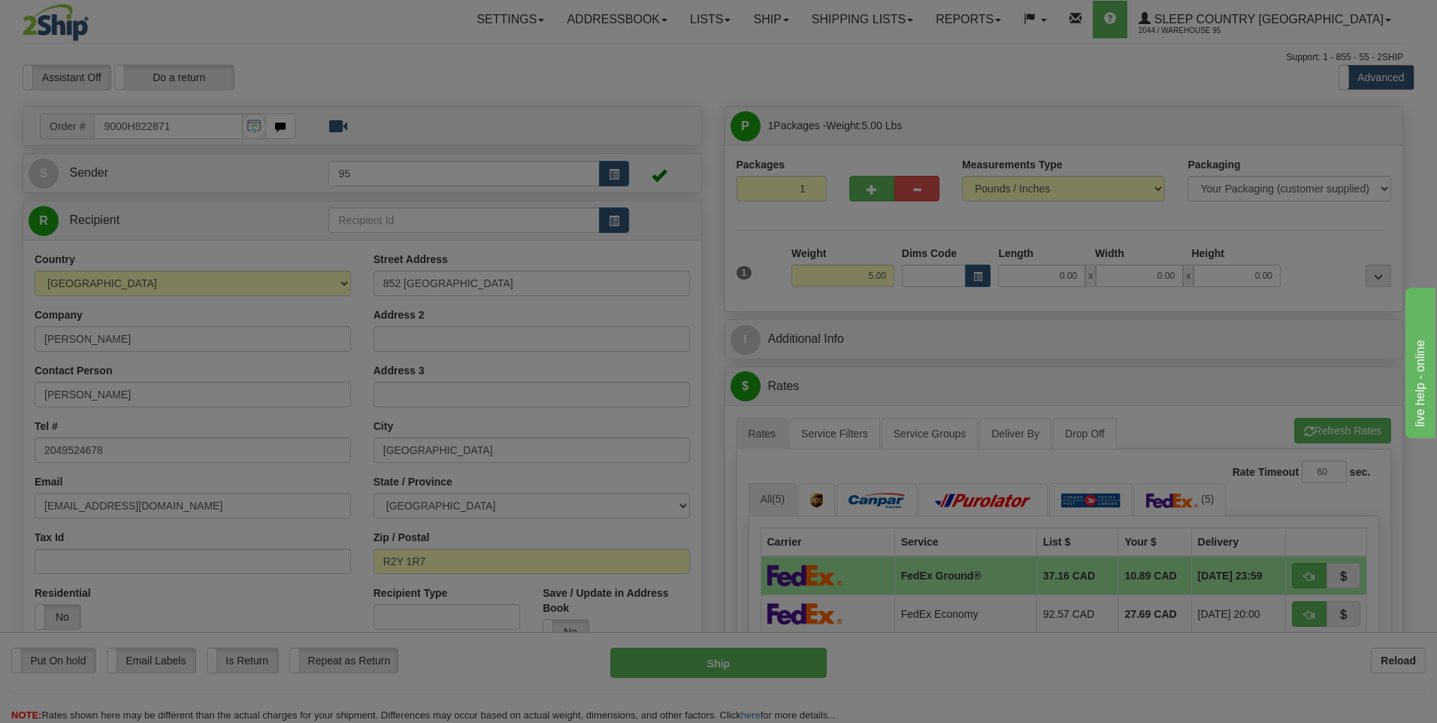
type input "Distribution Center 95"
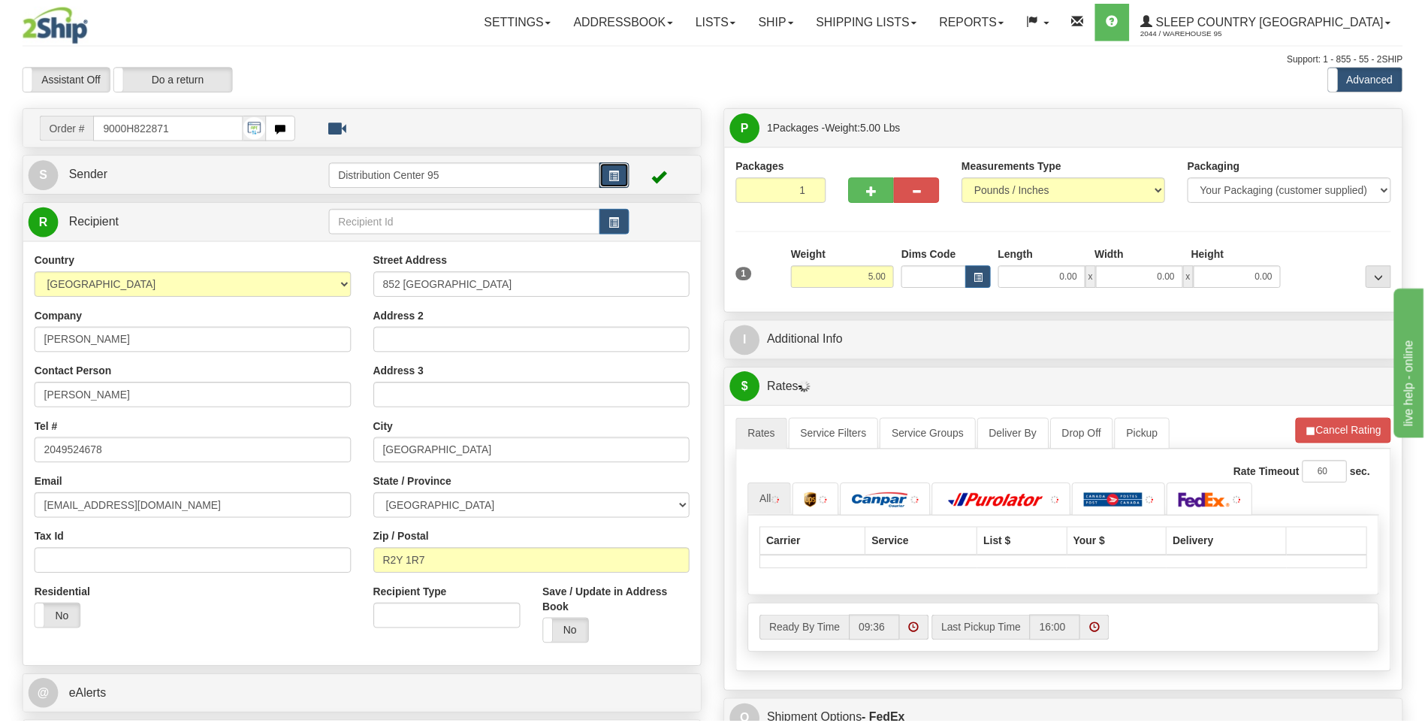
scroll to position [650, 0]
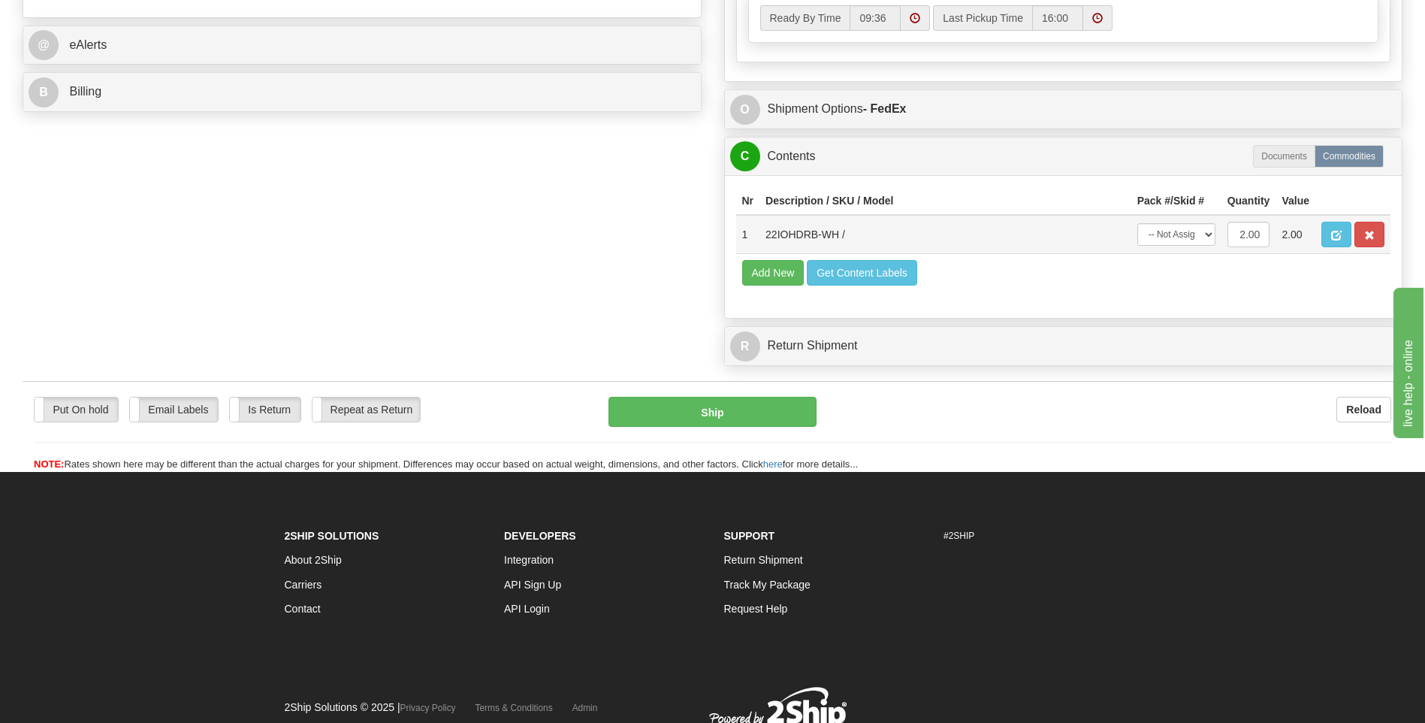
click at [1174, 207] on th "Pack #/Skid #" at bounding box center [1177, 201] width 90 height 28
click at [1173, 231] on select "-- Not Assigned -- Package 1" at bounding box center [1177, 234] width 78 height 23
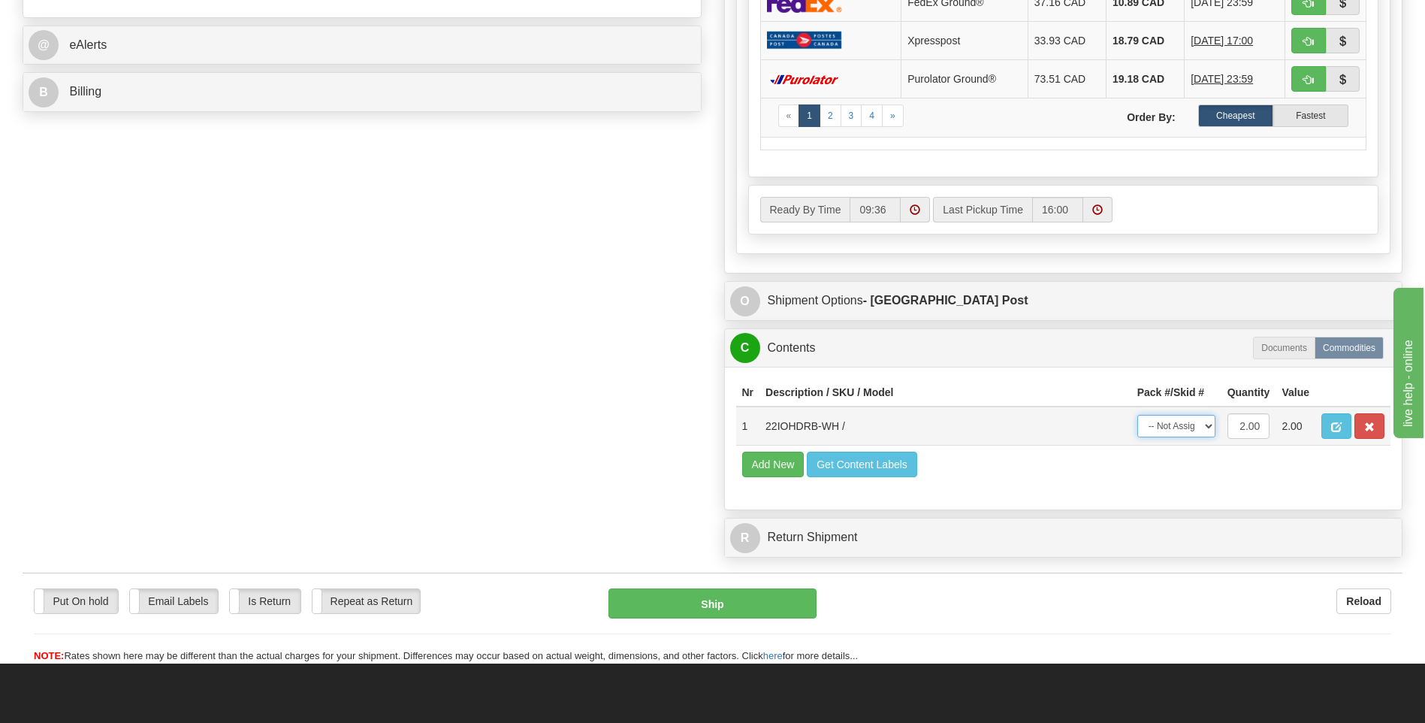
select select "0"
click at [1138, 415] on select "-- Not Assigned -- Package 1" at bounding box center [1177, 426] width 78 height 23
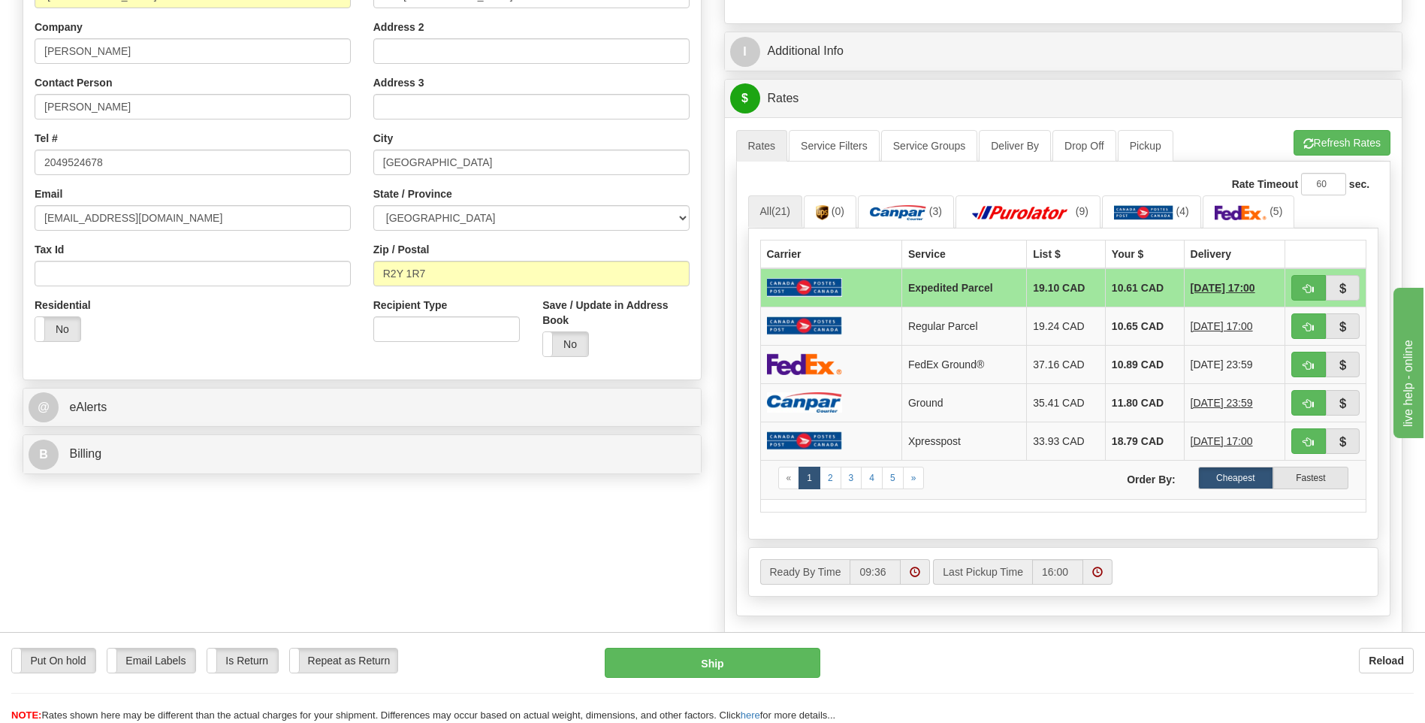
scroll to position [301, 0]
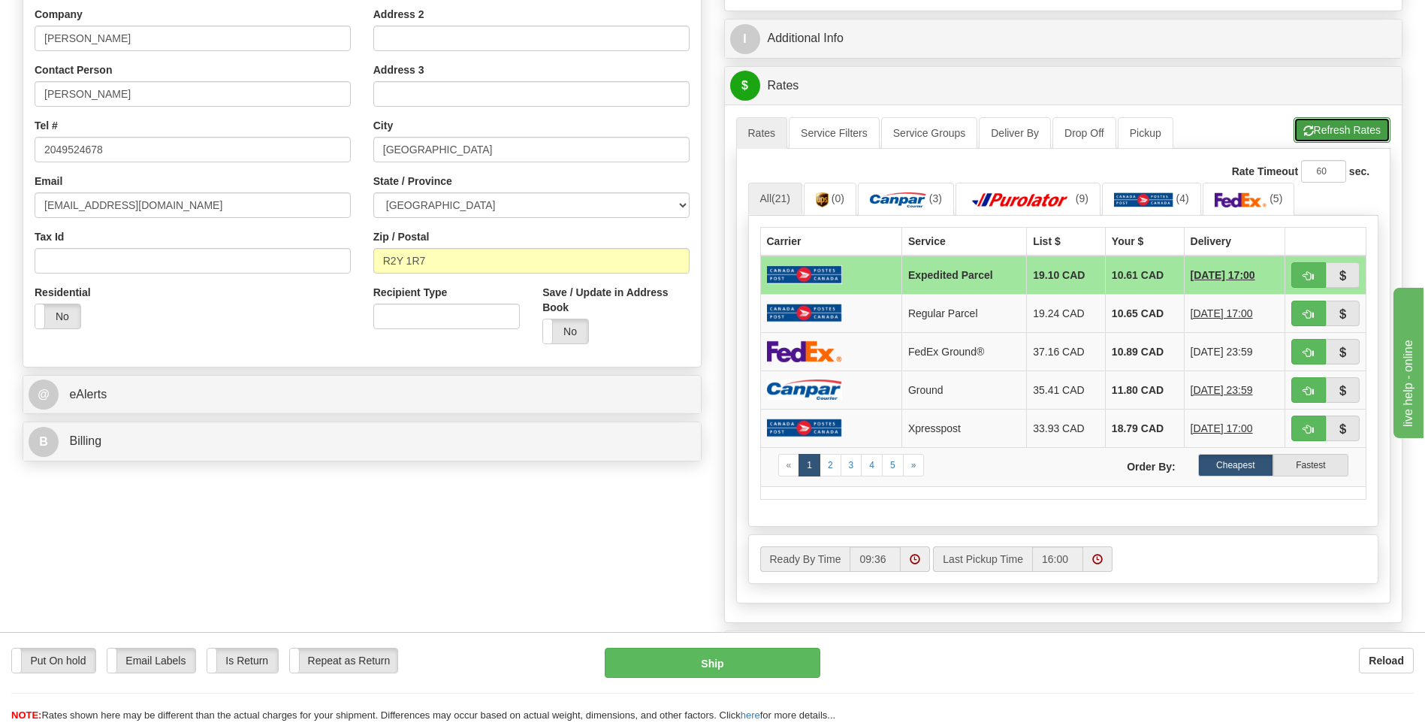
click at [1326, 117] on button "Refresh Rates" at bounding box center [1342, 130] width 97 height 26
click at [857, 389] on td at bounding box center [830, 389] width 141 height 38
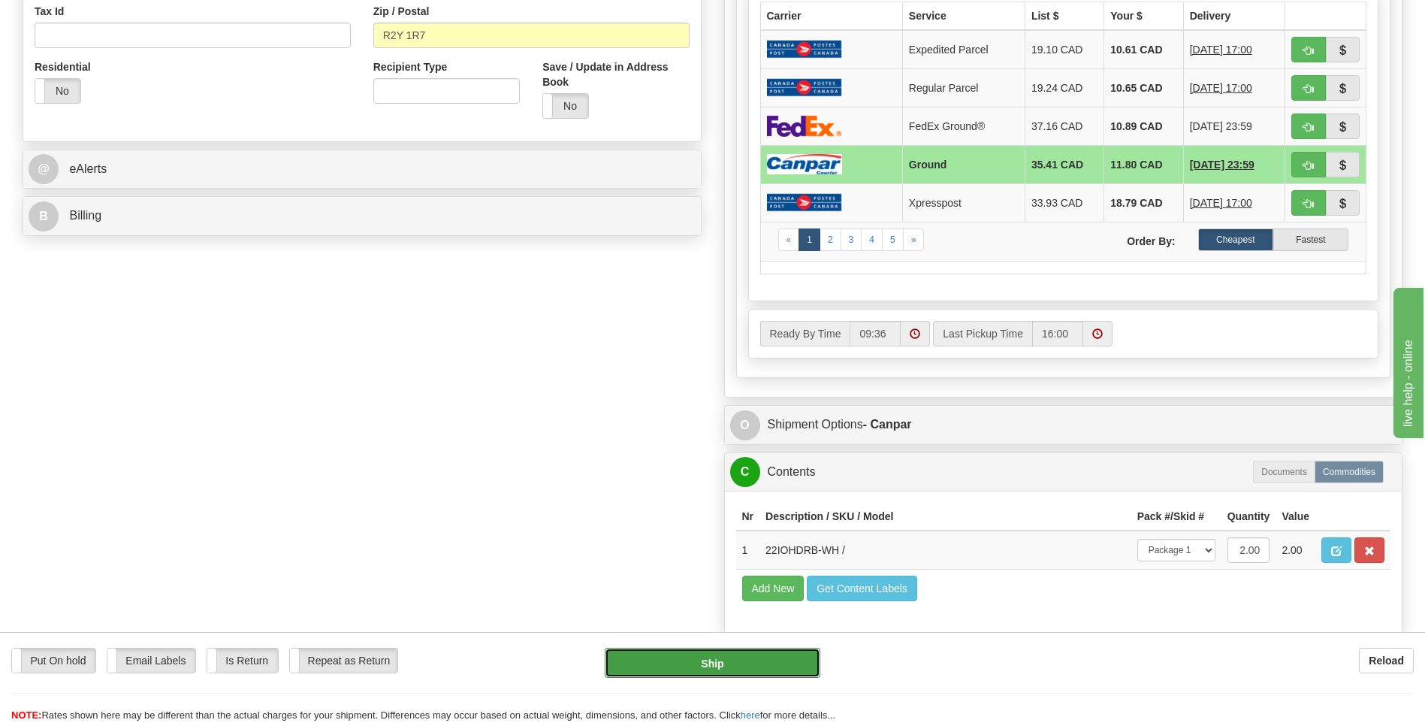
click at [781, 658] on button "Ship" at bounding box center [712, 663] width 215 height 30
type input "1"
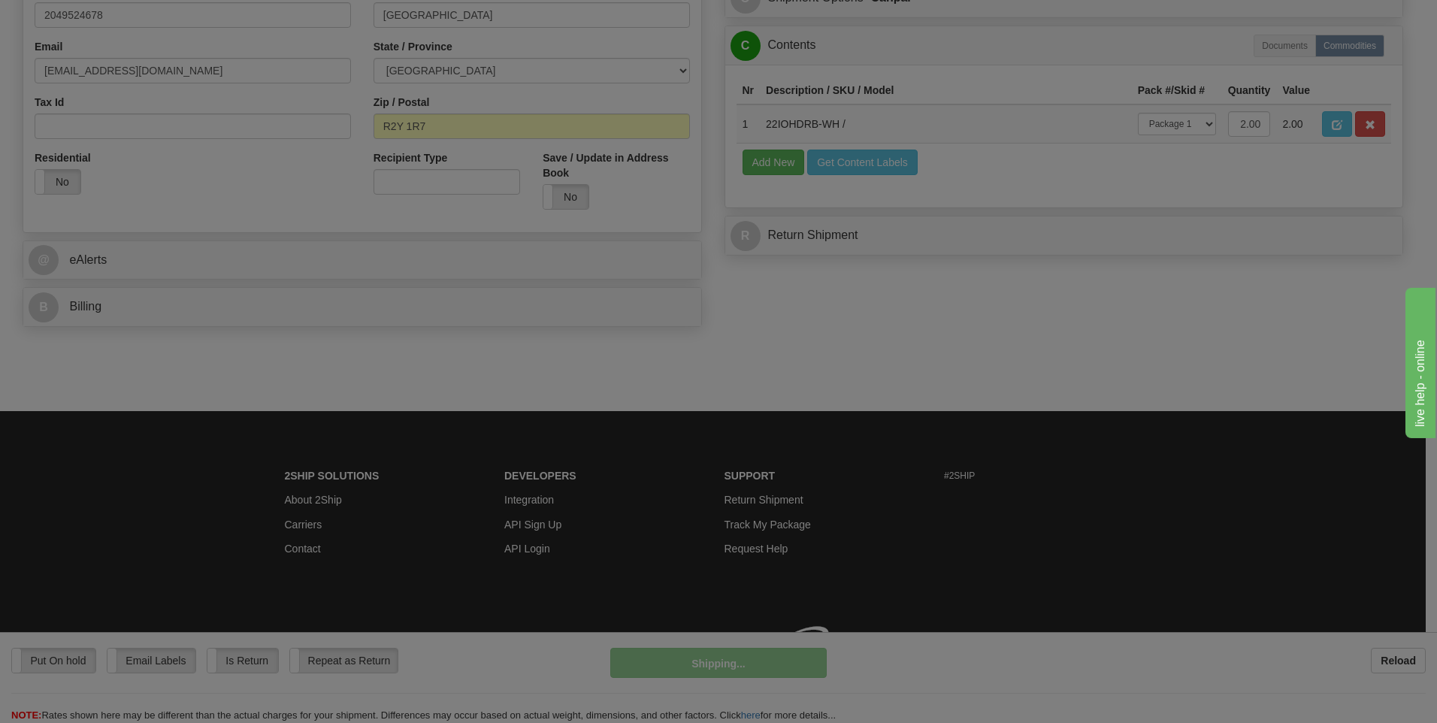
scroll to position [457, 0]
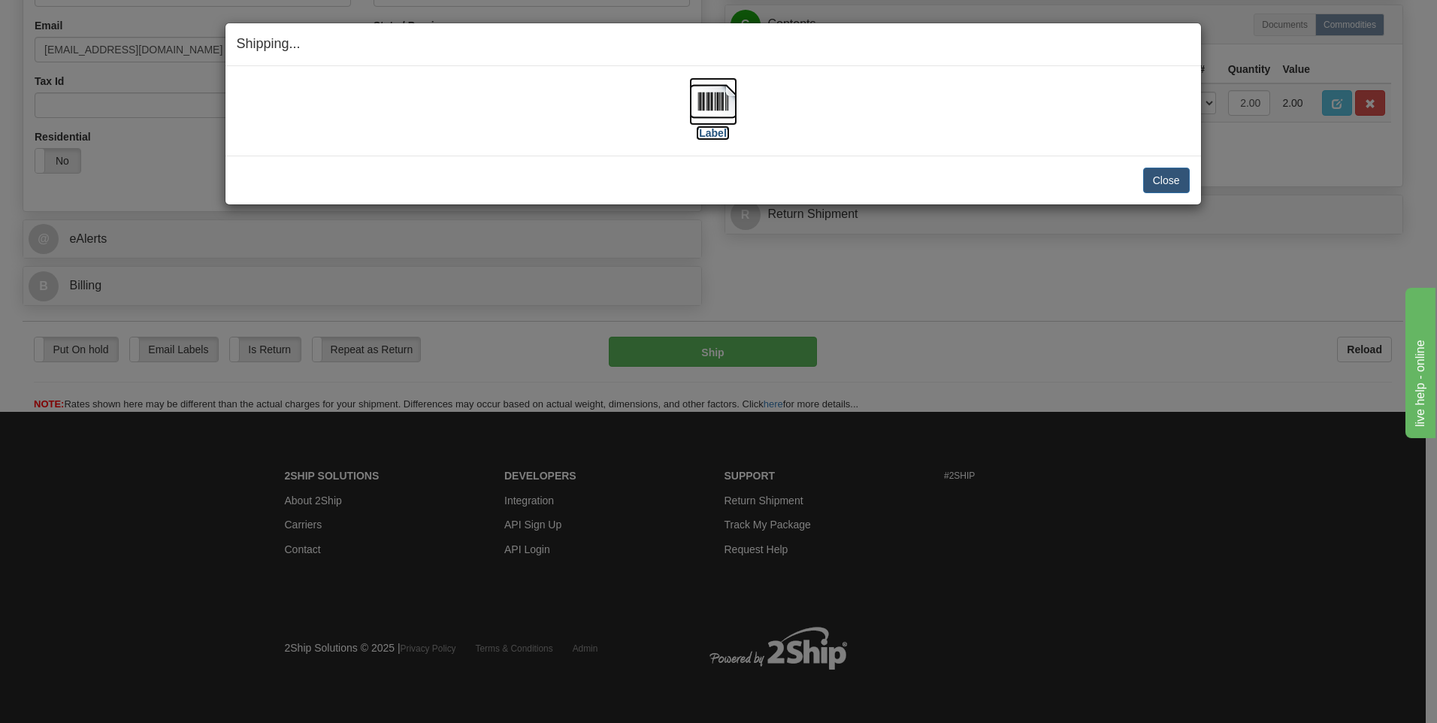
click at [721, 136] on label "[Label]" at bounding box center [713, 132] width 35 height 15
click at [1178, 180] on button "Close" at bounding box center [1166, 181] width 47 height 26
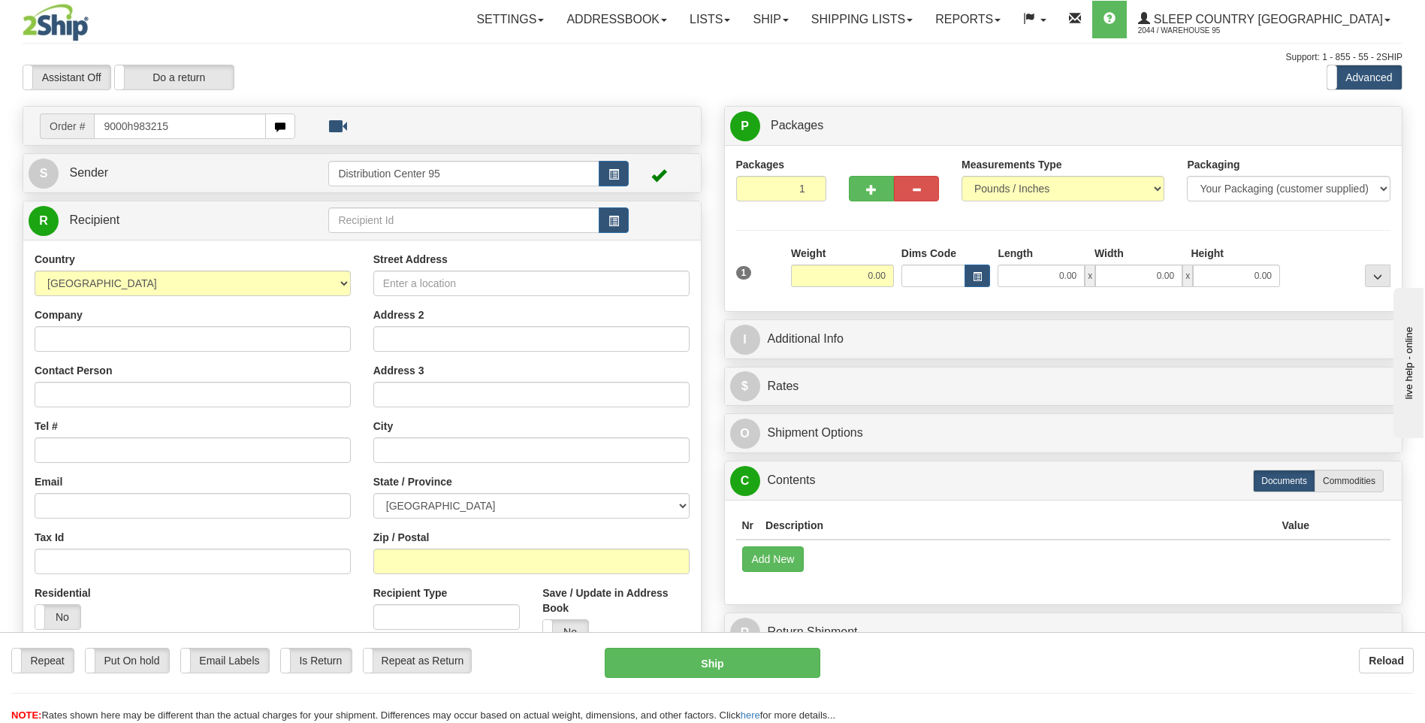
type input "9000h983215"
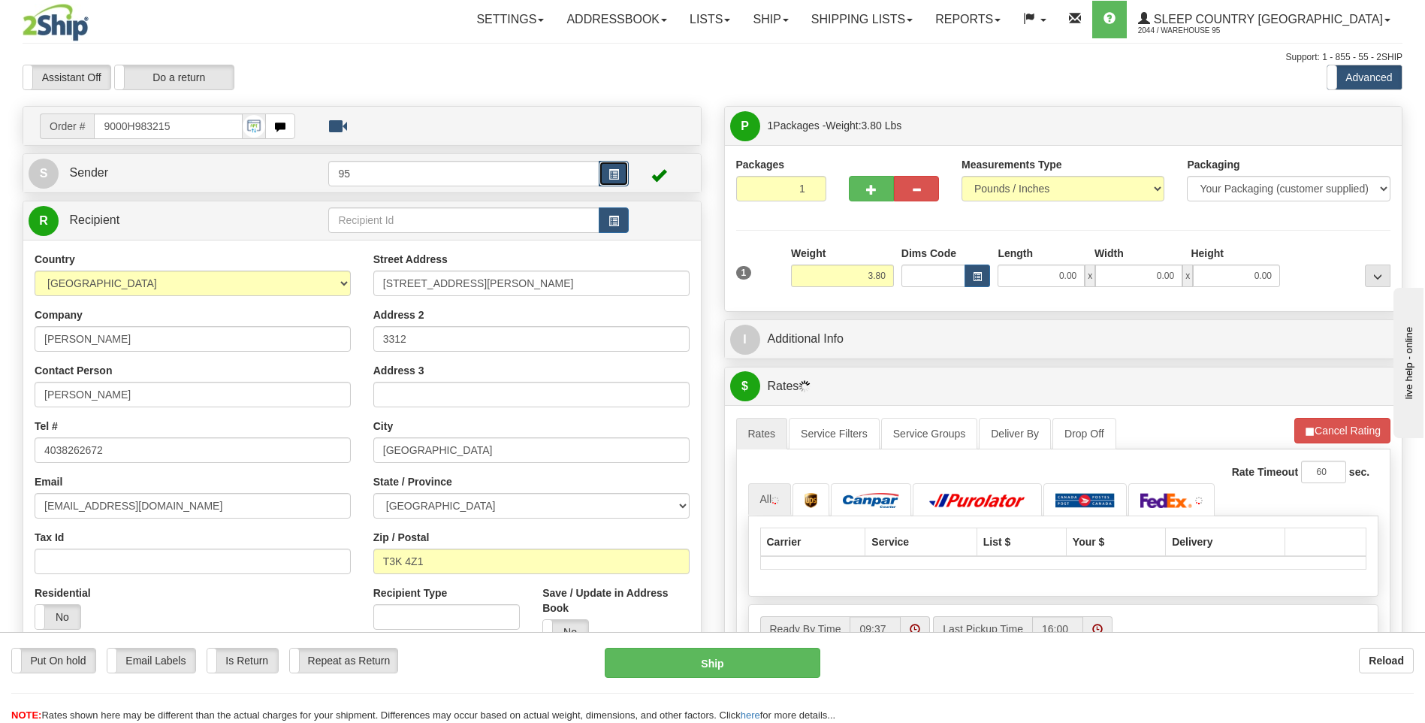
click at [612, 170] on span "button" at bounding box center [614, 175] width 11 height 10
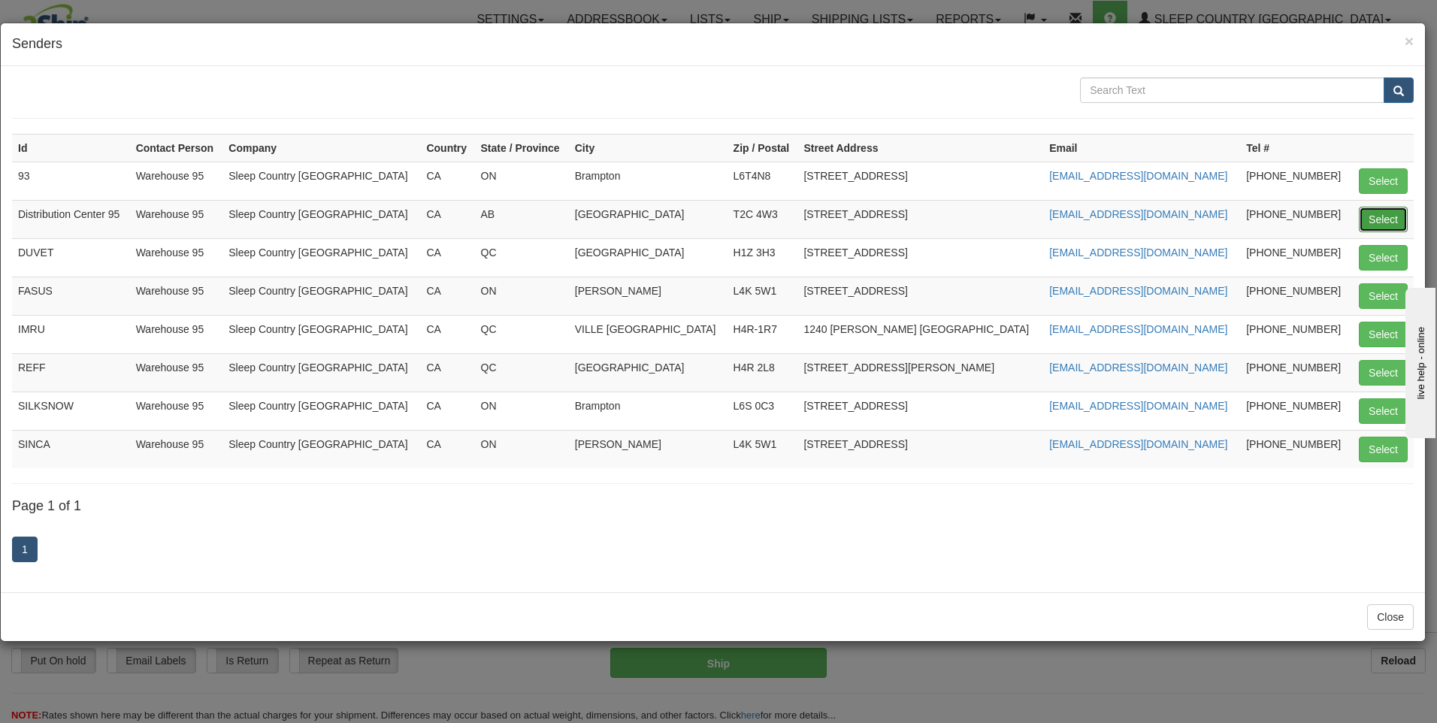
click at [1388, 213] on button "Select" at bounding box center [1382, 220] width 49 height 26
type input "Distribution Center 95"
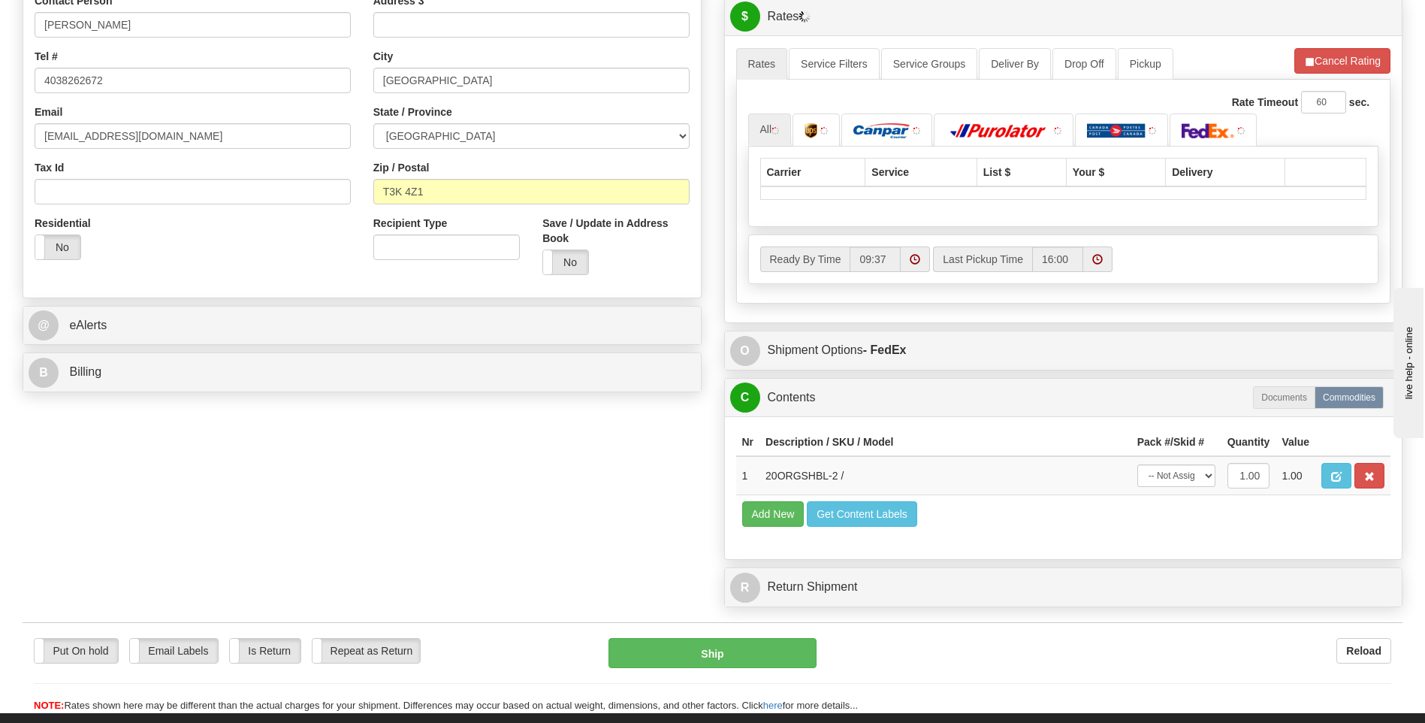
scroll to position [526, 0]
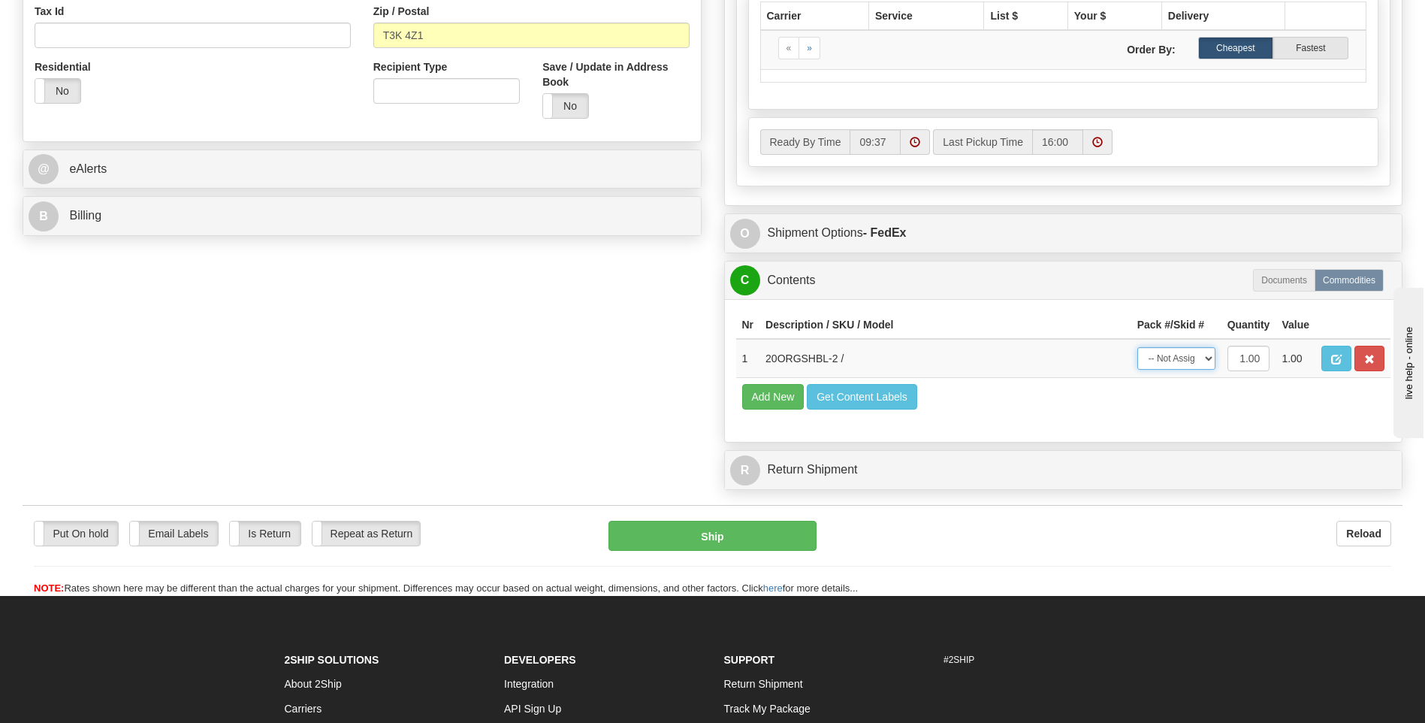
click at [1180, 357] on select "-- Not Assigned -- Package 1" at bounding box center [1177, 358] width 78 height 23
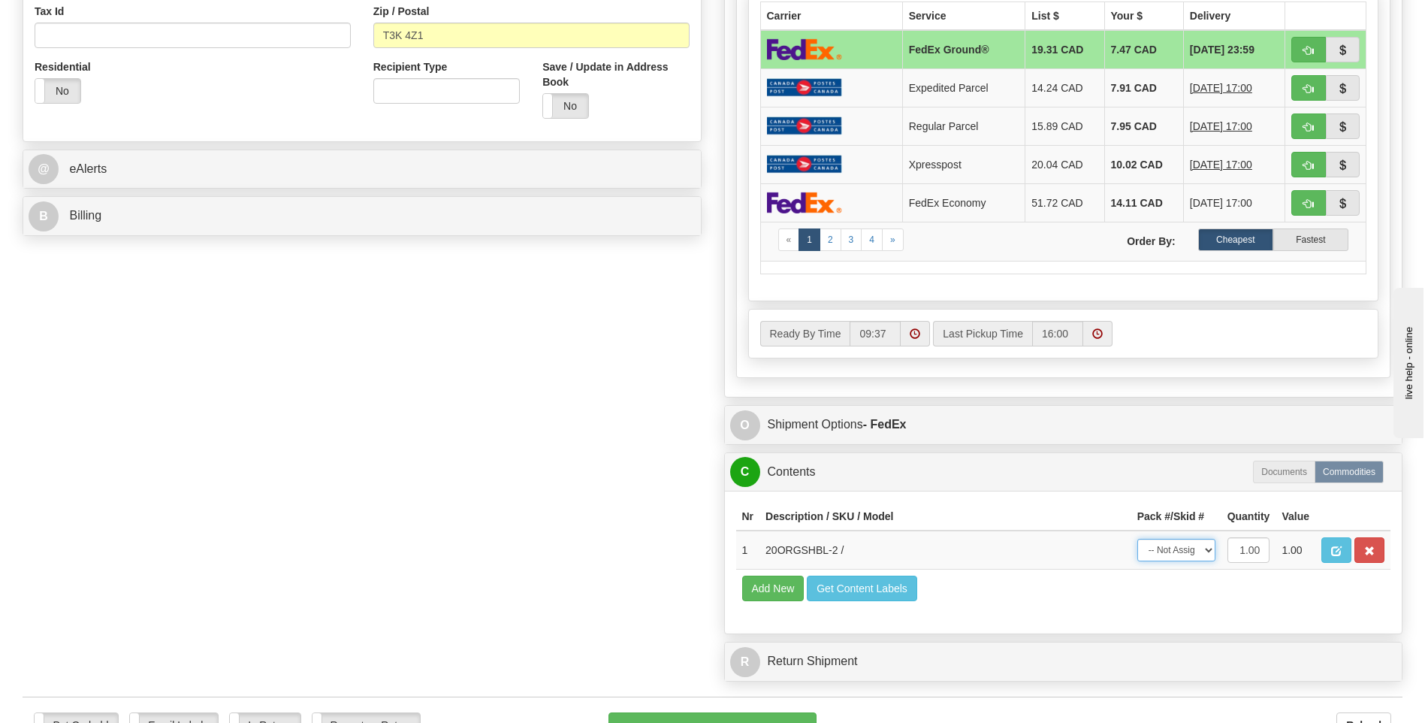
select select "0"
click at [1138, 539] on select "-- Not Assigned -- Package 1" at bounding box center [1177, 550] width 78 height 23
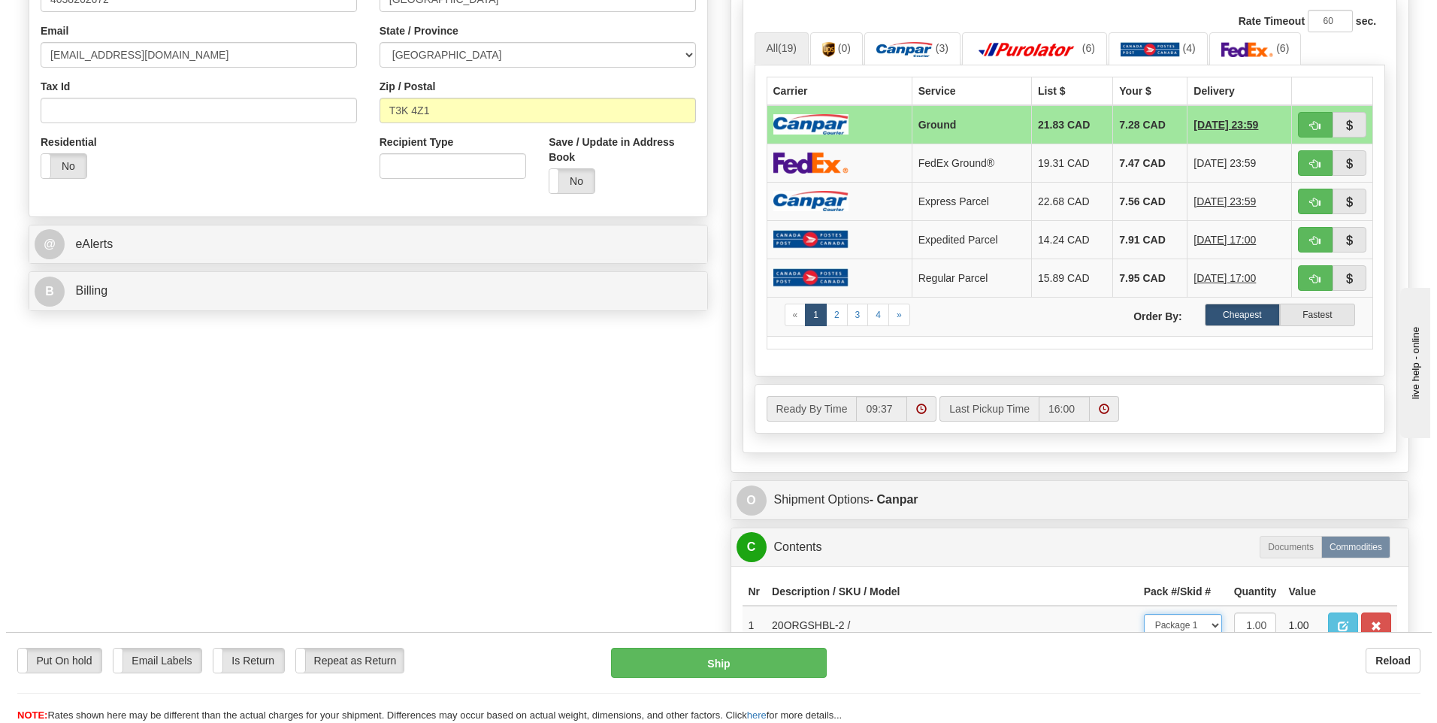
scroll to position [881, 0]
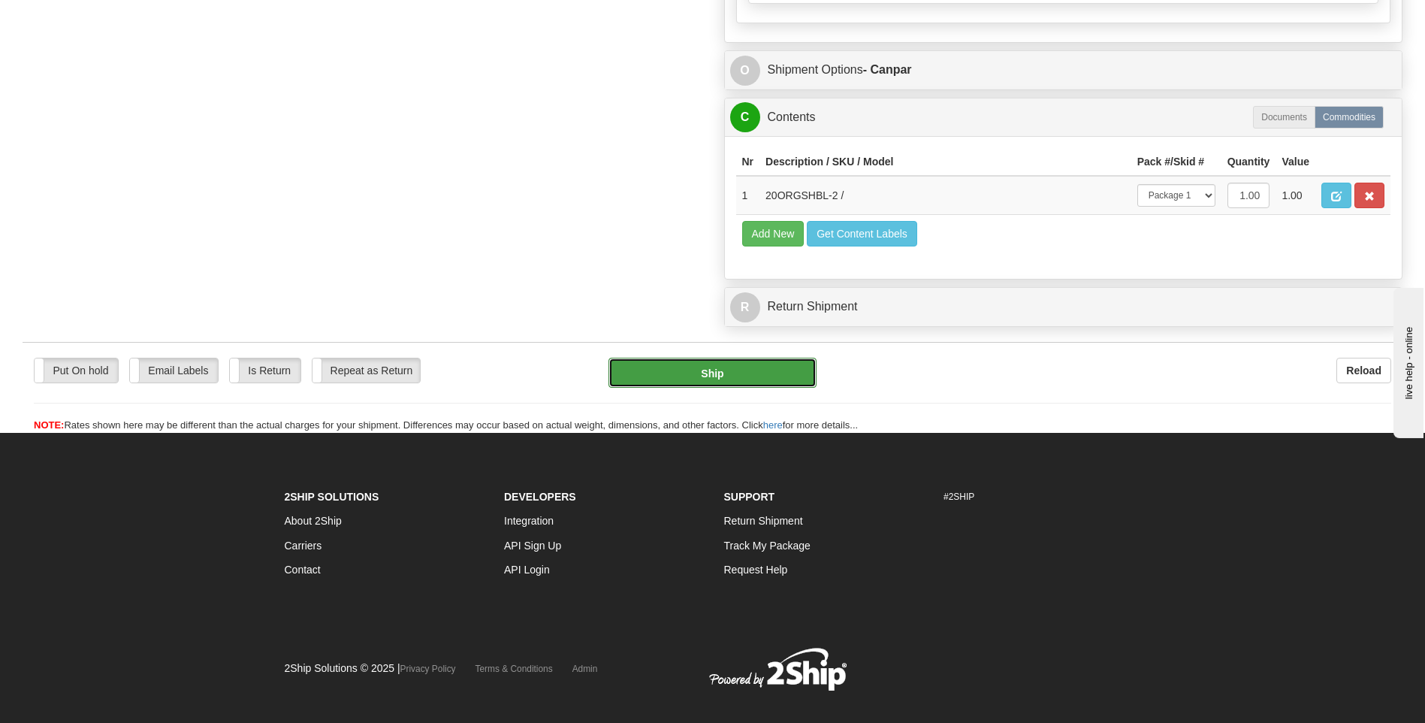
click at [732, 366] on button "Ship" at bounding box center [712, 373] width 207 height 30
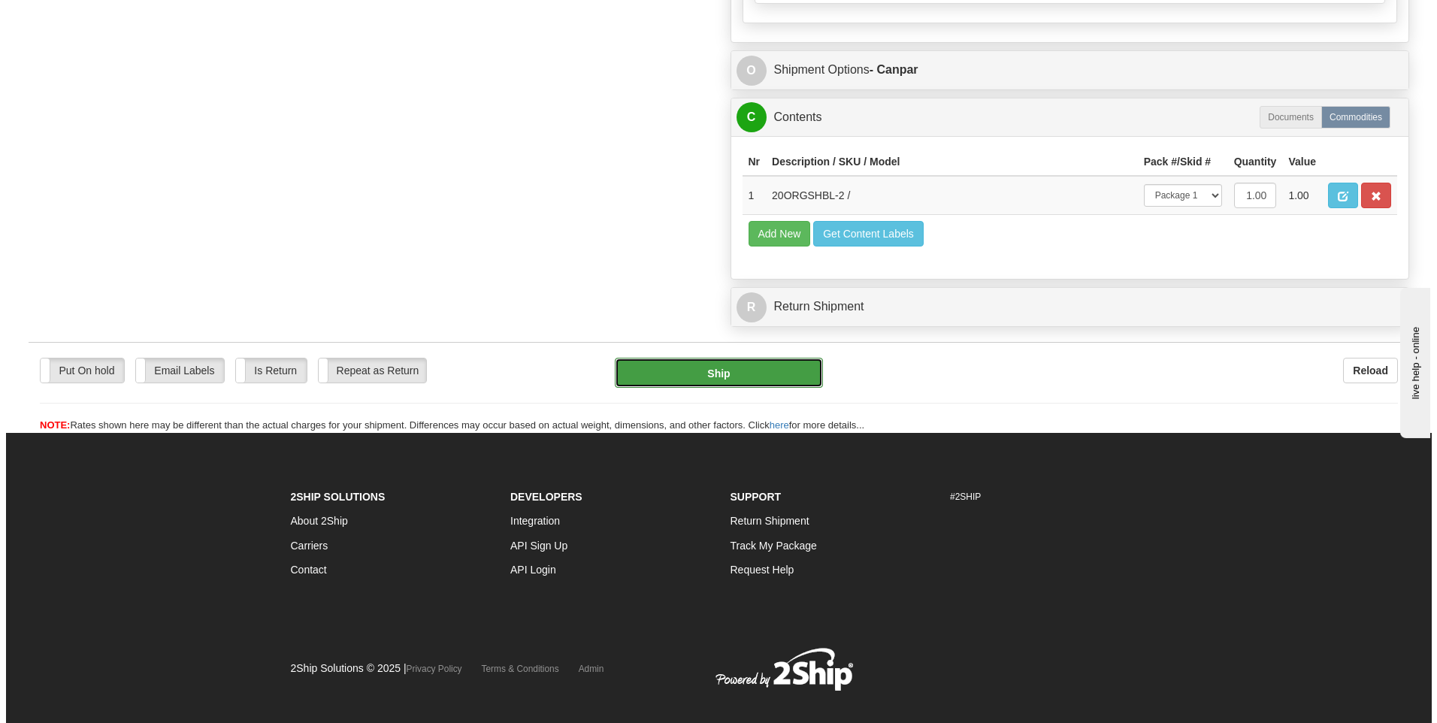
type input "1"
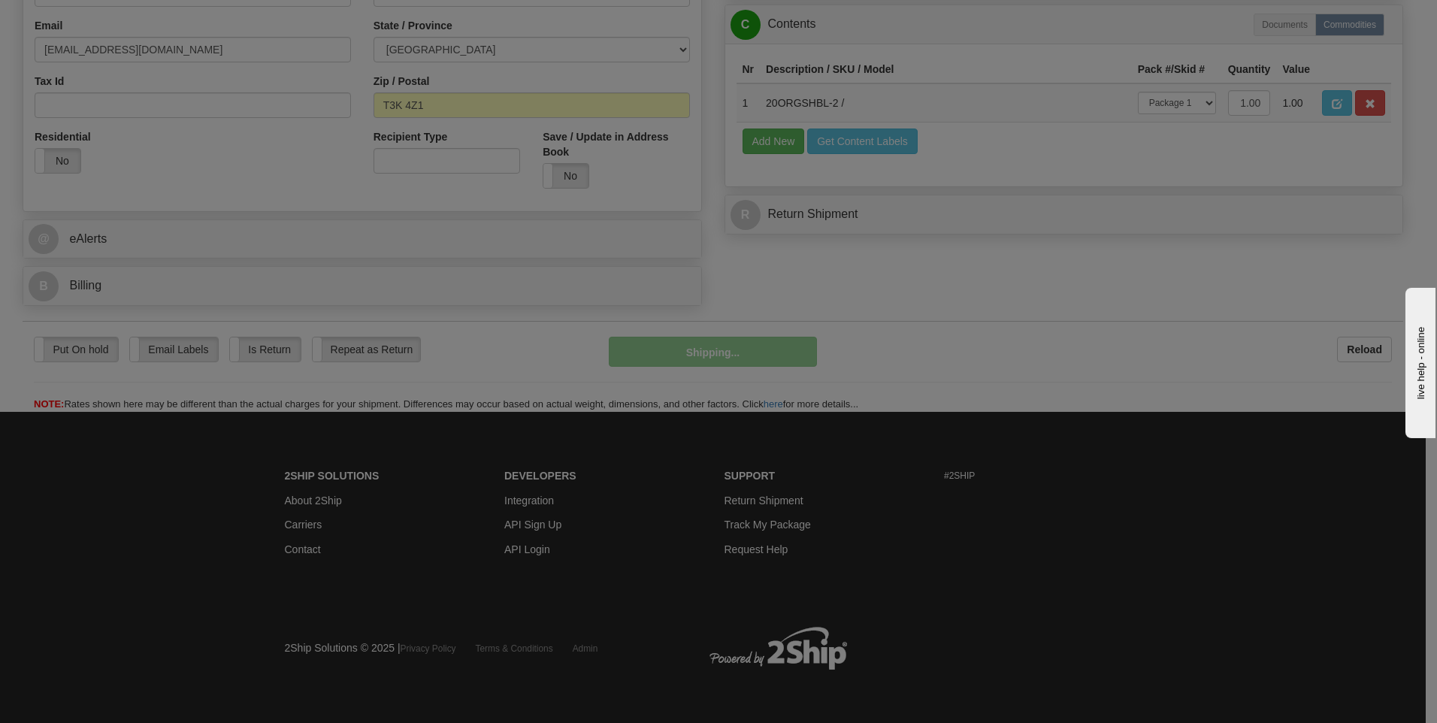
scroll to position [457, 0]
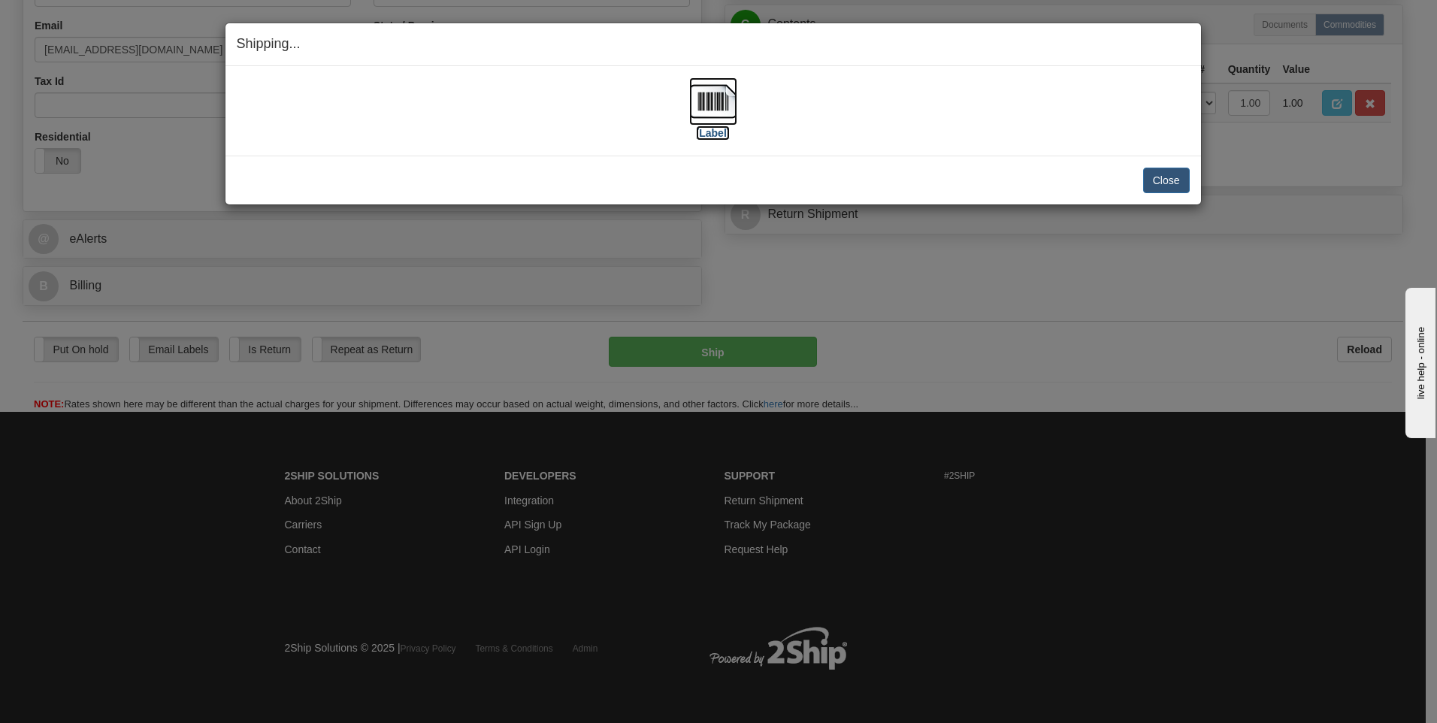
click at [706, 136] on label "[Label]" at bounding box center [713, 132] width 35 height 15
click at [1171, 186] on button "Close" at bounding box center [1166, 181] width 47 height 26
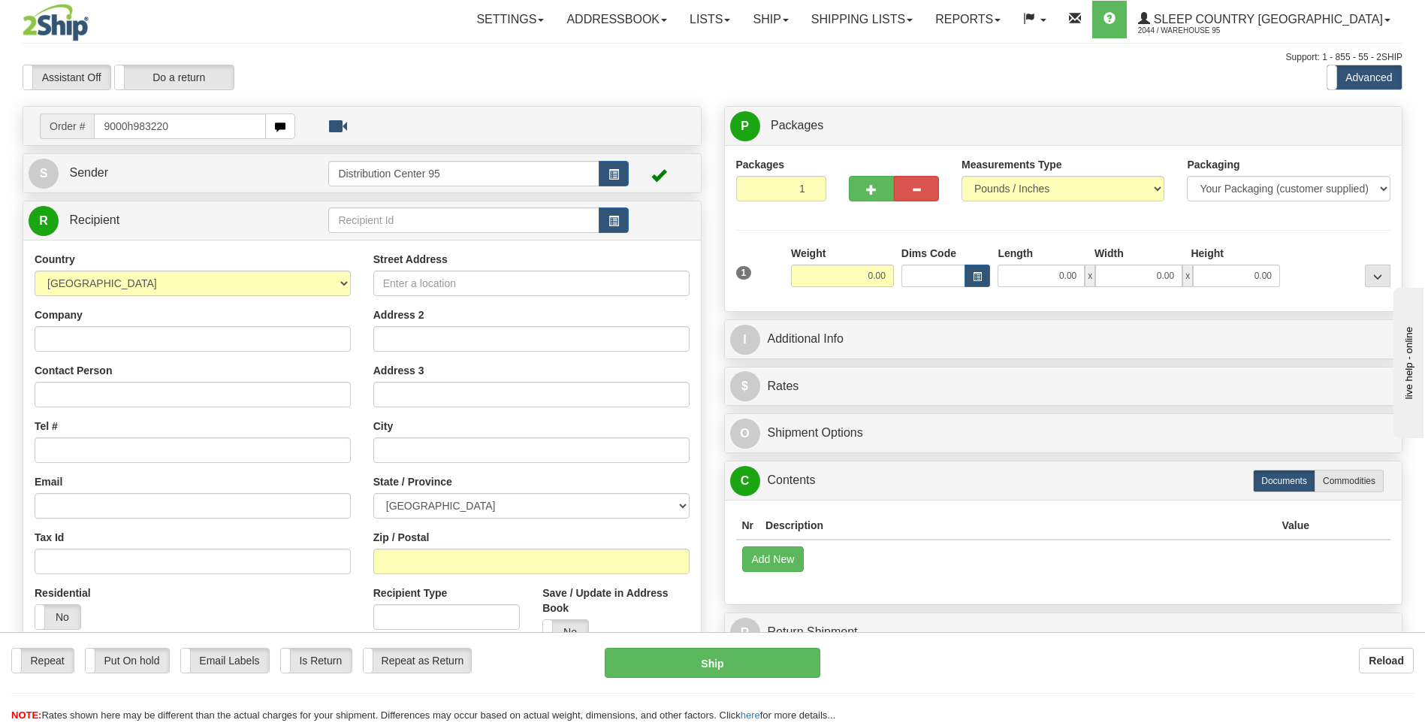
type input "9000h983220"
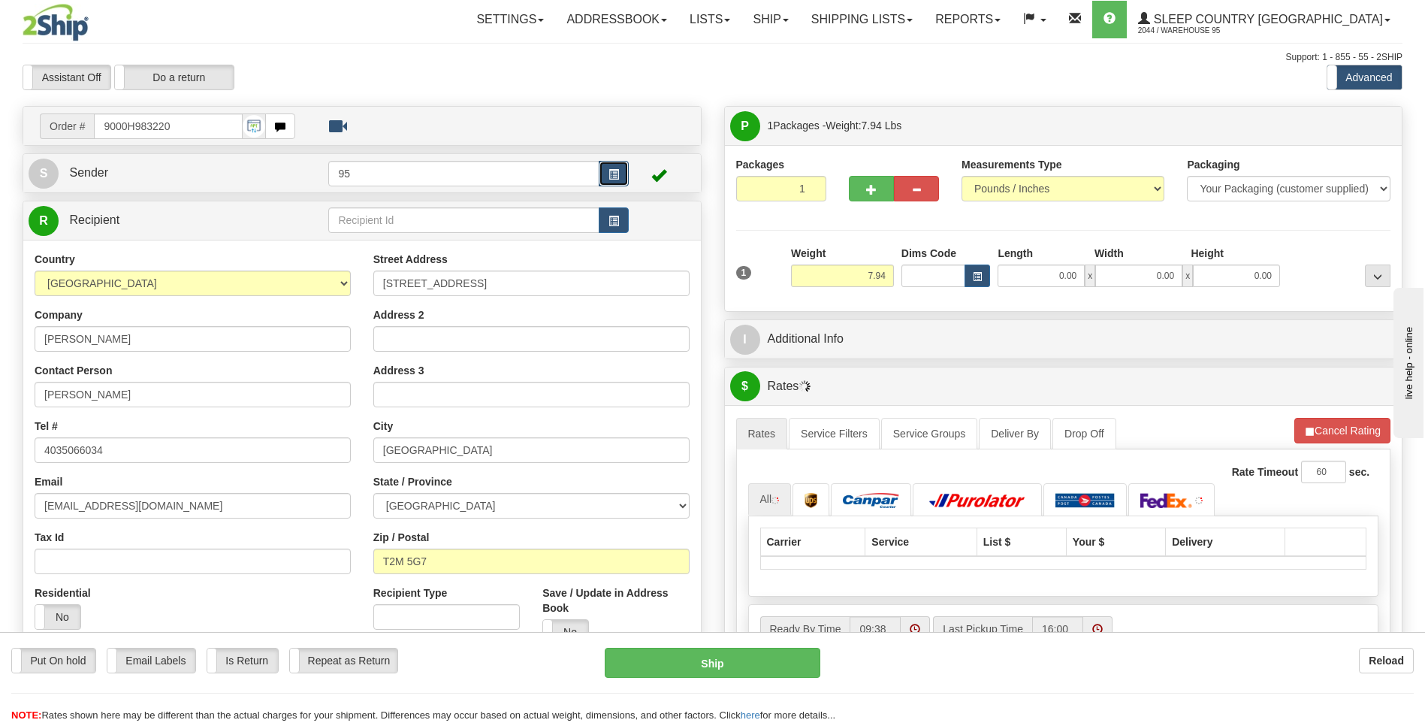
click at [607, 171] on button "button" at bounding box center [614, 174] width 30 height 26
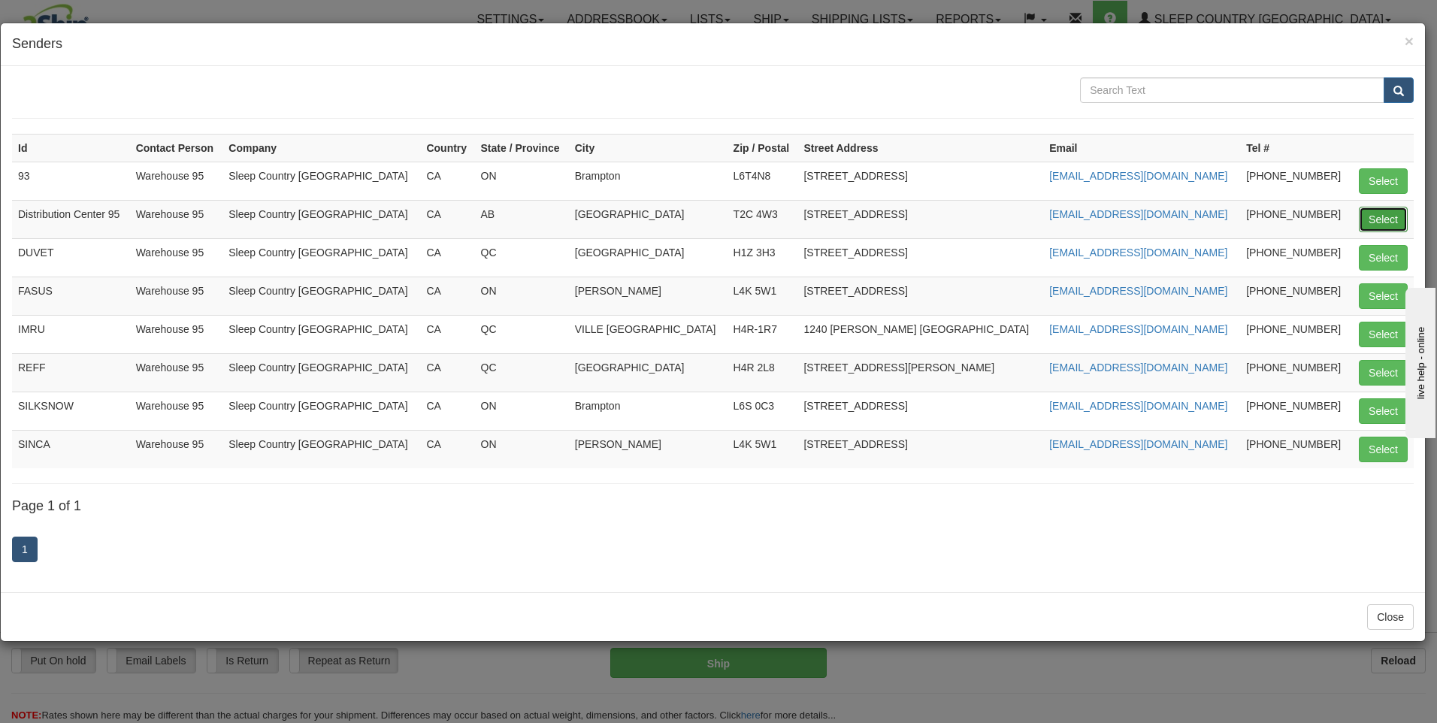
click at [1365, 219] on button "Select" at bounding box center [1382, 220] width 49 height 26
type input "Distribution Center 95"
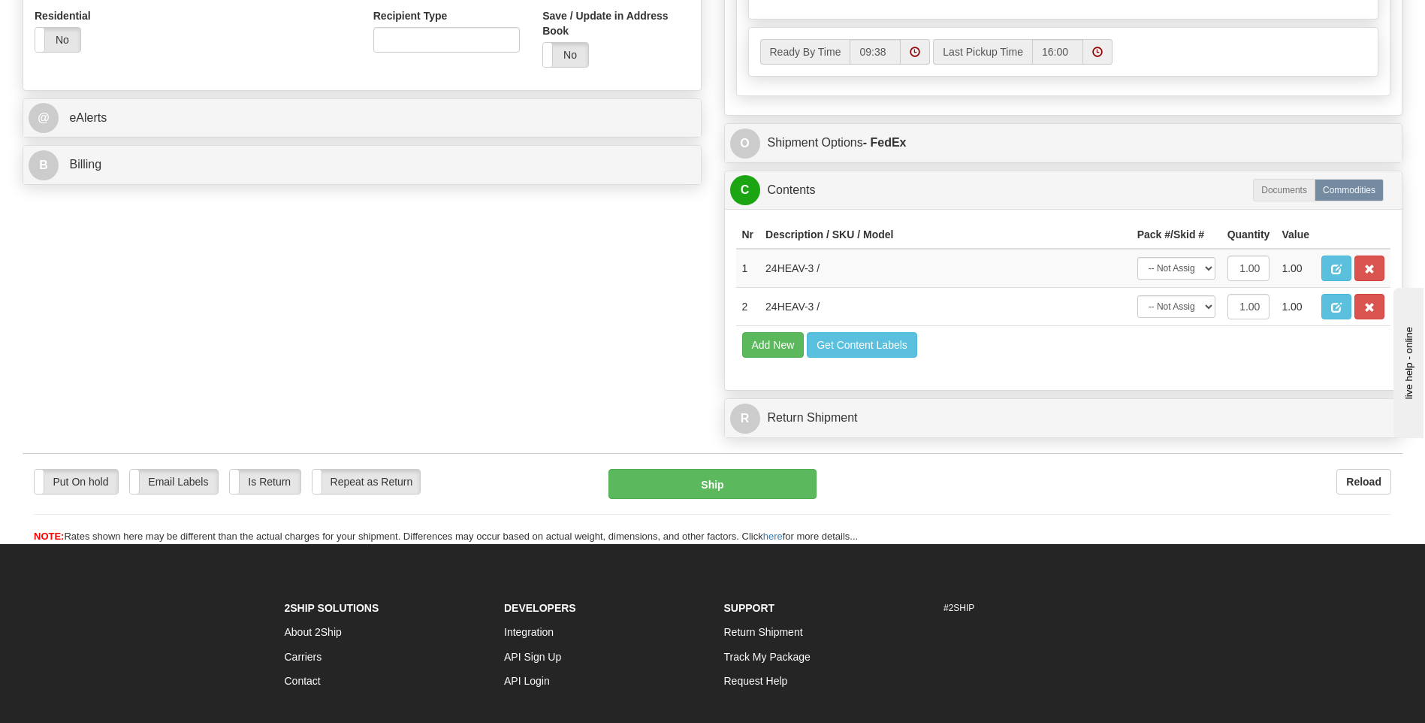
scroll to position [601, 0]
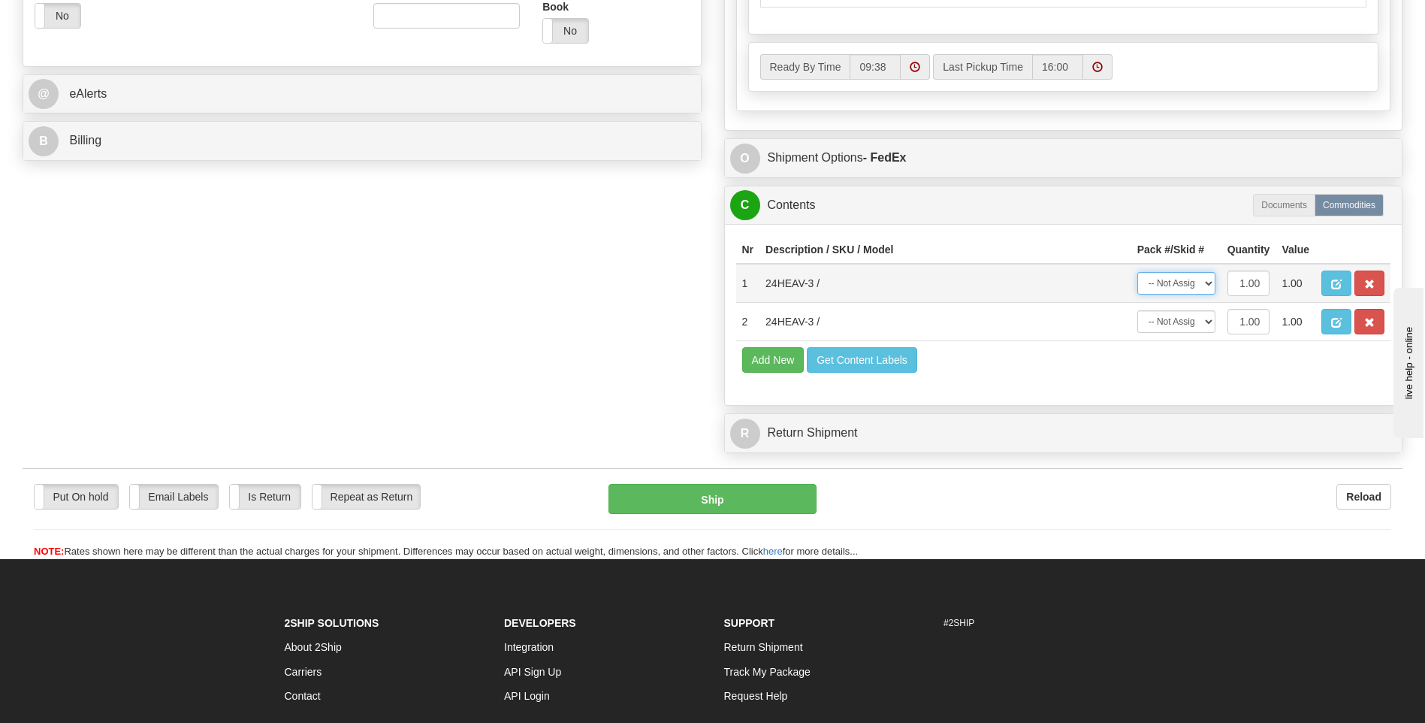
click at [1174, 282] on select "-- Not Assigned -- Package 1" at bounding box center [1177, 283] width 78 height 23
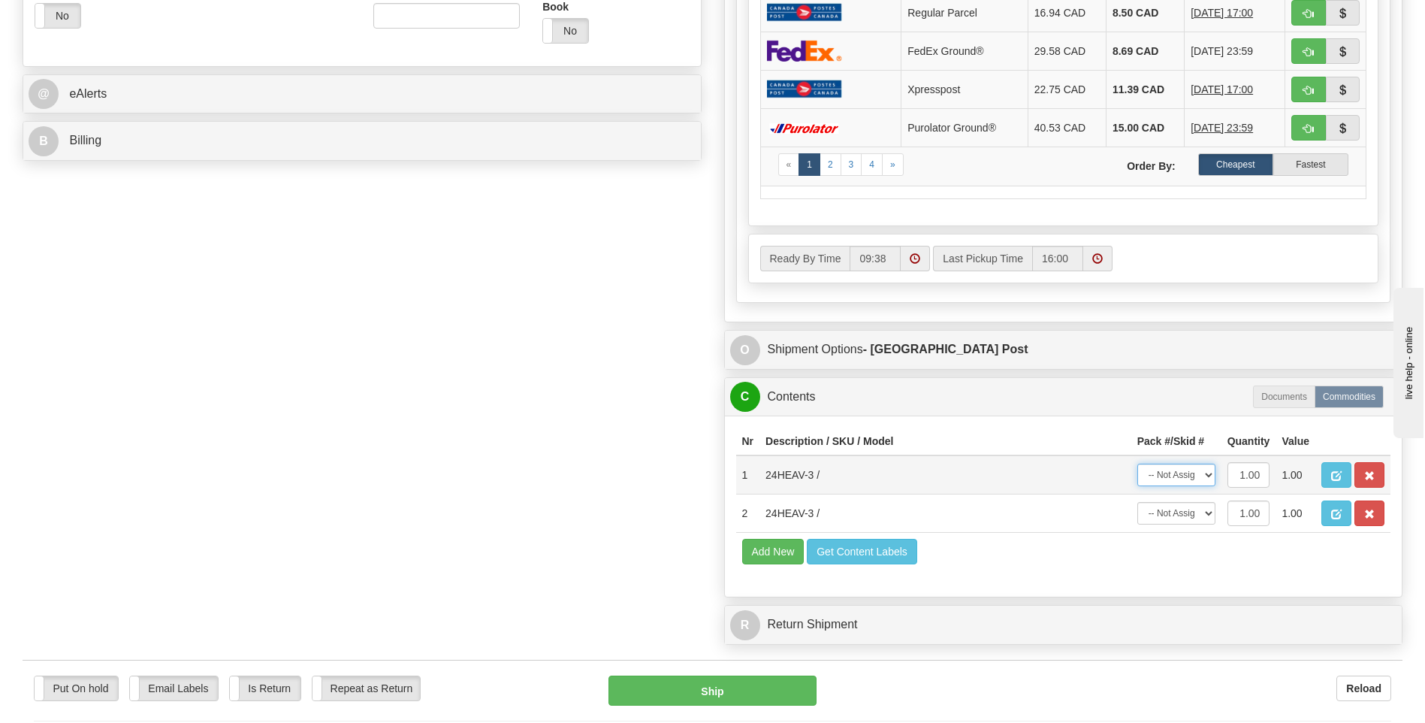
select select "0"
click at [1138, 464] on select "-- Not Assigned -- Package 1" at bounding box center [1177, 475] width 78 height 23
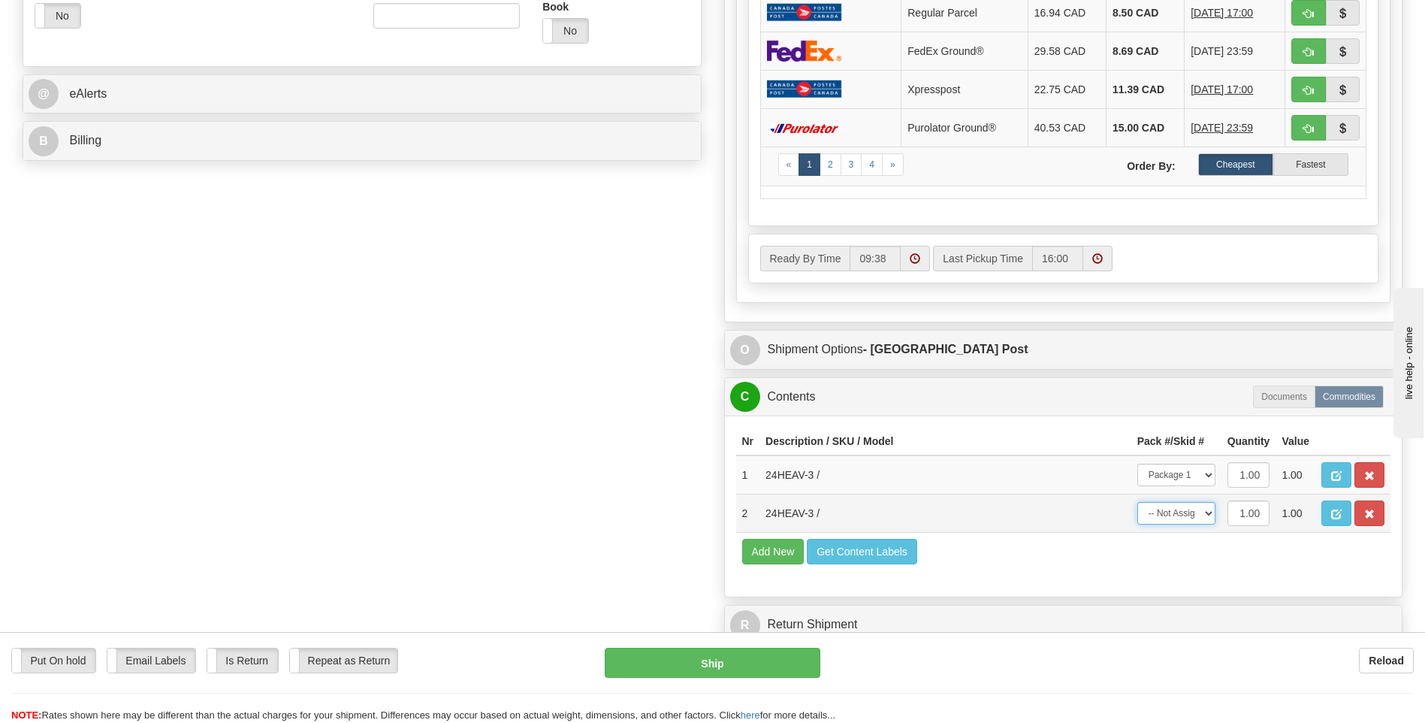
click at [1181, 516] on select "-- Not Assigned -- Package 1" at bounding box center [1177, 513] width 78 height 23
select select "0"
click at [1138, 502] on select "-- Not Assigned -- Package 1" at bounding box center [1177, 513] width 78 height 23
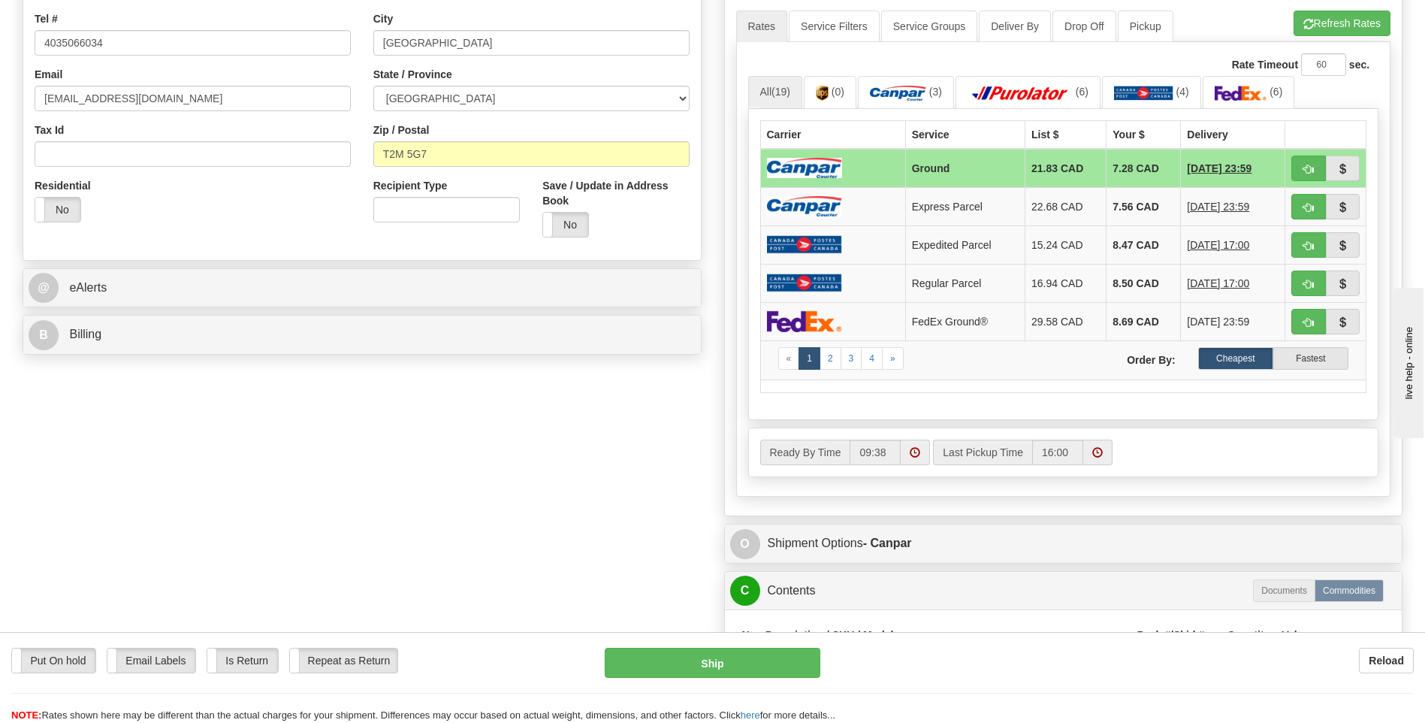
scroll to position [451, 0]
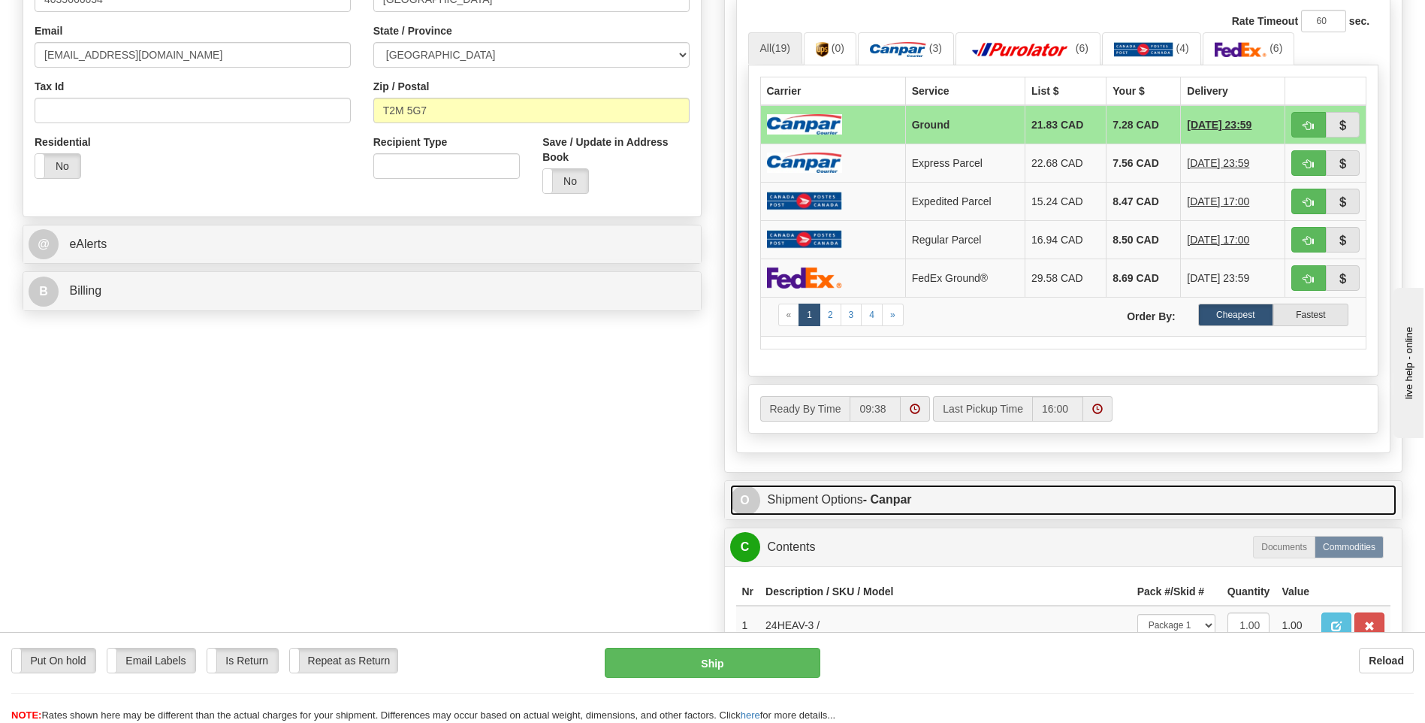
click at [893, 494] on strong "- Canpar" at bounding box center [887, 499] width 49 height 13
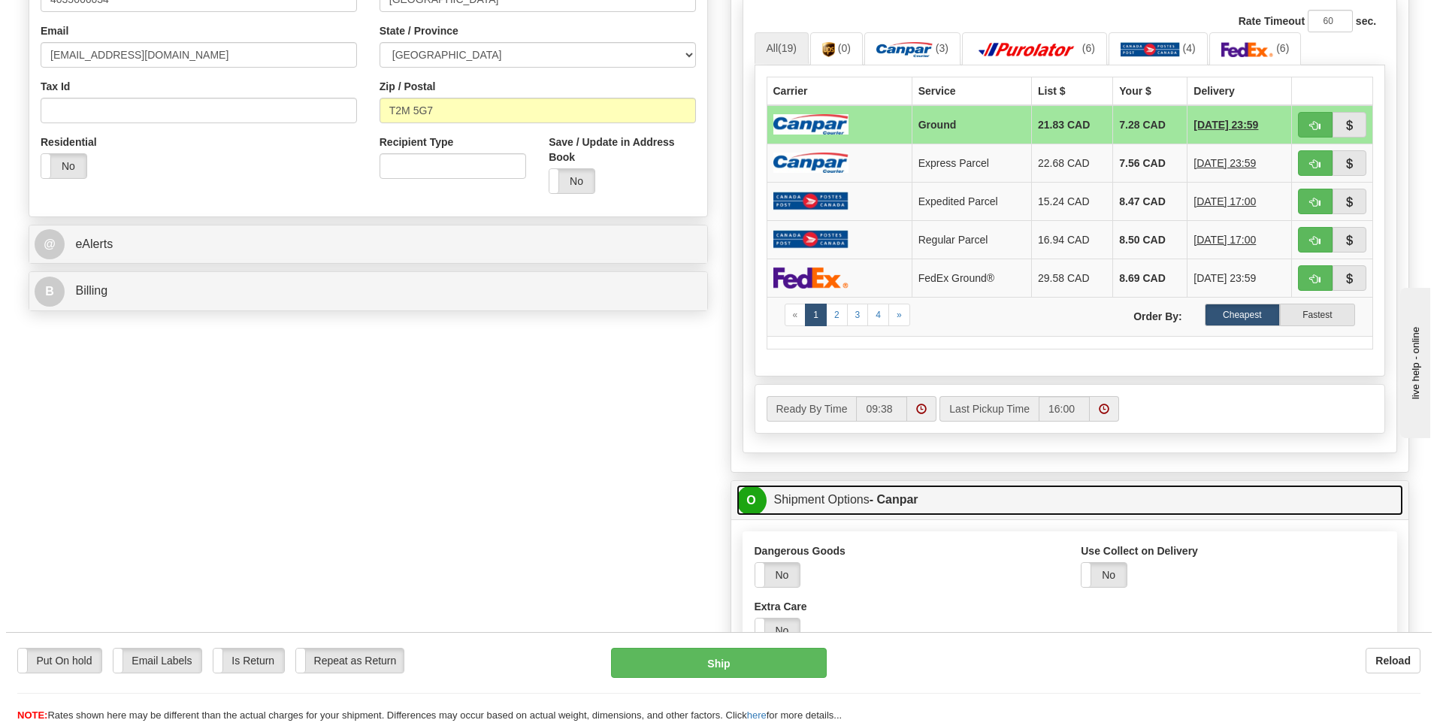
scroll to position [751, 0]
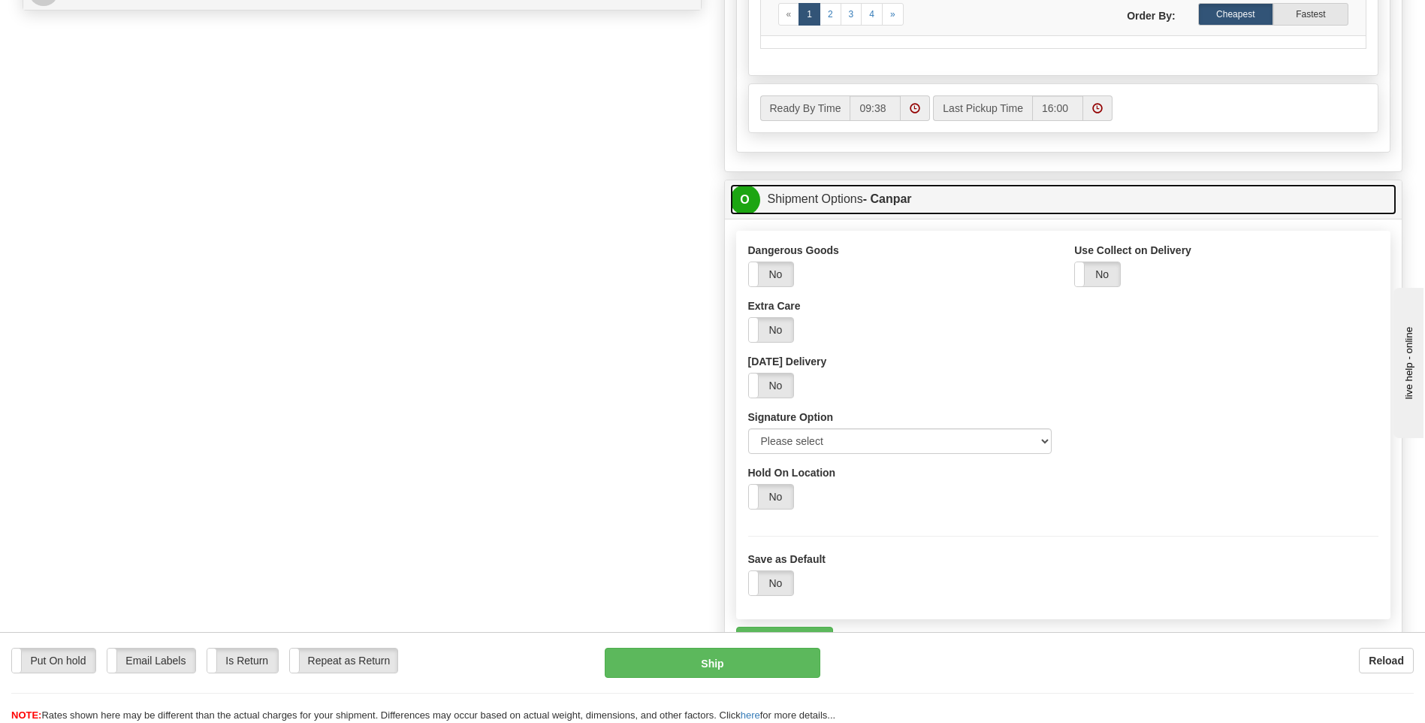
click at [852, 204] on link "O Shipment Options - Canpar" at bounding box center [1063, 199] width 667 height 31
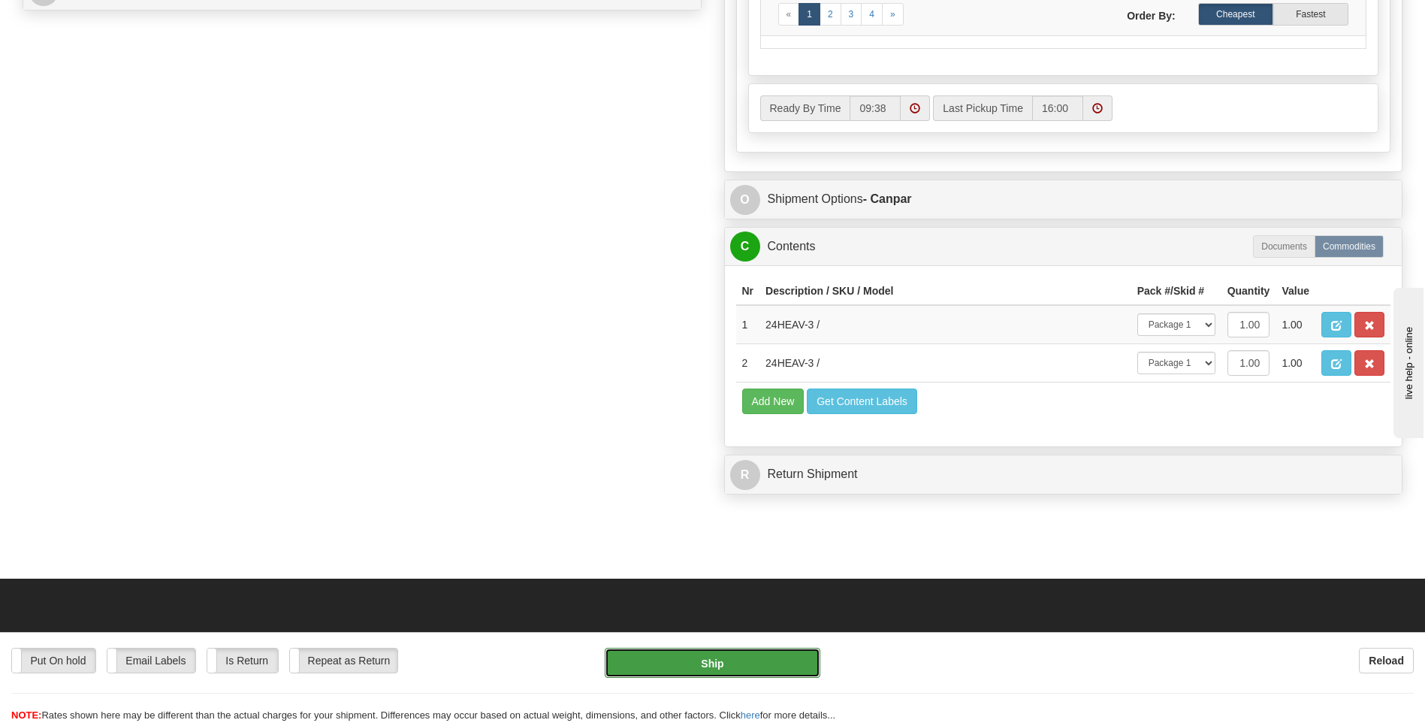
click at [711, 663] on button "Ship" at bounding box center [712, 663] width 215 height 30
type input "1"
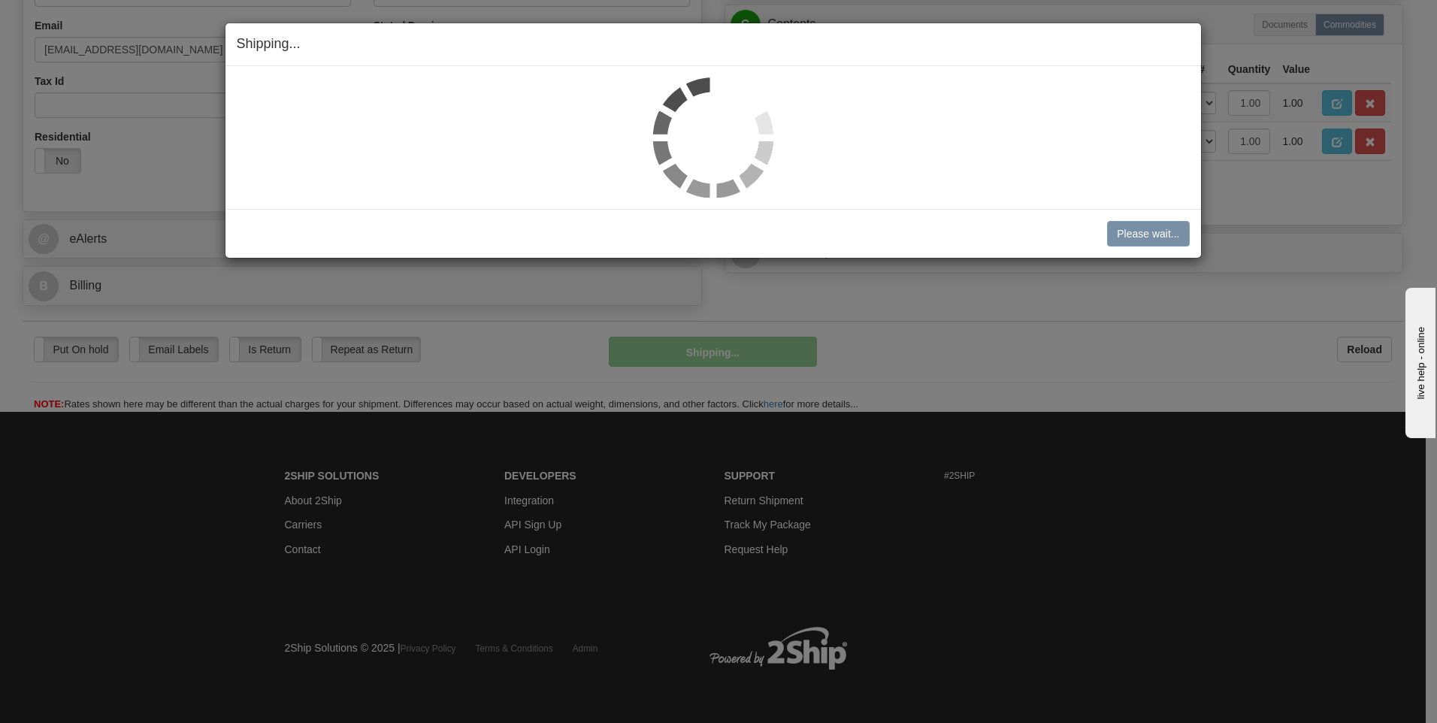
scroll to position [457, 0]
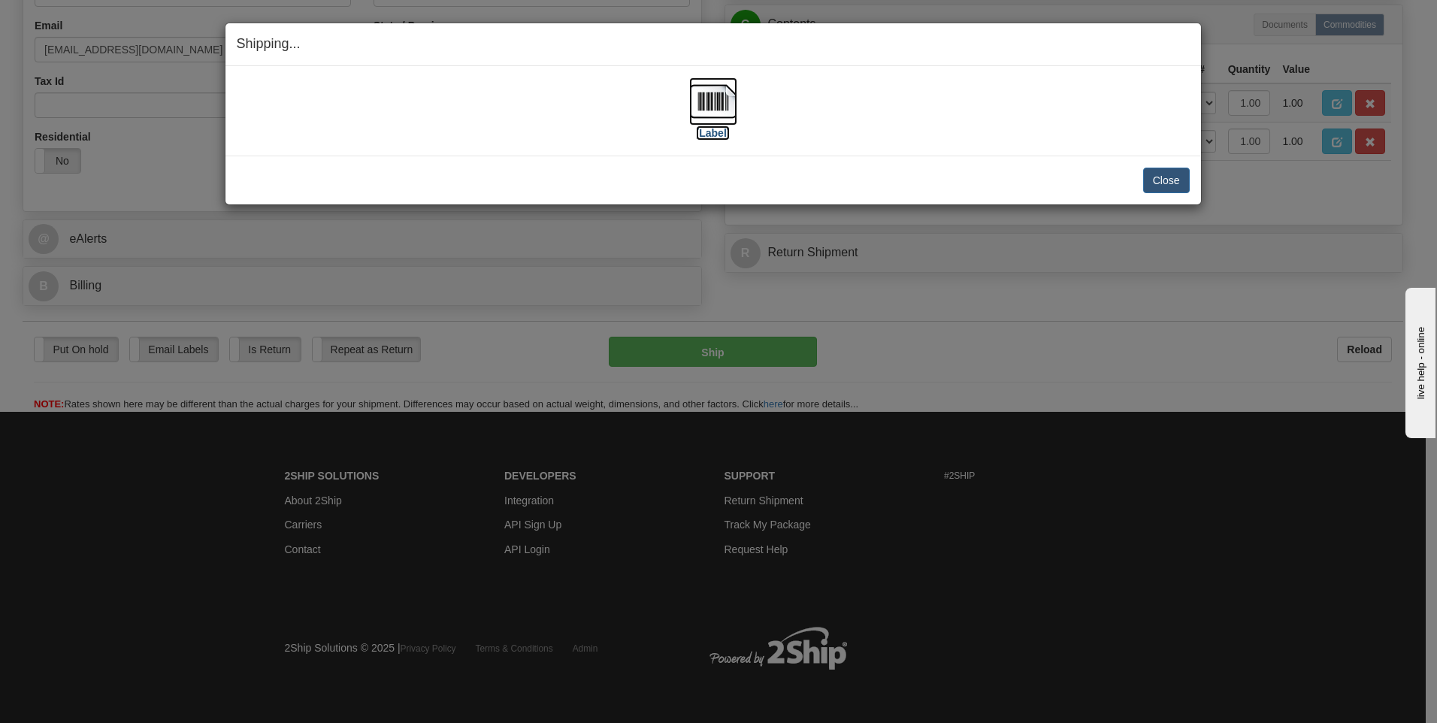
click at [718, 132] on label "[Label]" at bounding box center [713, 132] width 35 height 15
click at [1174, 177] on button "Close" at bounding box center [1166, 181] width 47 height 26
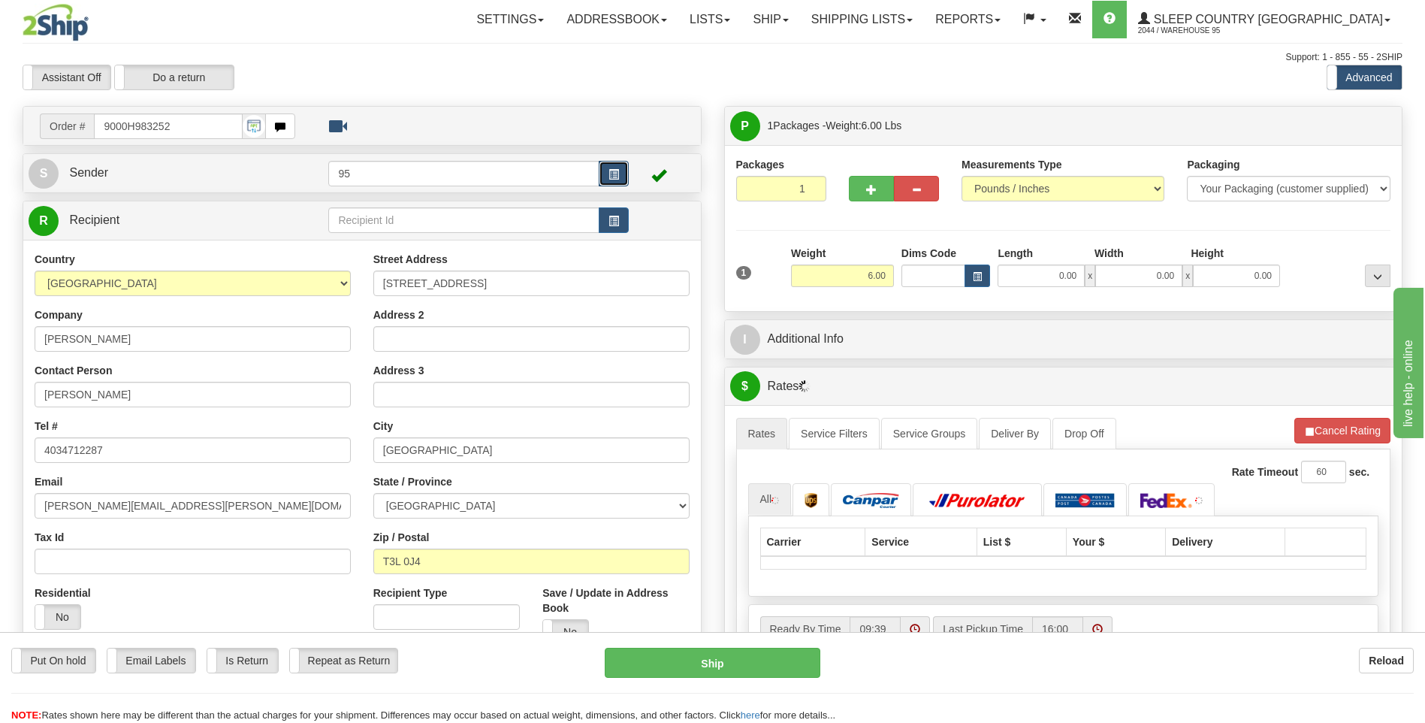
click at [618, 166] on button "button" at bounding box center [614, 174] width 30 height 26
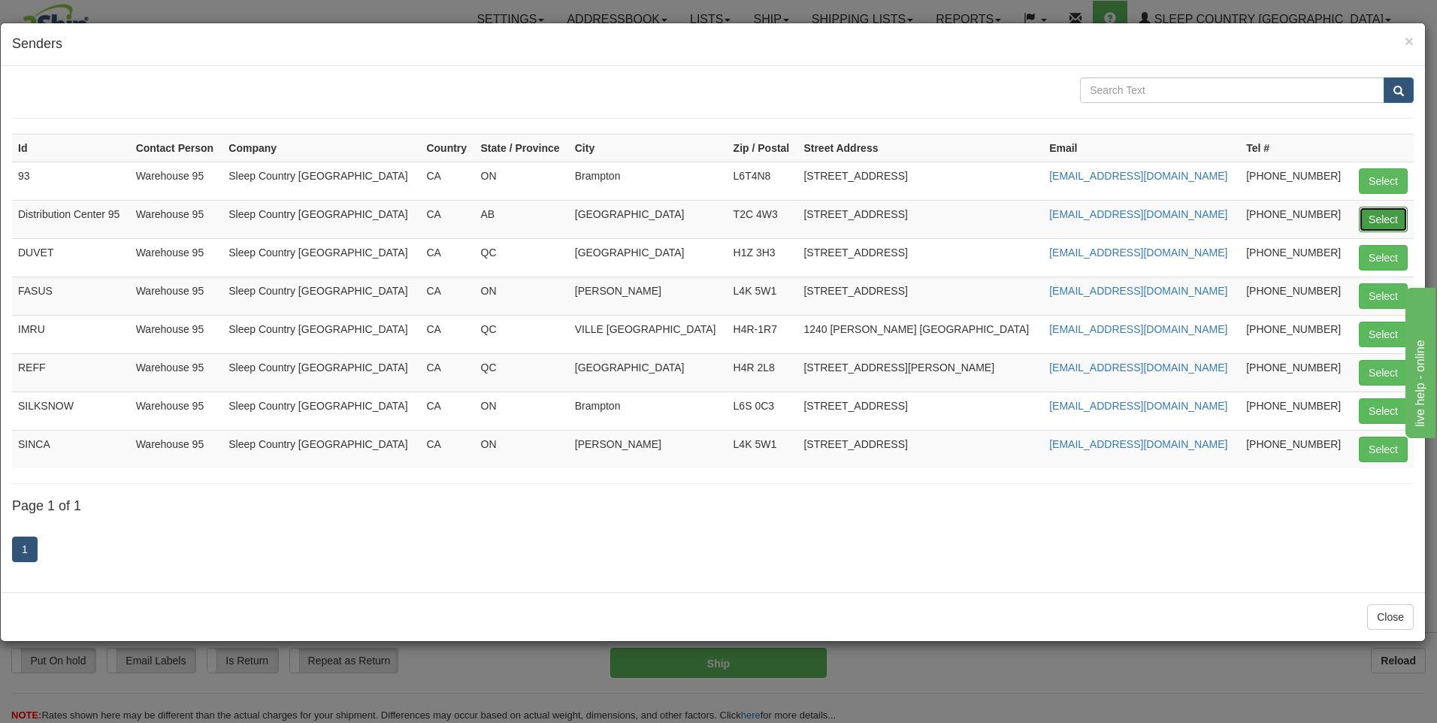
click at [1382, 216] on button "Select" at bounding box center [1382, 220] width 49 height 26
type input "Distribution Center 95"
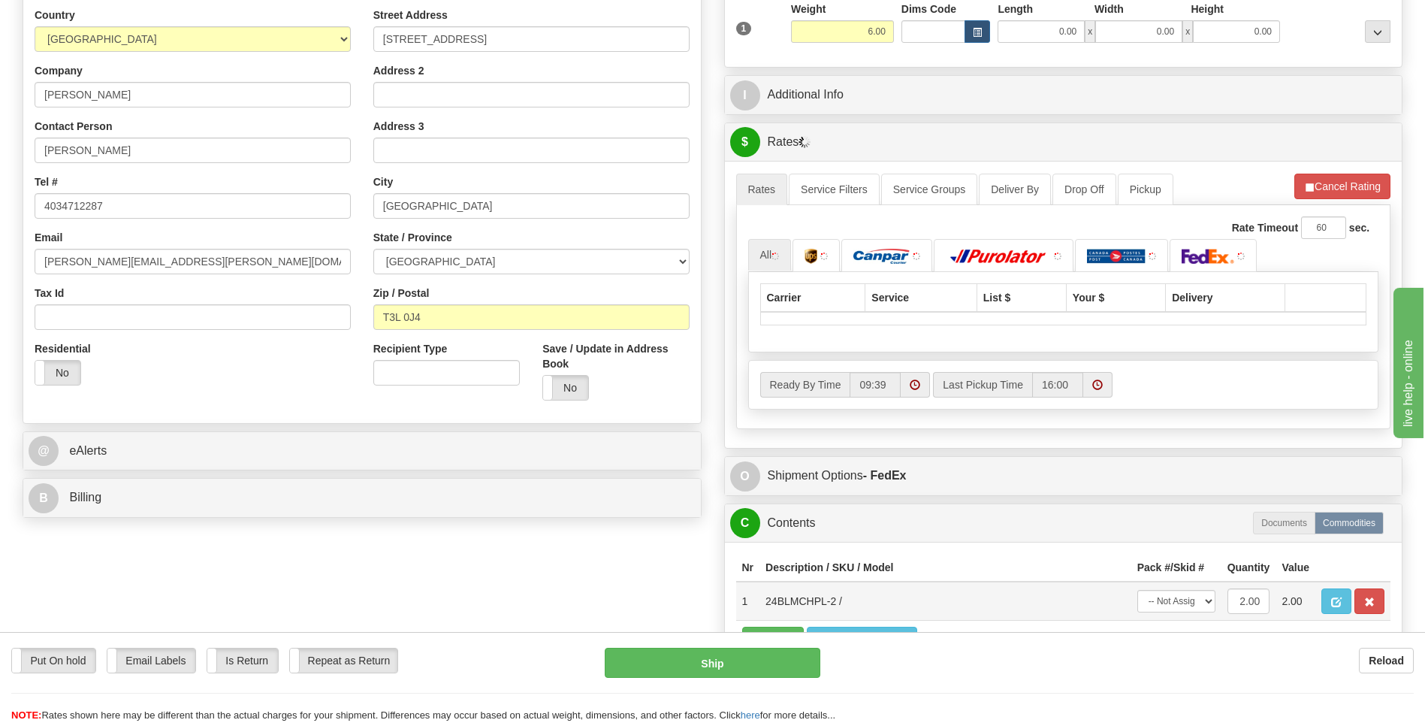
scroll to position [601, 0]
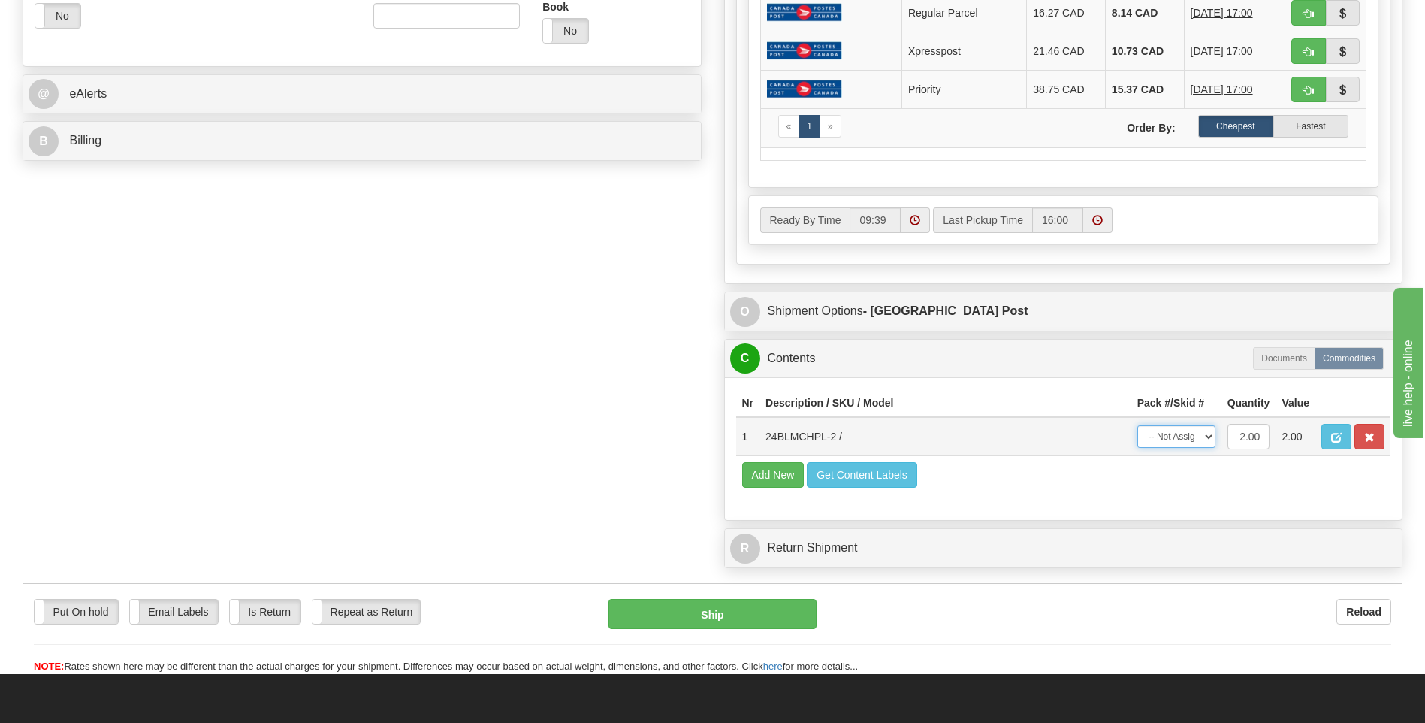
click at [1187, 440] on select "-- Not Assigned -- Package 1" at bounding box center [1177, 436] width 78 height 23
click at [1138, 448] on select "-- Not Assigned -- Package 1" at bounding box center [1177, 436] width 78 height 23
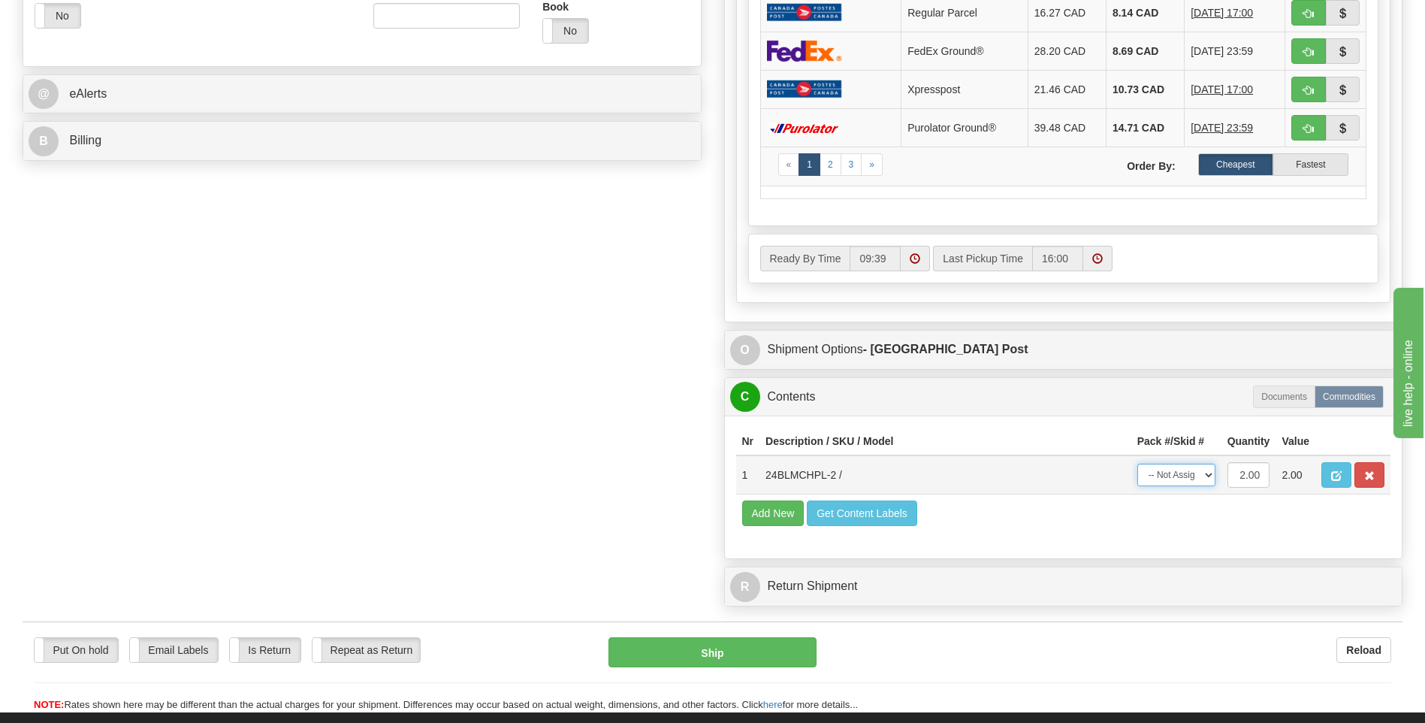
click at [1187, 477] on select "-- Not Assigned -- Package 1" at bounding box center [1177, 475] width 78 height 23
select select "0"
click at [1138, 464] on select "-- Not Assigned -- Package 1" at bounding box center [1177, 475] width 78 height 23
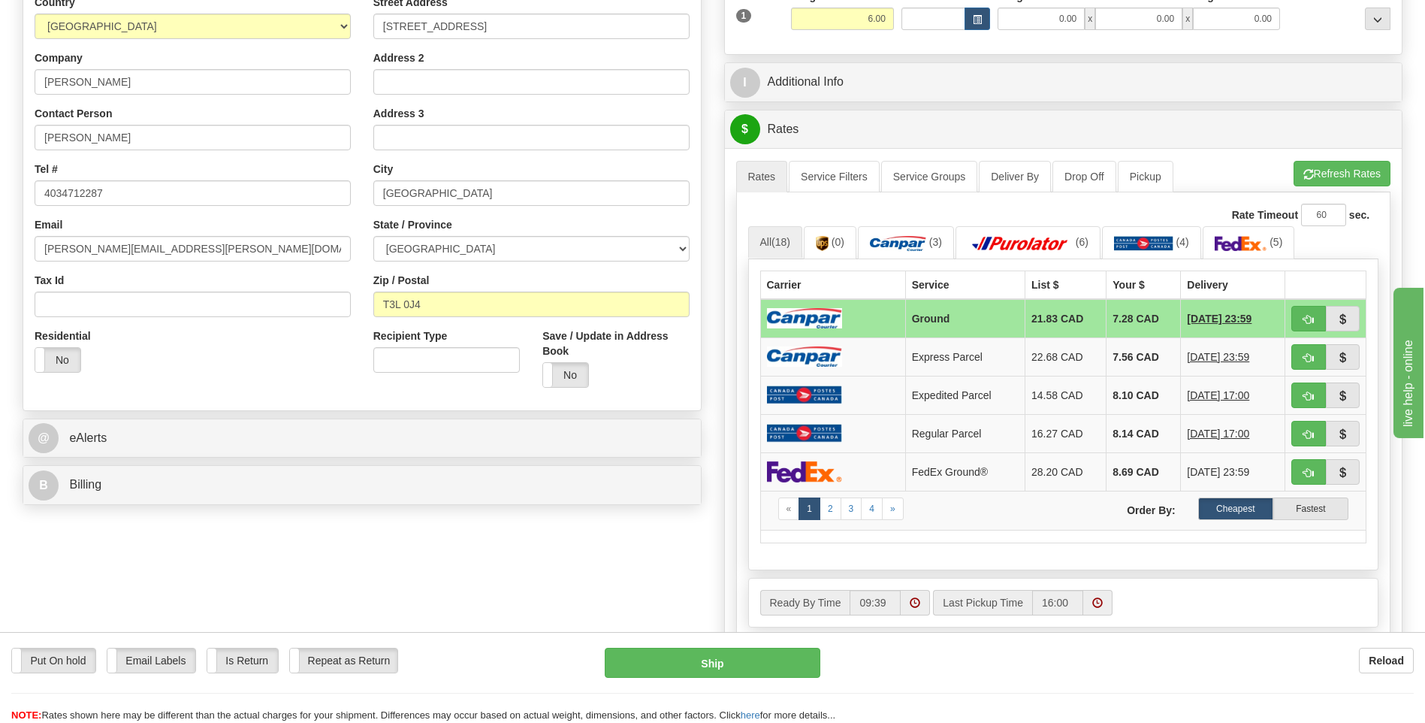
scroll to position [301, 0]
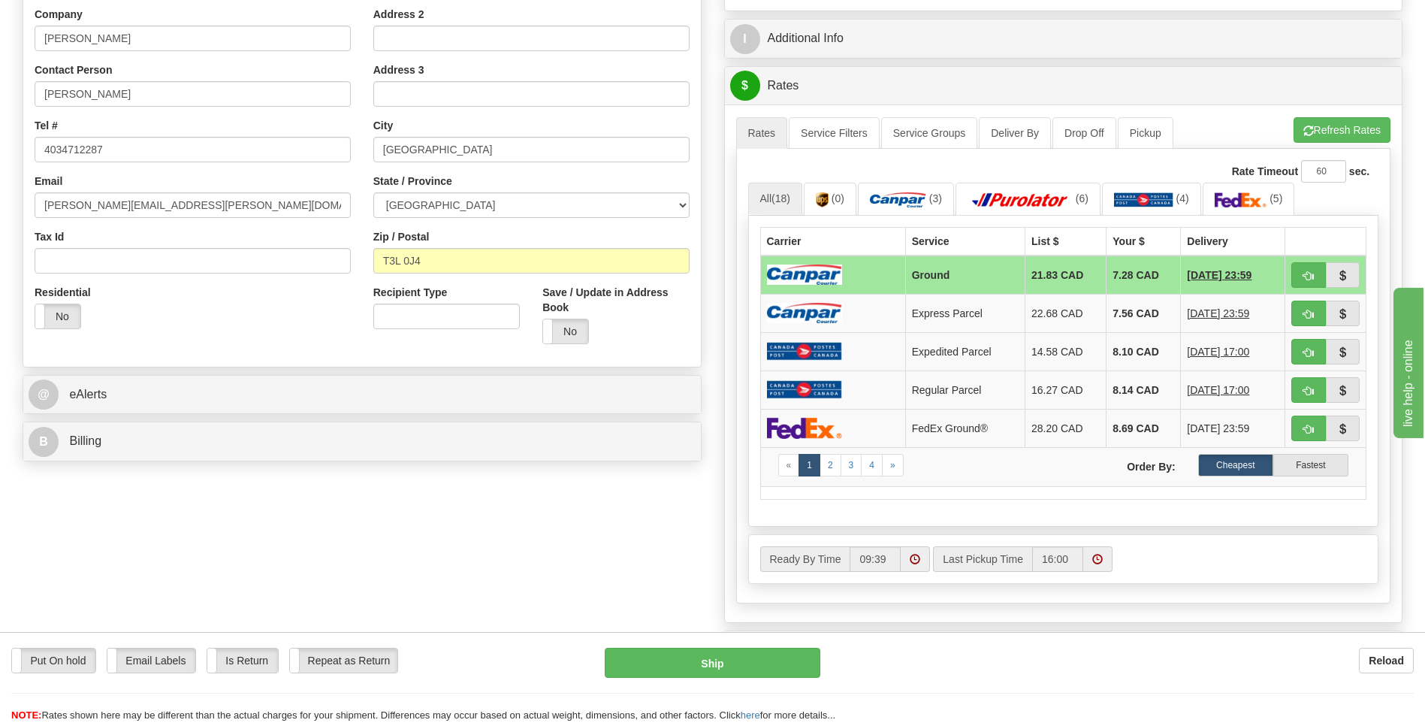
click at [887, 279] on td at bounding box center [832, 274] width 145 height 39
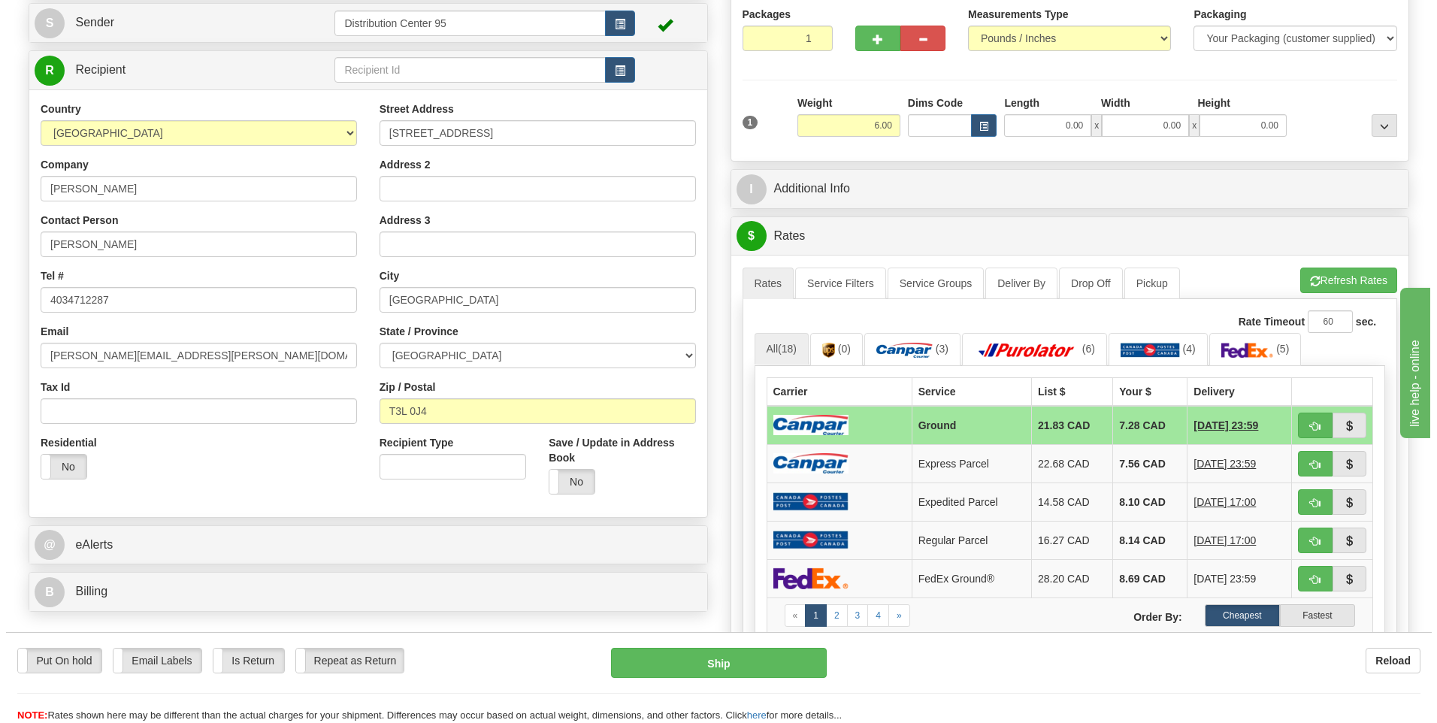
scroll to position [0, 0]
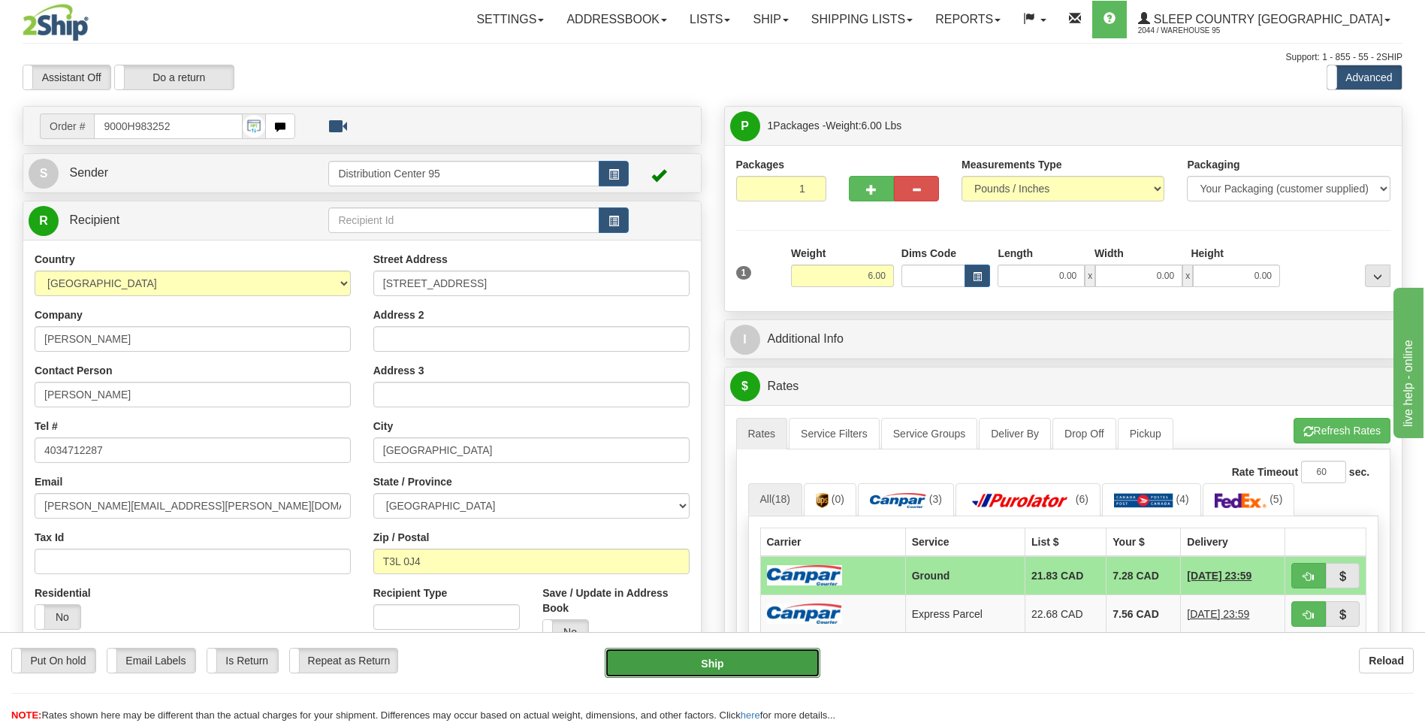
click at [700, 660] on button "Ship" at bounding box center [712, 663] width 215 height 30
type input "1"
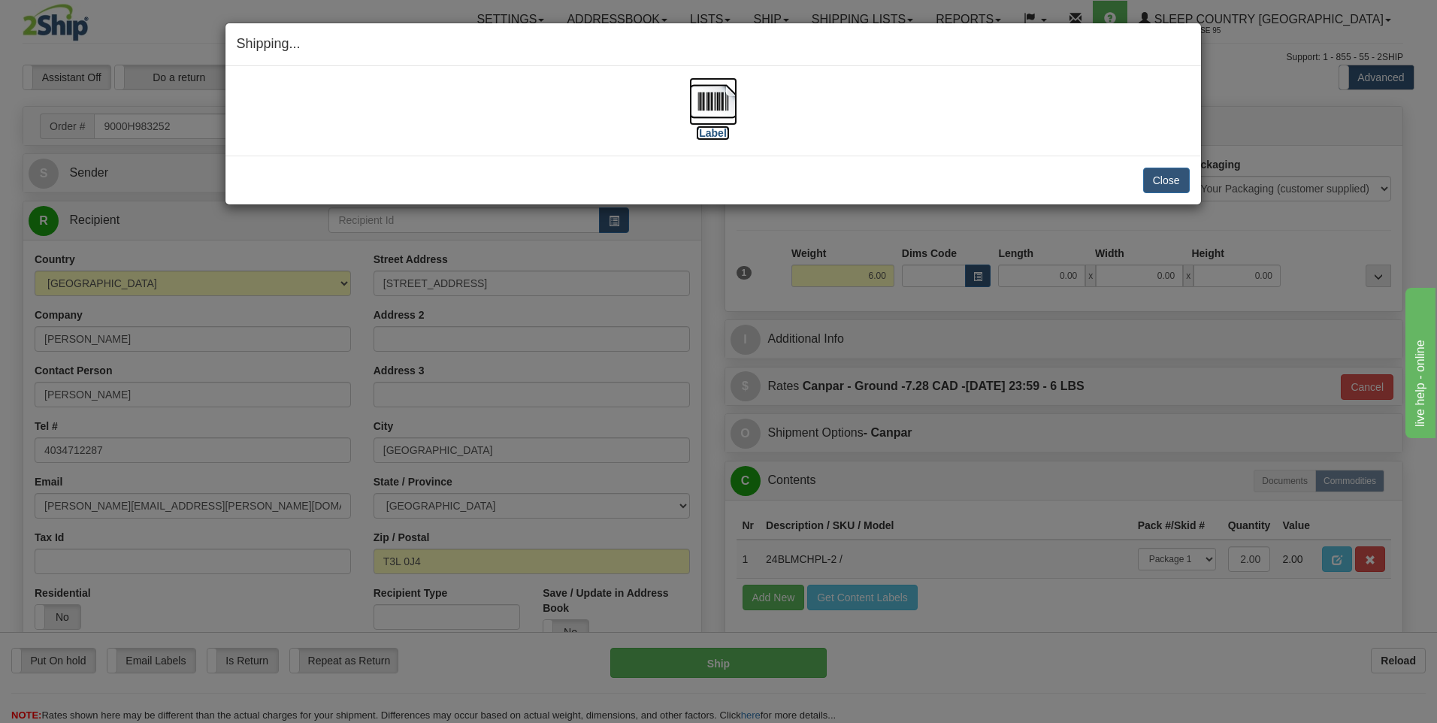
click at [711, 128] on label "[Label]" at bounding box center [713, 132] width 35 height 15
click at [1180, 179] on button "Close" at bounding box center [1166, 181] width 47 height 26
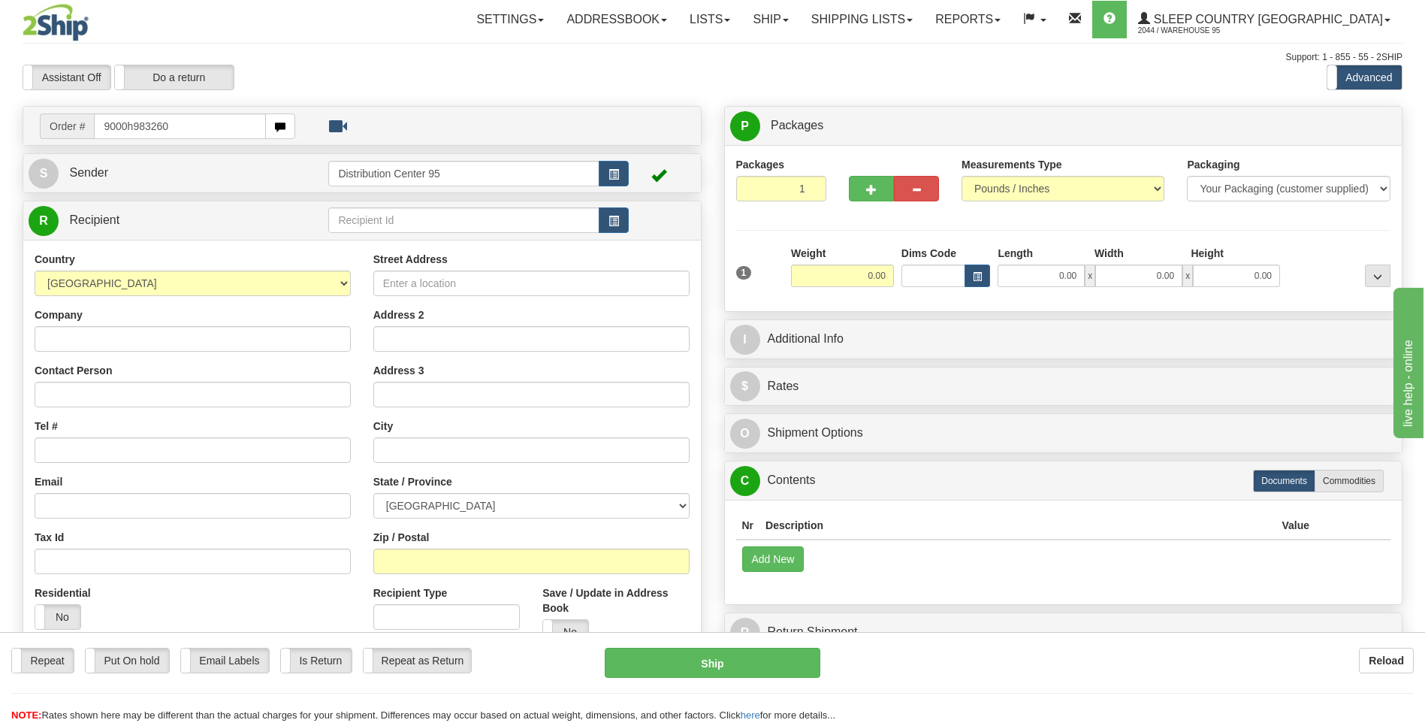
type input "9000h983260"
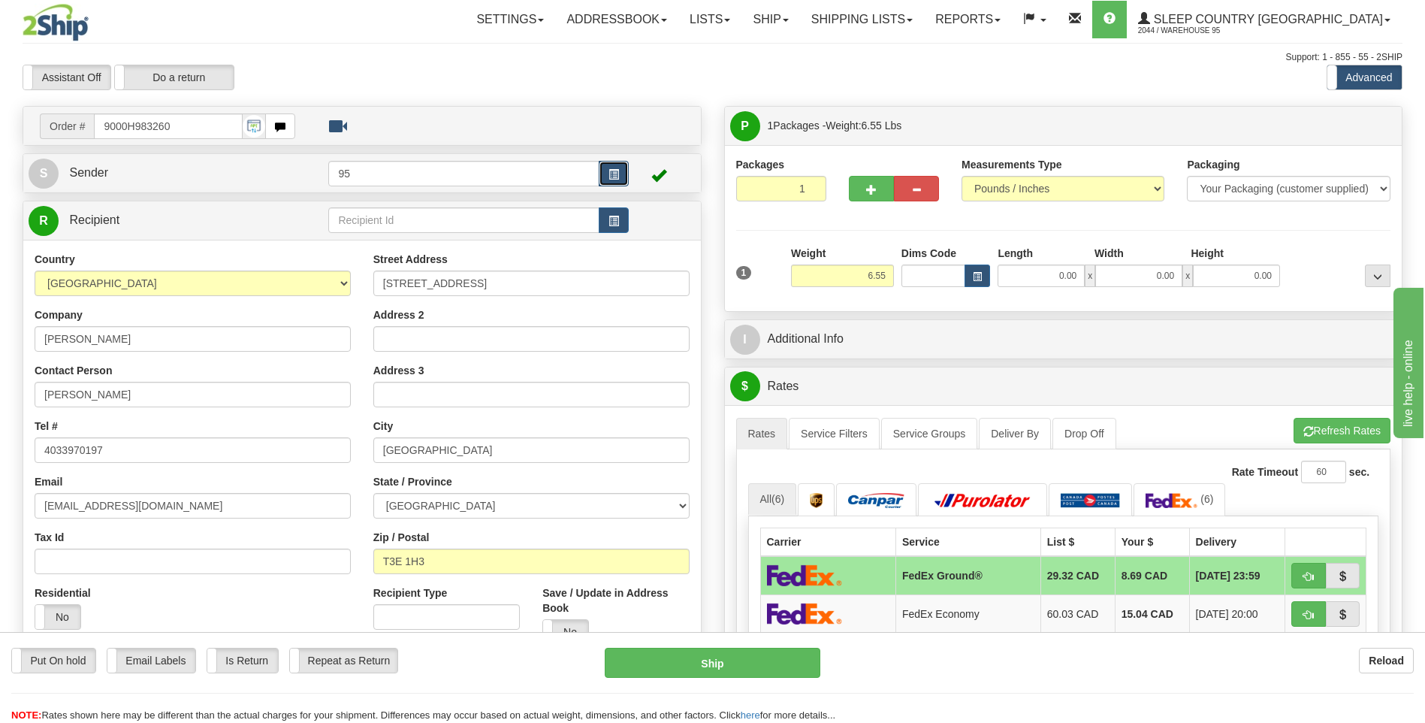
click at [623, 174] on button "button" at bounding box center [614, 174] width 30 height 26
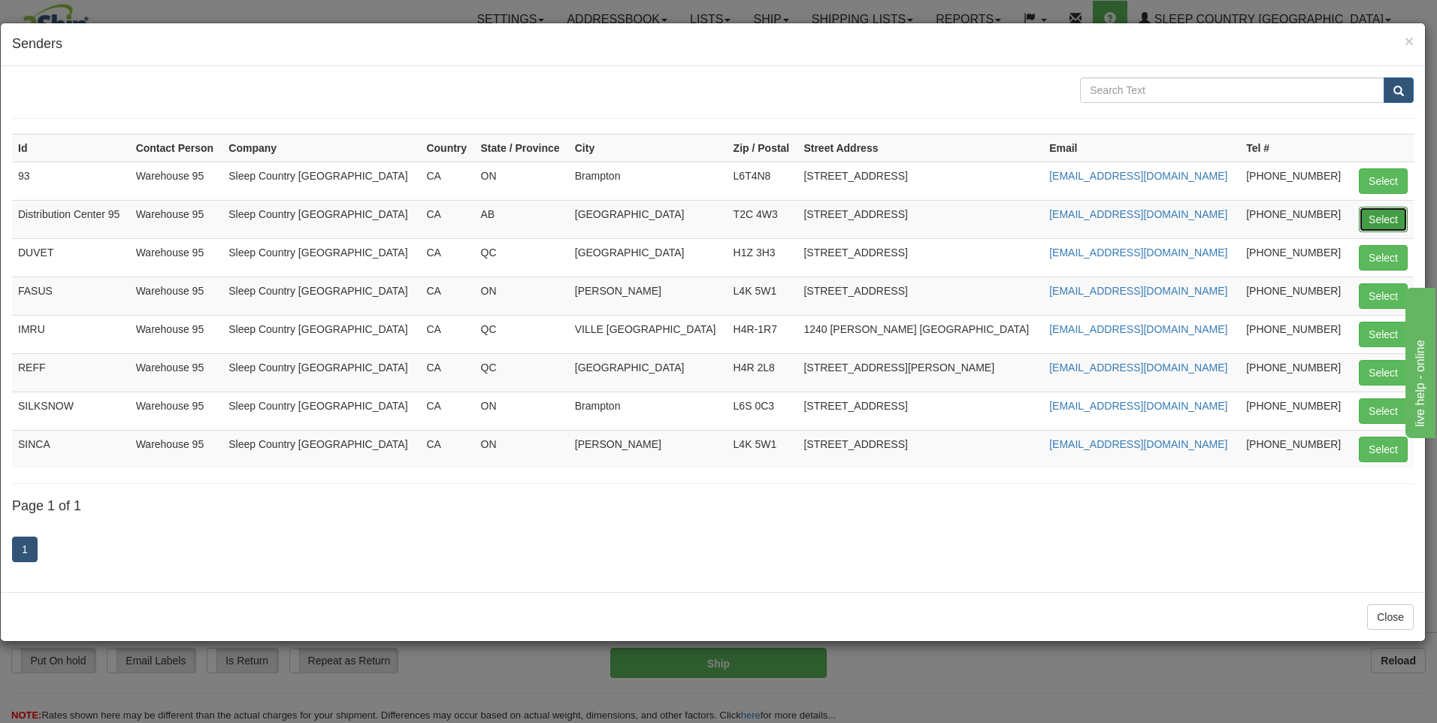
click at [1360, 219] on button "Select" at bounding box center [1382, 220] width 49 height 26
type input "Distribution Center 95"
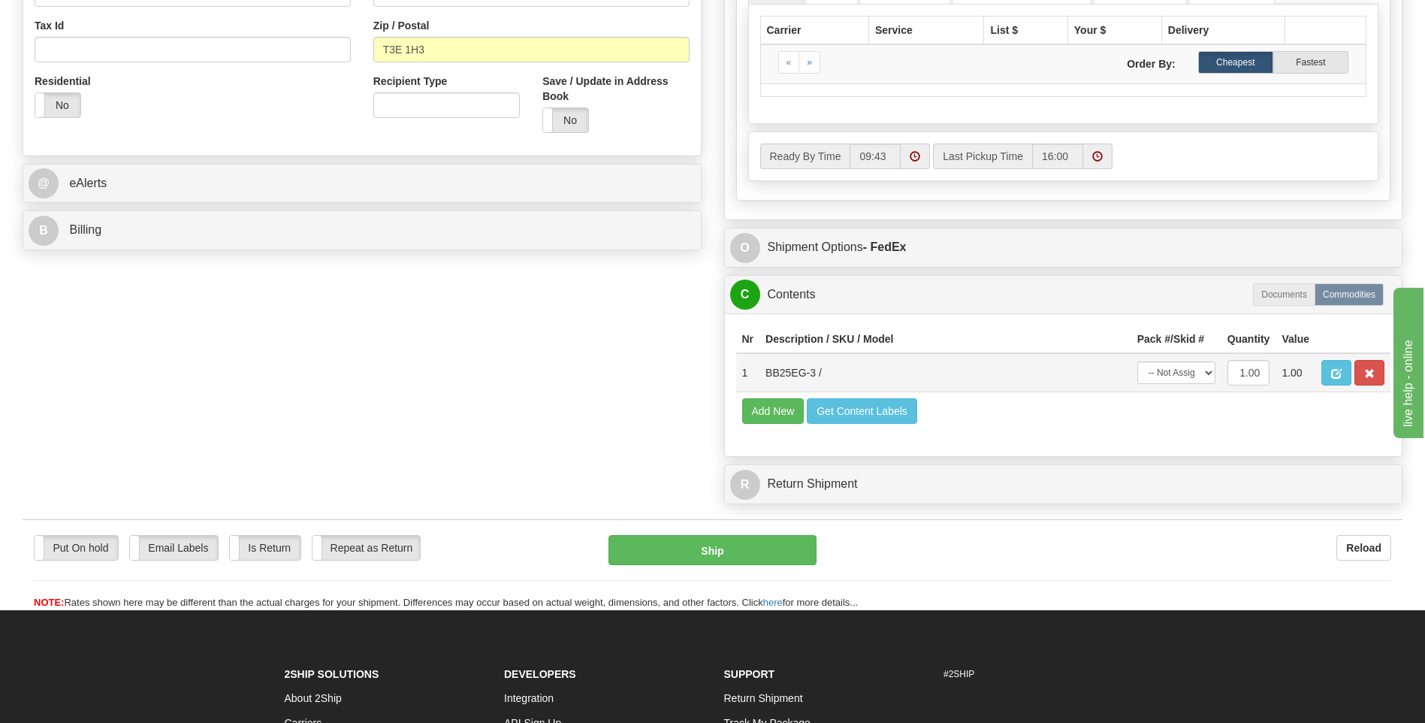
scroll to position [526, 0]
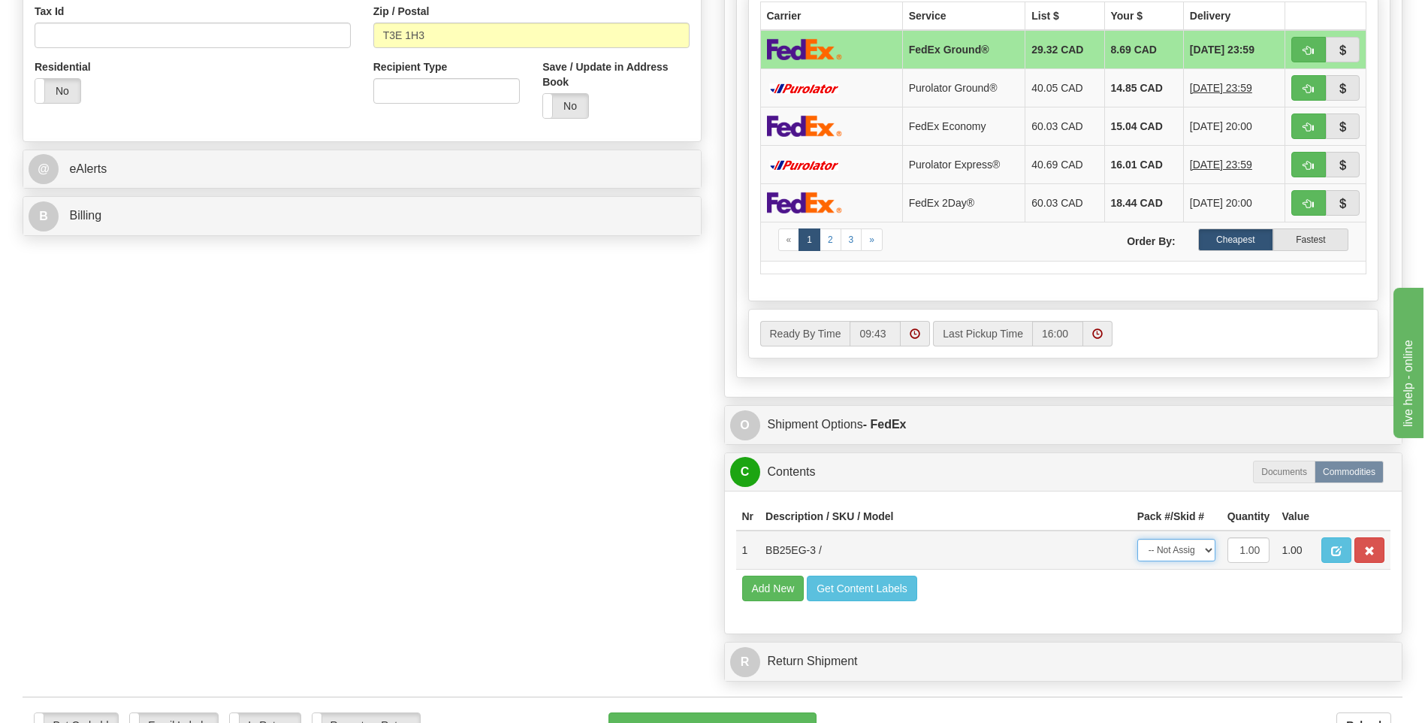
click at [1192, 550] on select "-- Not Assigned -- Package 1" at bounding box center [1177, 550] width 78 height 23
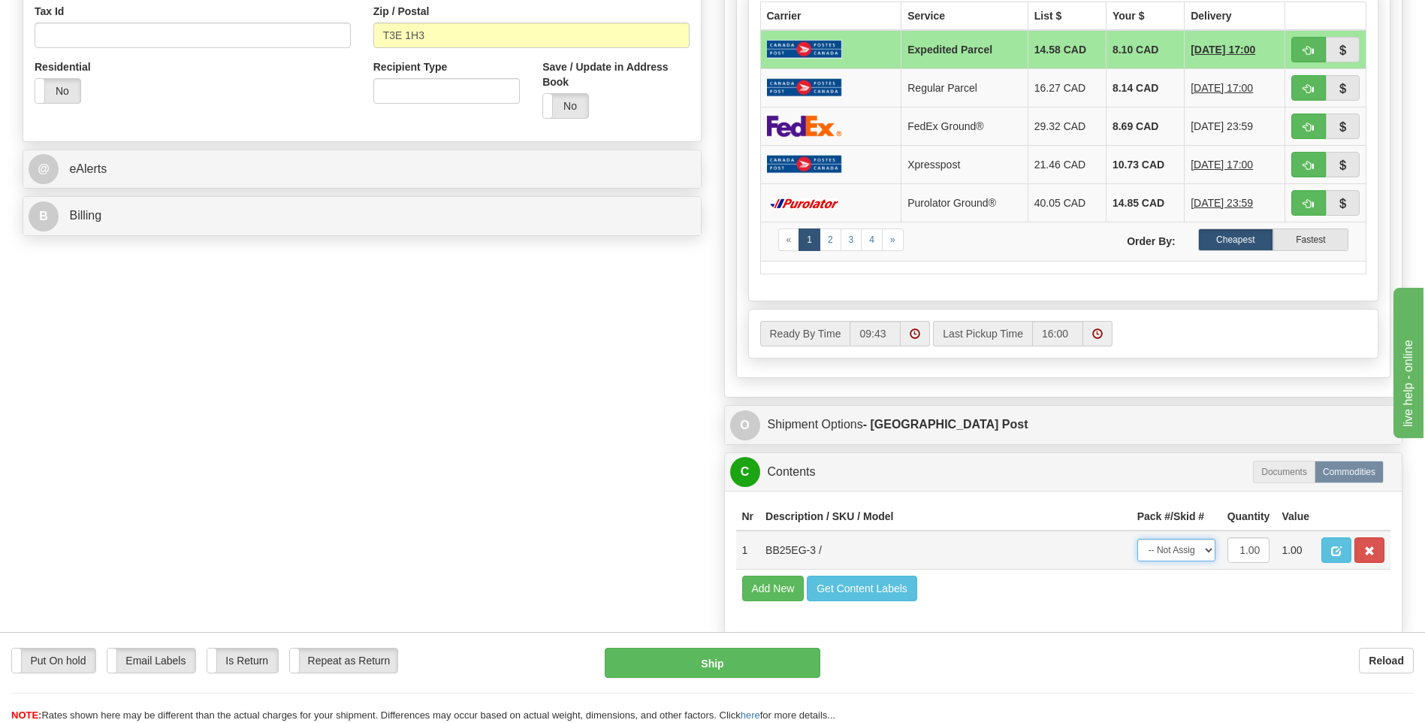
select select "0"
click at [1138, 539] on select "-- Not Assigned -- Package 1" at bounding box center [1177, 550] width 78 height 23
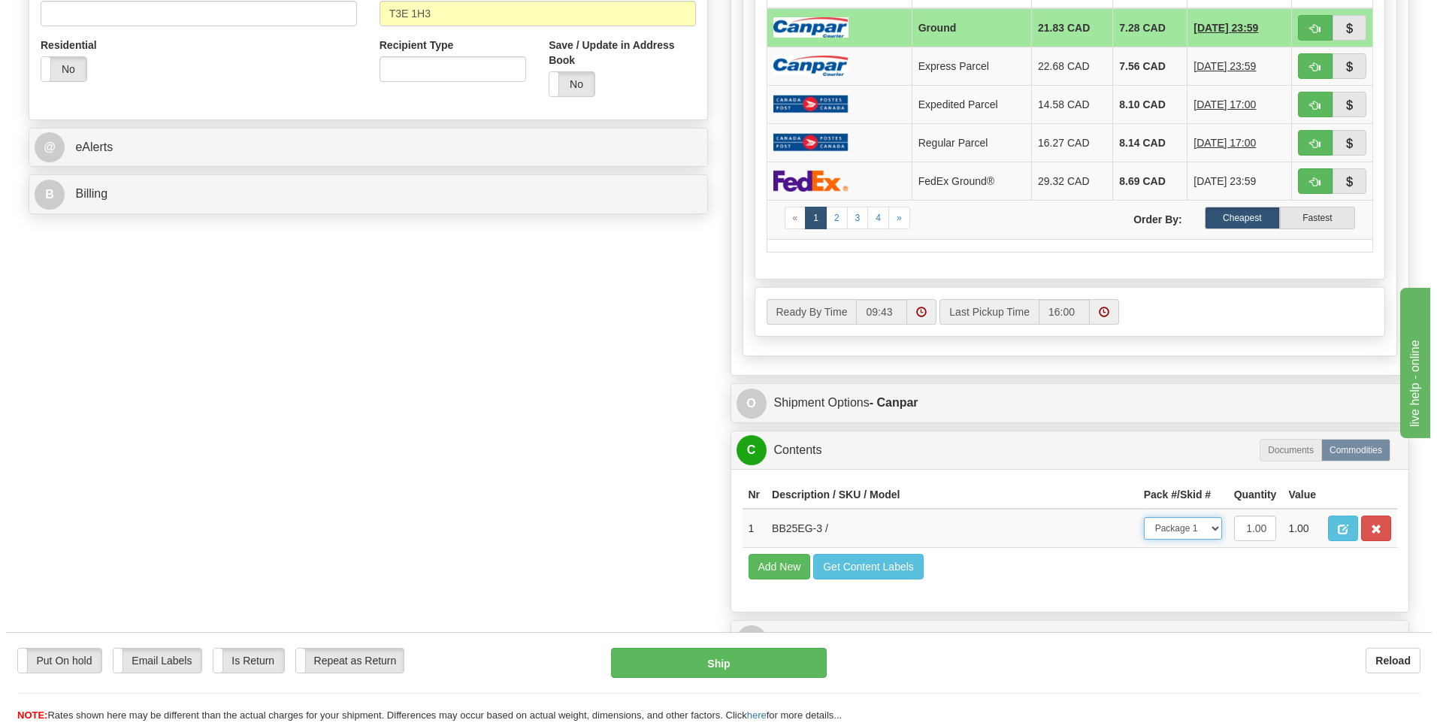
scroll to position [751, 0]
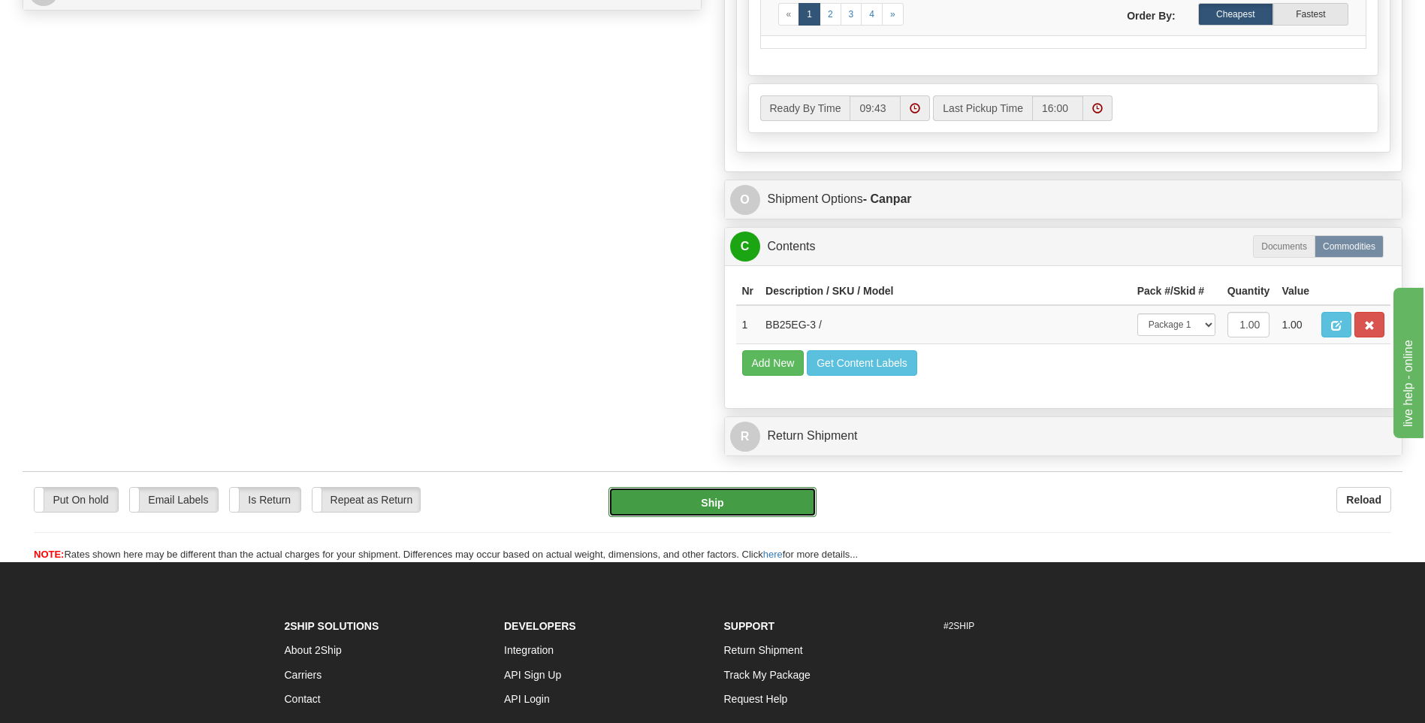
click at [727, 505] on button "Ship" at bounding box center [712, 502] width 207 height 30
type input "1"
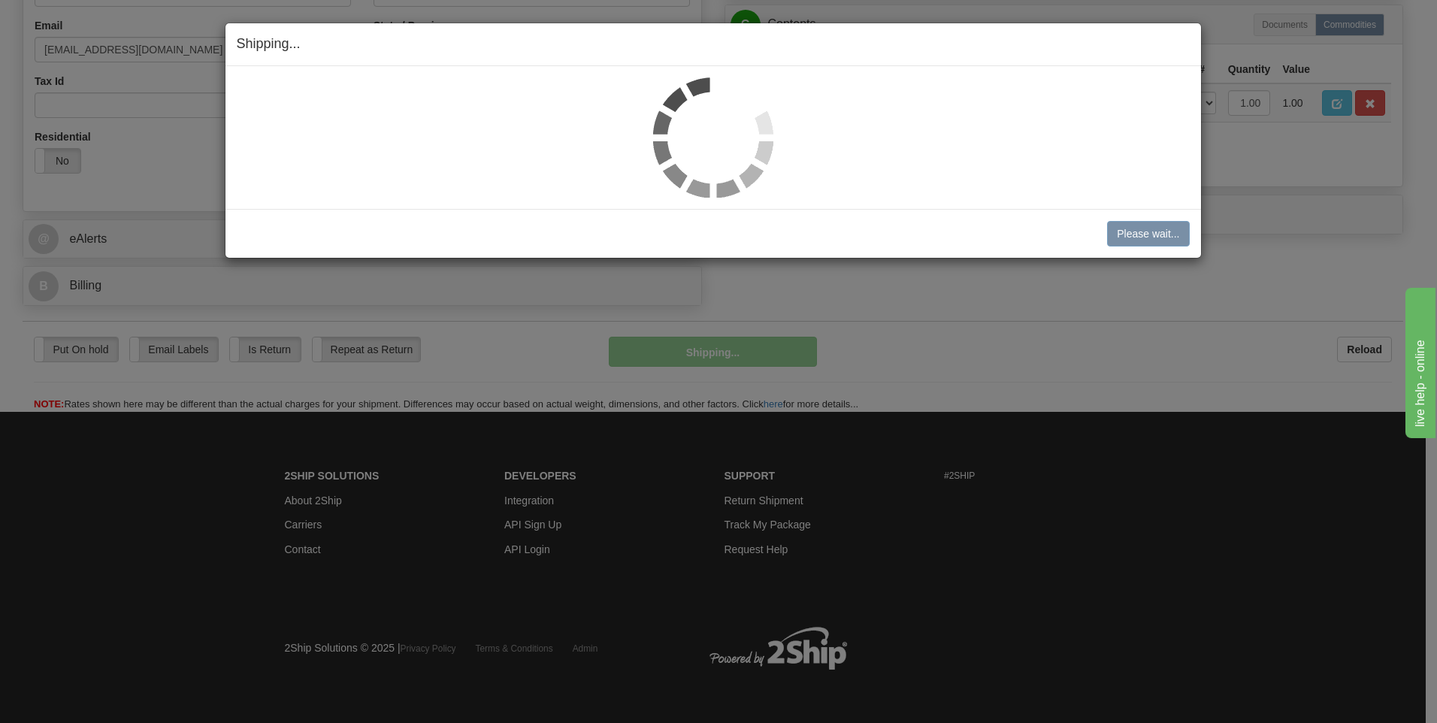
scroll to position [457, 0]
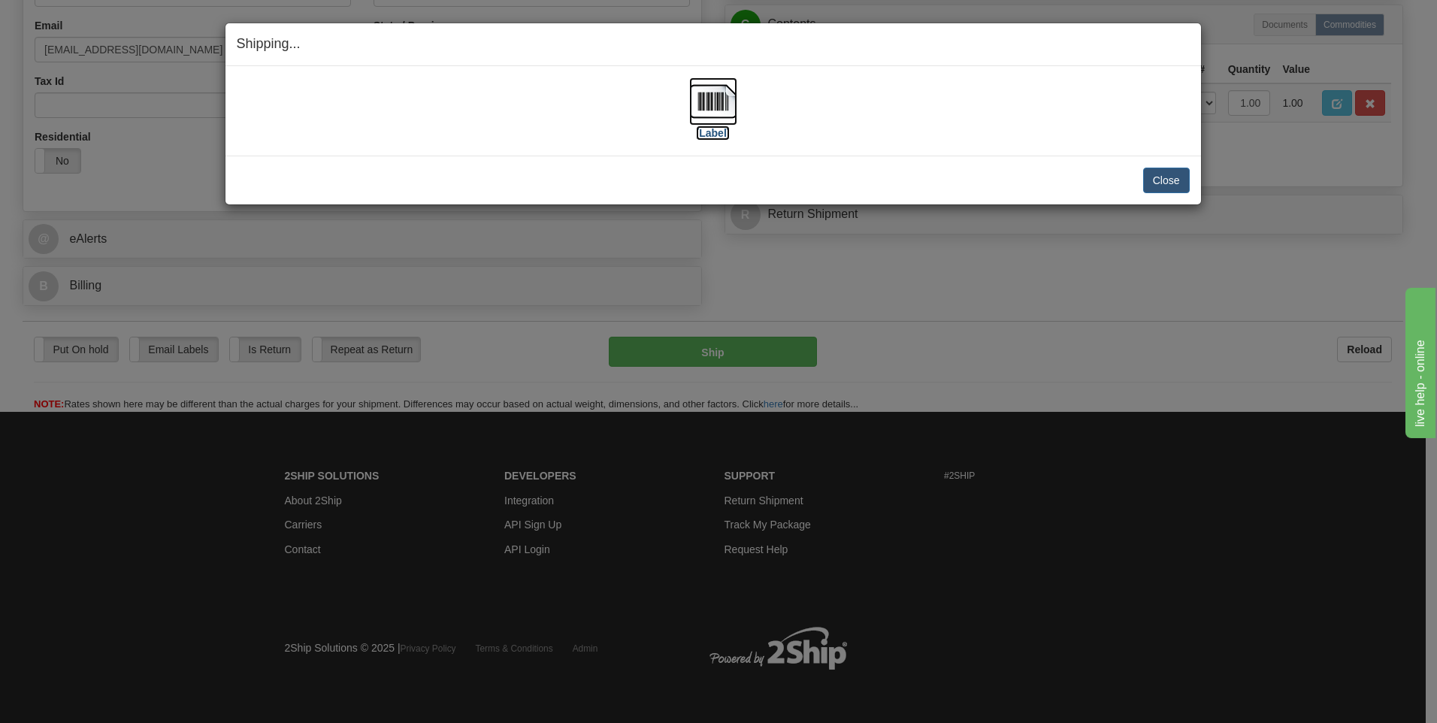
click at [704, 134] on label "[Label]" at bounding box center [713, 132] width 35 height 15
click at [1156, 182] on button "Close" at bounding box center [1166, 181] width 47 height 26
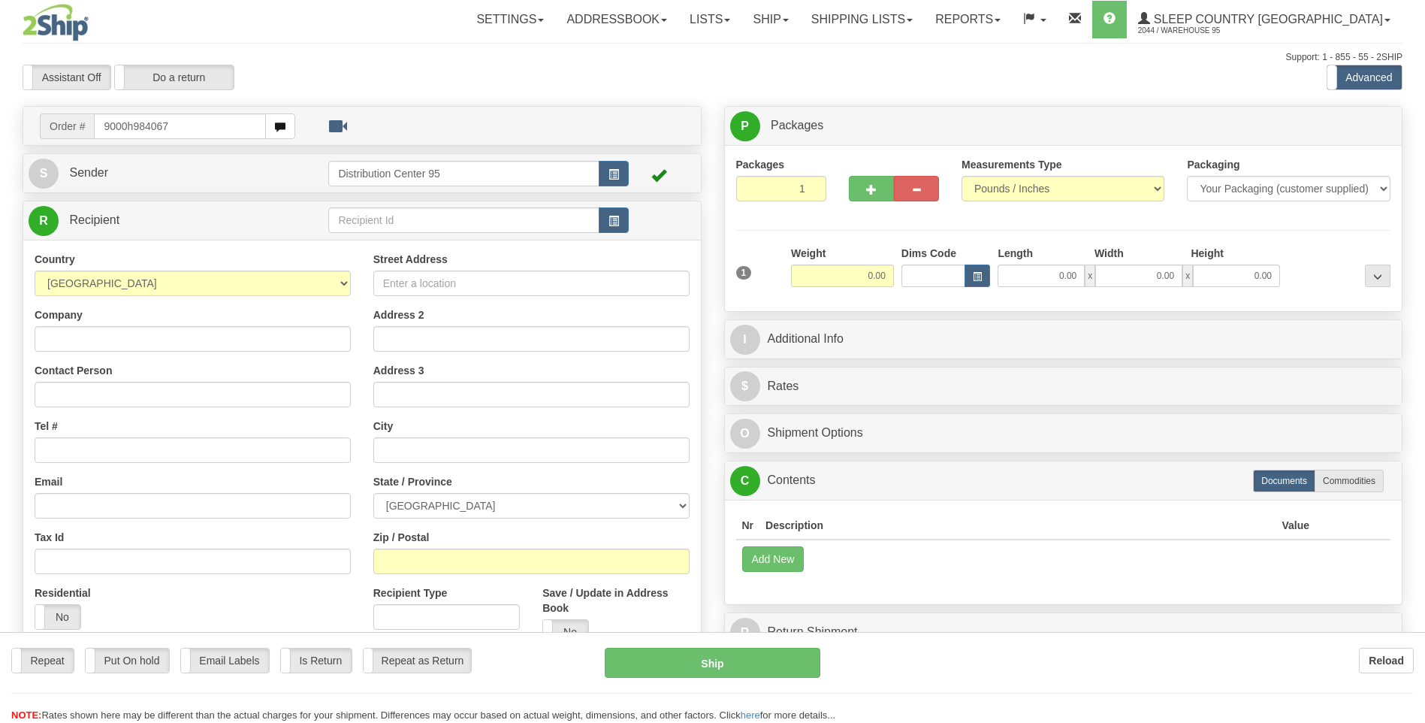
type input "9000h984067"
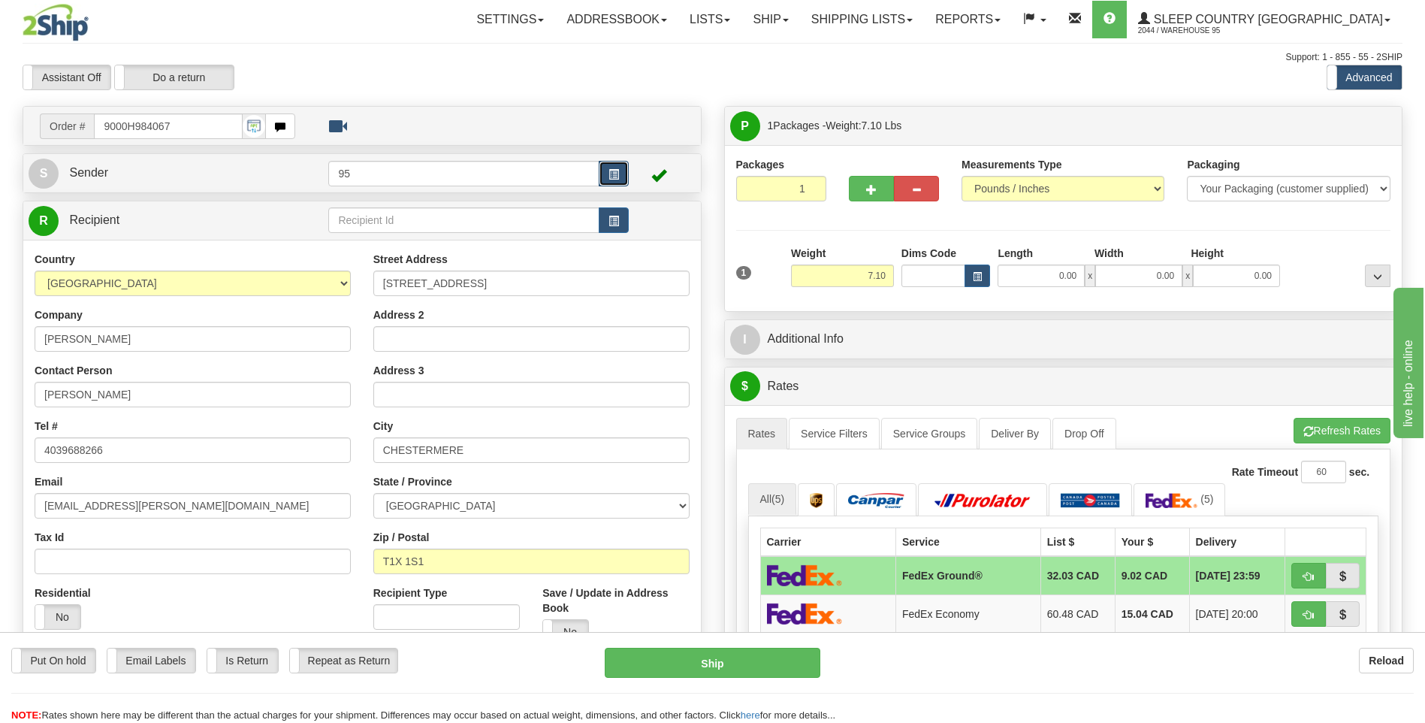
click at [618, 165] on button "button" at bounding box center [614, 174] width 30 height 26
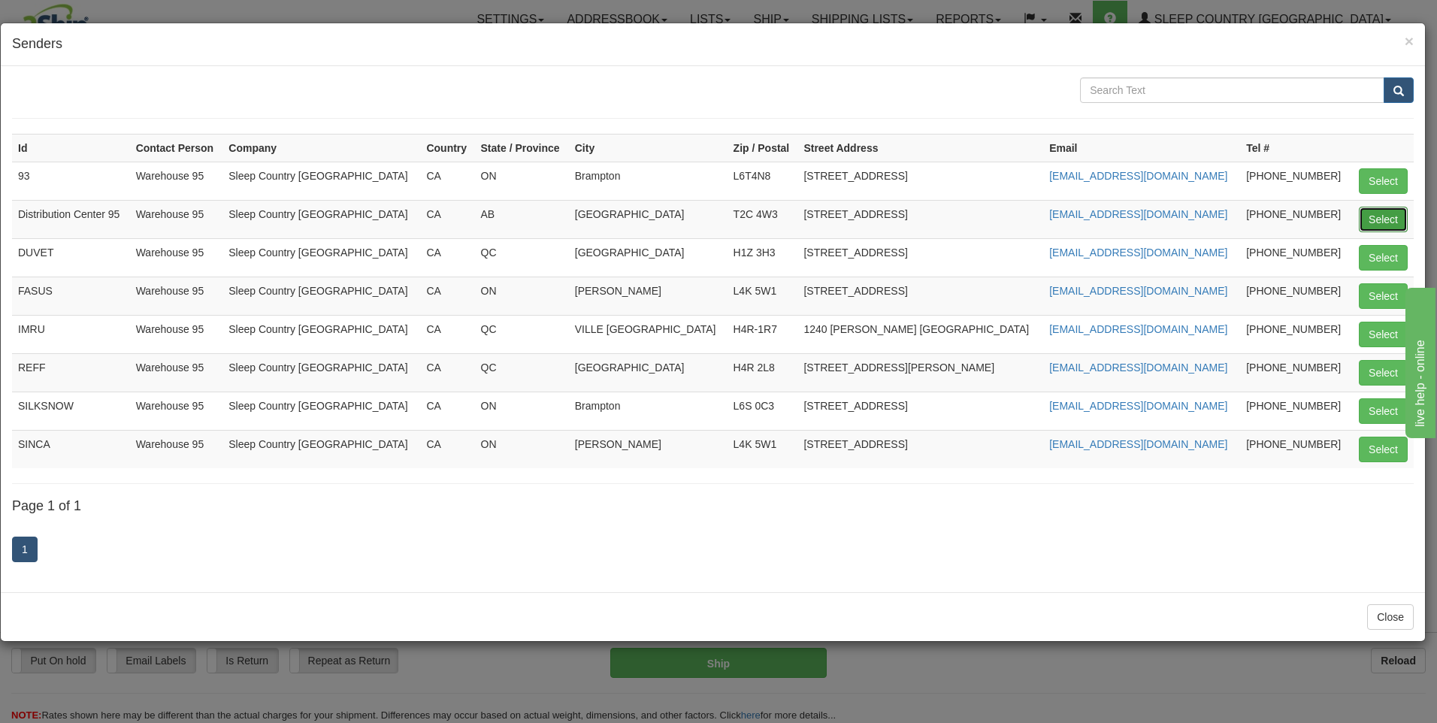
click at [1374, 213] on button "Select" at bounding box center [1382, 220] width 49 height 26
type input "Distribution Center 95"
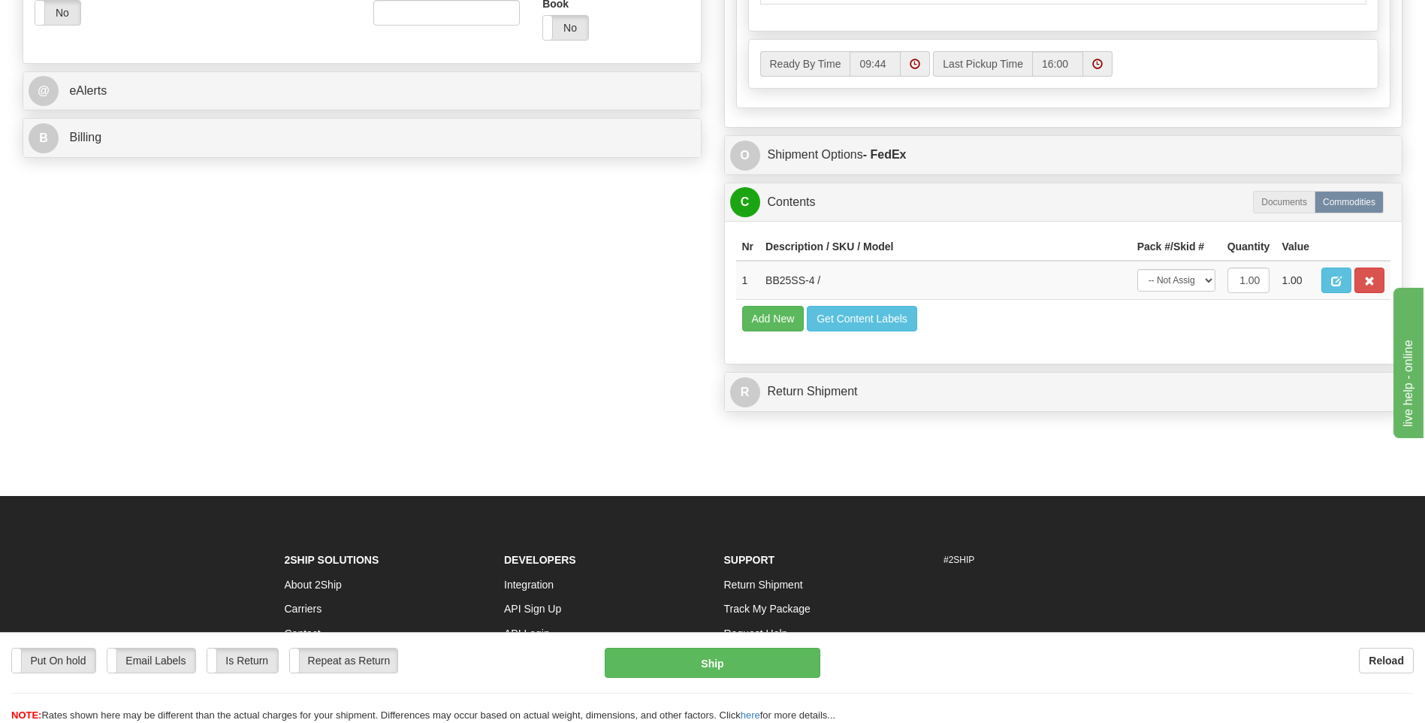
scroll to position [676, 0]
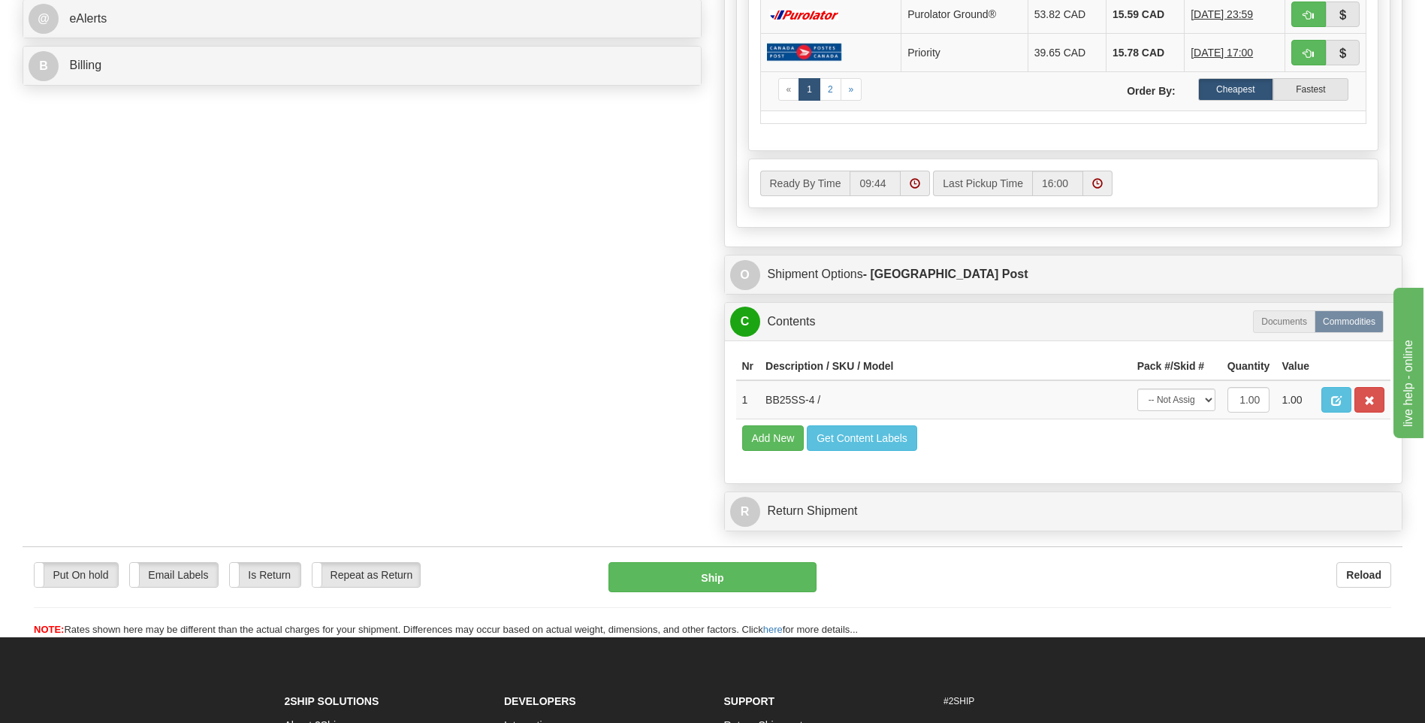
click at [1177, 391] on select "-- Not Assigned -- Package 1" at bounding box center [1177, 399] width 78 height 23
select select "0"
click at [1138, 388] on select "-- Not Assigned -- Package 1" at bounding box center [1177, 399] width 78 height 23
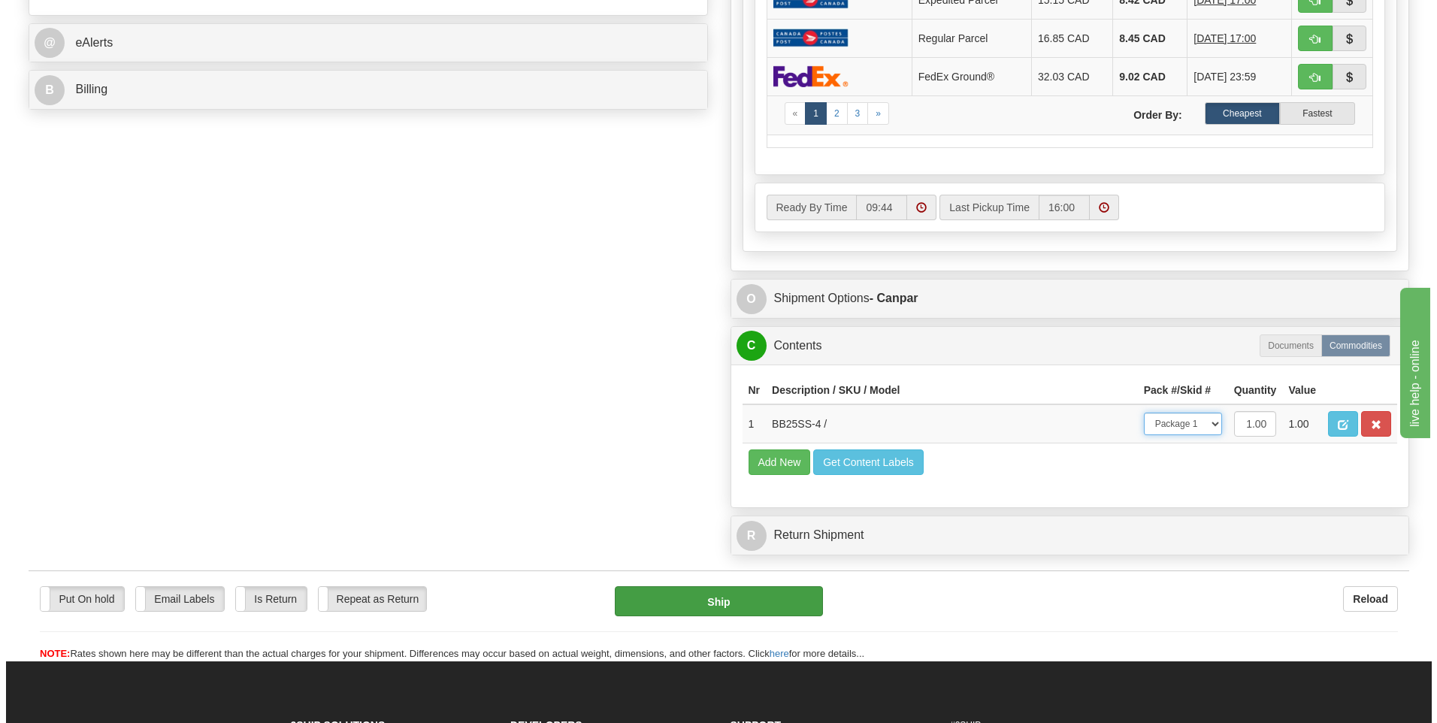
scroll to position [826, 0]
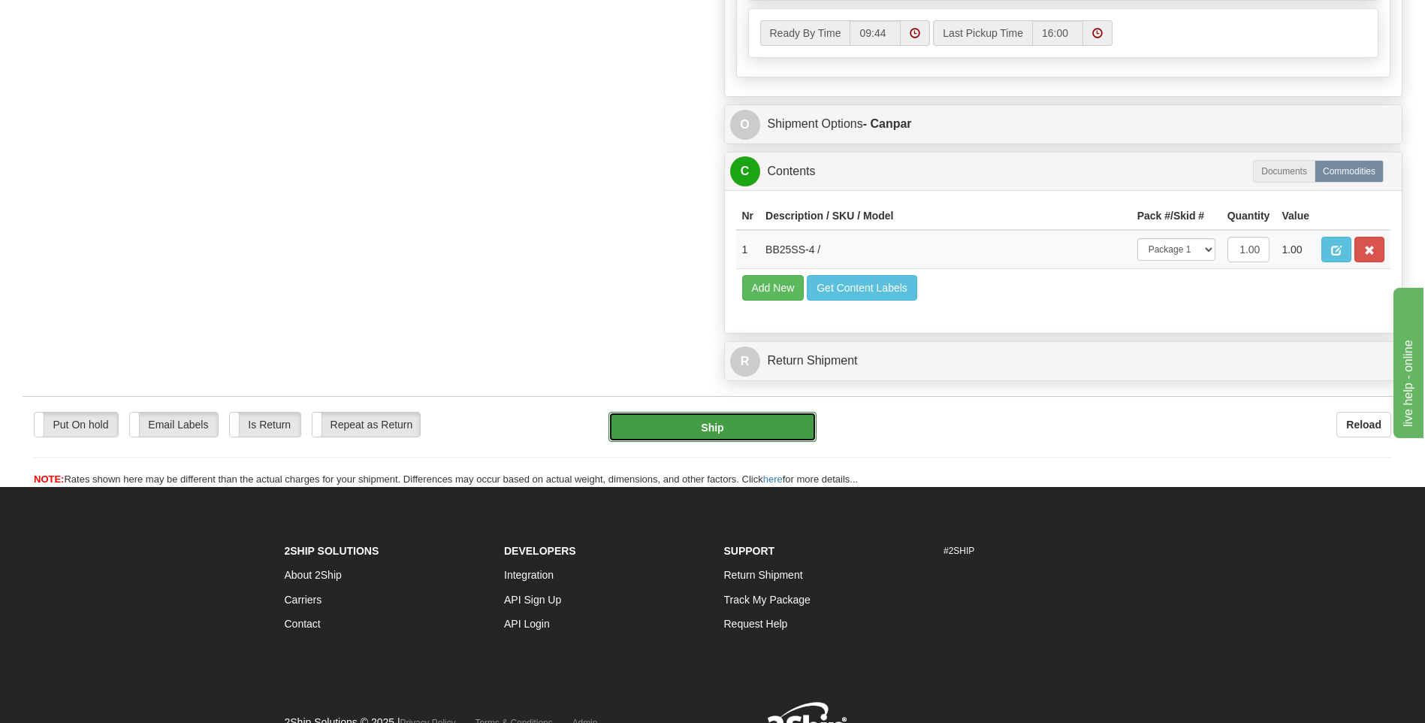
click at [730, 424] on button "Ship" at bounding box center [712, 427] width 207 height 30
type input "1"
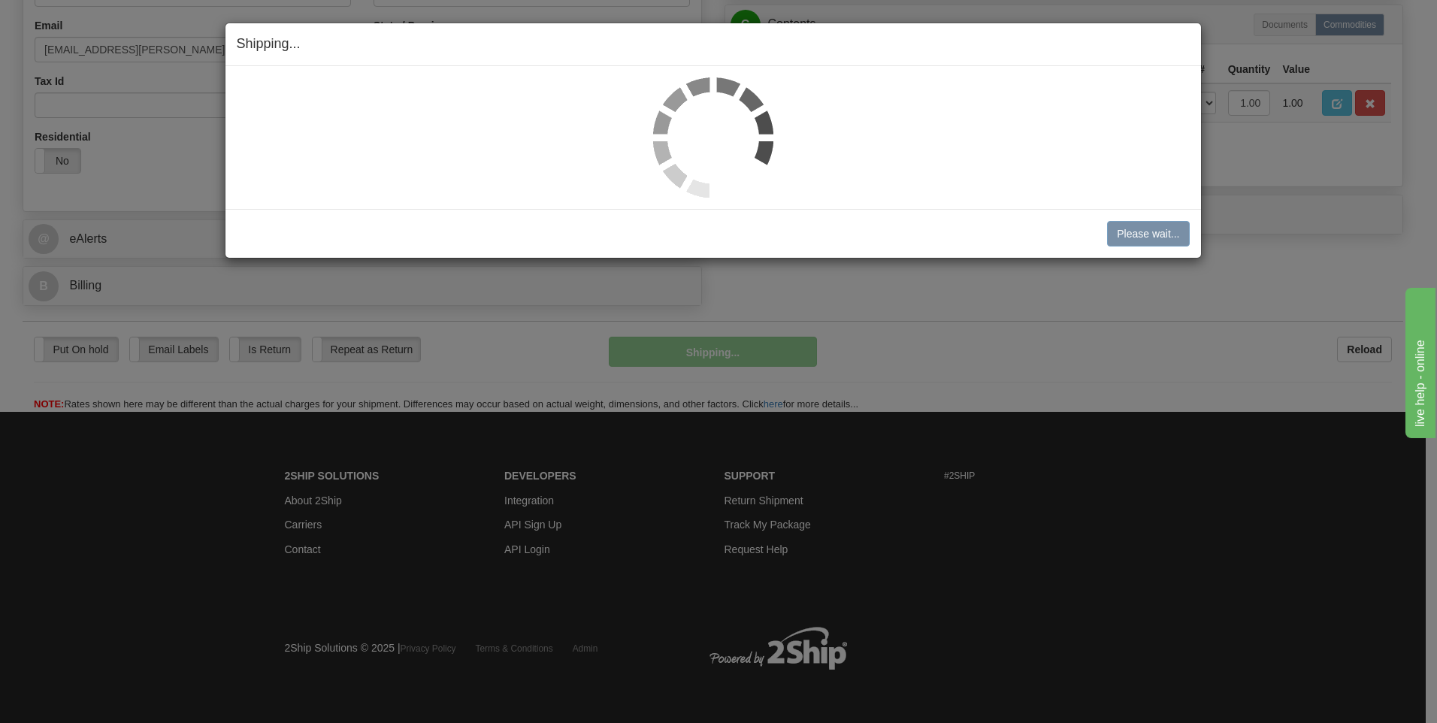
scroll to position [457, 0]
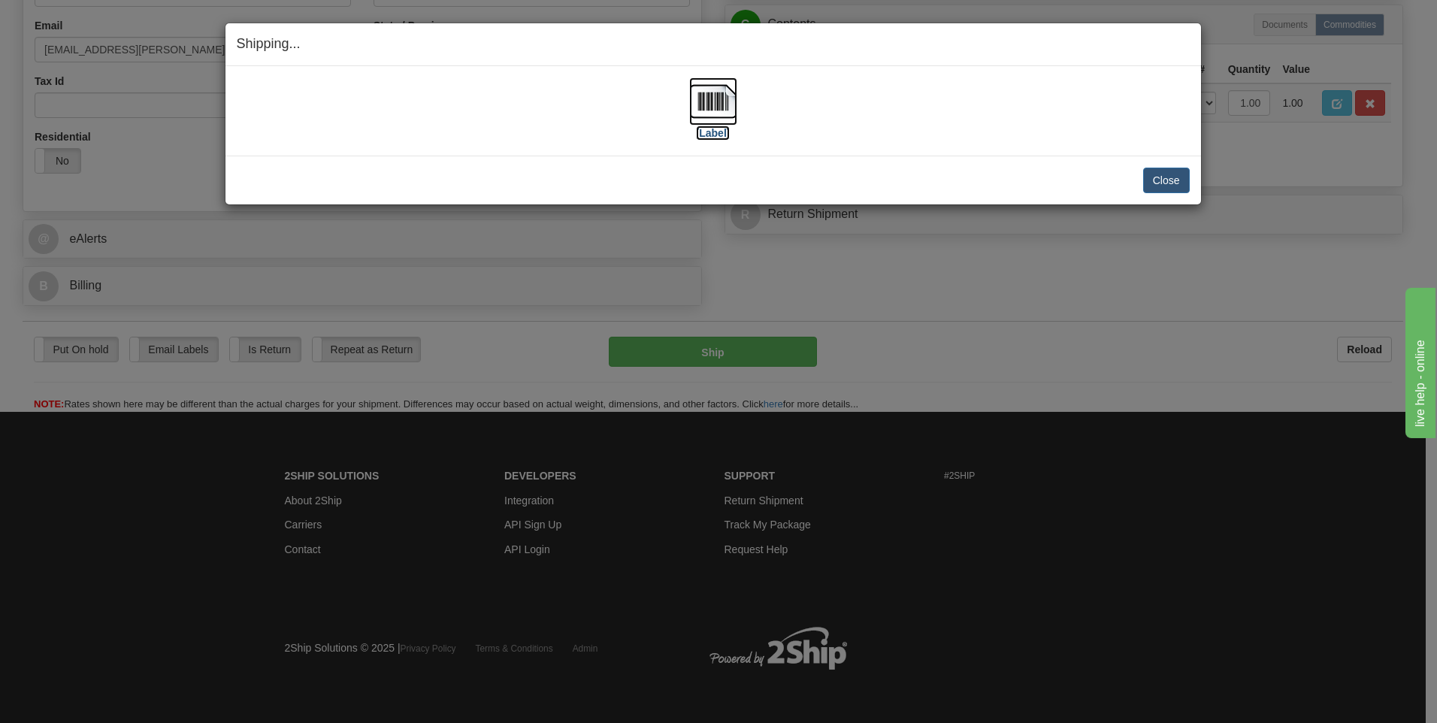
click at [706, 139] on label "[Label]" at bounding box center [713, 132] width 35 height 15
click at [1183, 183] on button "Close" at bounding box center [1166, 181] width 47 height 26
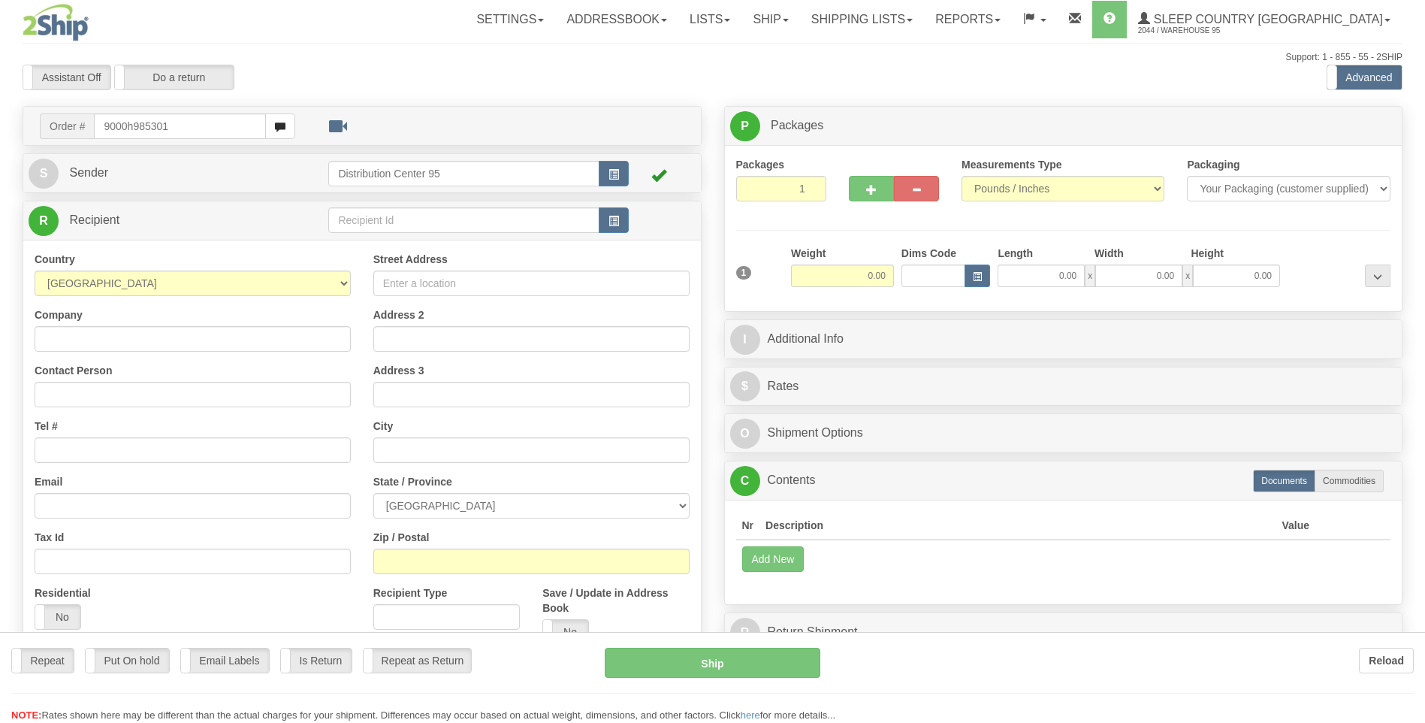
type input "9000h985301"
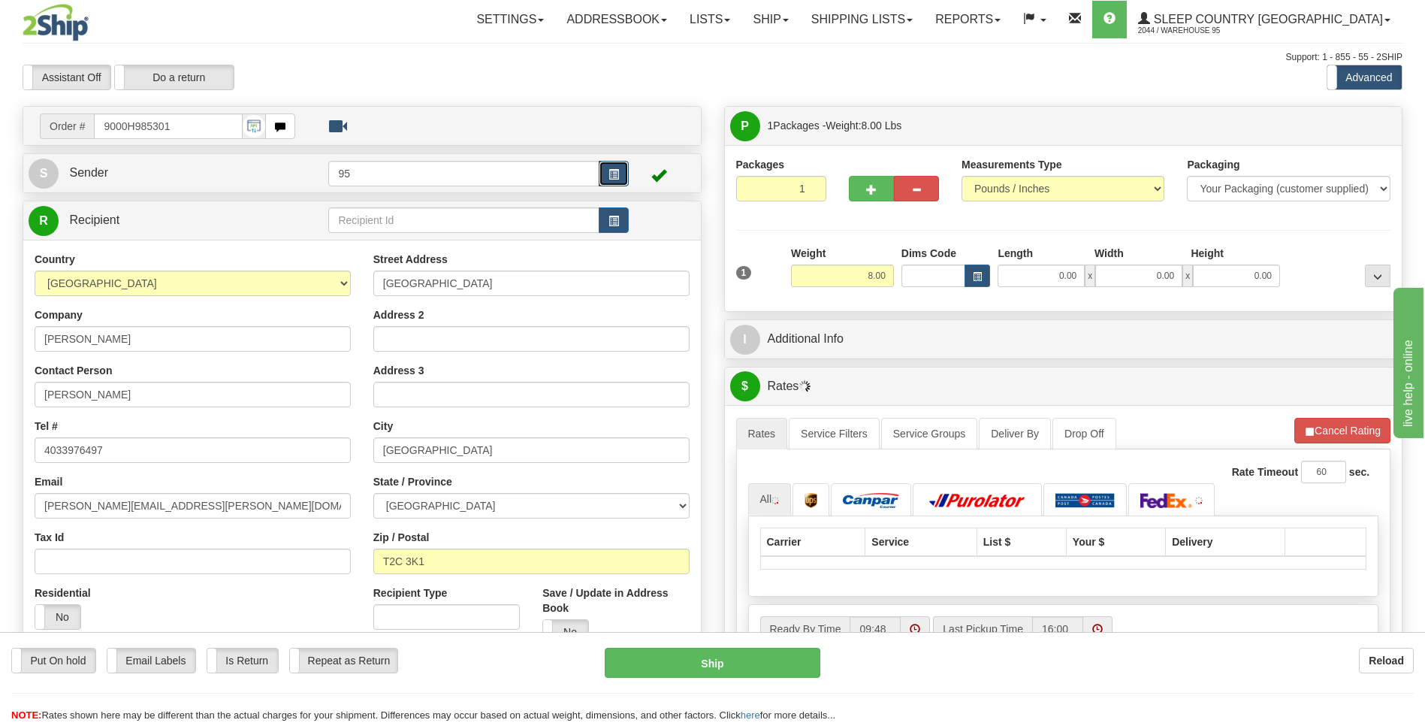
click at [608, 180] on button "button" at bounding box center [614, 174] width 30 height 26
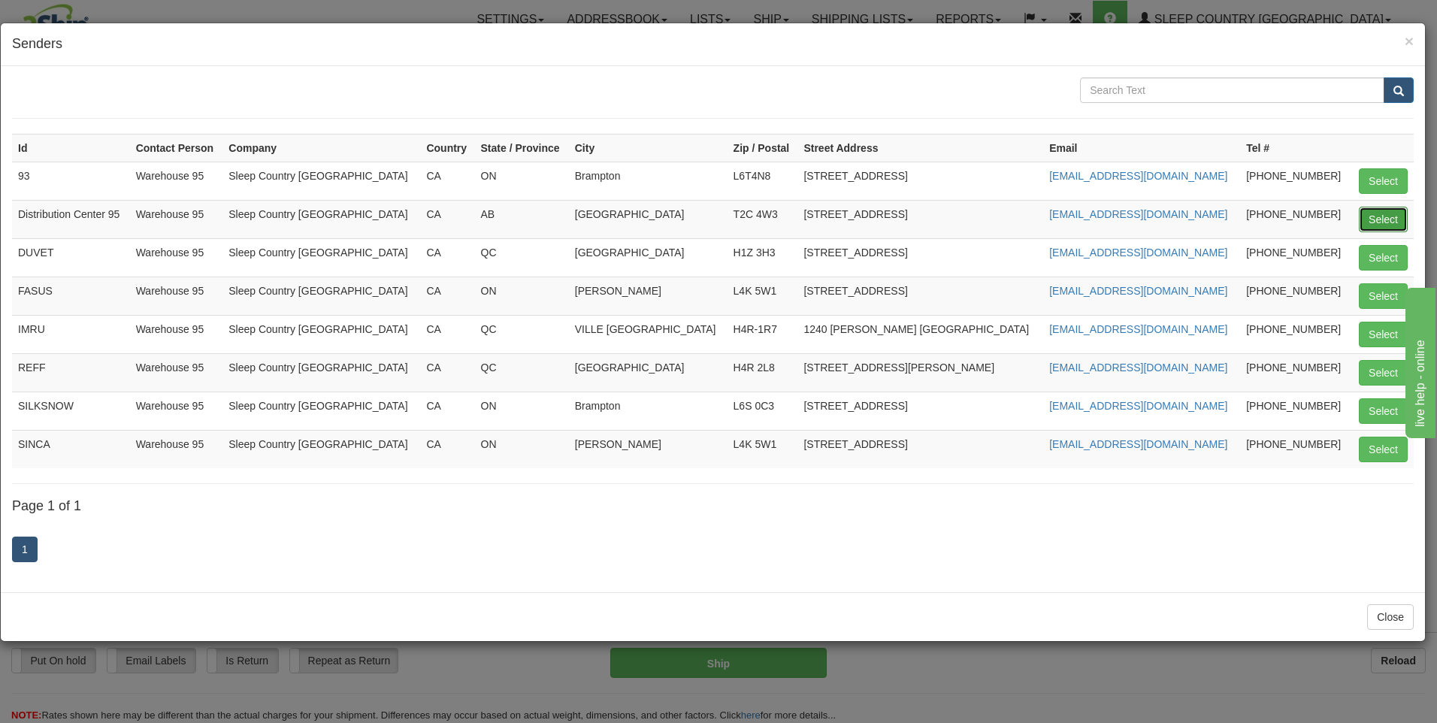
click at [1399, 218] on button "Select" at bounding box center [1382, 220] width 49 height 26
type input "Distribution Center 95"
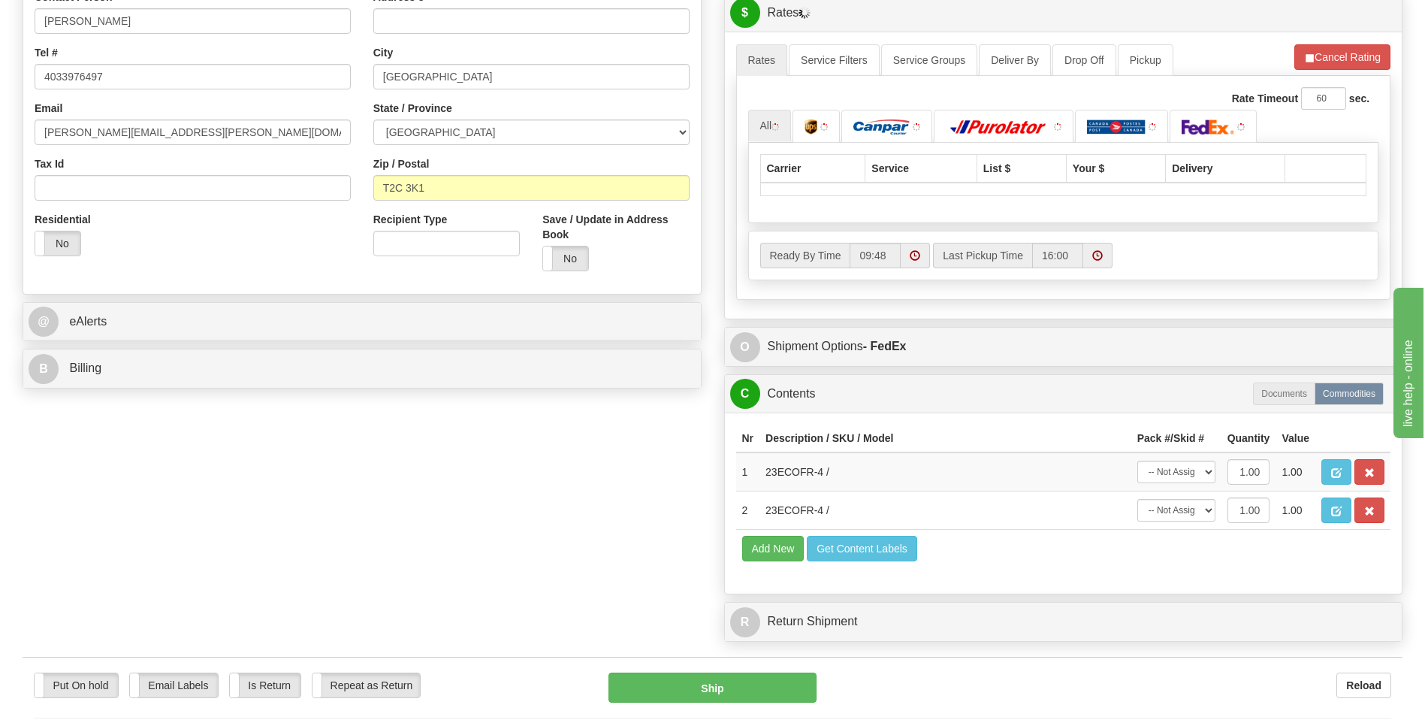
scroll to position [451, 0]
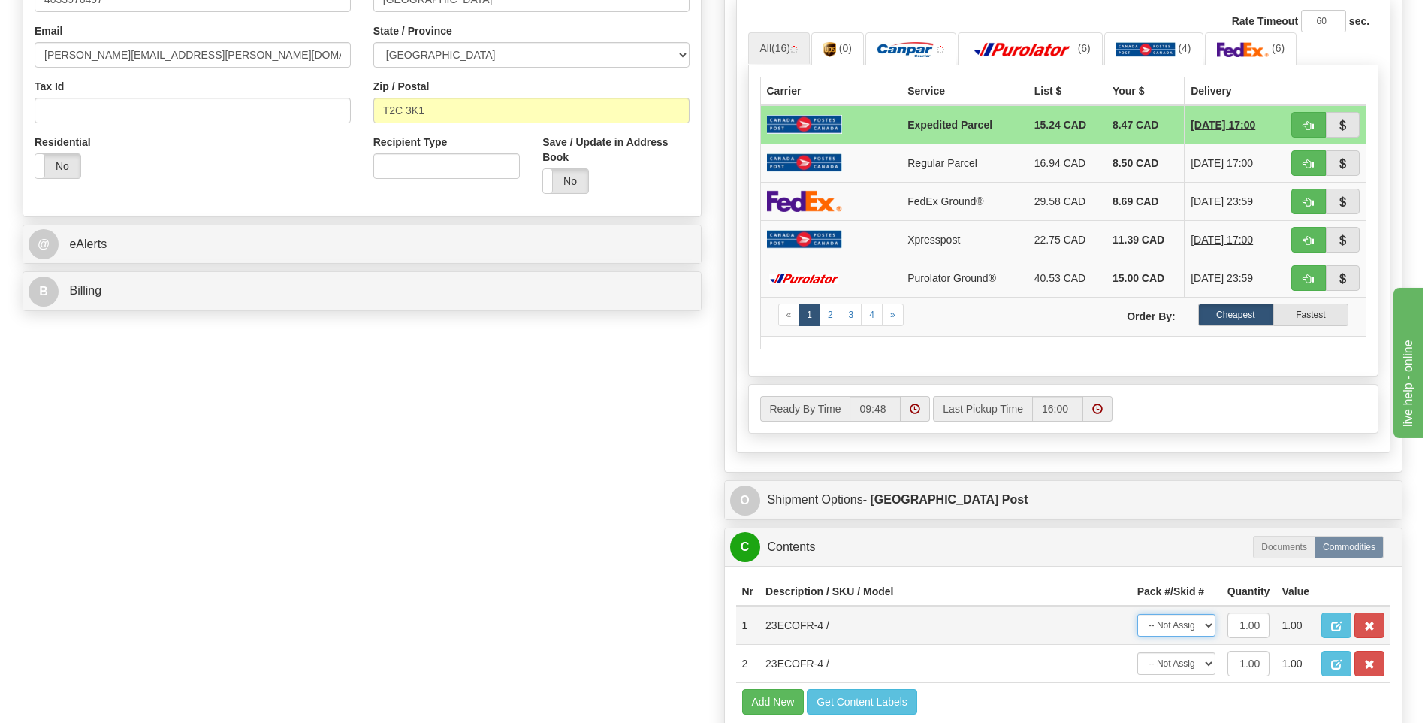
click at [1178, 627] on select "-- Not Assigned -- Package 1" at bounding box center [1177, 625] width 78 height 23
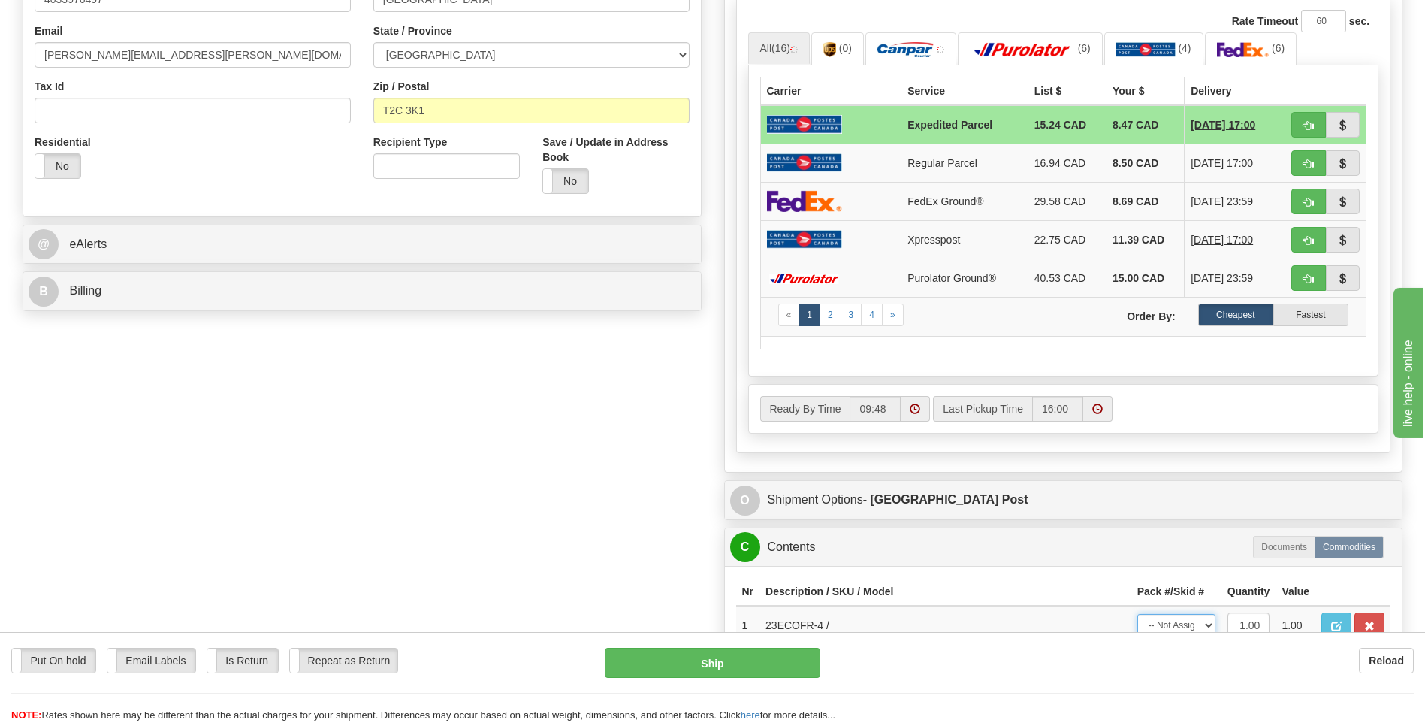
select select "0"
click at [1138, 614] on select "-- Not Assigned -- Package 1" at bounding box center [1177, 625] width 78 height 23
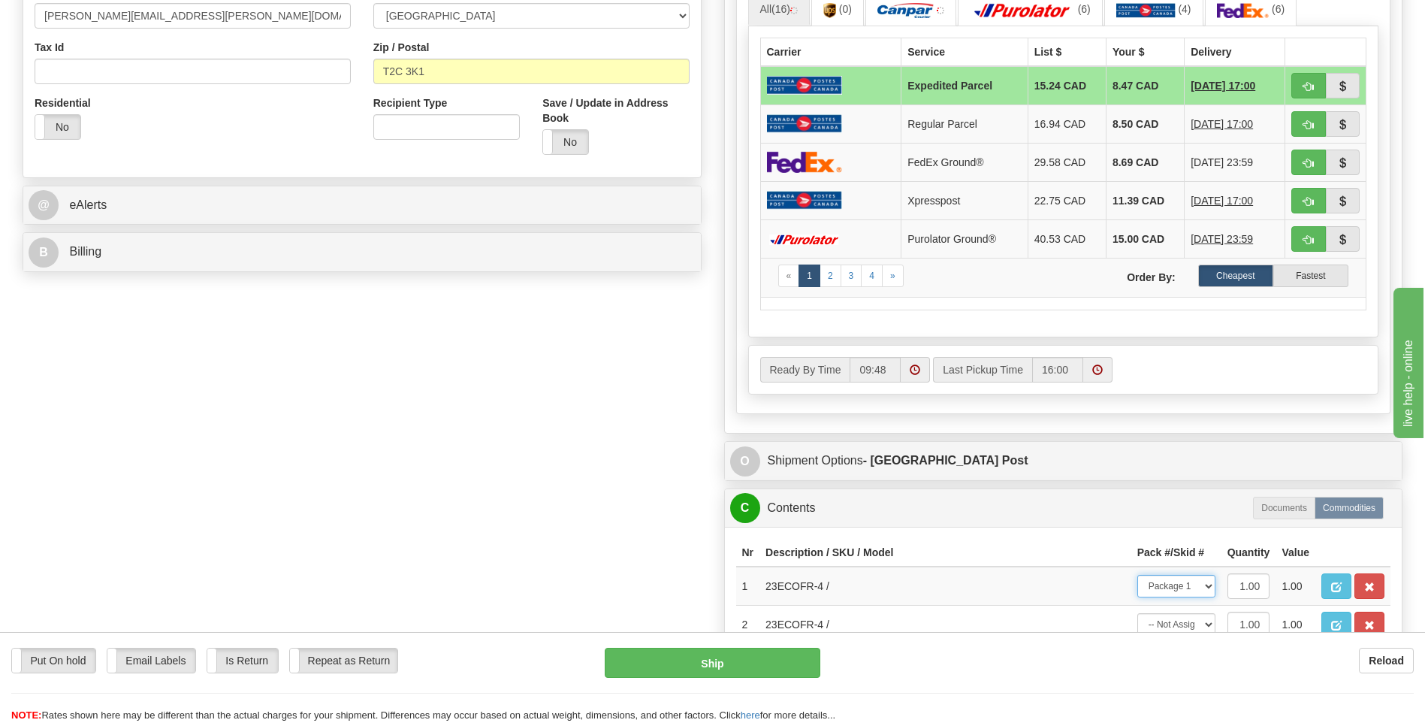
scroll to position [526, 0]
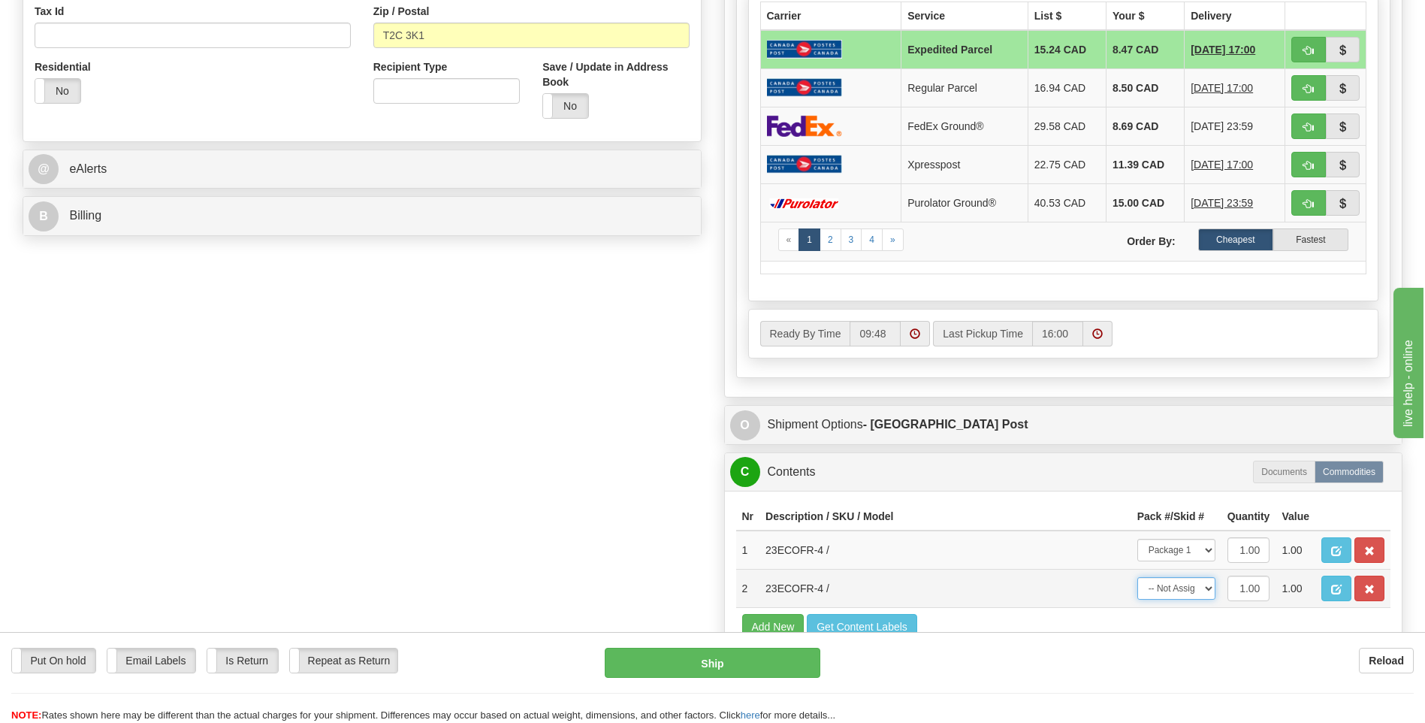
click at [1174, 592] on select "-- Not Assigned -- Package 1" at bounding box center [1177, 588] width 78 height 23
select select "0"
click at [1138, 577] on select "-- Not Assigned -- Package 1" at bounding box center [1177, 588] width 78 height 23
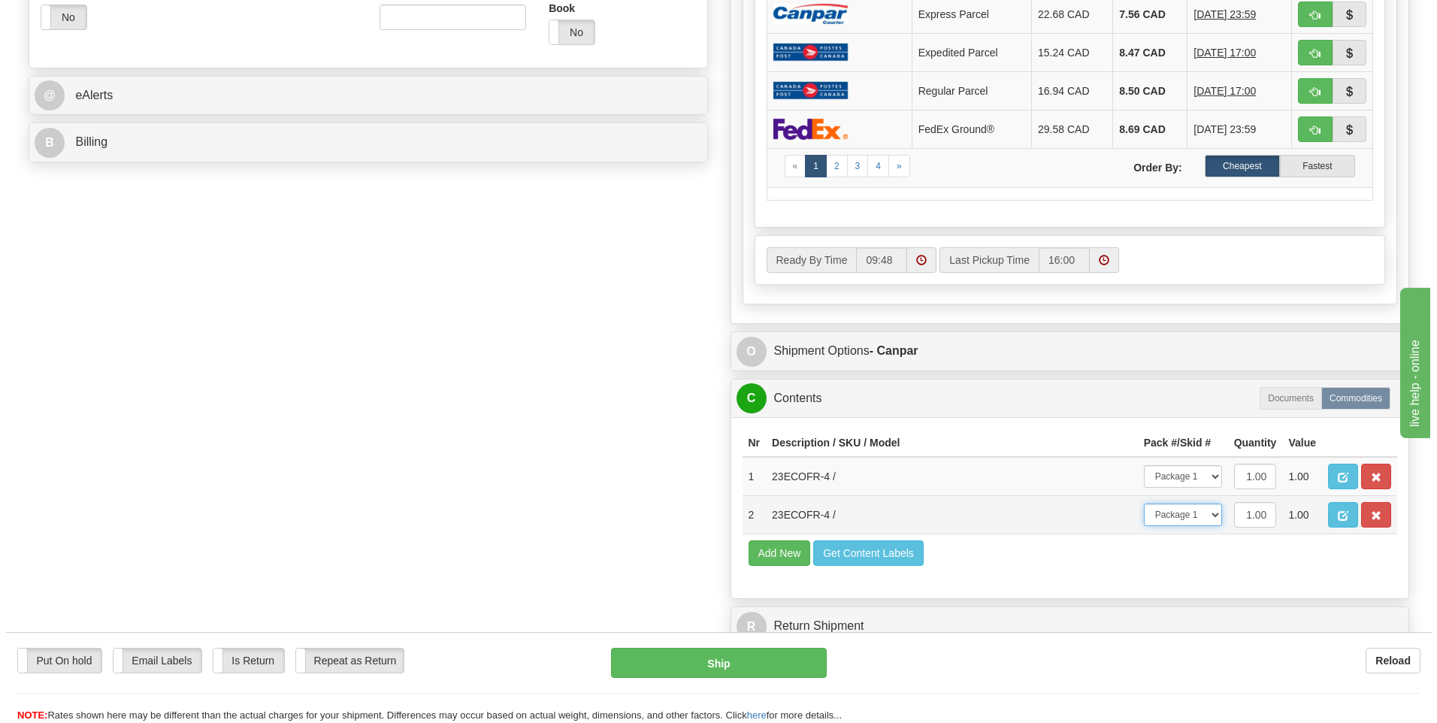
scroll to position [601, 0]
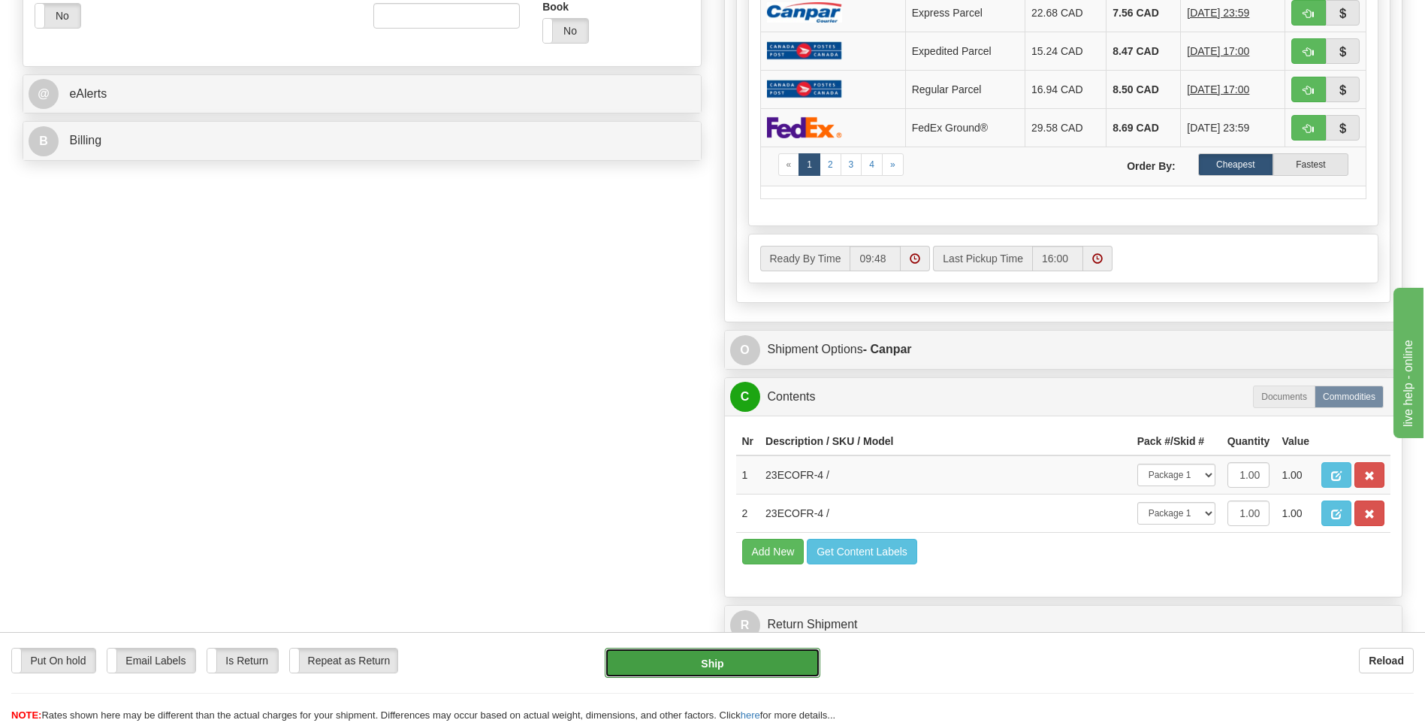
click at [715, 657] on button "Ship" at bounding box center [712, 663] width 215 height 30
type input "1"
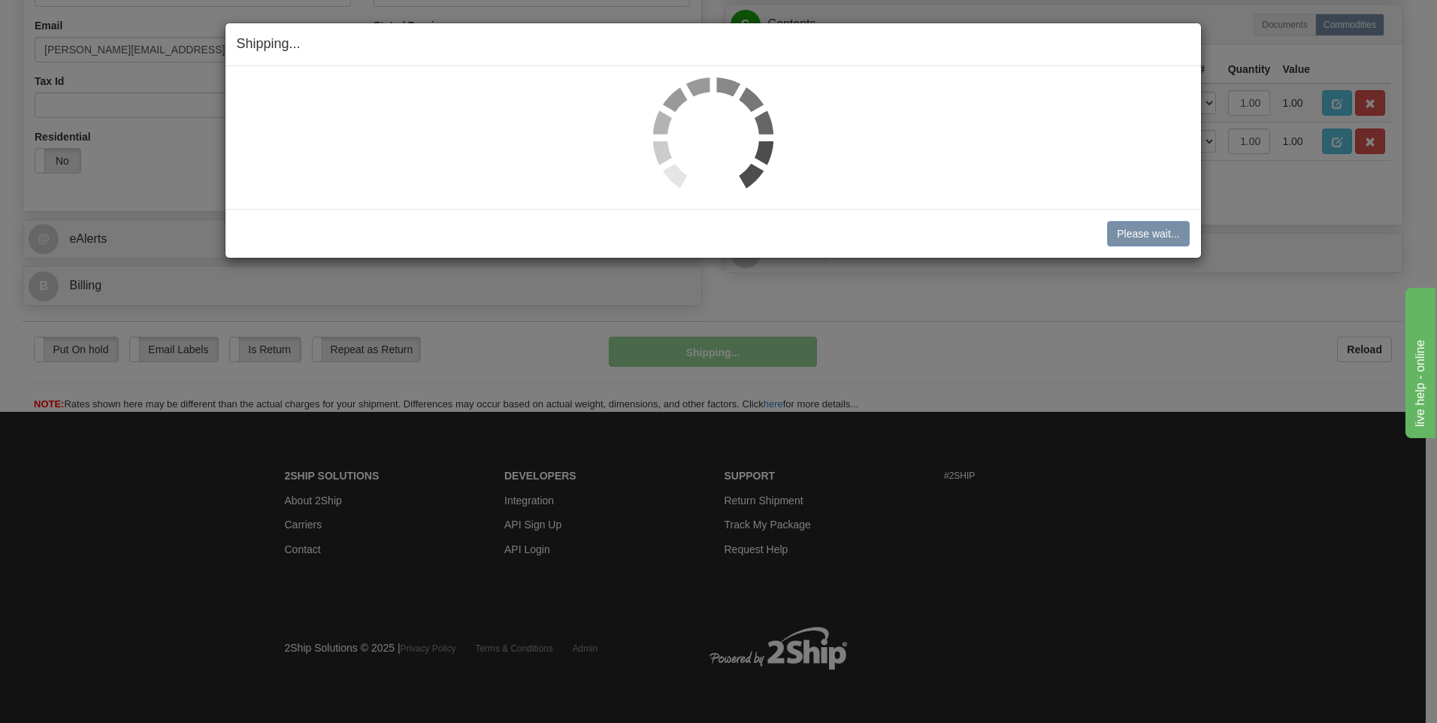
scroll to position [457, 0]
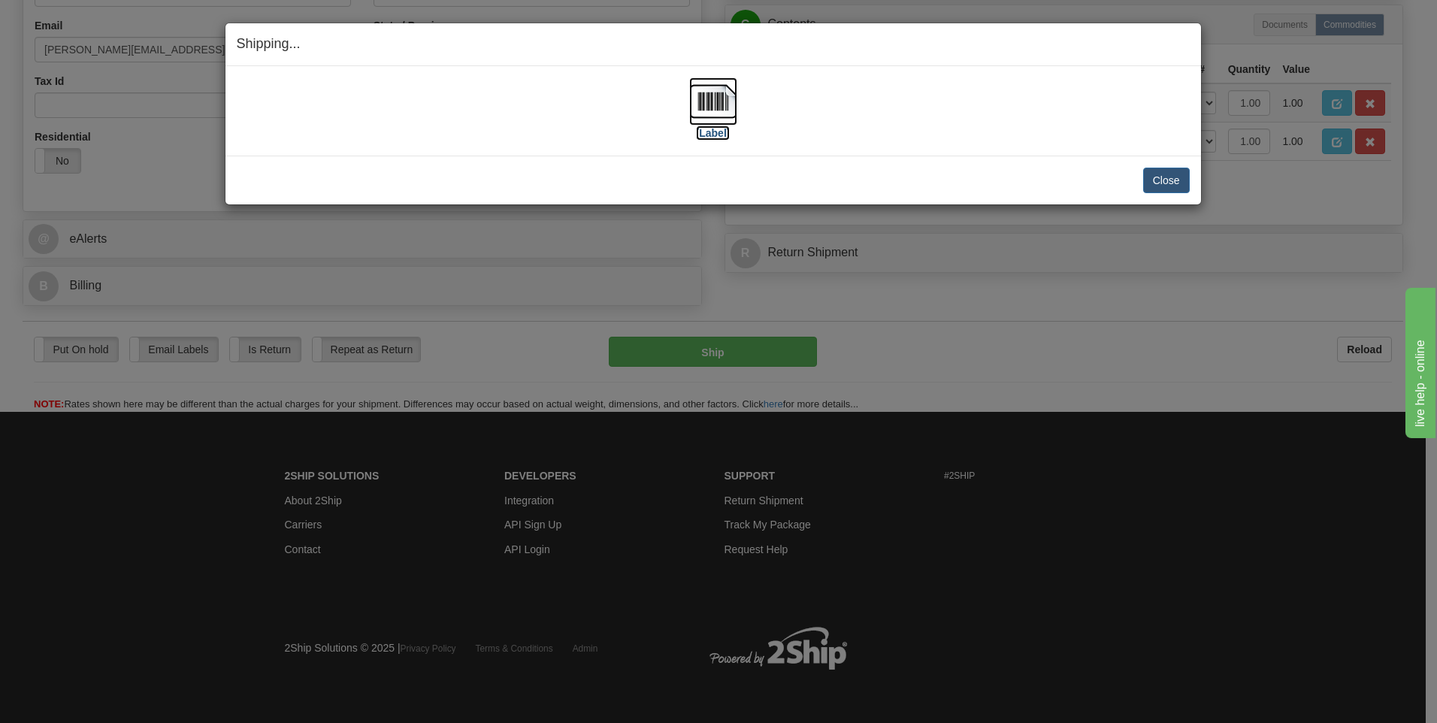
click at [717, 138] on label "[Label]" at bounding box center [713, 132] width 35 height 15
click at [1155, 178] on button "Close" at bounding box center [1166, 181] width 47 height 26
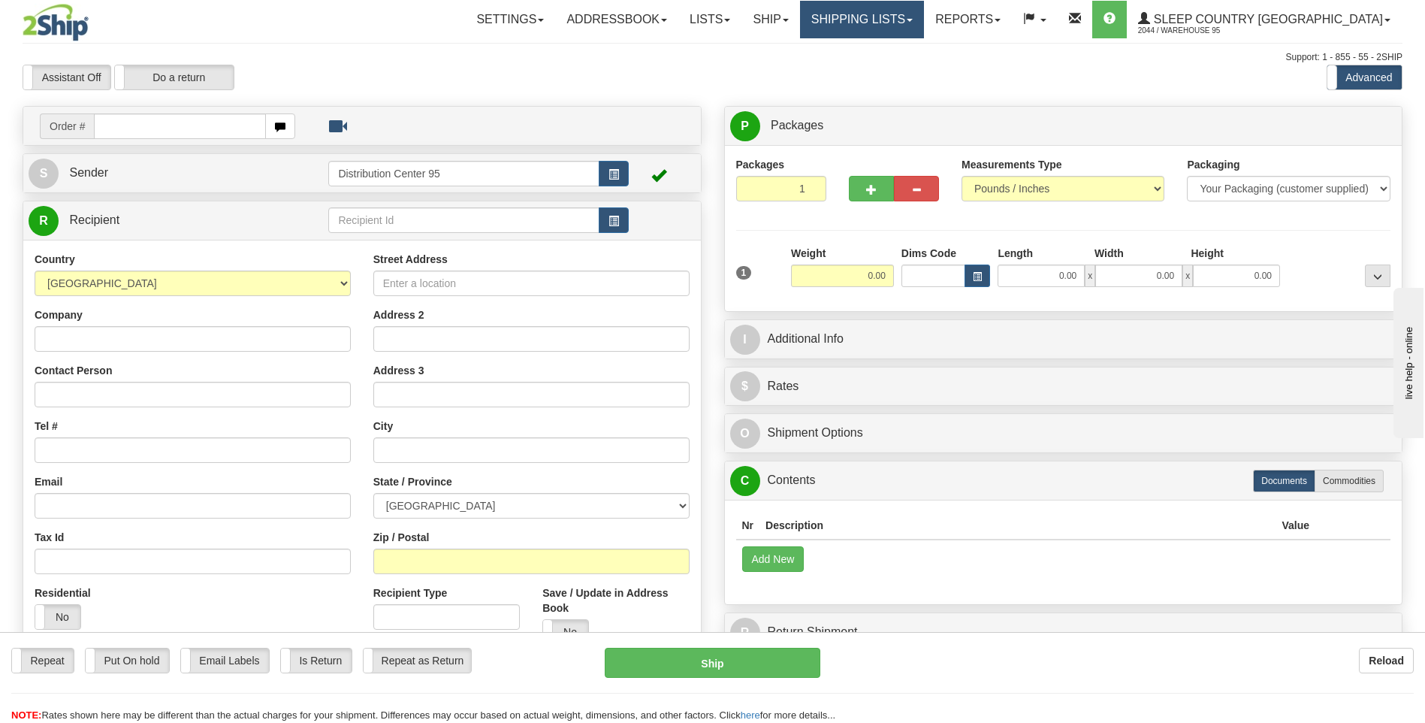
click at [924, 20] on link "Shipping lists" at bounding box center [862, 20] width 124 height 38
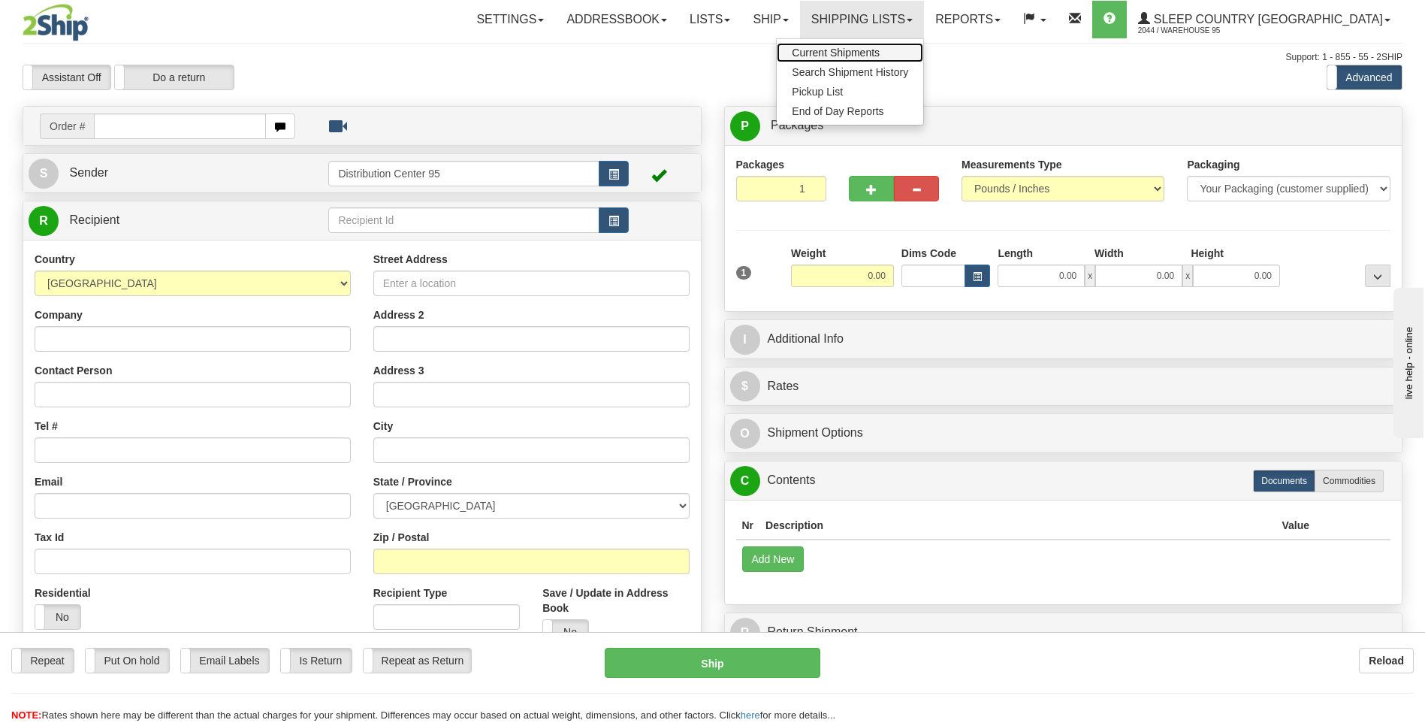
click at [923, 44] on link "Current Shipments" at bounding box center [850, 53] width 147 height 20
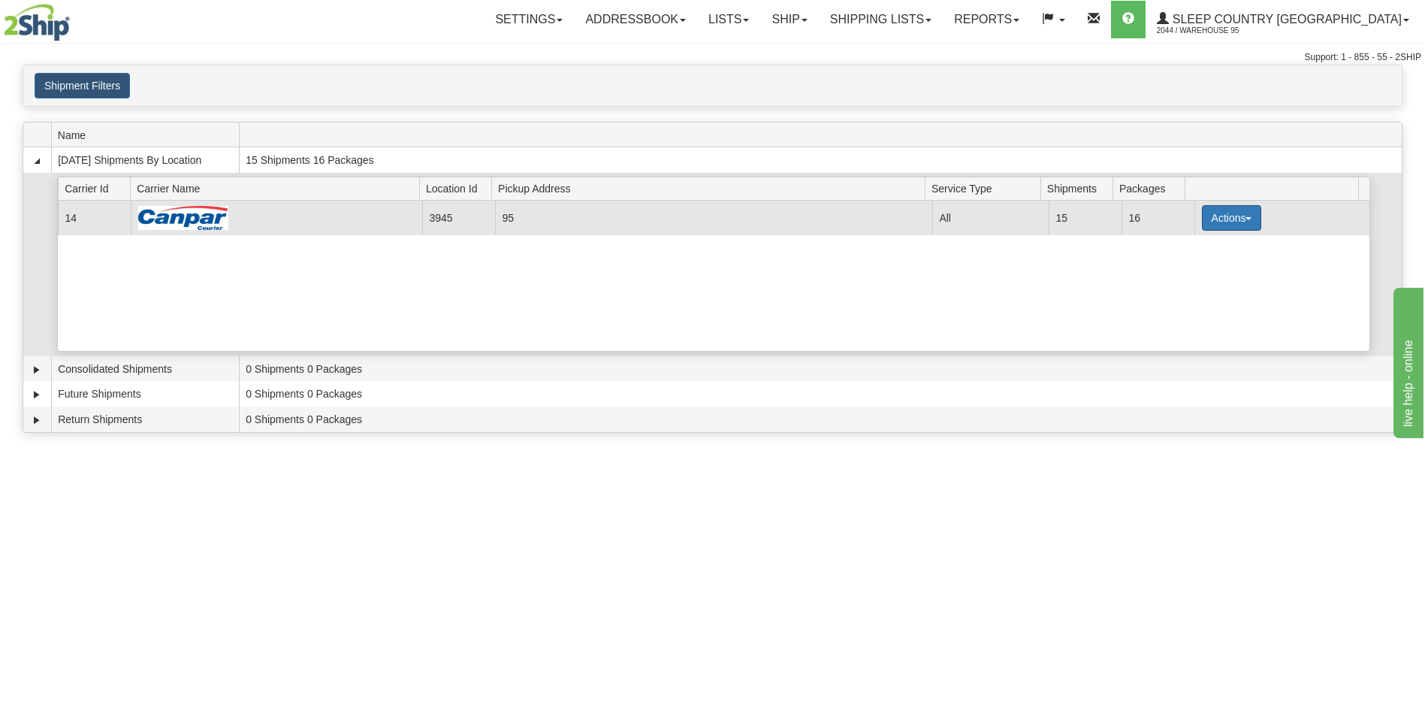
click at [1219, 213] on button "Actions" at bounding box center [1232, 218] width 60 height 26
click at [1184, 267] on span "Close" at bounding box center [1173, 265] width 35 height 11
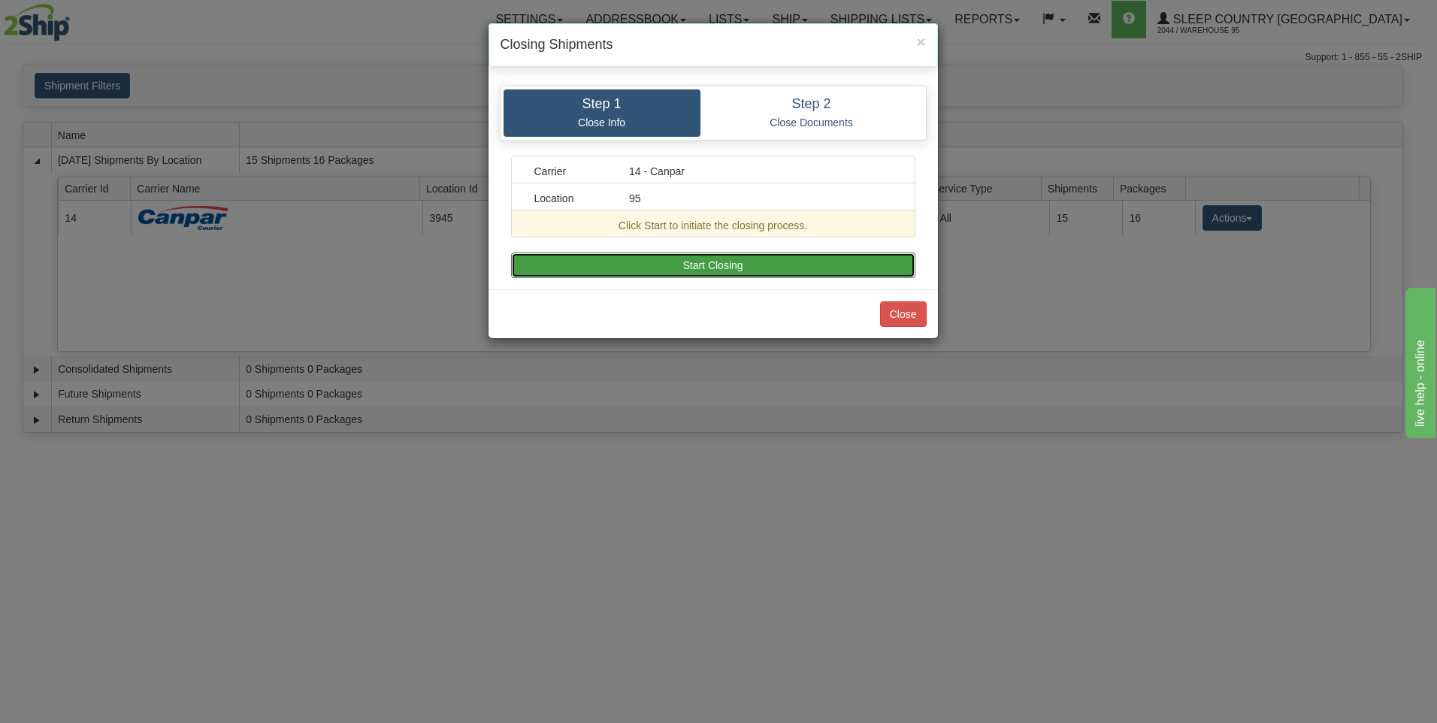
click at [751, 265] on button "Start Closing" at bounding box center [713, 265] width 404 height 26
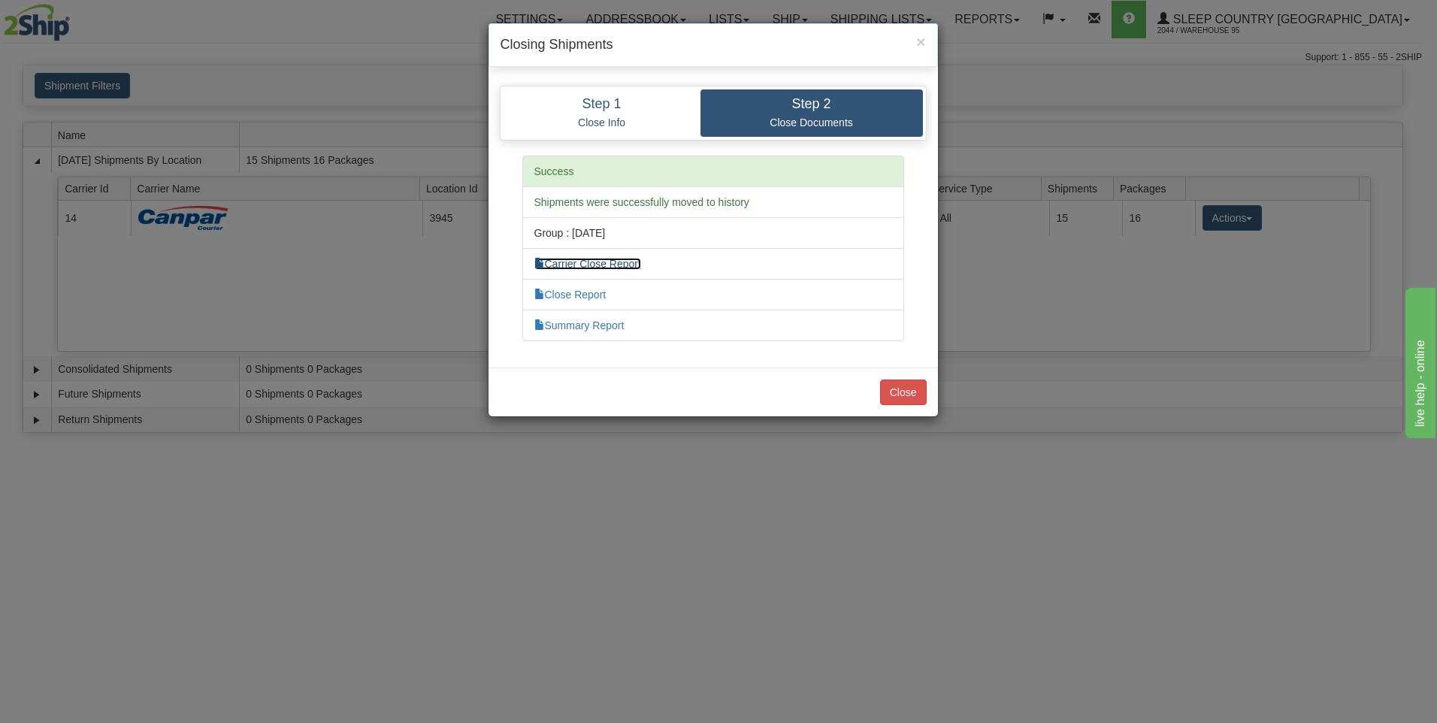
click at [612, 260] on link "Carrier Close Report" at bounding box center [587, 264] width 107 height 12
click at [577, 325] on link "Summary Report" at bounding box center [579, 325] width 90 height 12
click at [918, 387] on button "Close" at bounding box center [903, 392] width 47 height 26
